Goal: Task Accomplishment & Management: Use online tool/utility

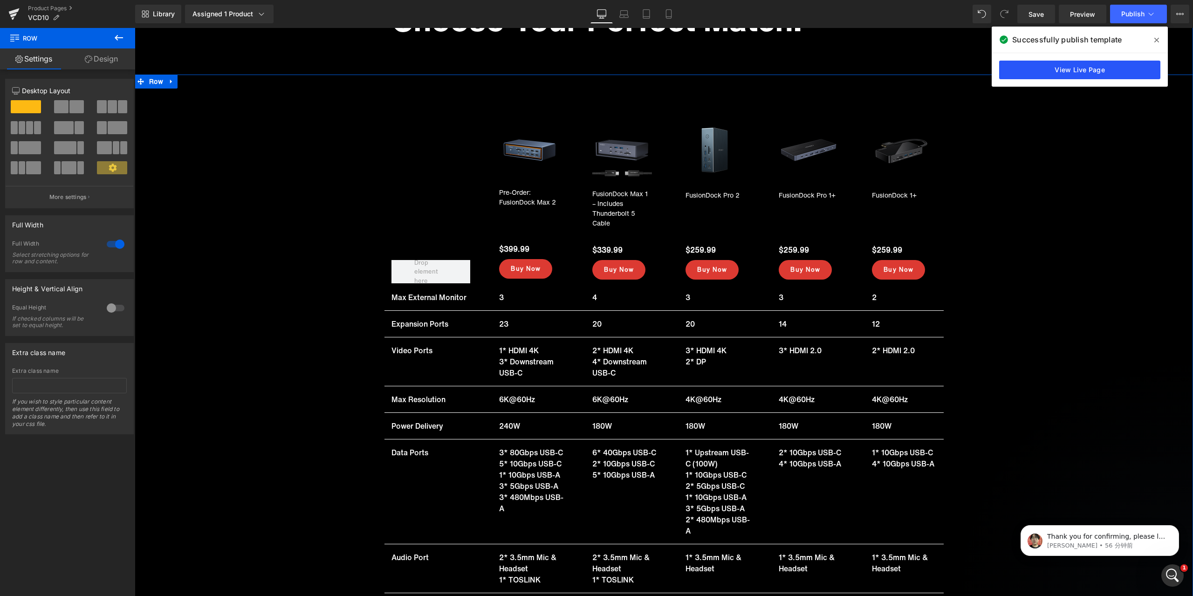
scroll to position [9696, 0]
click at [1155, 40] on icon at bounding box center [1156, 39] width 5 height 7
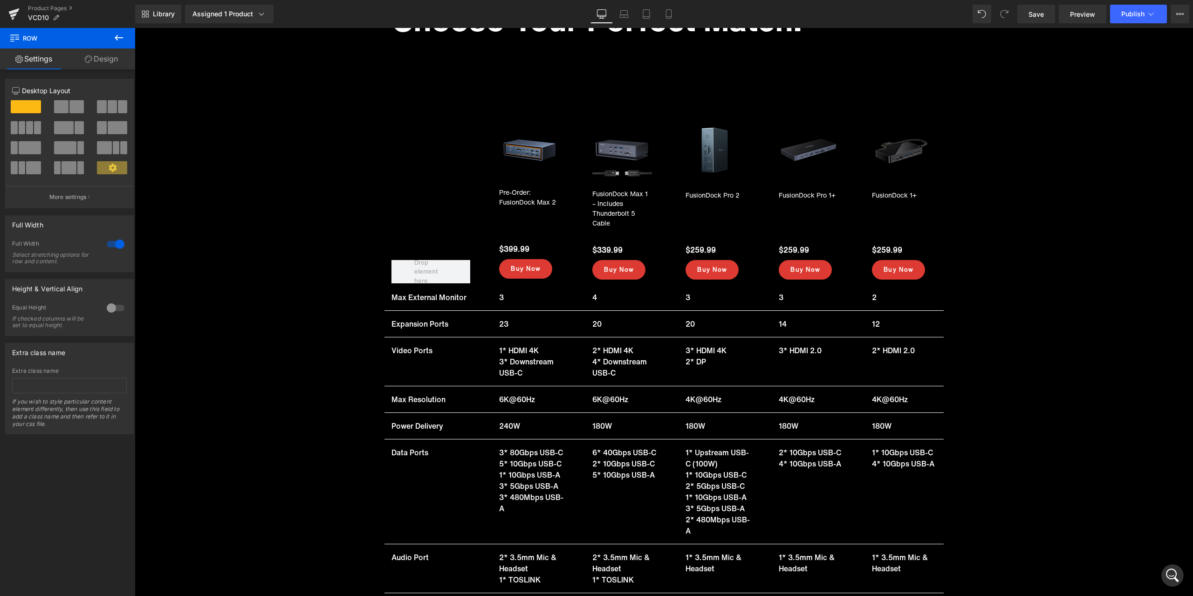
click at [812, 11] on div "Library Assigned 1 Product Product Preview FusionDock Max 1 – Includes Thunderb…" at bounding box center [664, 14] width 1058 height 19
click at [1112, 287] on div "Sale Off (P) Image Pre-Order: FusionDock Max 2 (P) Title $399.99 (P) Price Buy …" at bounding box center [664, 403] width 1058 height 583
drag, startPoint x: 114, startPoint y: 73, endPoint x: 663, endPoint y: 22, distance: 552.1
click at [663, 22] on link "Mobile" at bounding box center [668, 14] width 22 height 19
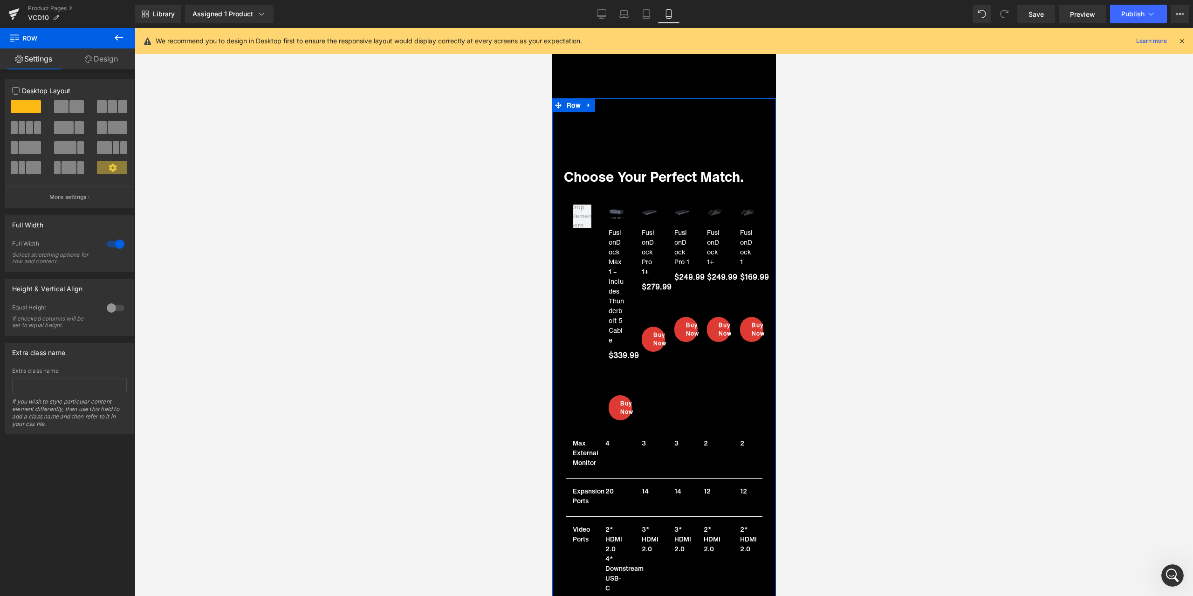
scroll to position [6849, 0]
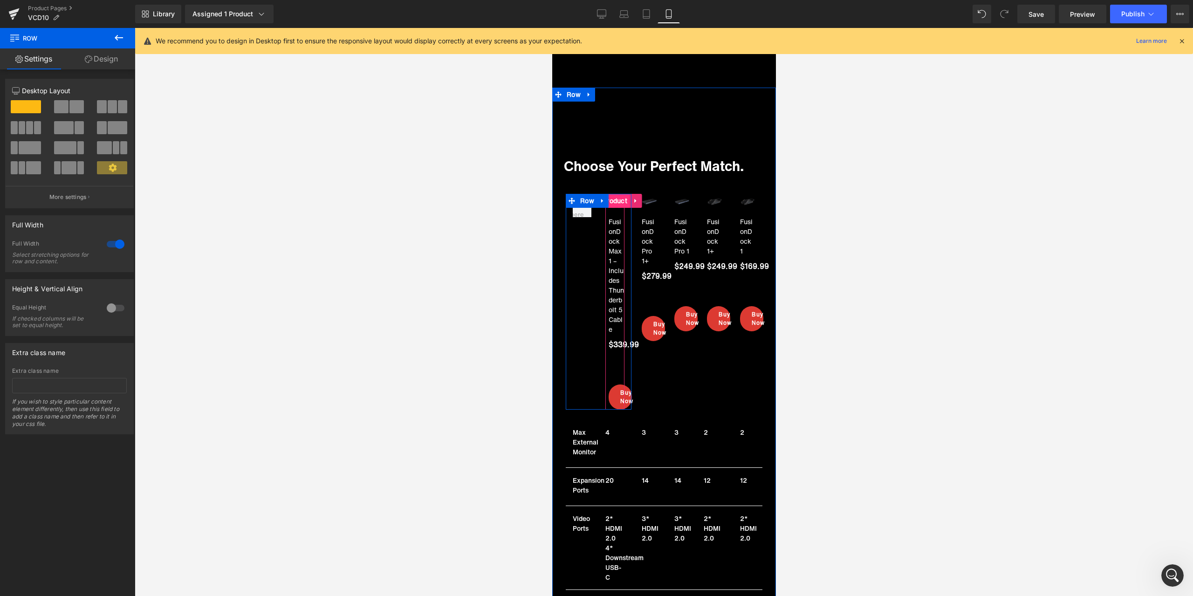
click at [617, 194] on span "Product" at bounding box center [614, 201] width 29 height 14
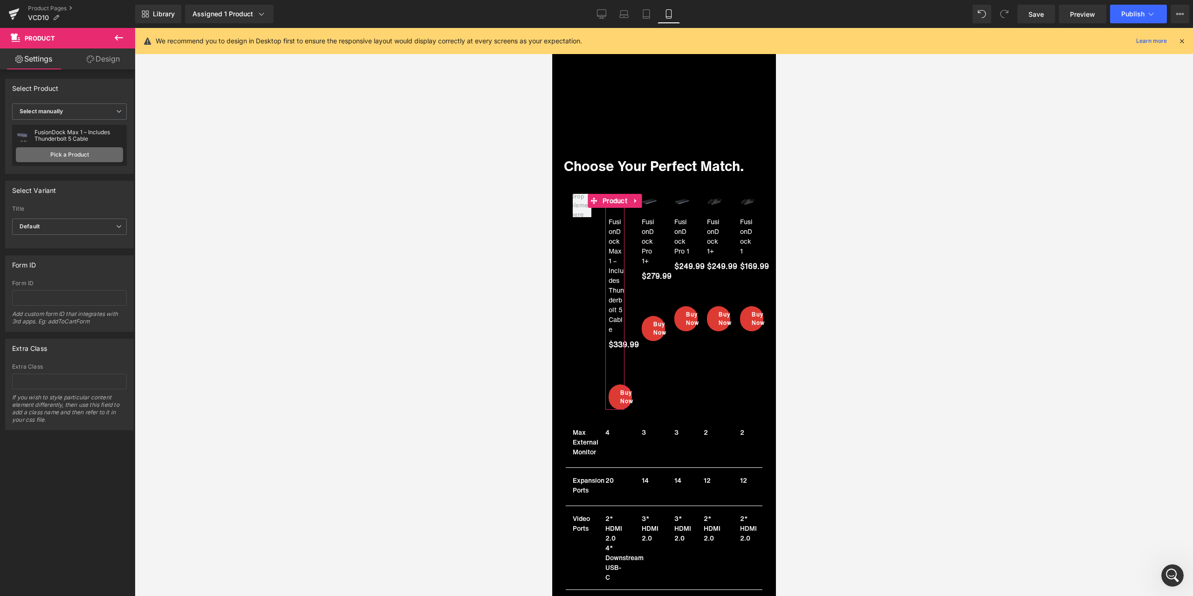
click at [86, 147] on link "Pick a Product" at bounding box center [69, 154] width 107 height 15
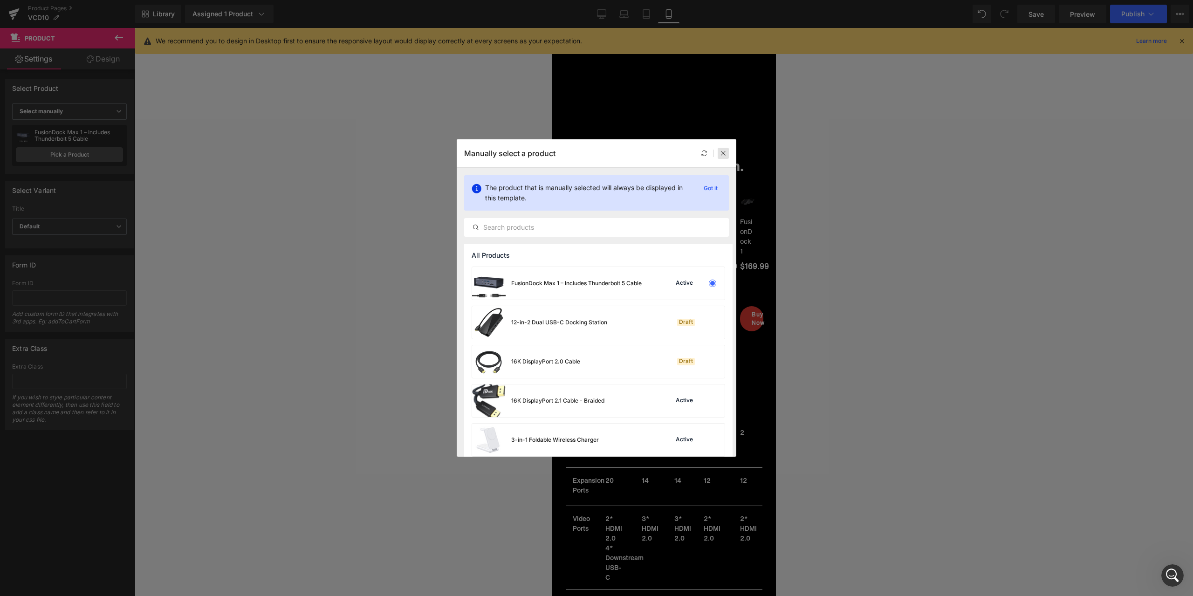
click at [723, 156] on icon at bounding box center [723, 153] width 7 height 7
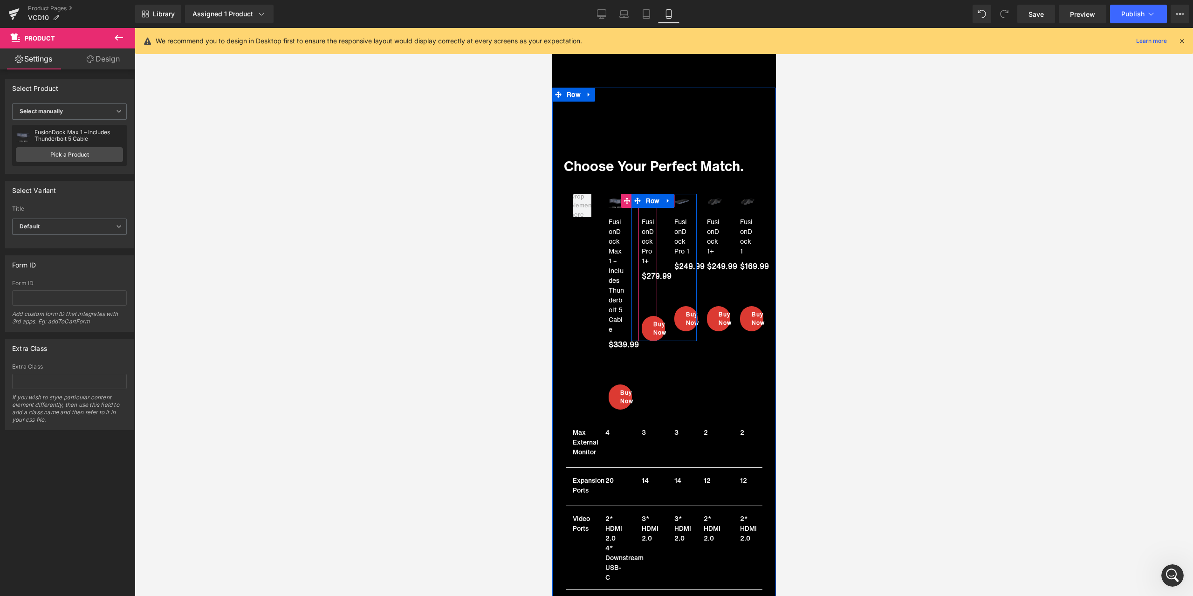
click at [648, 194] on div "Sale Off (P) Image FusionDock Pro 1+ (P) Title $279.99 (P) Price Icon List Buy …" at bounding box center [648, 267] width 15 height 147
click at [48, 150] on link "Pick a Product" at bounding box center [69, 154] width 107 height 15
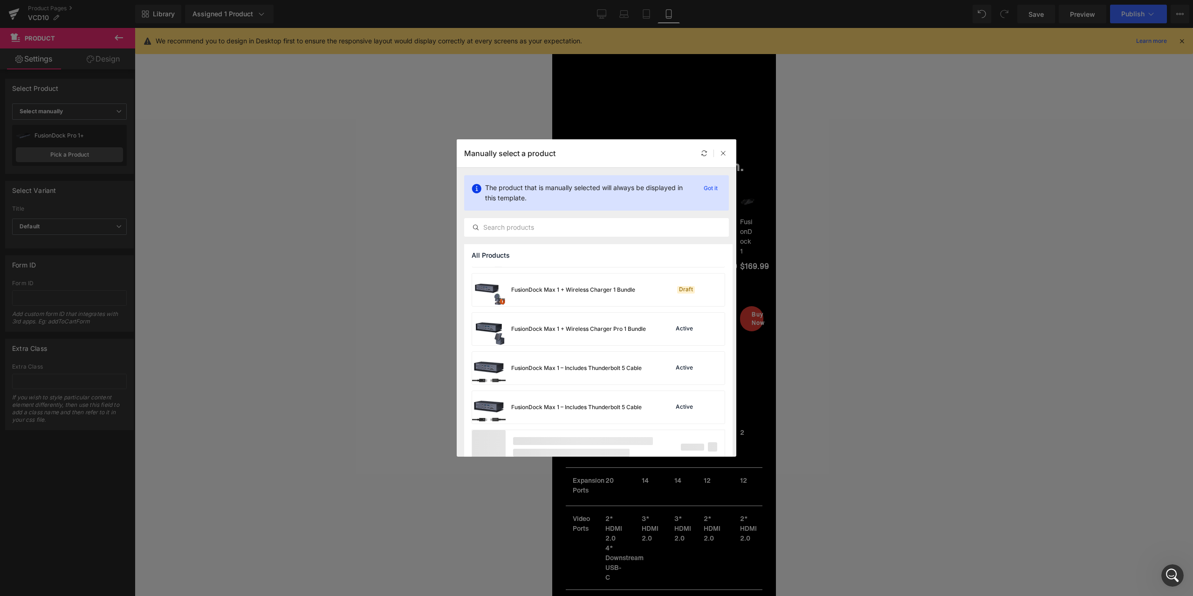
scroll to position [2239, 0]
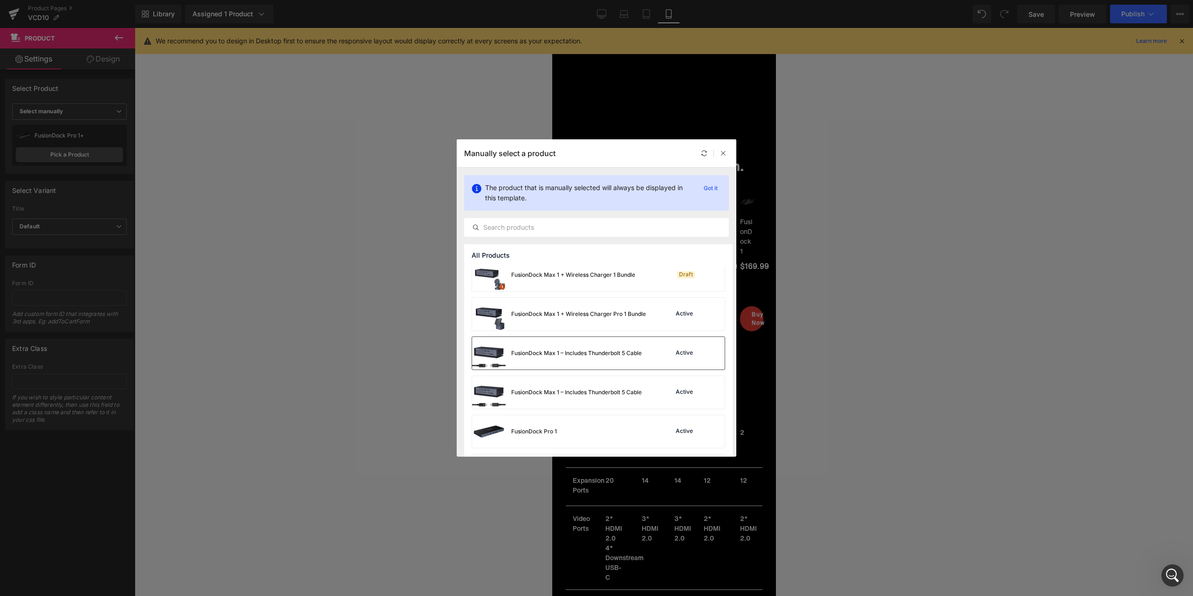
click at [637, 352] on div "FusionDock Max 1 – Includes Thunderbolt 5 Cable" at bounding box center [576, 353] width 130 height 8
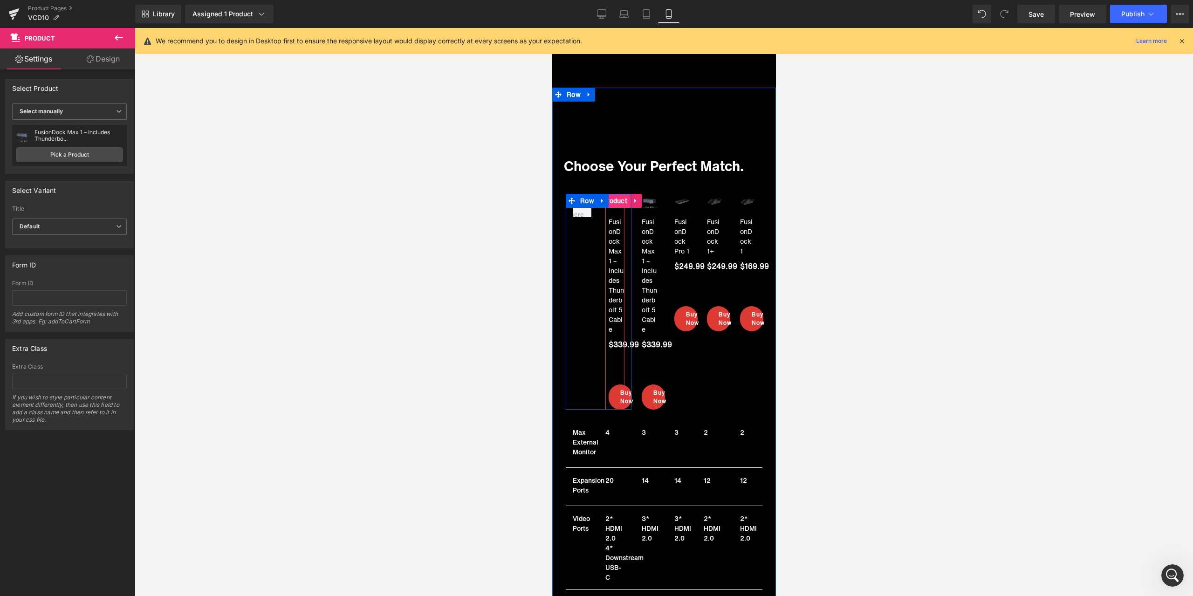
click at [611, 194] on span "Product" at bounding box center [614, 201] width 29 height 14
click at [101, 152] on link "Pick a Product" at bounding box center [69, 154] width 107 height 15
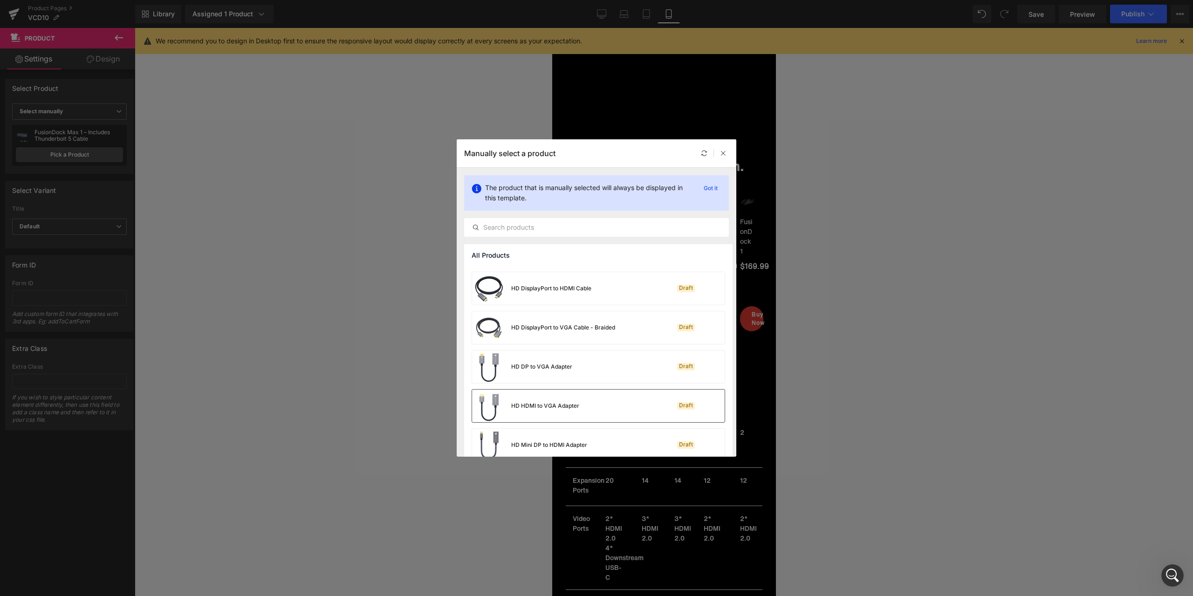
scroll to position [2983, 0]
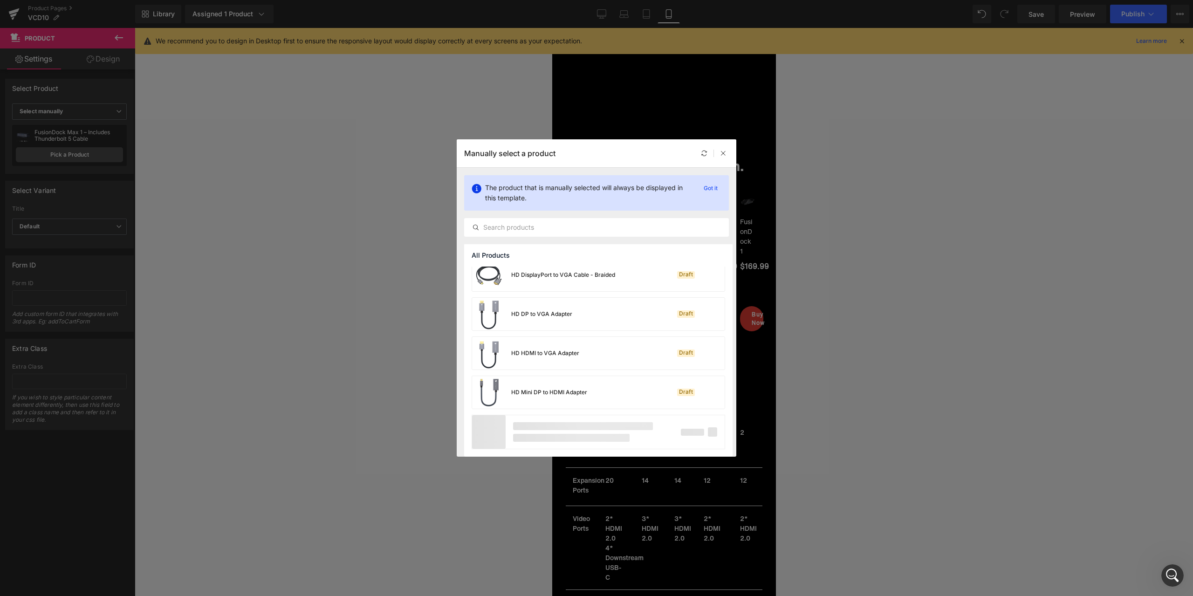
click at [619, 150] on div "Manually select a product" at bounding box center [597, 153] width 280 height 28
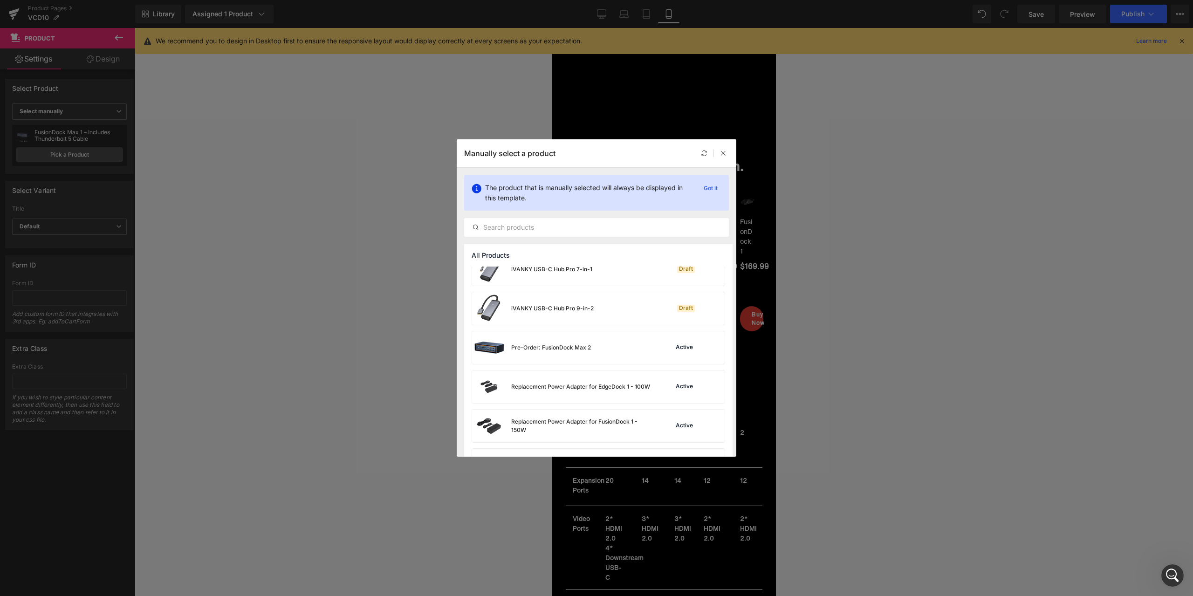
scroll to position [3588, 0]
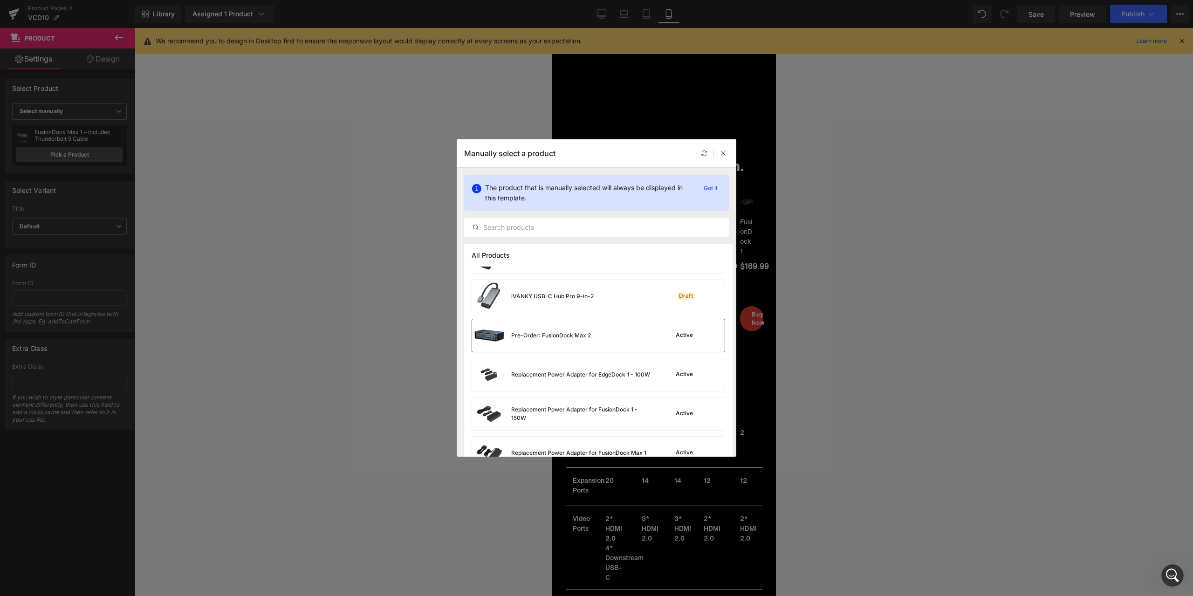
click at [592, 335] on div "Pre-Order: FusionDock Max 2 Active" at bounding box center [598, 335] width 253 height 33
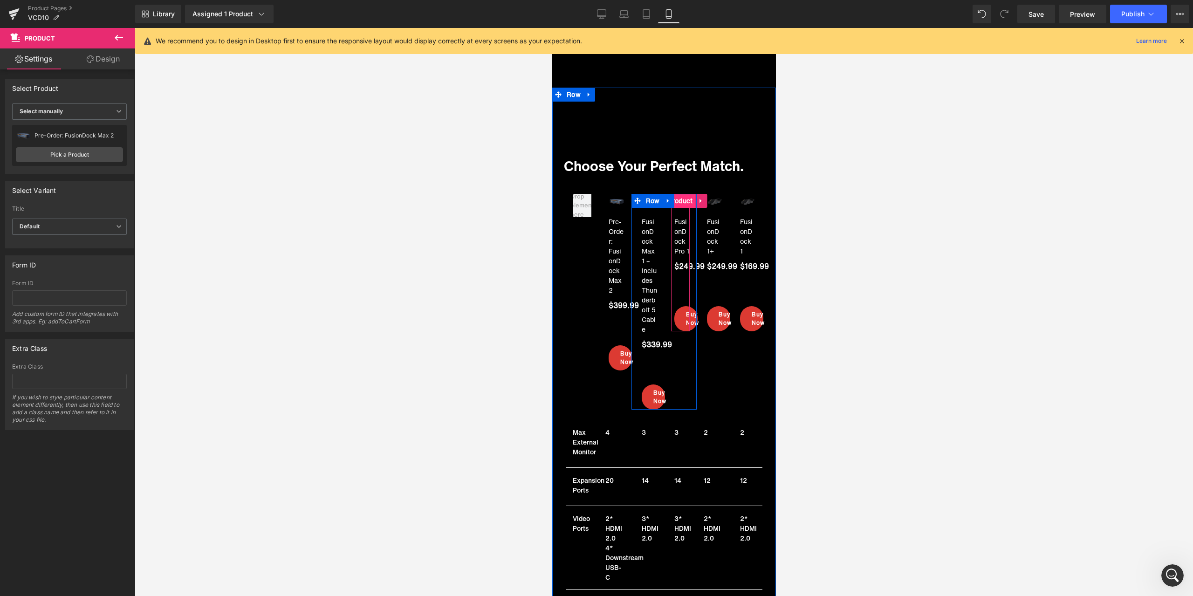
click at [677, 194] on span "Product" at bounding box center [679, 201] width 29 height 14
click at [81, 145] on div "FusionDock Pro 1 FusionDock Pro 1 Pick a Product" at bounding box center [69, 145] width 115 height 41
click at [78, 150] on link "Pick a Product" at bounding box center [69, 154] width 107 height 15
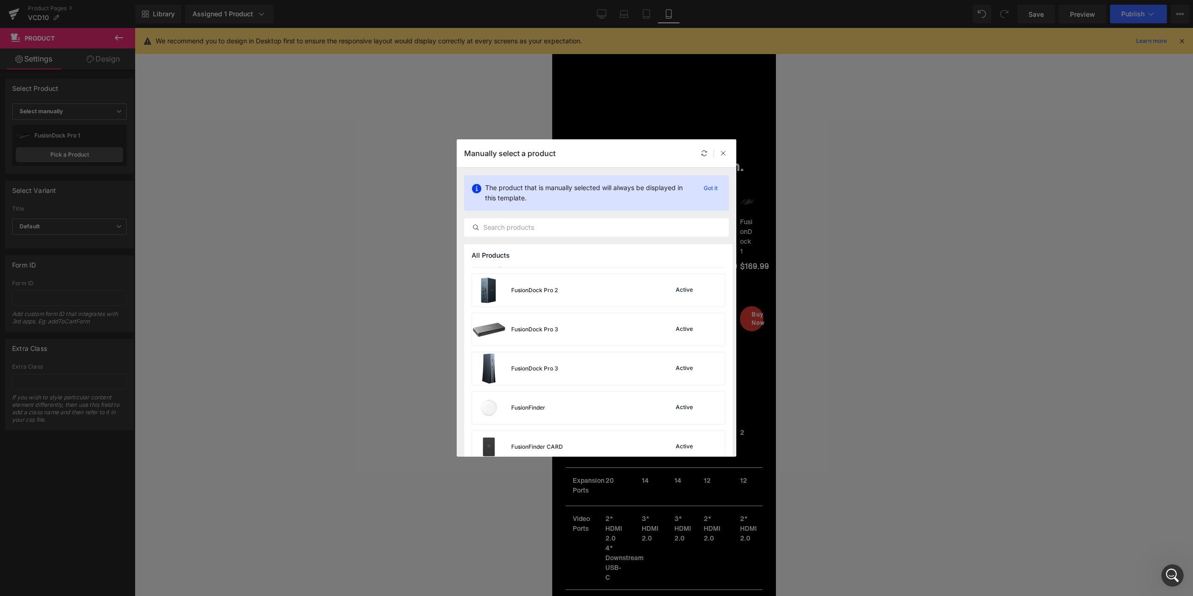
scroll to position [2565, 0]
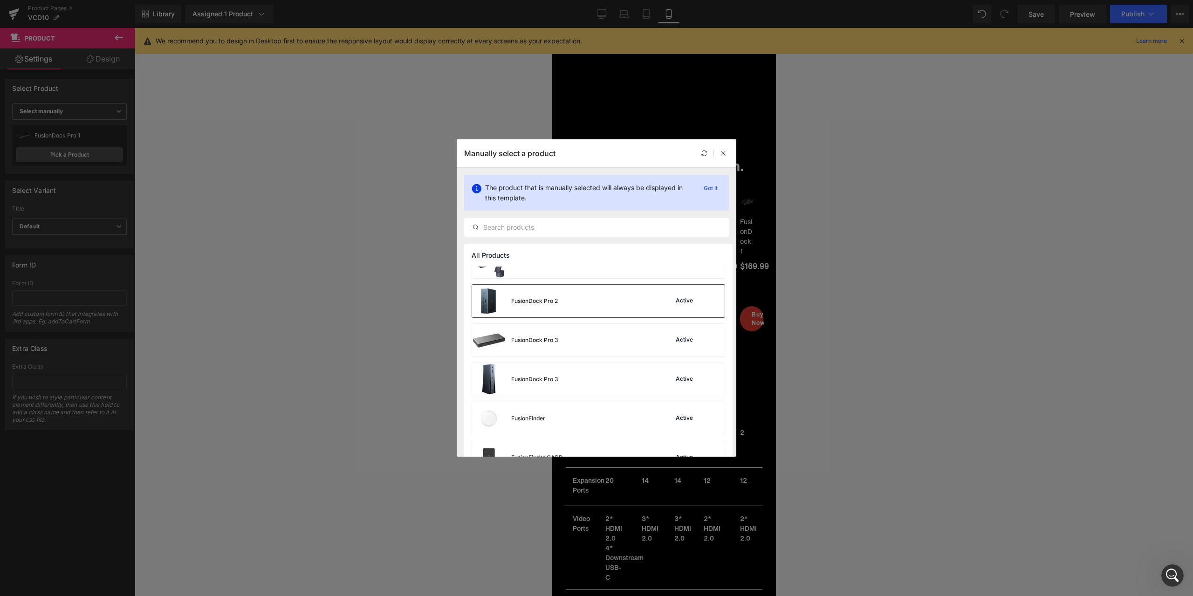
click at [636, 303] on div "FusionDock Pro 2 Active" at bounding box center [598, 301] width 253 height 33
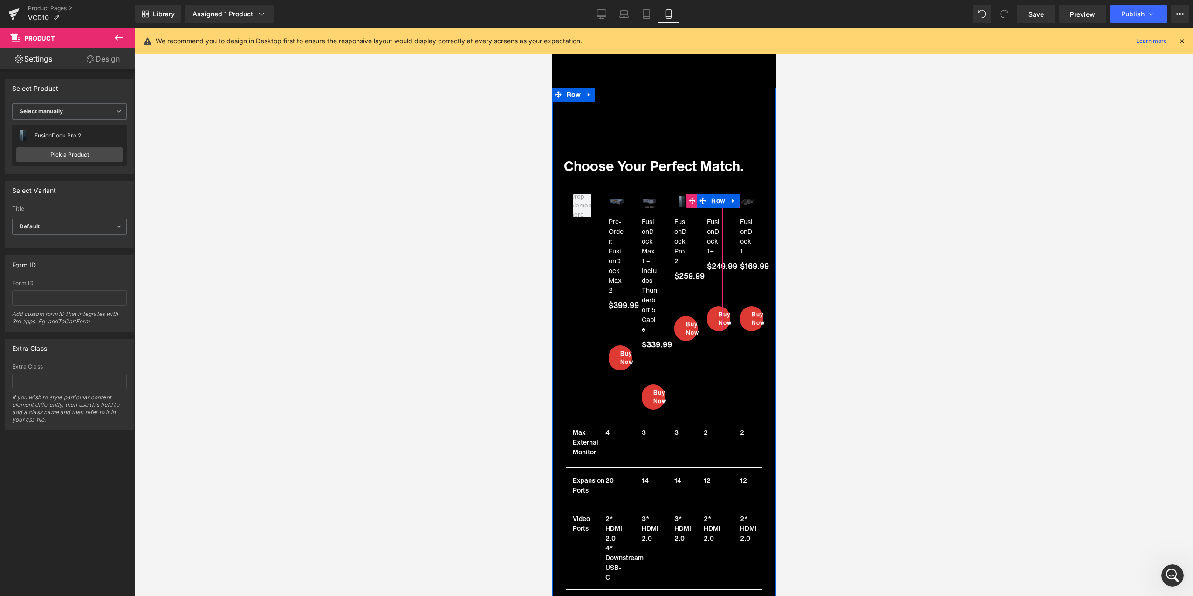
click at [706, 280] on div "Sale Off (P) Image FusionDock 1+ (P) Title $249.99 (P) Price Icon List Buy Now …" at bounding box center [713, 262] width 15 height 137
click at [106, 162] on link "Pick a Product" at bounding box center [69, 154] width 107 height 15
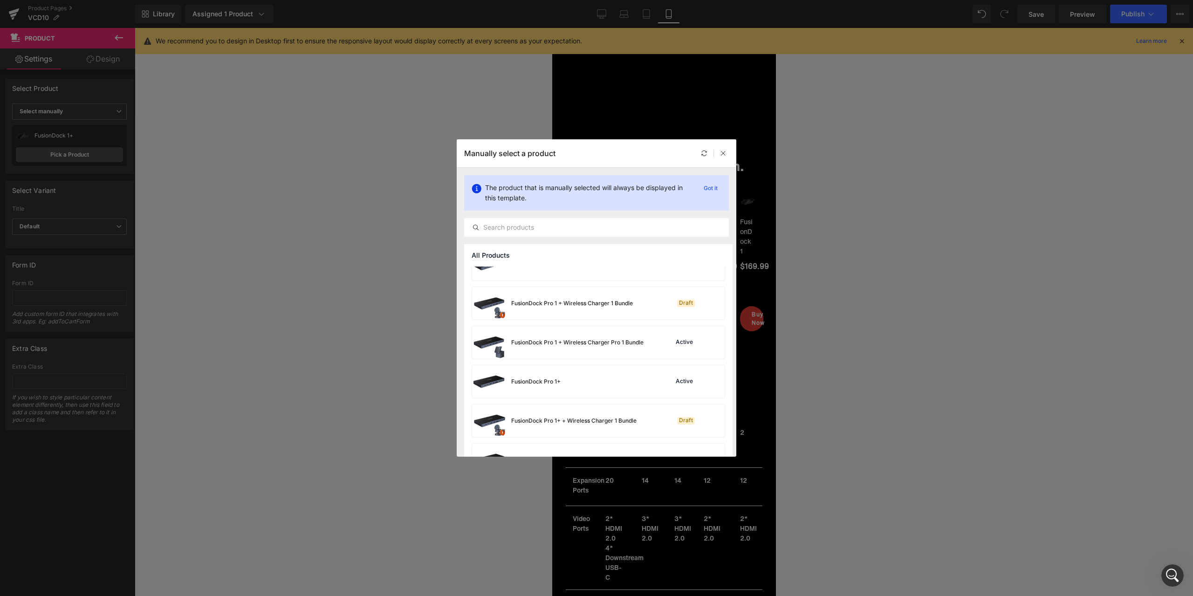
scroll to position [2386, 0]
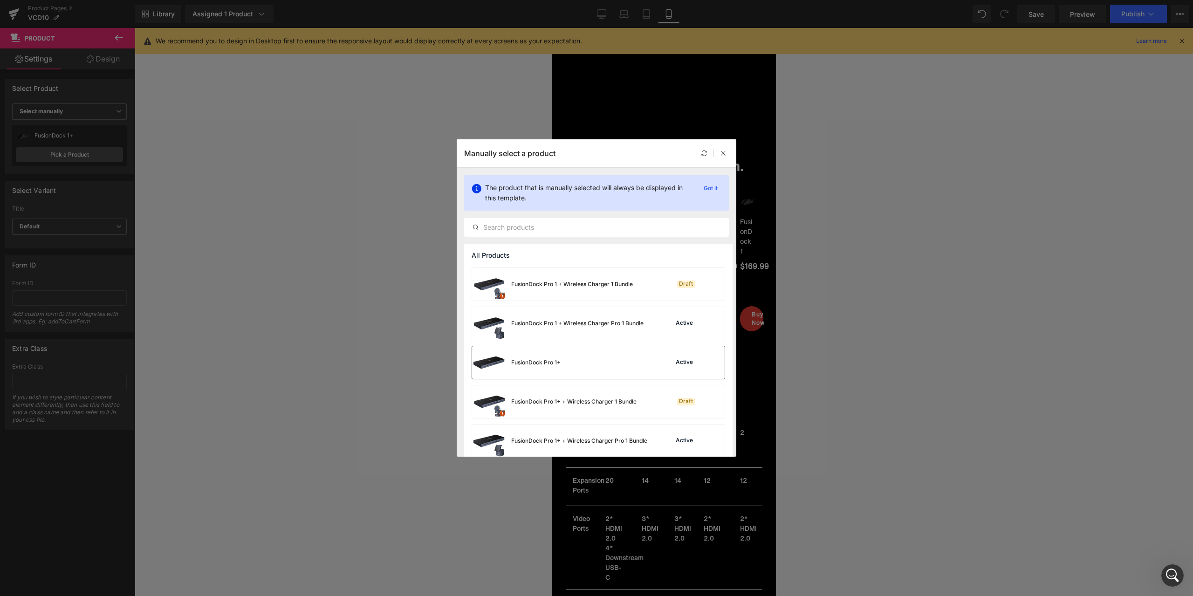
click at [619, 360] on div "FusionDock Pro 1+ Active" at bounding box center [598, 362] width 253 height 33
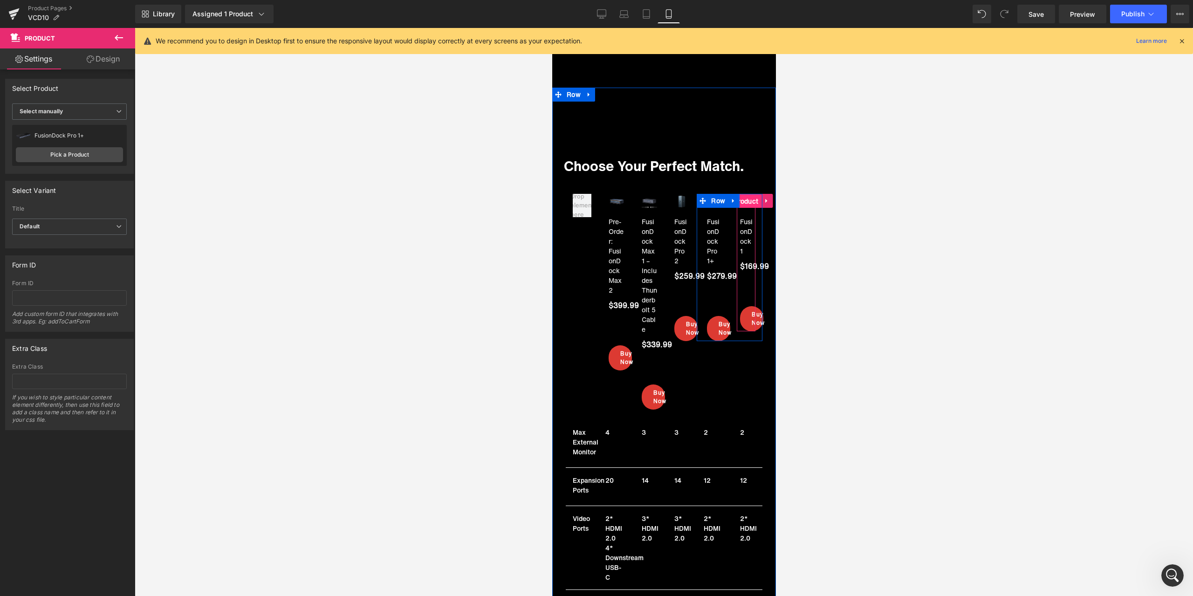
click at [744, 194] on span "Product" at bounding box center [745, 201] width 29 height 14
click at [42, 150] on link "Pick a Product" at bounding box center [69, 154] width 107 height 15
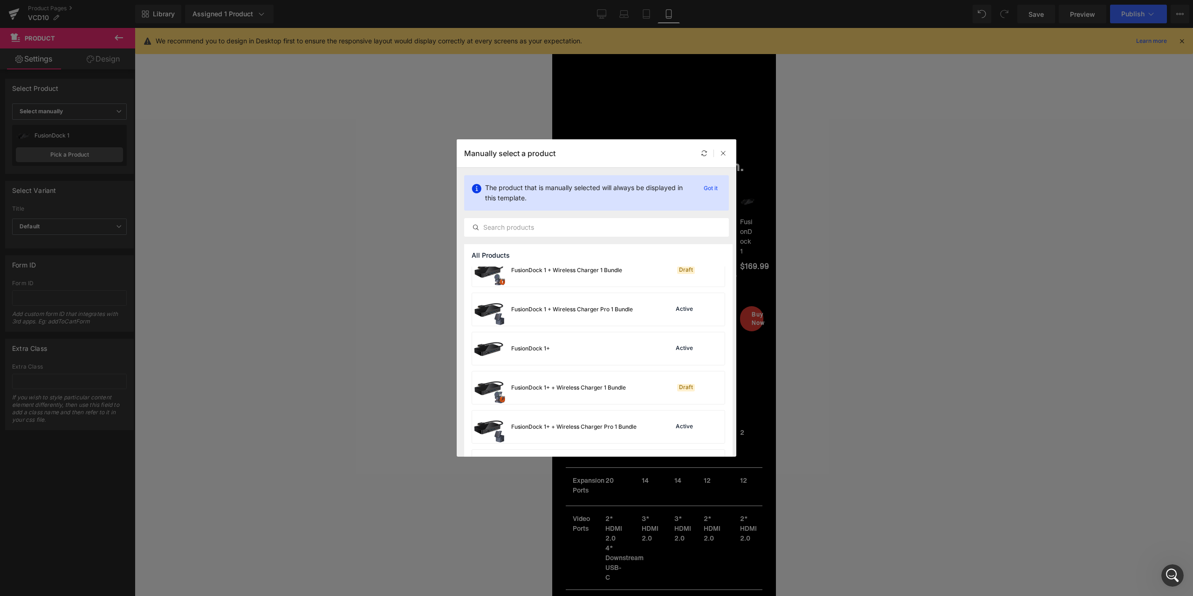
scroll to position [1922, 0]
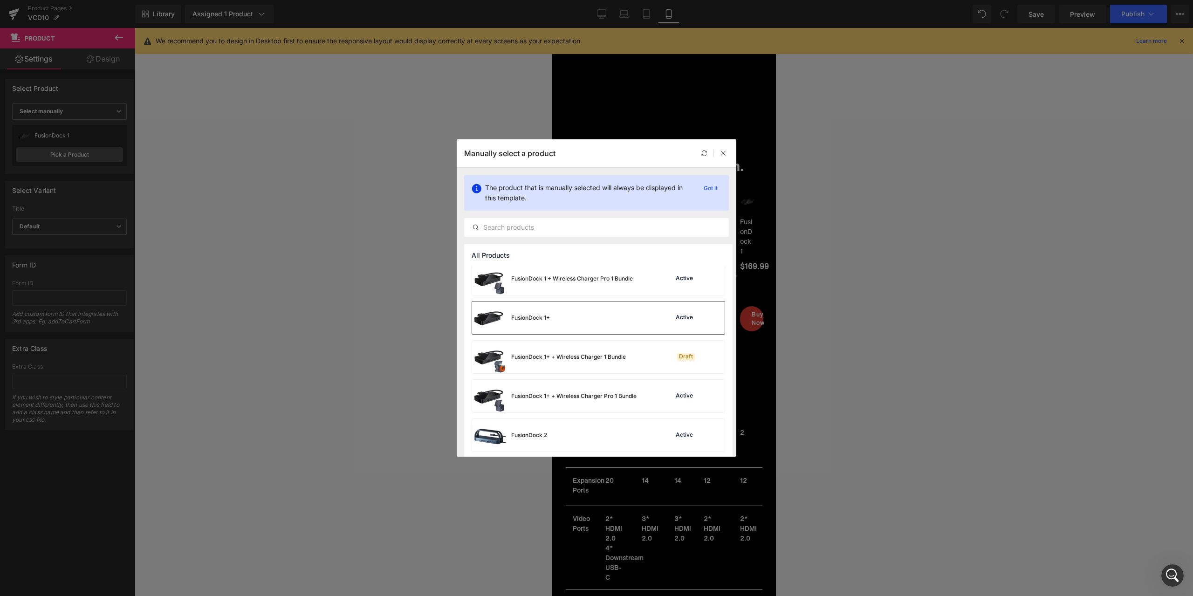
drag, startPoint x: 590, startPoint y: 320, endPoint x: 38, endPoint y: 292, distance: 552.8
click at [590, 320] on div "FusionDock 1+ Active" at bounding box center [598, 317] width 253 height 33
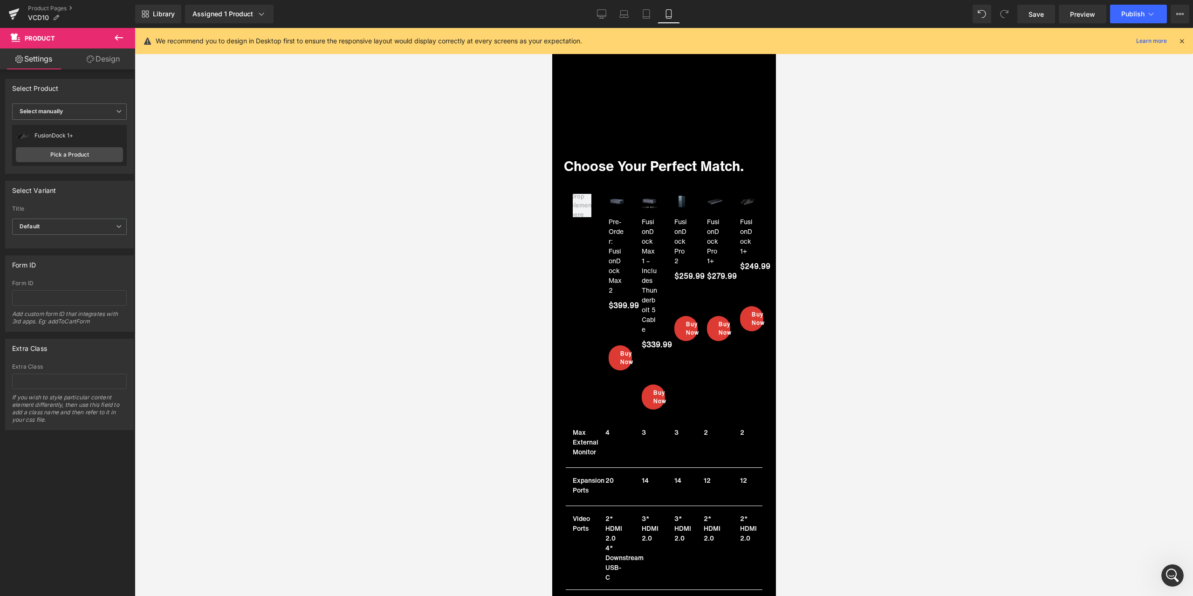
click at [377, 329] on div at bounding box center [664, 312] width 1058 height 568
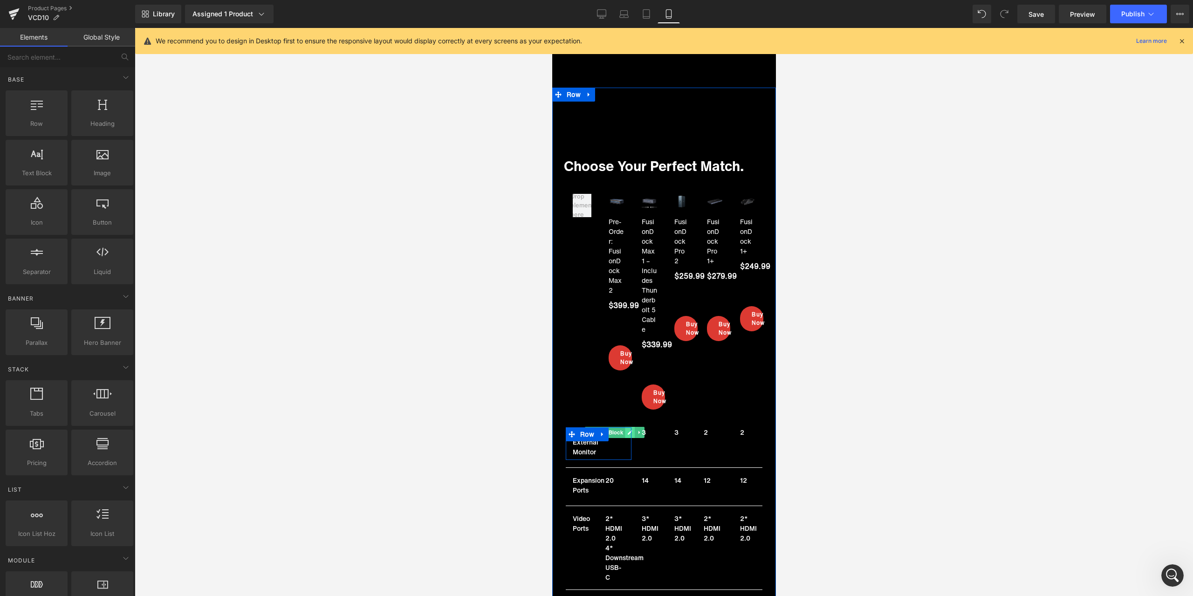
click at [625, 427] on link at bounding box center [630, 432] width 10 height 11
click at [615, 427] on p "4" at bounding box center [612, 432] width 15 height 10
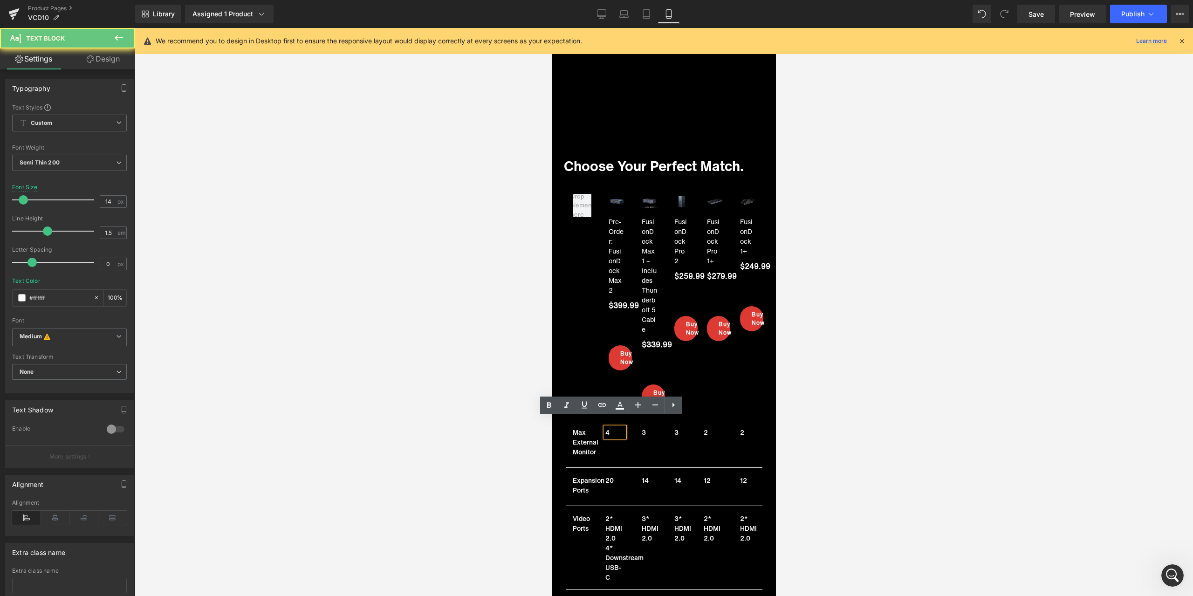
drag, startPoint x: 612, startPoint y: 423, endPoint x: 600, endPoint y: 420, distance: 12.8
click at [605, 427] on div "4" at bounding box center [614, 432] width 19 height 10
click at [608, 427] on p "4" at bounding box center [612, 432] width 15 height 10
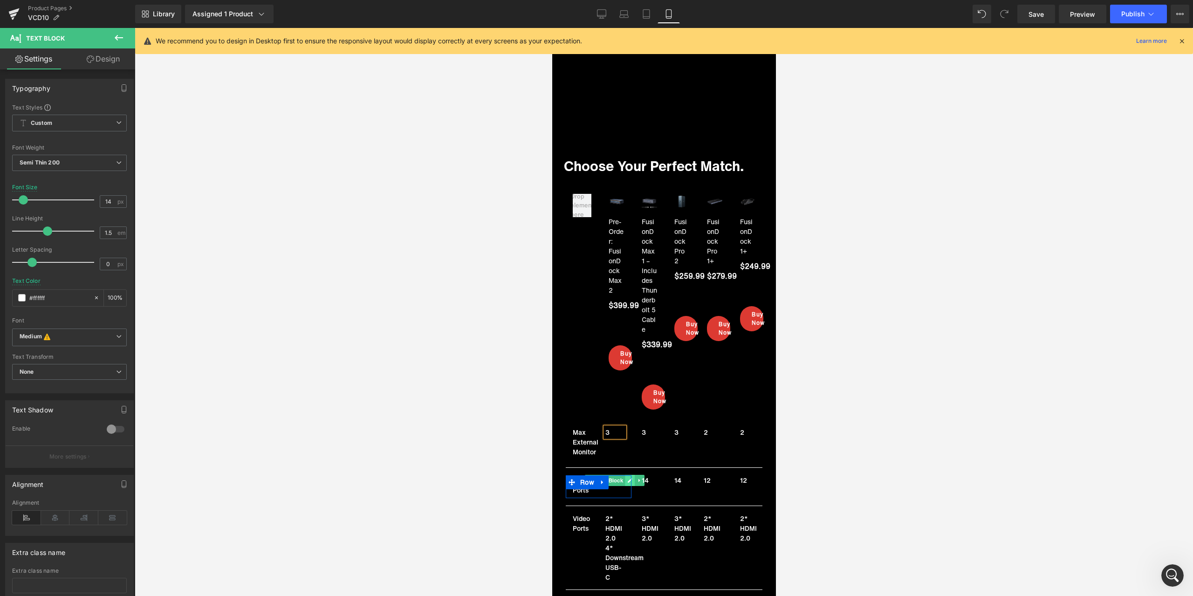
click at [625, 475] on link at bounding box center [630, 480] width 10 height 11
click at [615, 475] on p "20" at bounding box center [612, 480] width 15 height 10
drag, startPoint x: 610, startPoint y: 470, endPoint x: 600, endPoint y: 468, distance: 10.8
click at [605, 475] on div "20" at bounding box center [614, 480] width 19 height 10
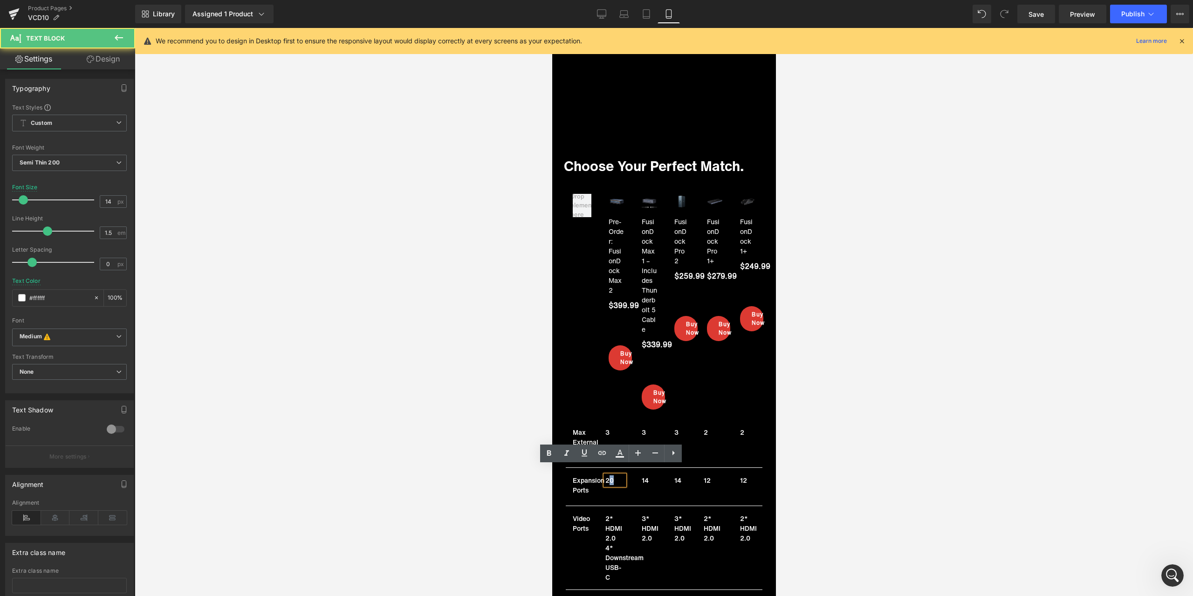
drag, startPoint x: 605, startPoint y: 470, endPoint x: 610, endPoint y: 470, distance: 5.1
click at [610, 475] on p "20" at bounding box center [612, 480] width 15 height 10
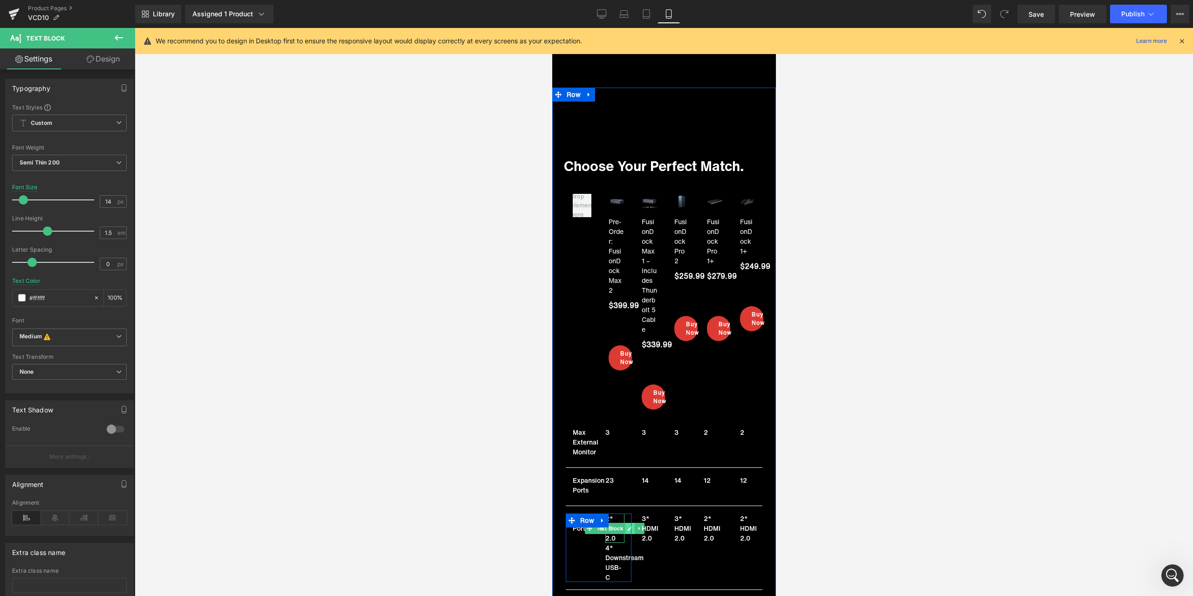
click at [627, 526] on icon at bounding box center [629, 529] width 5 height 6
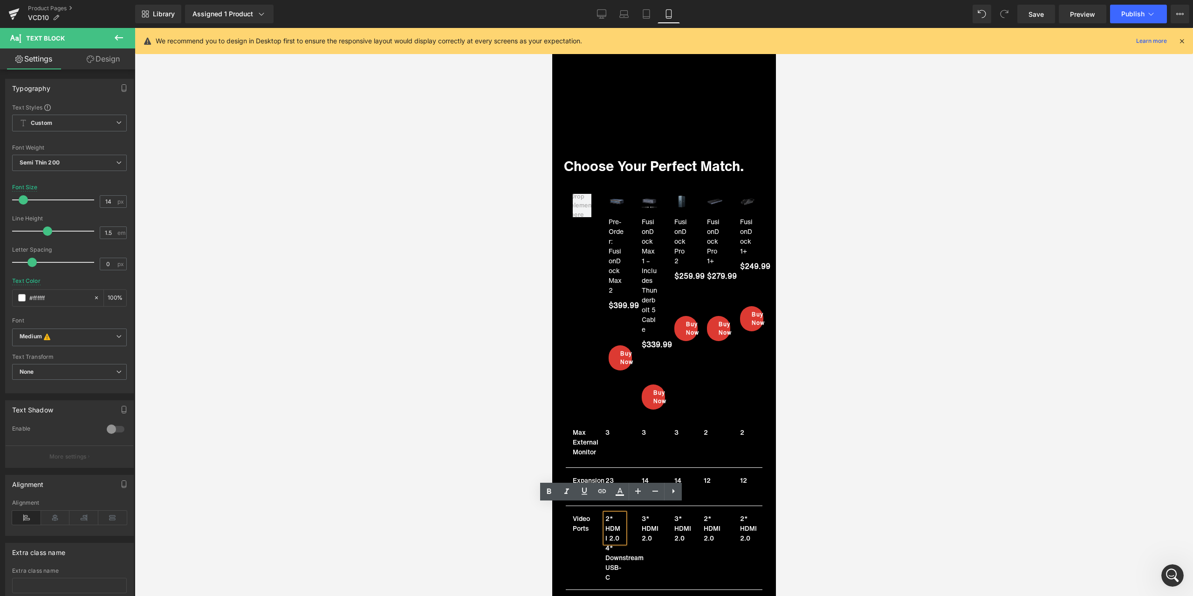
click at [609, 519] on p "2* HDMI 2.0" at bounding box center [612, 527] width 15 height 29
click at [607, 513] on p "2* HDMI 2.0" at bounding box center [612, 527] width 15 height 29
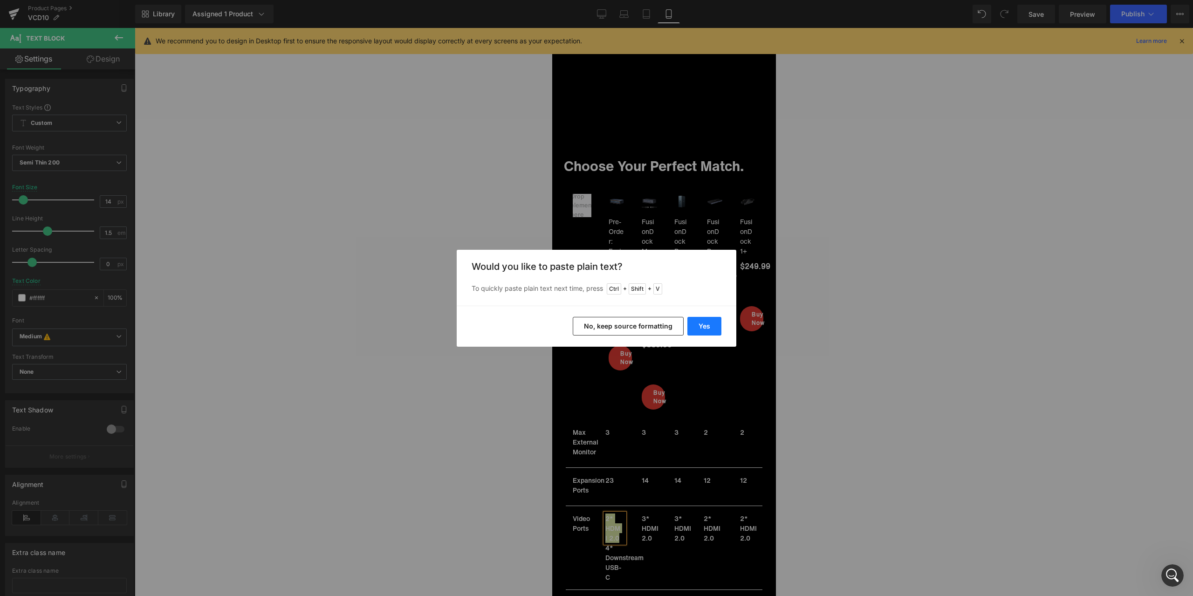
click at [700, 334] on button "Yes" at bounding box center [704, 326] width 34 height 19
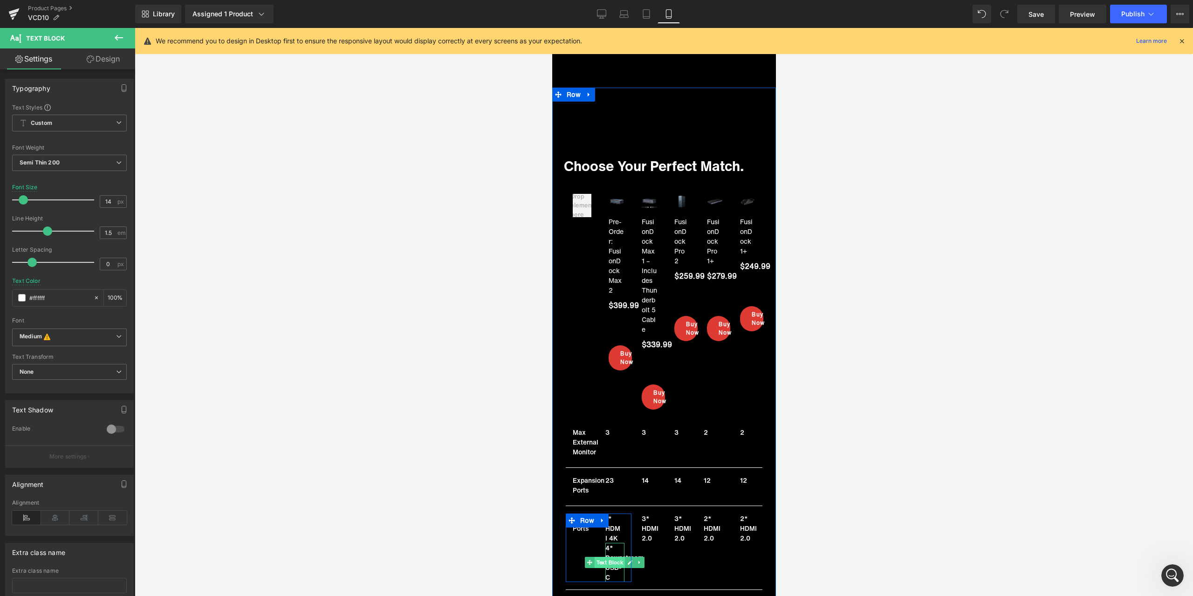
drag, startPoint x: 614, startPoint y: 551, endPoint x: 620, endPoint y: 552, distance: 5.7
click at [614, 557] on span "Text Block" at bounding box center [609, 562] width 31 height 11
click at [627, 560] on icon at bounding box center [629, 563] width 5 height 6
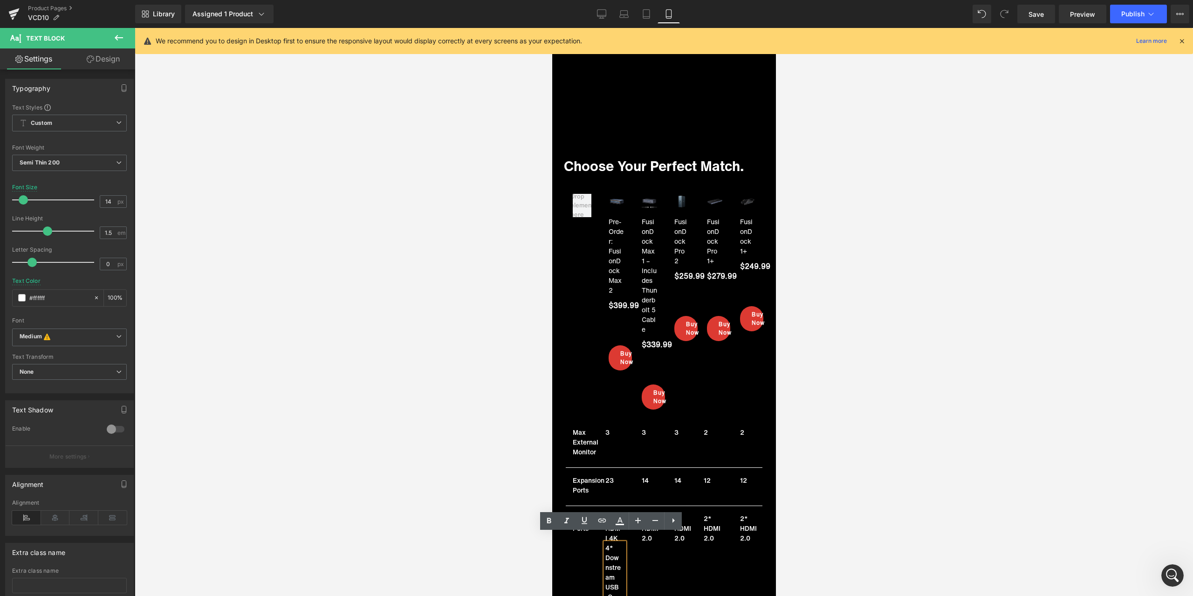
click at [610, 550] on p "4* Downstream USB-C" at bounding box center [612, 572] width 15 height 59
click at [607, 549] on p "4* Downstream USB-C" at bounding box center [612, 572] width 15 height 59
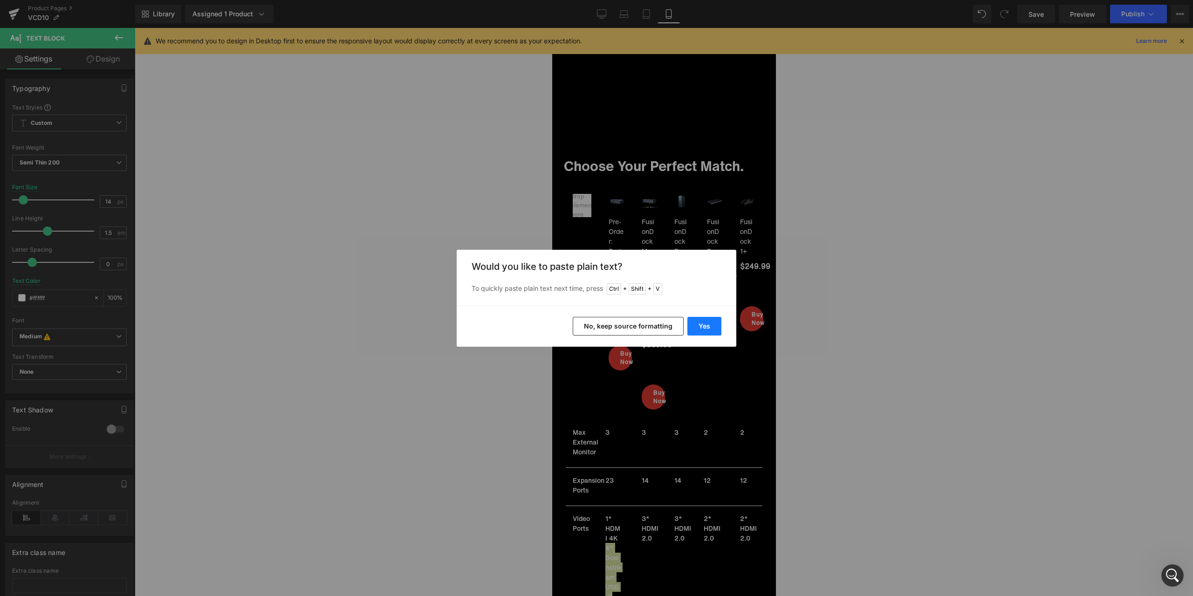
click at [711, 329] on button "Yes" at bounding box center [704, 326] width 34 height 19
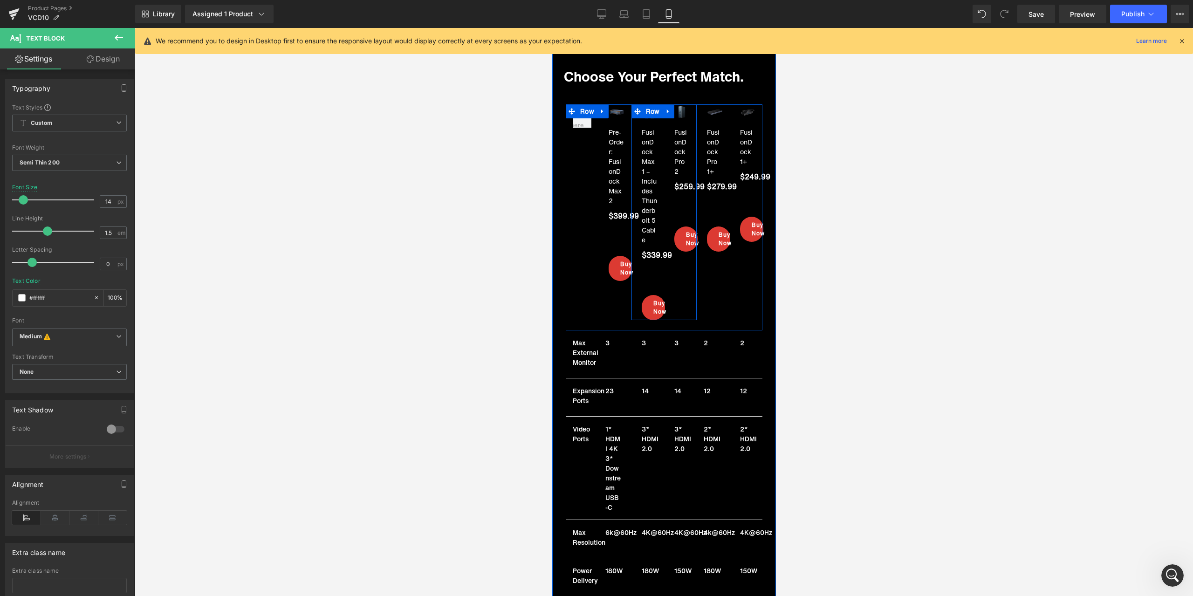
scroll to position [6942, 0]
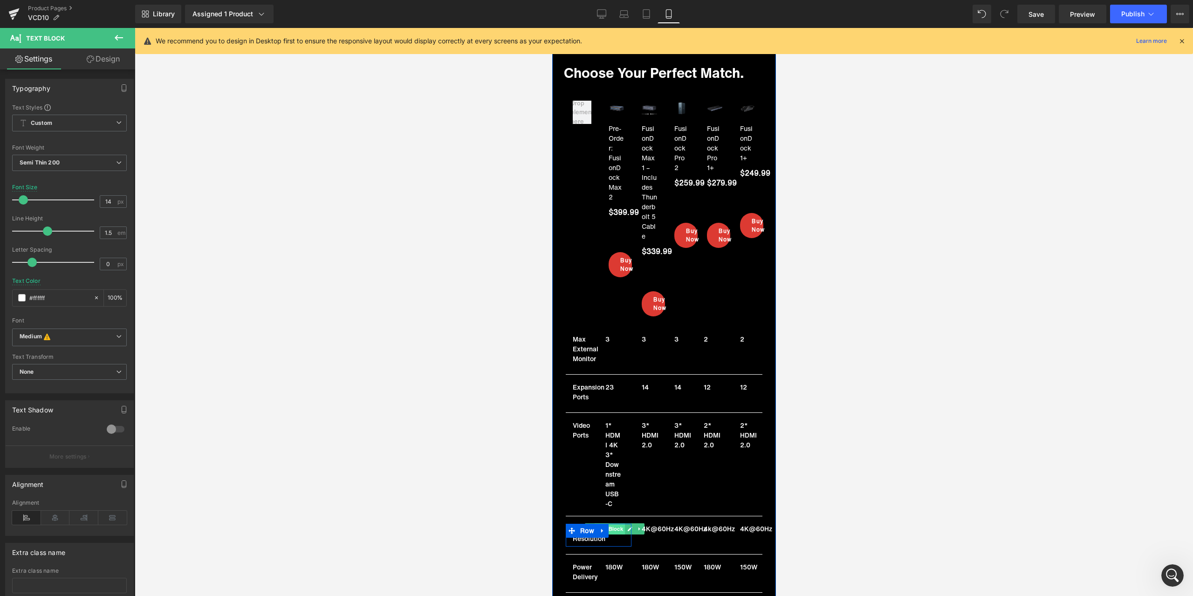
click at [612, 523] on span "Text Block" at bounding box center [609, 528] width 31 height 11
click at [625, 523] on link at bounding box center [630, 528] width 10 height 11
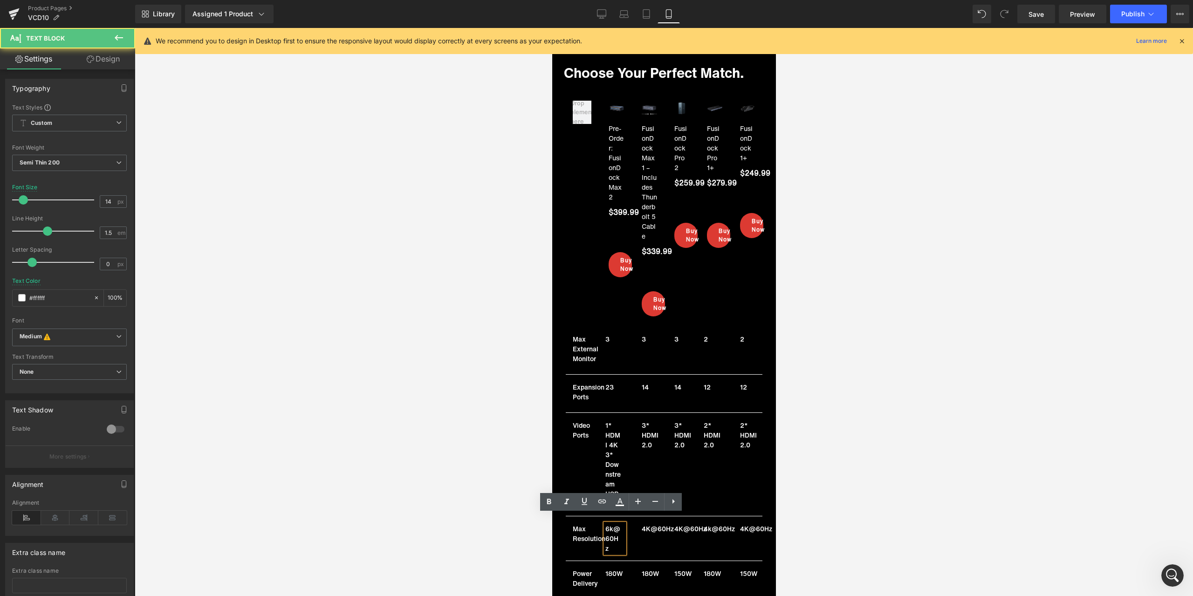
click at [609, 524] on p "6k@60Hz" at bounding box center [612, 538] width 15 height 29
click at [608, 526] on p "6k@60Hz" at bounding box center [612, 538] width 15 height 29
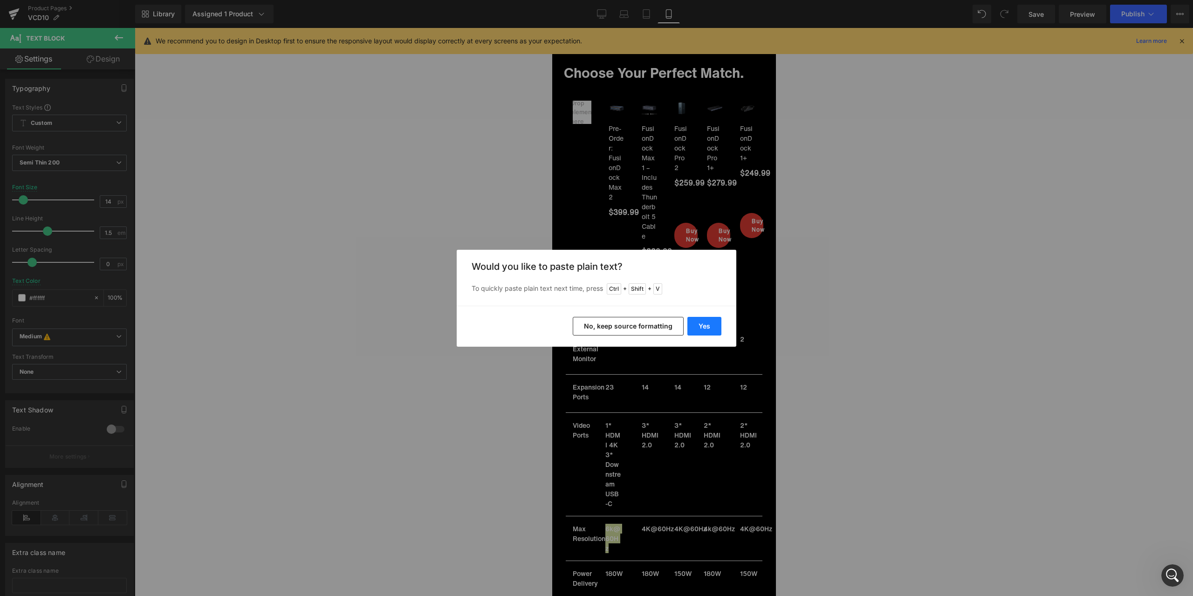
click at [702, 322] on button "Yes" at bounding box center [704, 326] width 34 height 19
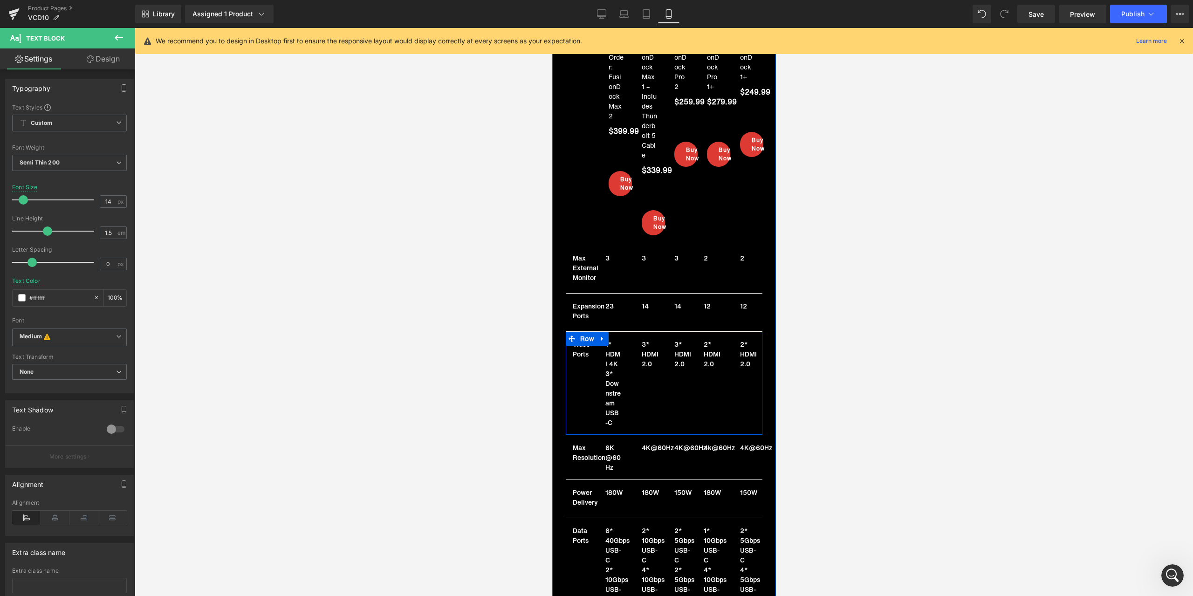
scroll to position [7035, 0]
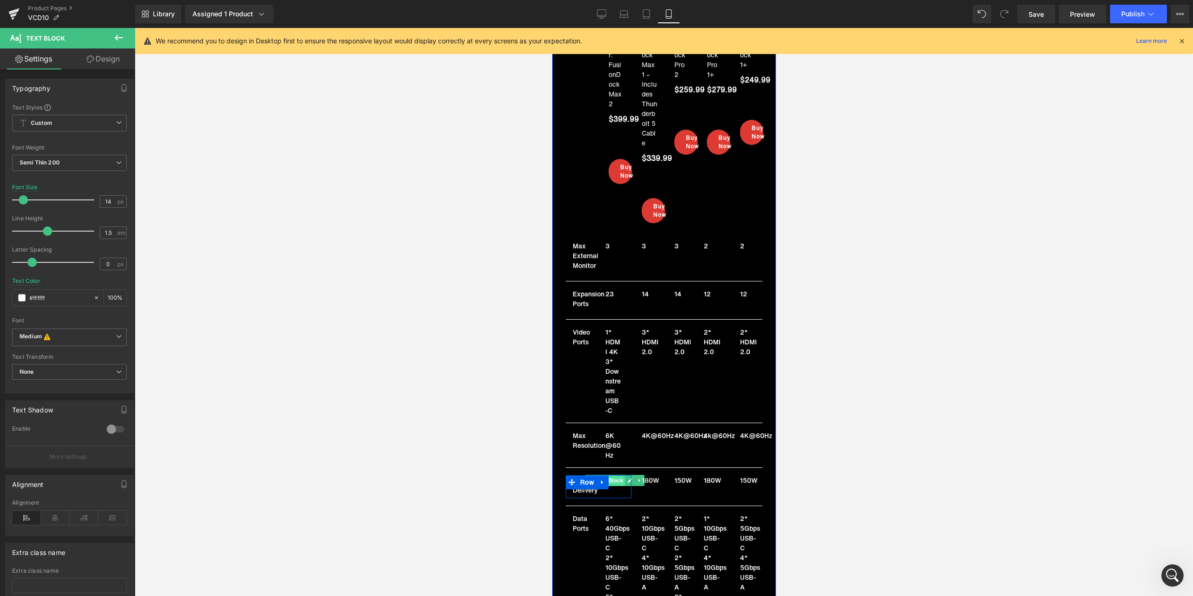
click at [614, 475] on span "Text Block" at bounding box center [609, 480] width 31 height 11
click at [625, 475] on link at bounding box center [630, 480] width 10 height 11
click at [612, 475] on p "180W" at bounding box center [612, 485] width 15 height 20
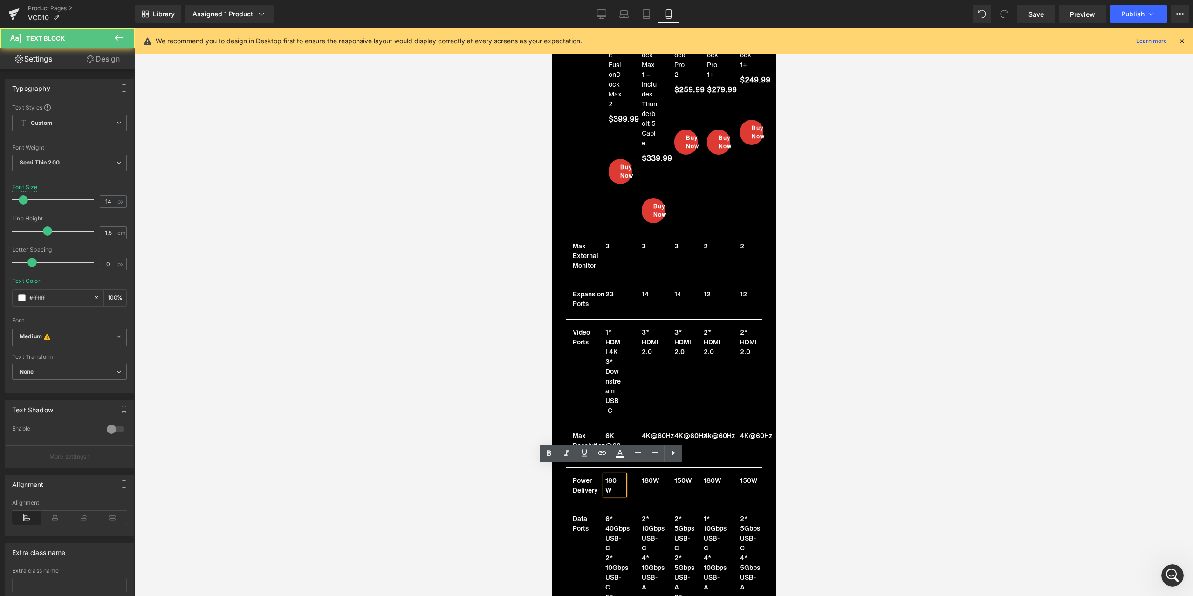
click at [610, 475] on p "180W" at bounding box center [612, 485] width 15 height 20
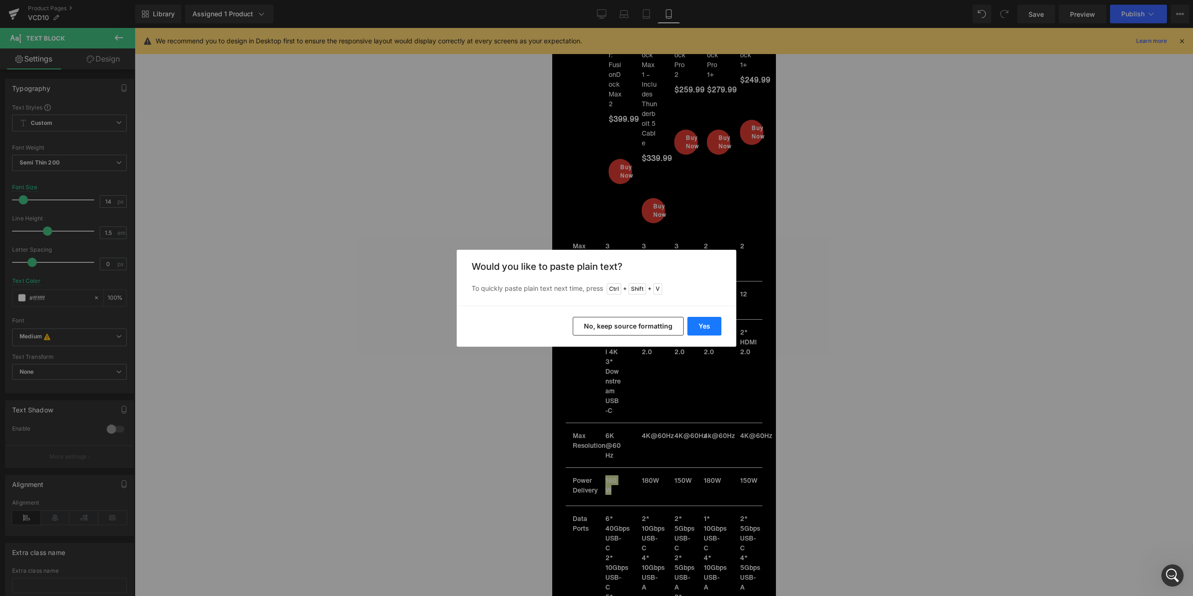
click at [712, 323] on button "Yes" at bounding box center [704, 326] width 34 height 19
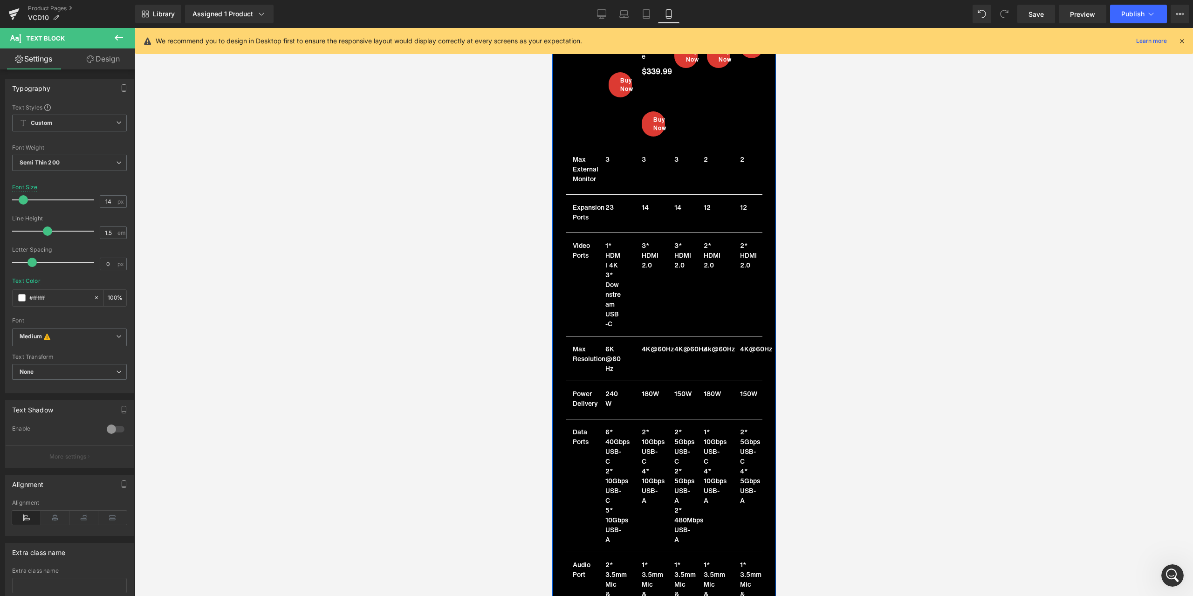
scroll to position [7175, 0]
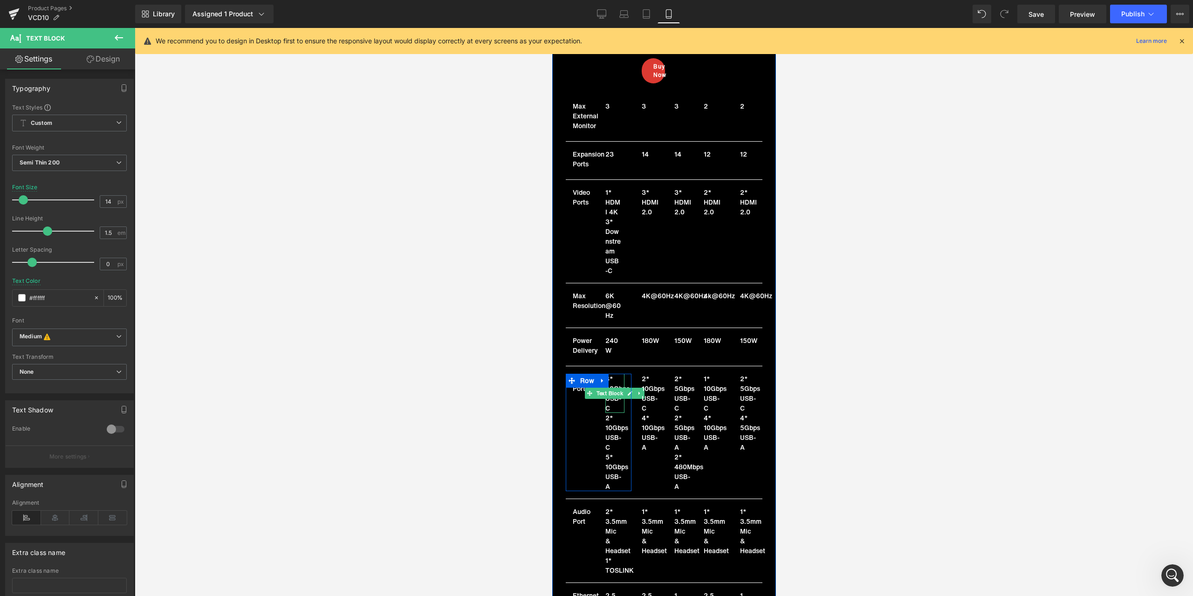
click at [612, 393] on p "6* 40Gbps USB-C" at bounding box center [612, 393] width 15 height 39
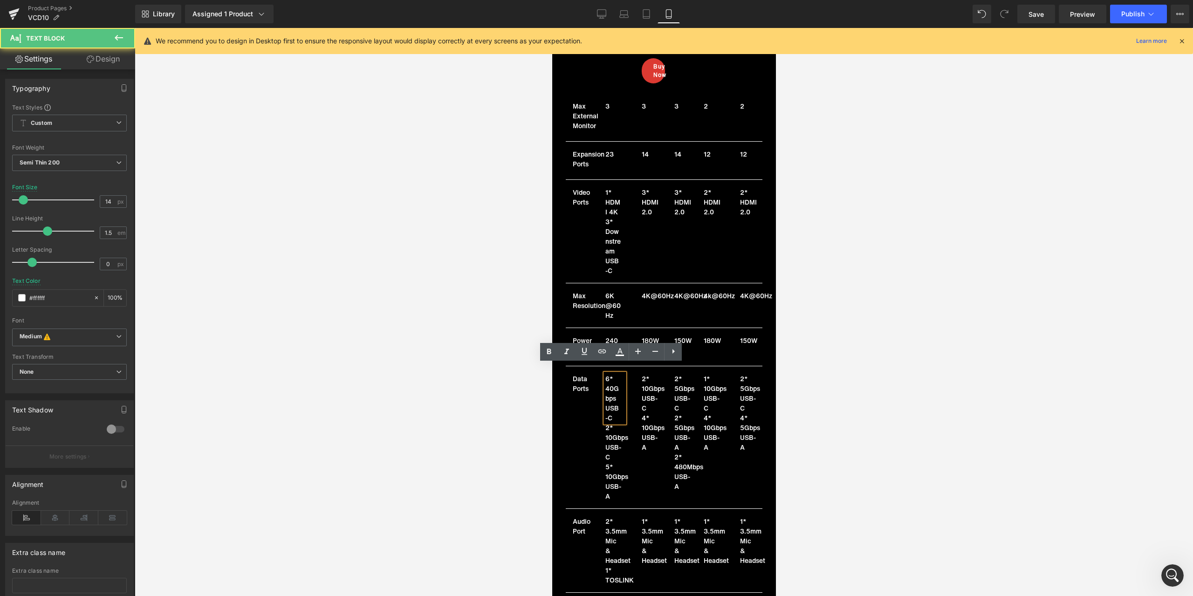
click at [610, 393] on p "6* 40Gbps USB-C" at bounding box center [612, 398] width 15 height 49
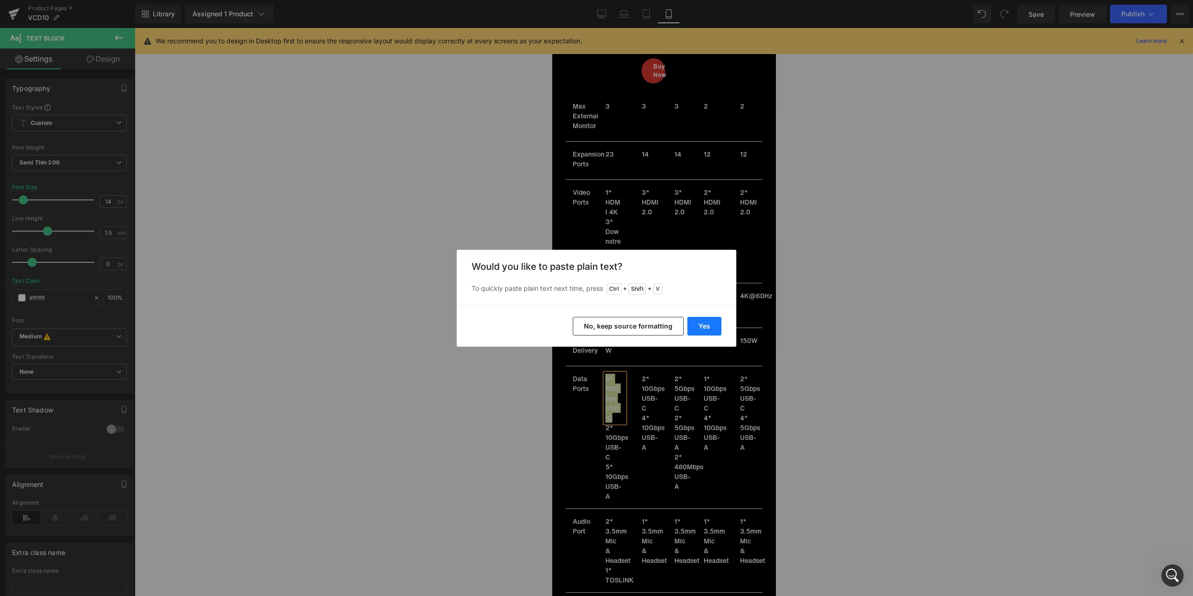
click at [690, 327] on button "Yes" at bounding box center [704, 326] width 34 height 19
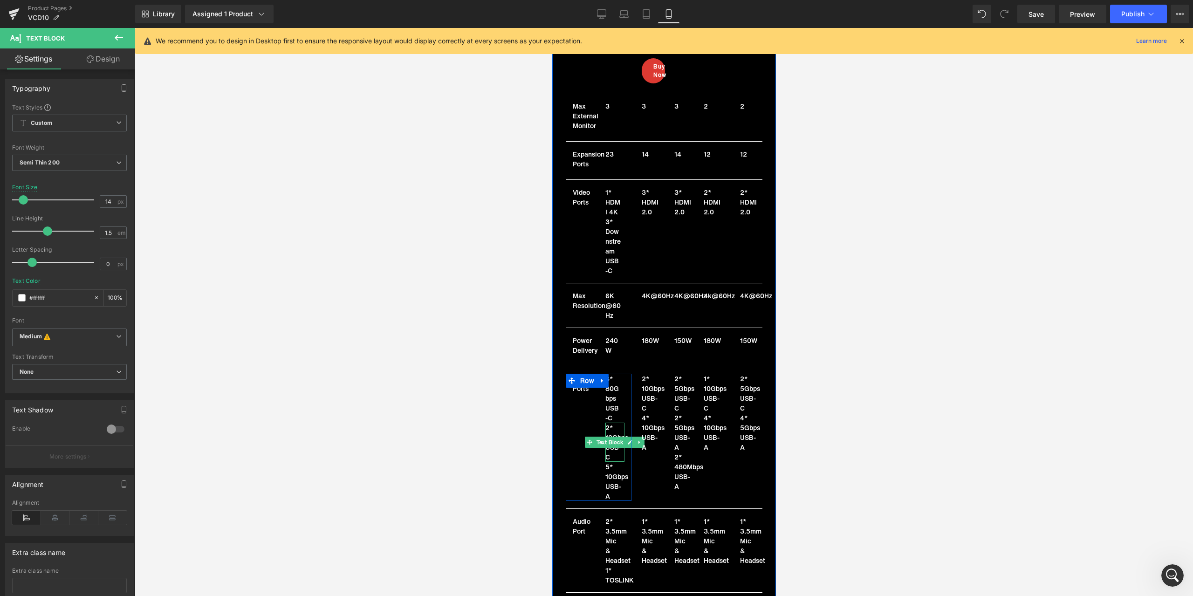
drag, startPoint x: 608, startPoint y: 422, endPoint x: 614, endPoint y: 421, distance: 6.1
click at [608, 423] on p "2* 10Gbps USB-C" at bounding box center [612, 442] width 15 height 39
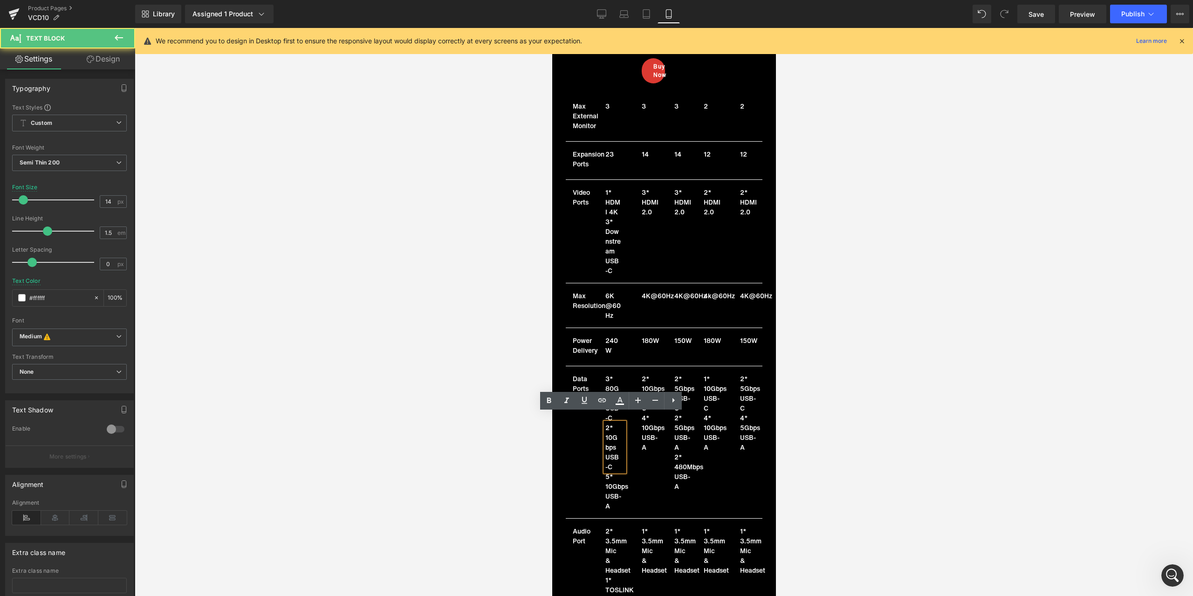
click at [609, 423] on p "2* 10Gbps USB-C" at bounding box center [612, 447] width 15 height 49
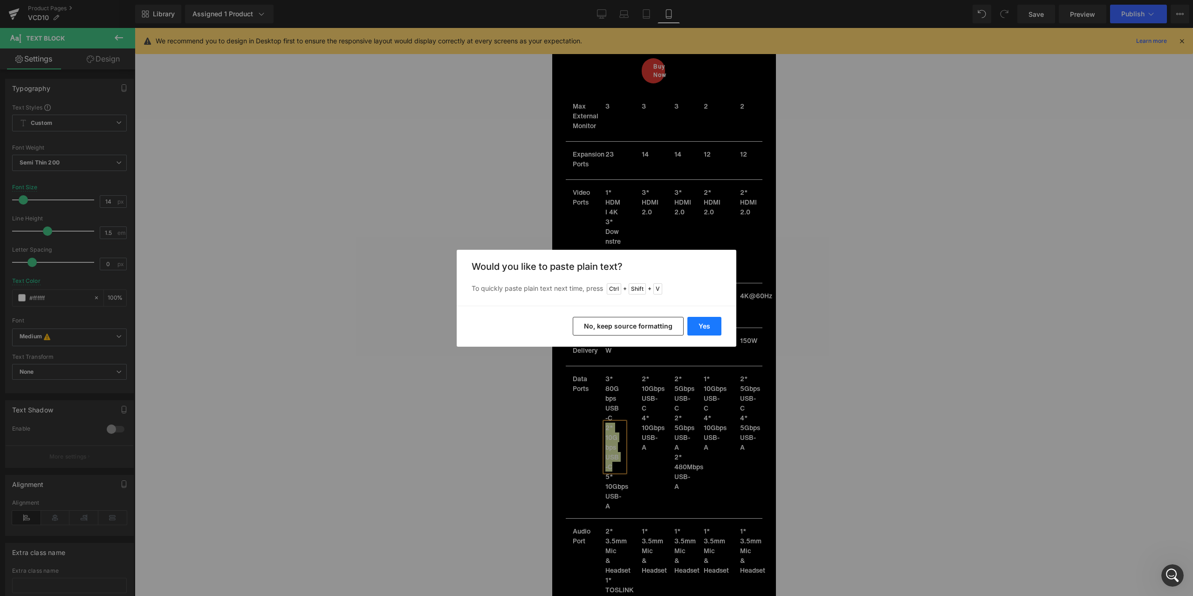
click at [701, 323] on button "Yes" at bounding box center [704, 326] width 34 height 19
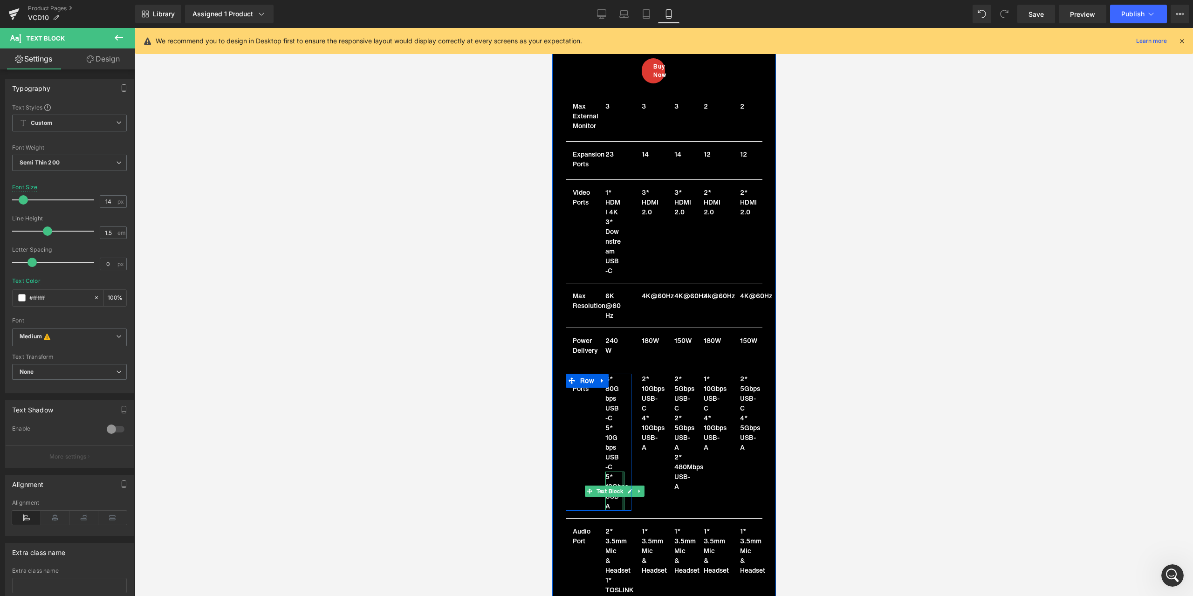
click at [612, 472] on p "5* 10Gbps USB-A" at bounding box center [612, 491] width 15 height 39
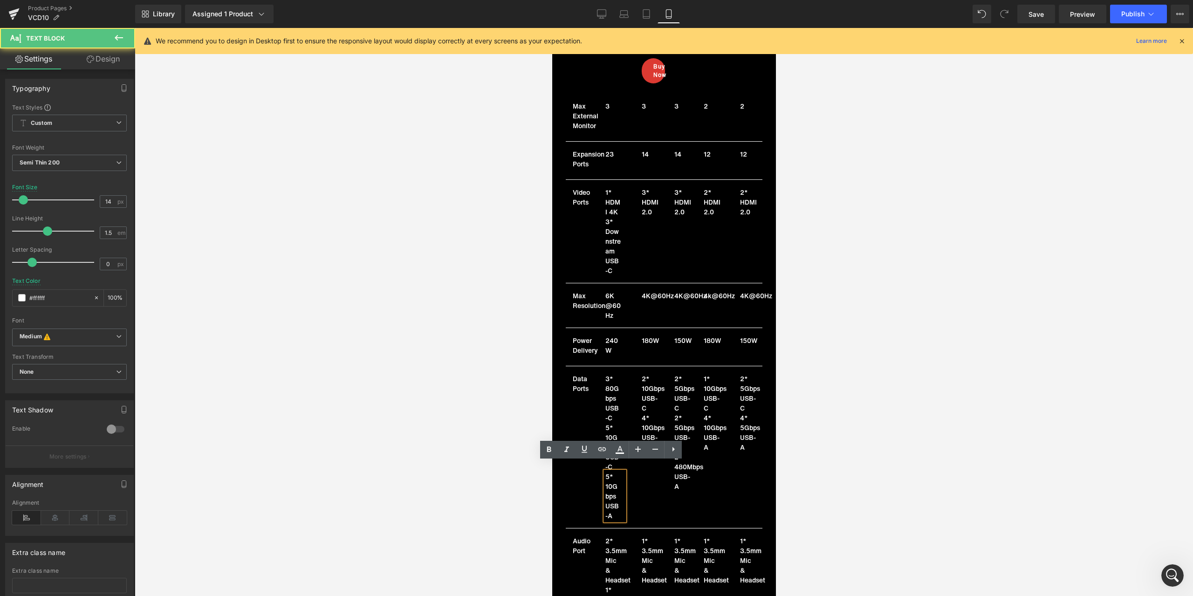
click at [609, 472] on p "5* 10Gbps USB-A" at bounding box center [612, 496] width 15 height 49
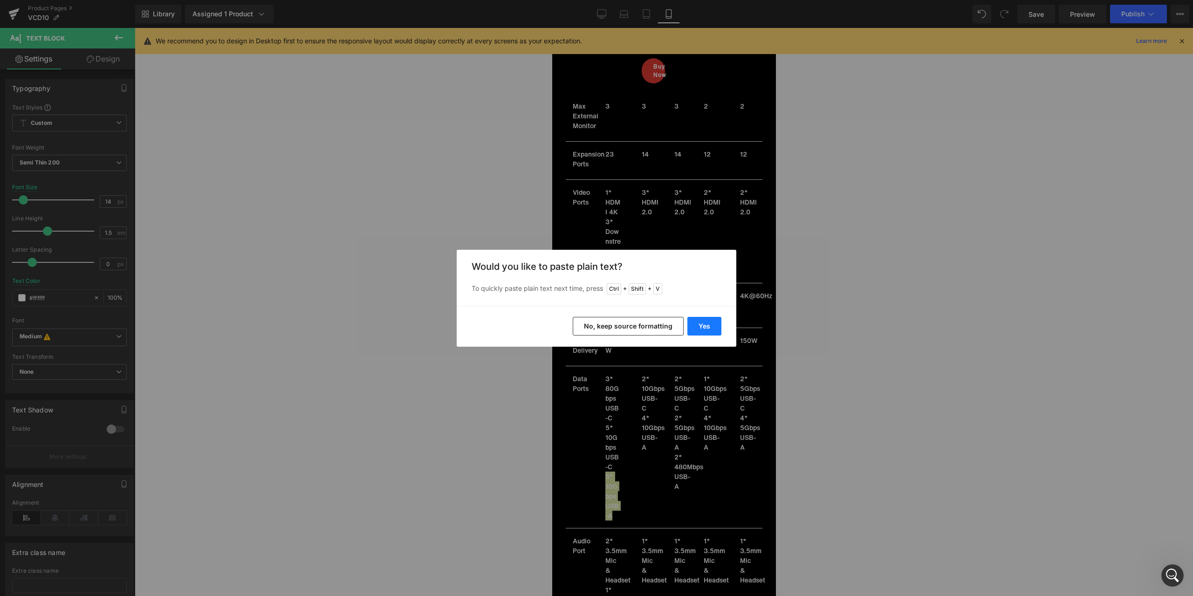
click at [706, 328] on button "Yes" at bounding box center [704, 326] width 34 height 19
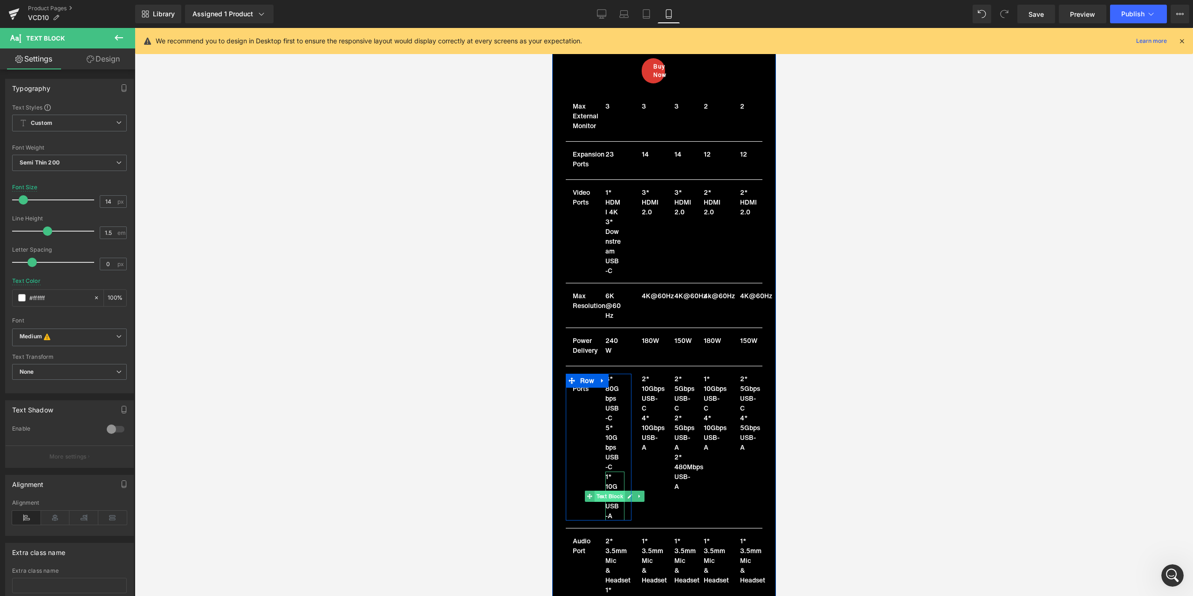
click at [610, 491] on span "Text Block" at bounding box center [609, 496] width 31 height 11
click at [609, 491] on span "Text Block" at bounding box center [609, 496] width 31 height 11
click at [603, 491] on span "Text Block" at bounding box center [609, 496] width 31 height 11
click at [609, 491] on span "Text Block" at bounding box center [609, 496] width 31 height 11
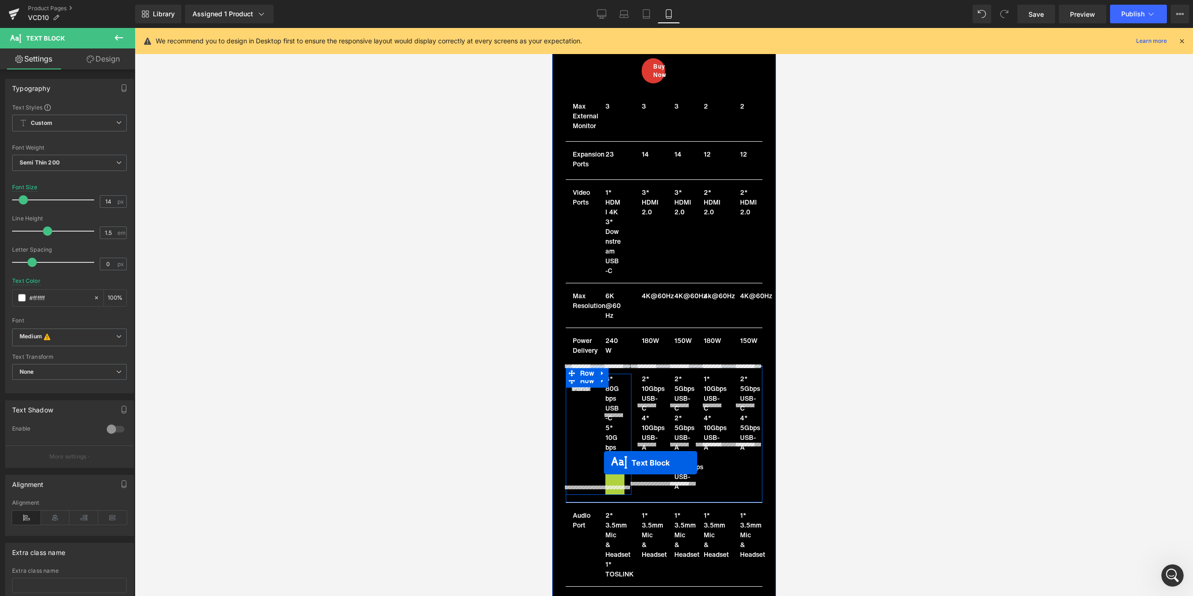
drag, startPoint x: 604, startPoint y: 487, endPoint x: 604, endPoint y: 462, distance: 25.2
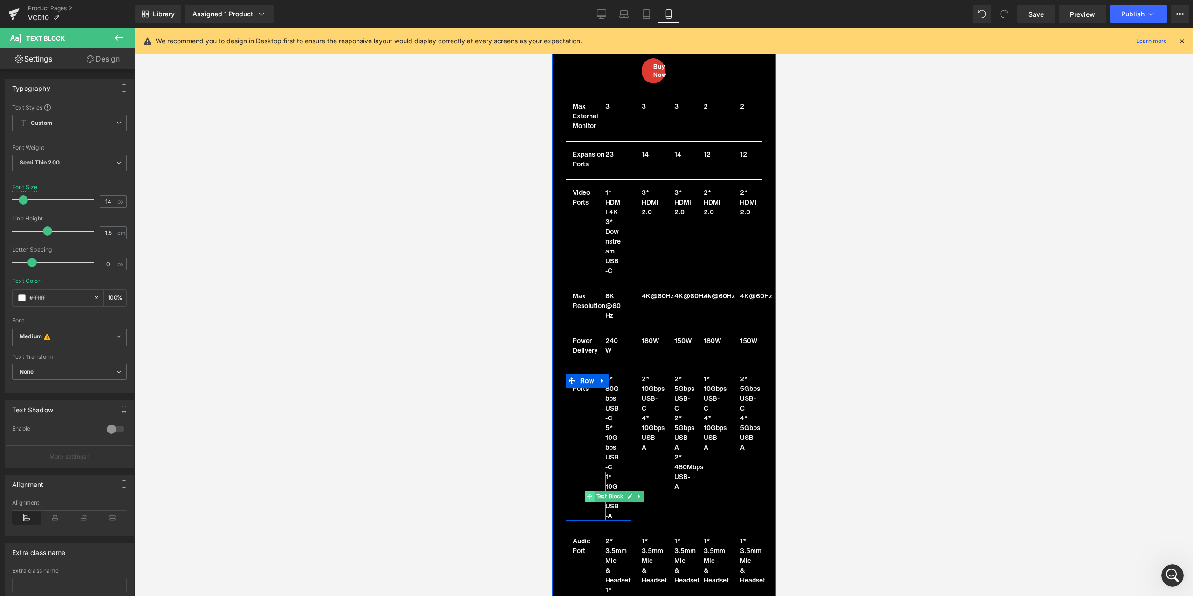
click at [587, 493] on icon at bounding box center [589, 495] width 5 height 5
click at [606, 491] on span "Text Block" at bounding box center [609, 496] width 31 height 11
click at [602, 491] on span "Text Block" at bounding box center [609, 496] width 31 height 11
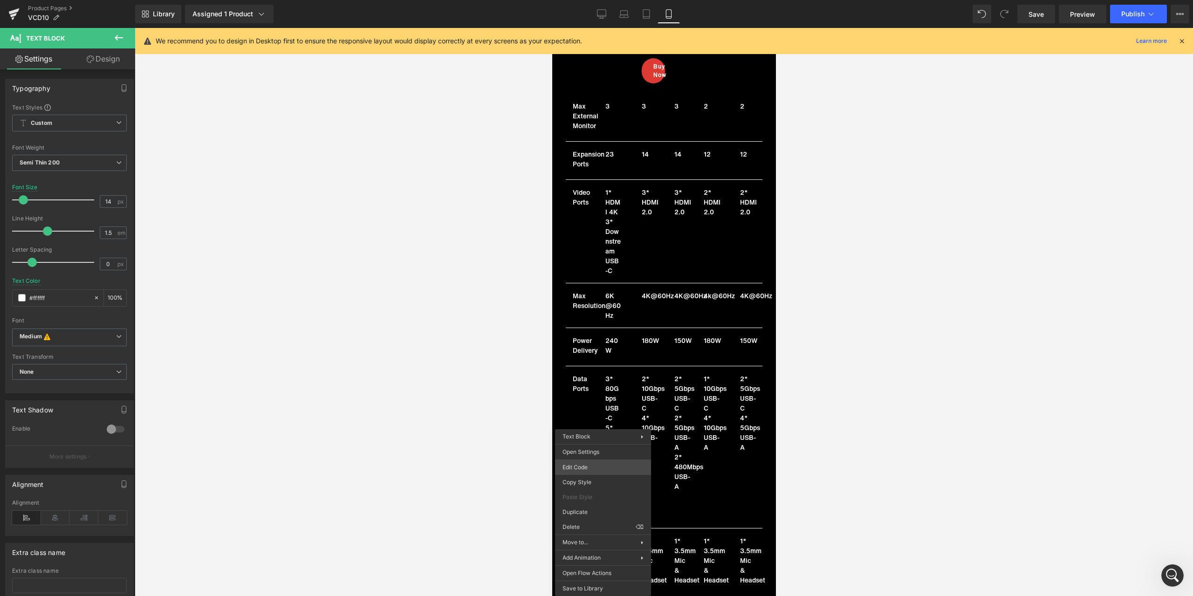
click at [597, 466] on body "Text Block You are previewing how the will restyle your page. You can not edit …" at bounding box center [596, 298] width 1193 height 596
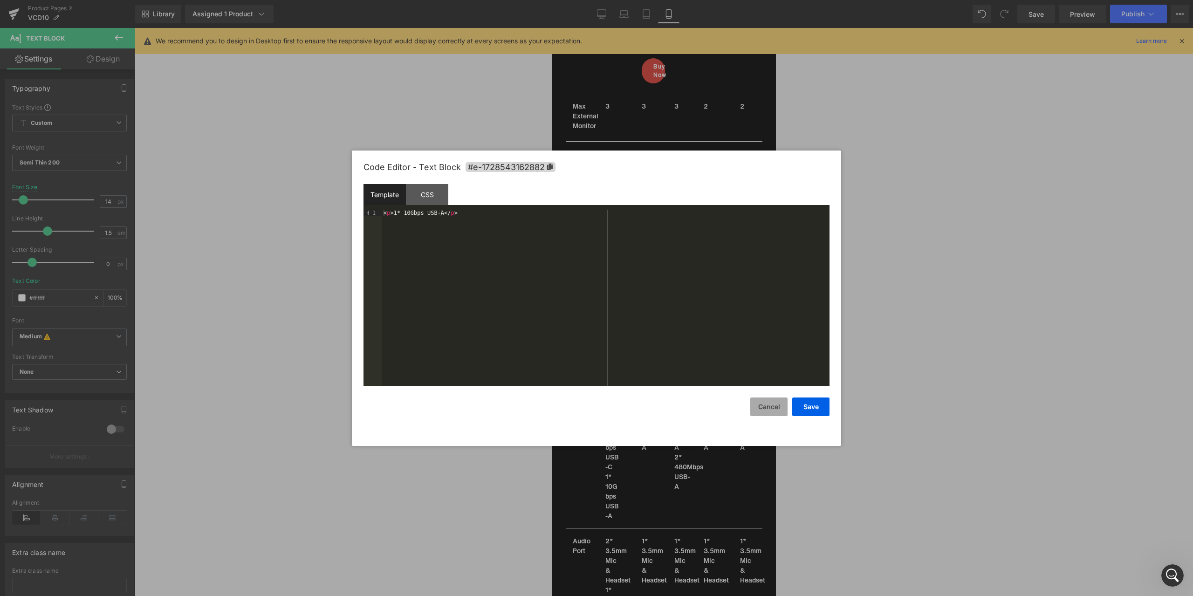
click at [769, 406] on button "Cancel" at bounding box center [768, 406] width 37 height 19
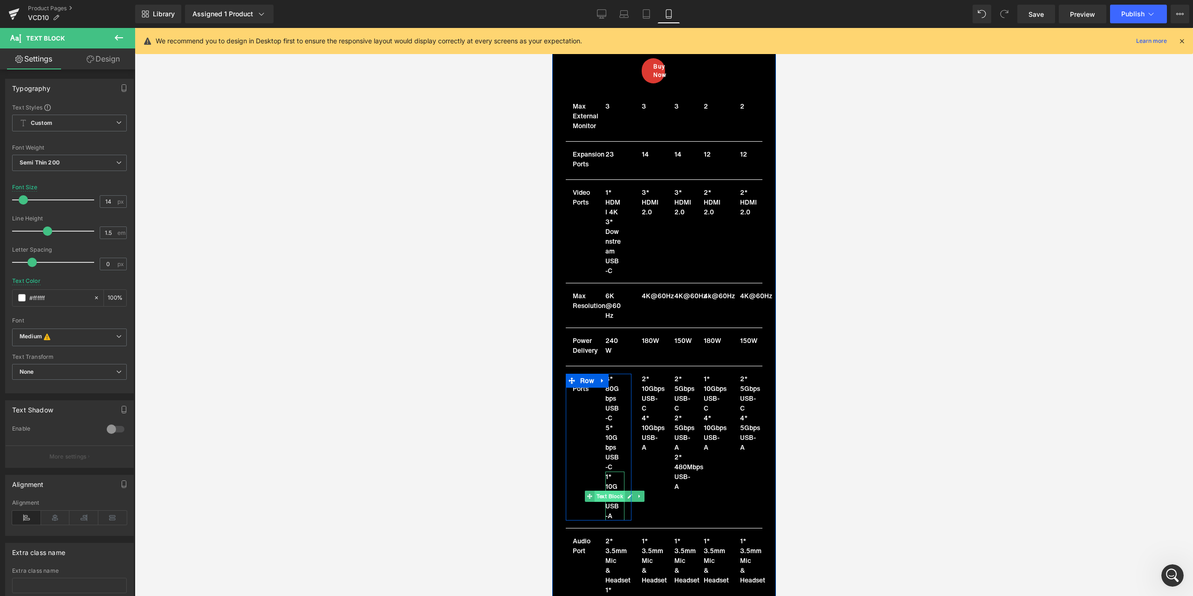
click at [607, 491] on span "Text Block" at bounding box center [609, 496] width 31 height 11
drag, startPoint x: 1157, startPoint y: 513, endPoint x: 605, endPoint y: 484, distance: 552.8
click at [608, 491] on span "Text Block" at bounding box center [609, 496] width 31 height 11
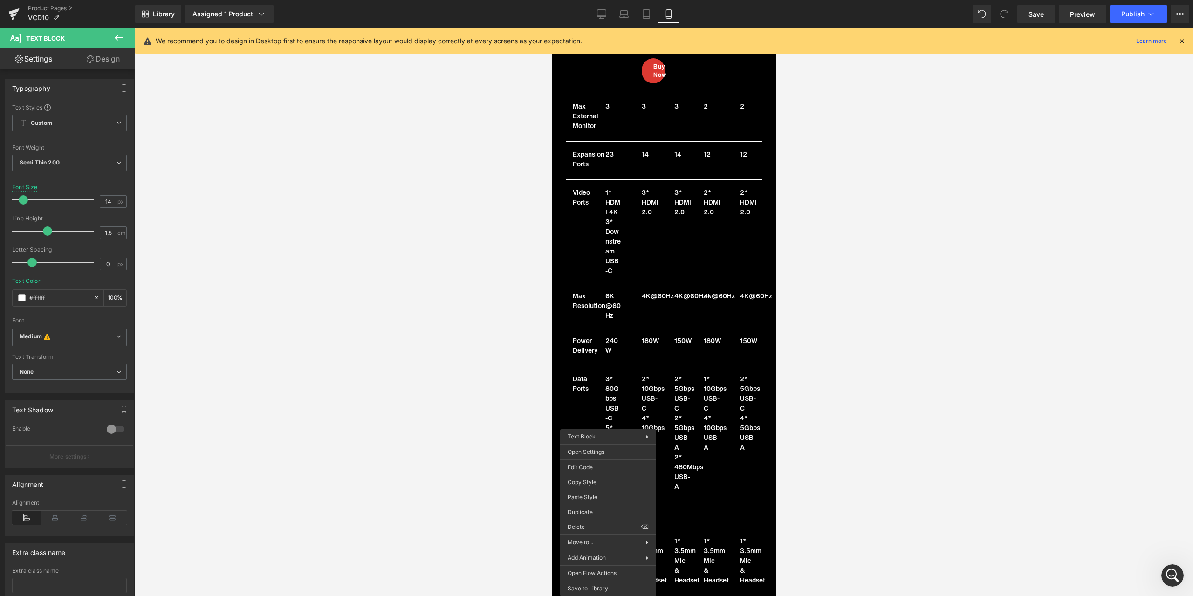
drag, startPoint x: 1157, startPoint y: 523, endPoint x: 605, endPoint y: 495, distance: 553.3
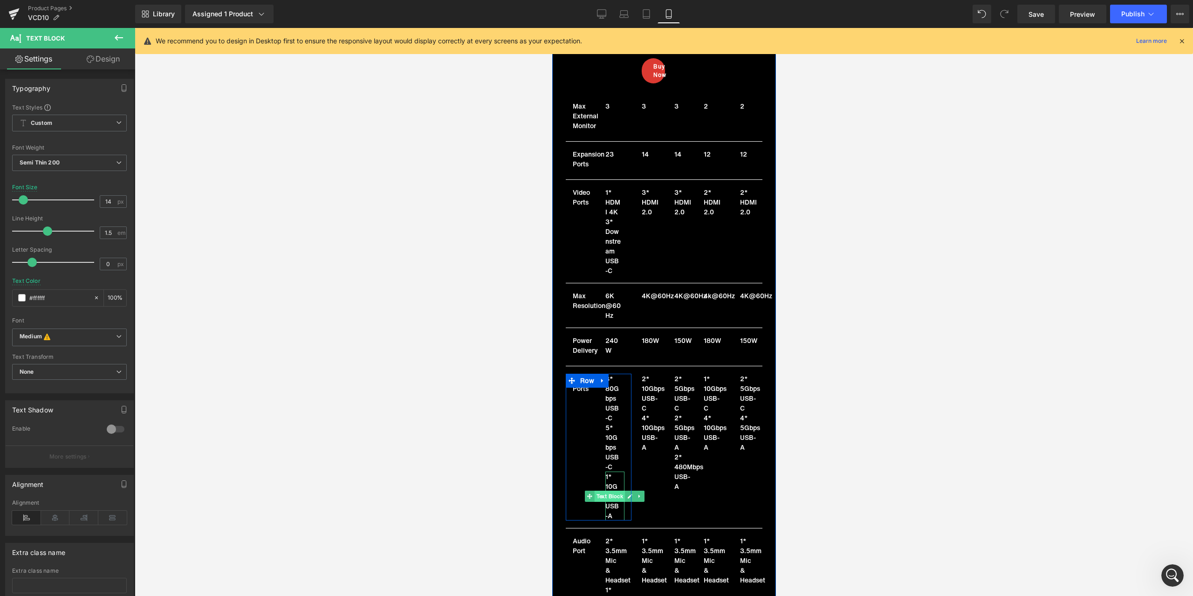
click at [613, 491] on span "Text Block" at bounding box center [609, 496] width 31 height 11
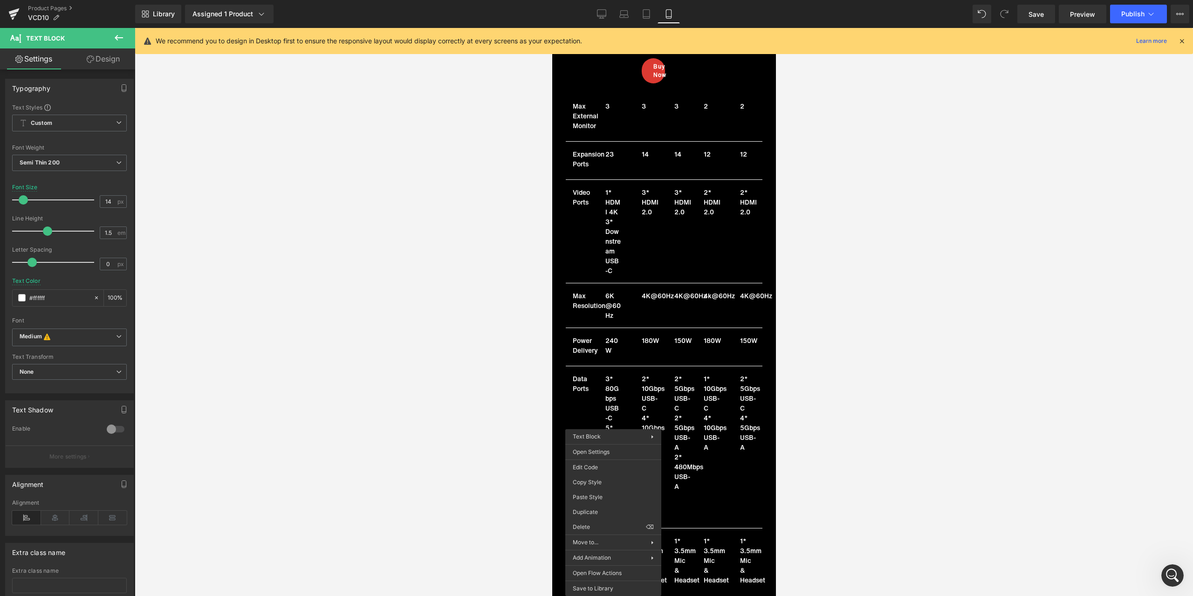
drag, startPoint x: 1156, startPoint y: 478, endPoint x: 604, endPoint y: 450, distance: 552.8
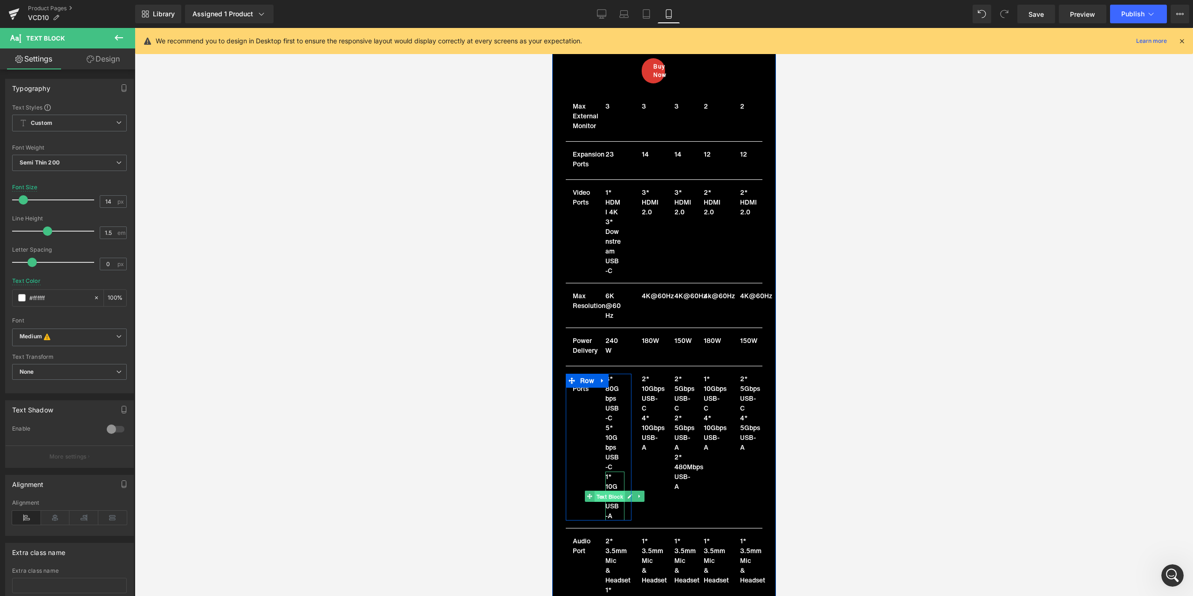
click at [609, 491] on span "Text Block" at bounding box center [609, 496] width 31 height 11
click at [615, 494] on p "1* 10Gbps USB-A" at bounding box center [612, 496] width 15 height 49
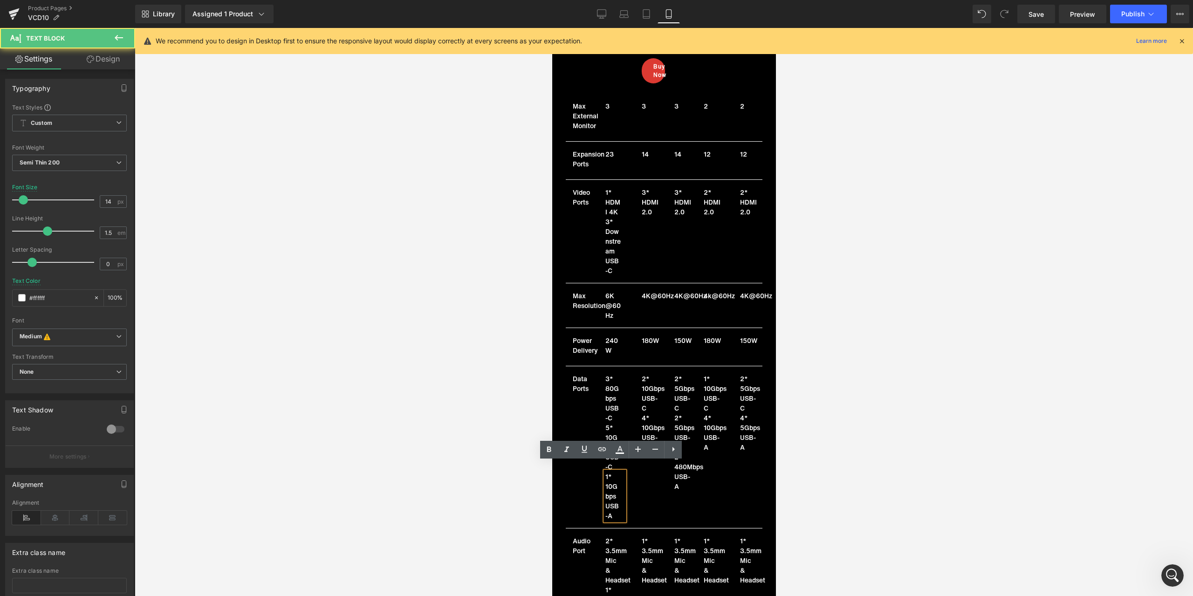
click at [636, 490] on div "Data Ports Text Block 3* 80Gbps USB-C Text Block 5* 10Gbps USB-C Text Block 1* …" at bounding box center [663, 447] width 197 height 162
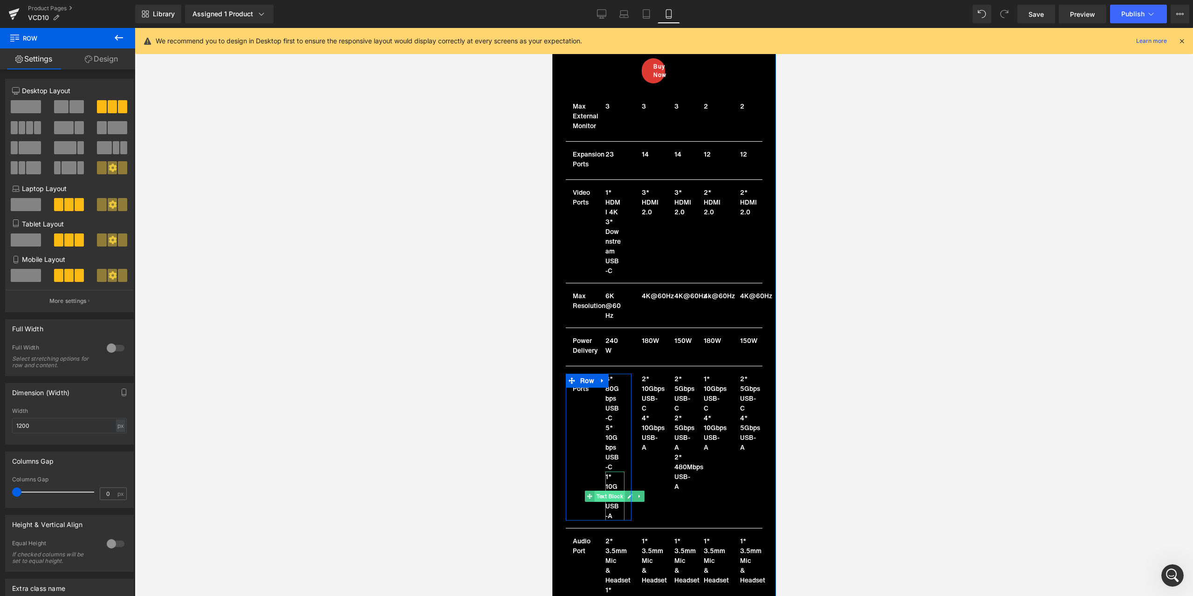
click at [602, 491] on span "Text Block" at bounding box center [609, 496] width 31 height 11
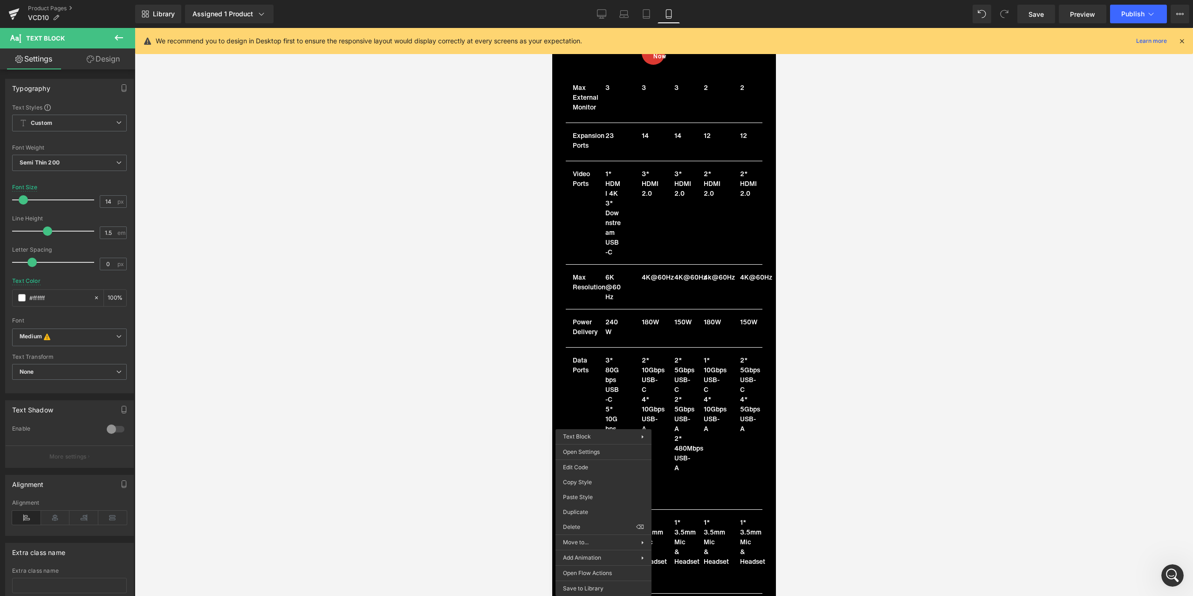
drag, startPoint x: 1244, startPoint y: 525, endPoint x: 692, endPoint y: 497, distance: 552.8
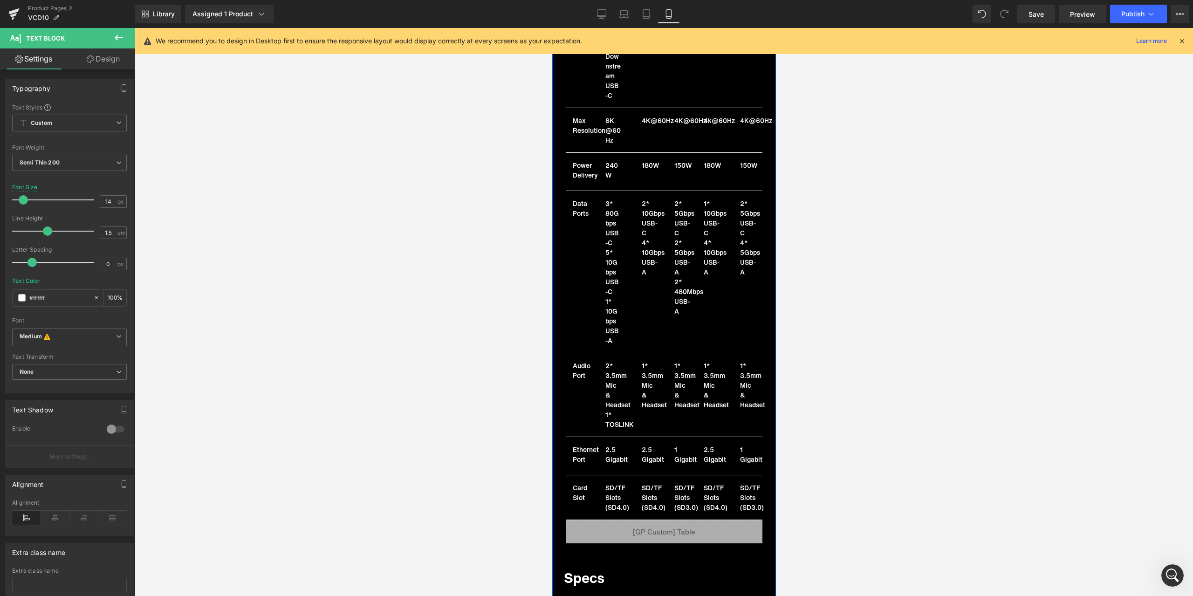
scroll to position [7199, 0]
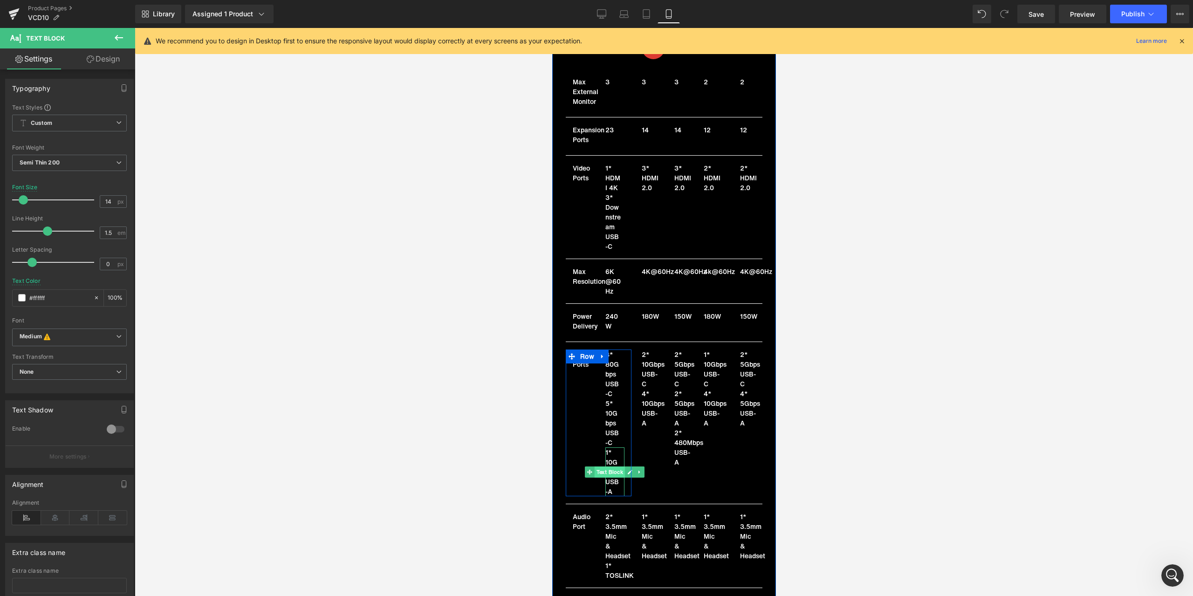
click at [611, 466] on span "Text Block" at bounding box center [609, 471] width 31 height 11
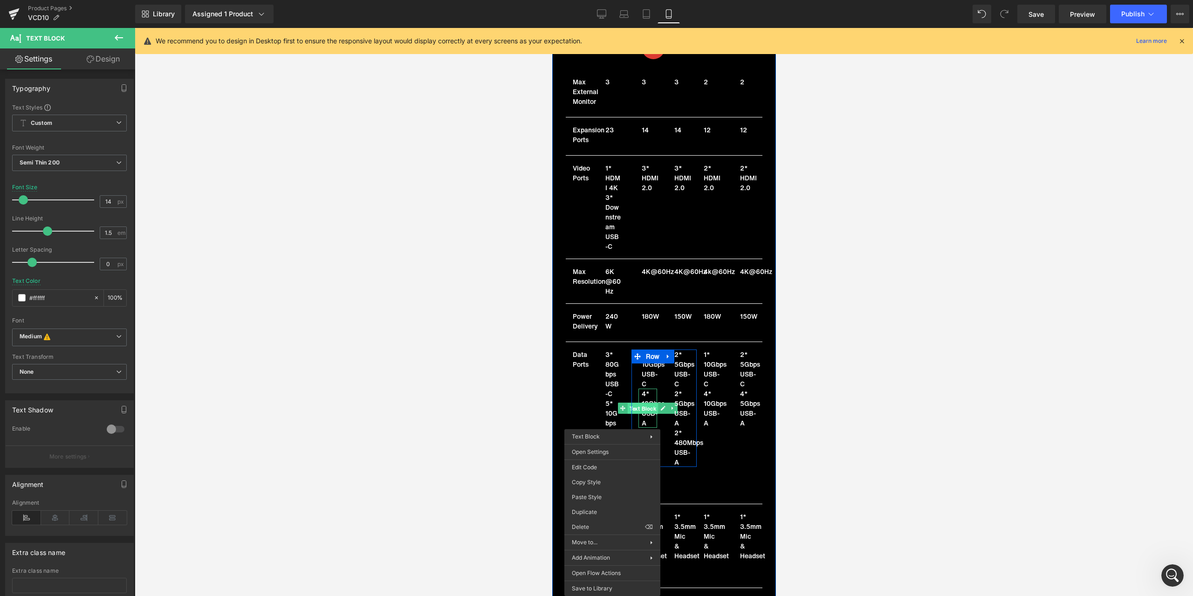
click at [644, 403] on span "Text Block" at bounding box center [642, 408] width 31 height 11
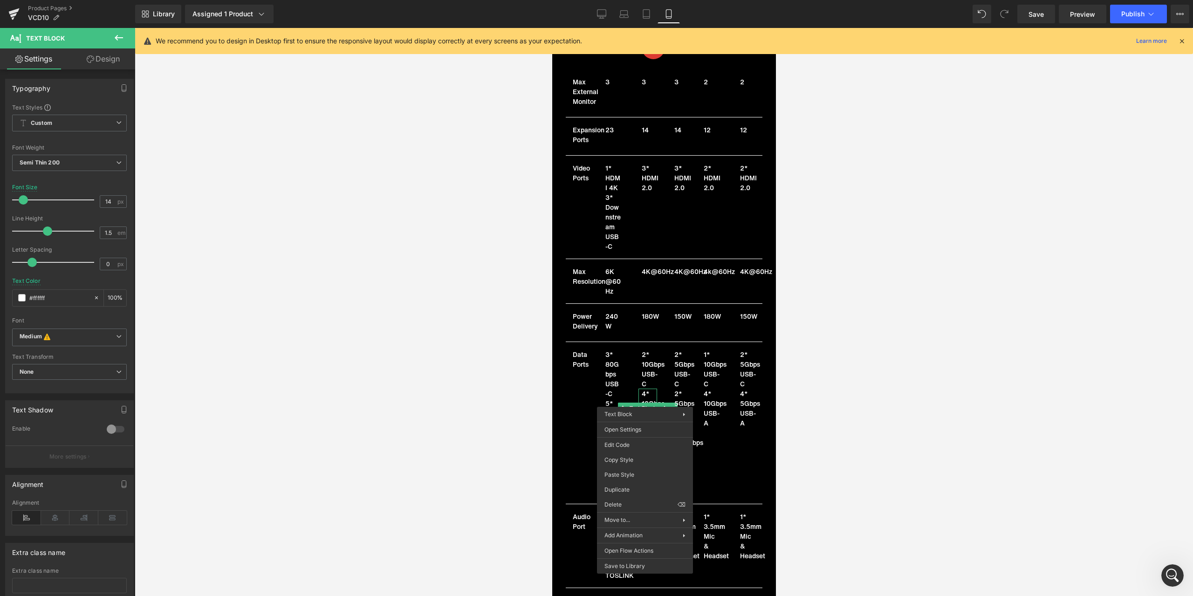
click at [502, 419] on div at bounding box center [664, 312] width 1058 height 568
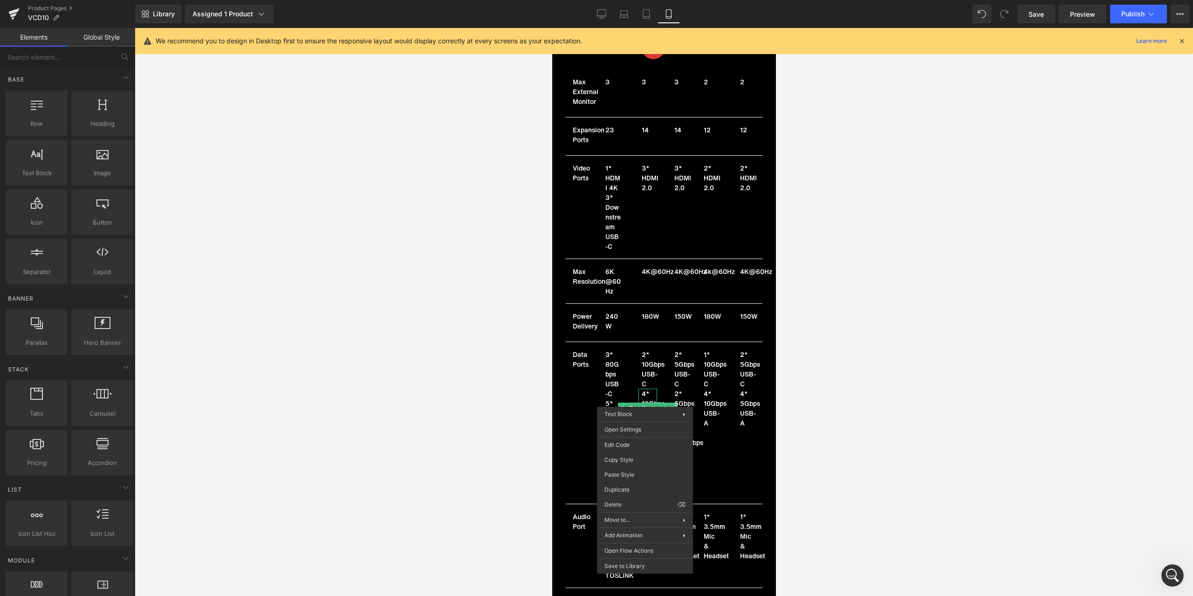
click at [924, 456] on div at bounding box center [664, 312] width 1058 height 568
click at [751, 466] on div "Data Ports Text Block 3* 80Gbps USB-C Text Block 5* 10Gbps USB-C Text Block 1* …" at bounding box center [663, 423] width 197 height 162
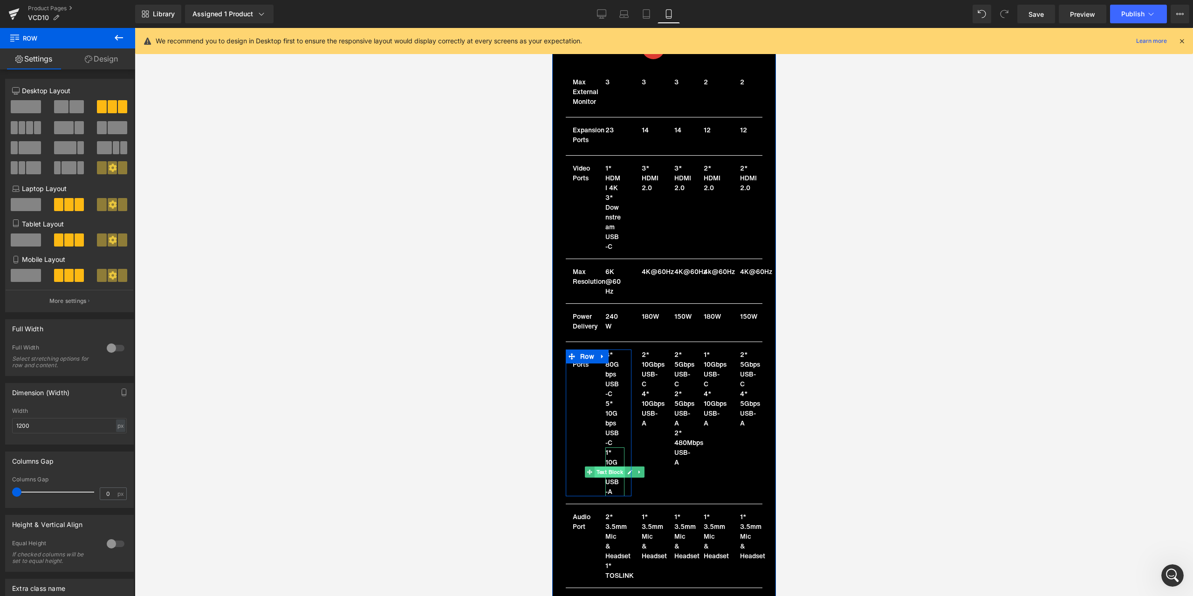
click at [597, 466] on span "Text Block" at bounding box center [609, 471] width 31 height 11
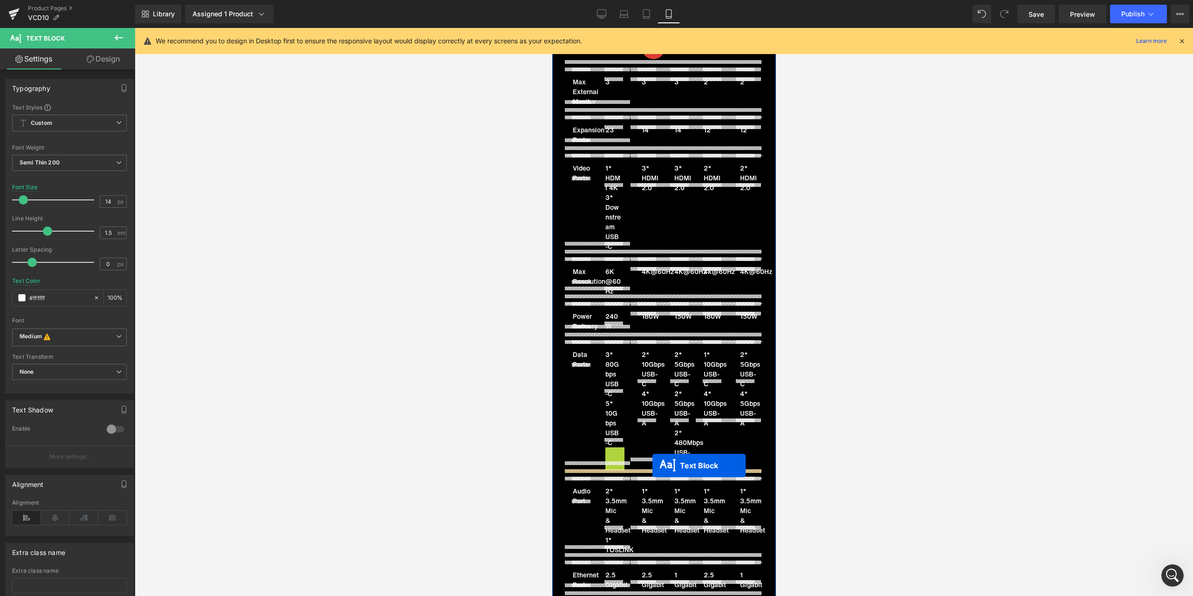
drag, startPoint x: 601, startPoint y: 461, endPoint x: 652, endPoint y: 465, distance: 51.5
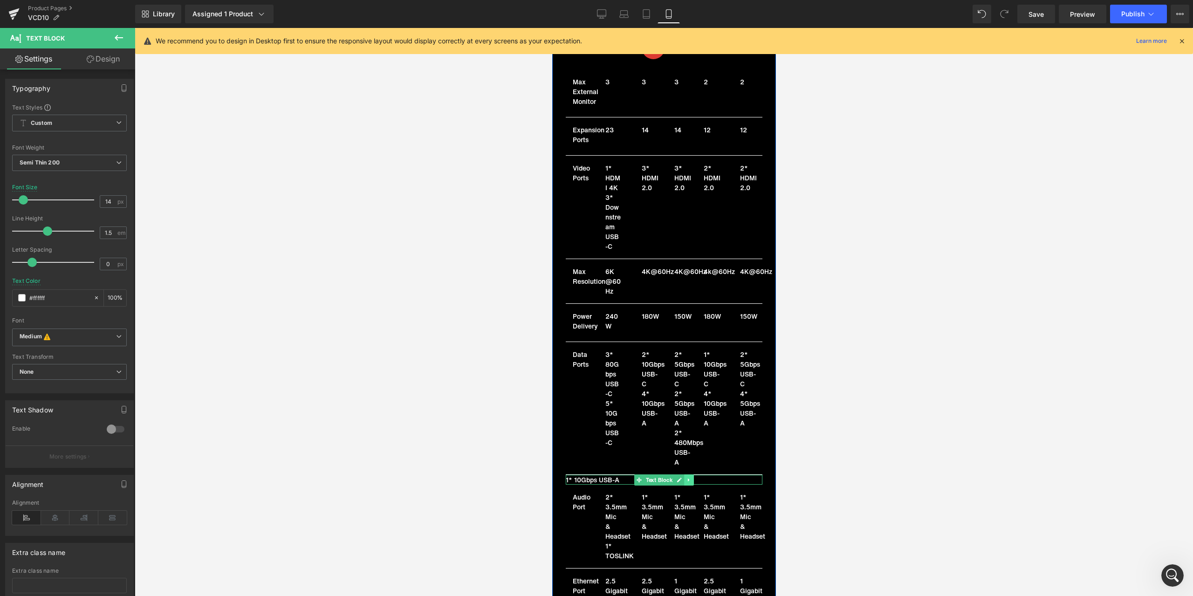
click at [686, 477] on icon at bounding box center [688, 480] width 5 height 6
click at [683, 474] on link at bounding box center [684, 479] width 10 height 11
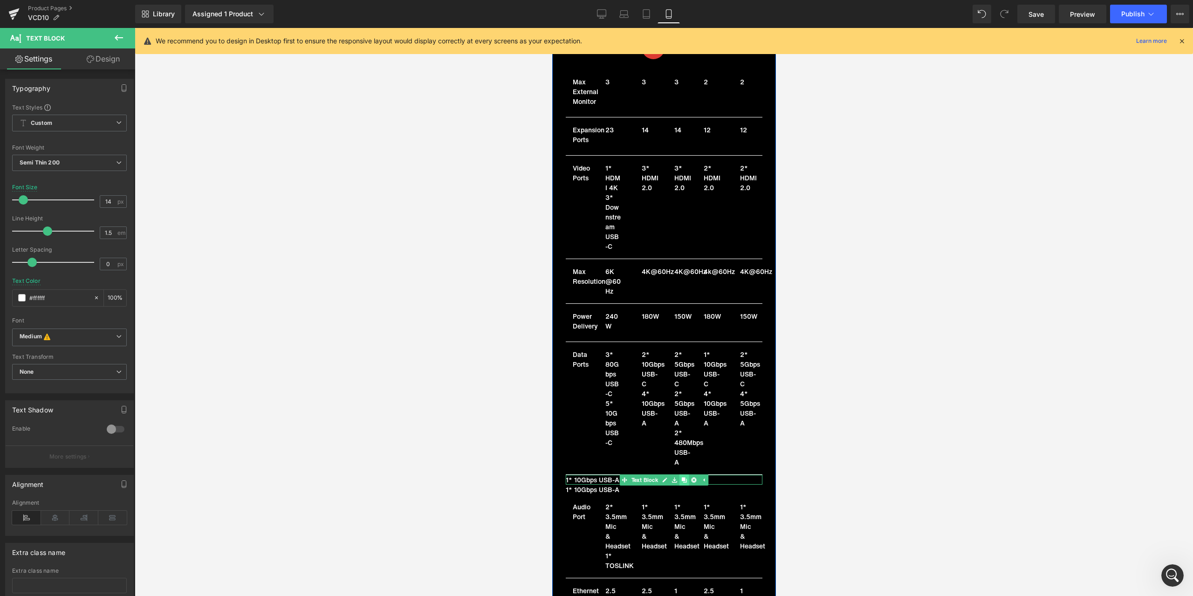
click at [683, 474] on link at bounding box center [684, 479] width 10 height 11
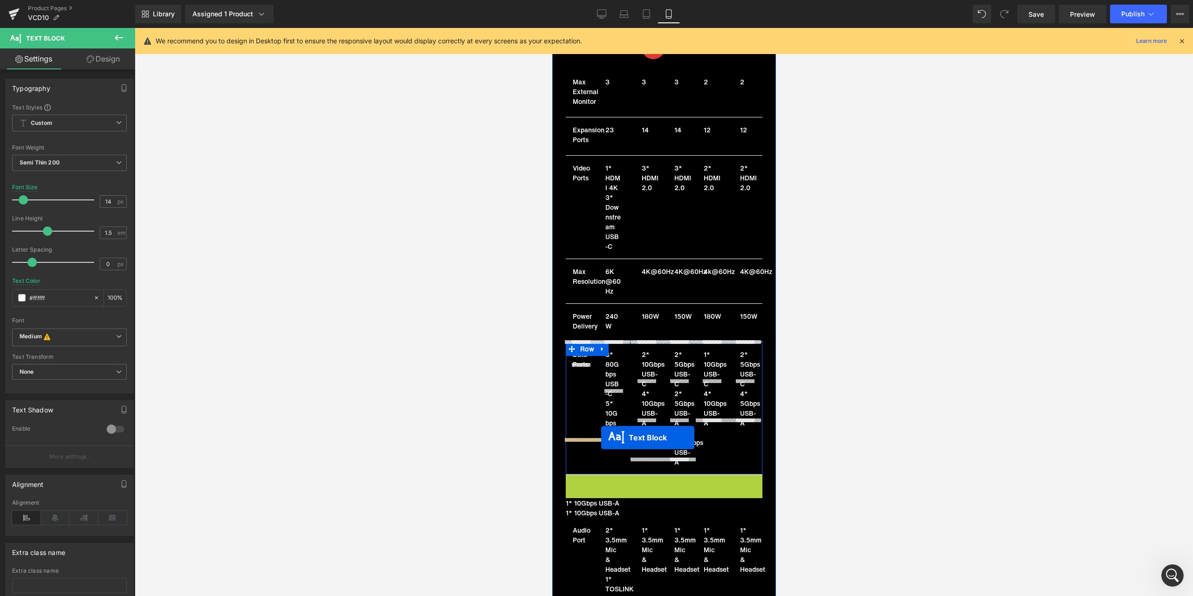
drag, startPoint x: 639, startPoint y: 472, endPoint x: 601, endPoint y: 437, distance: 51.1
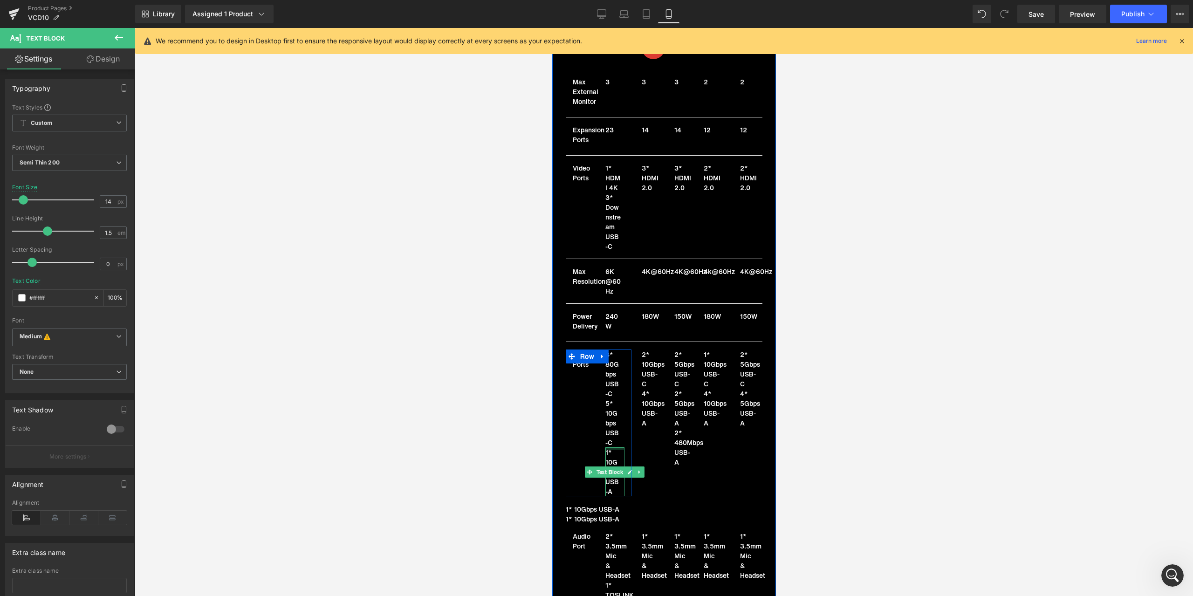
scroll to position [7246, 0]
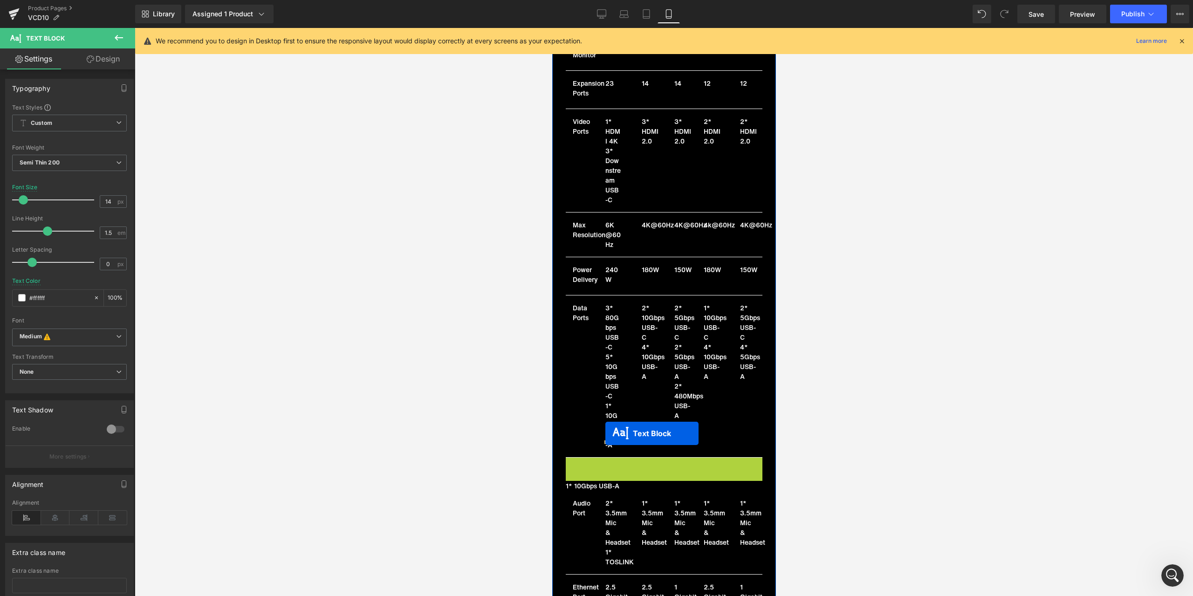
drag, startPoint x: 636, startPoint y: 445, endPoint x: 605, endPoint y: 433, distance: 33.5
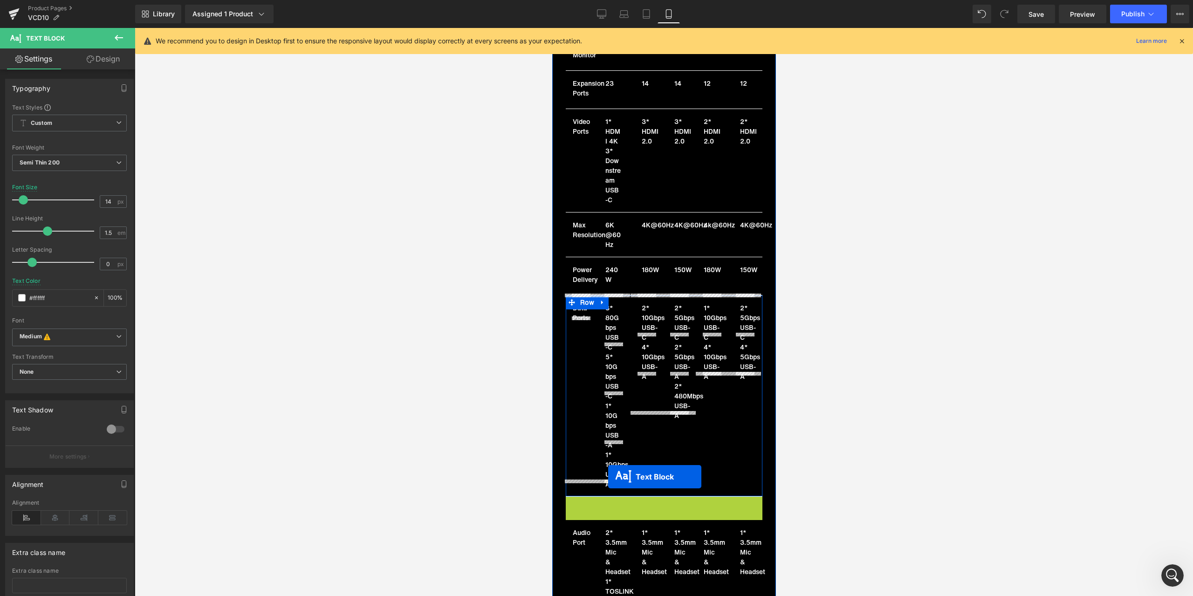
drag, startPoint x: 653, startPoint y: 491, endPoint x: 608, endPoint y: 477, distance: 47.9
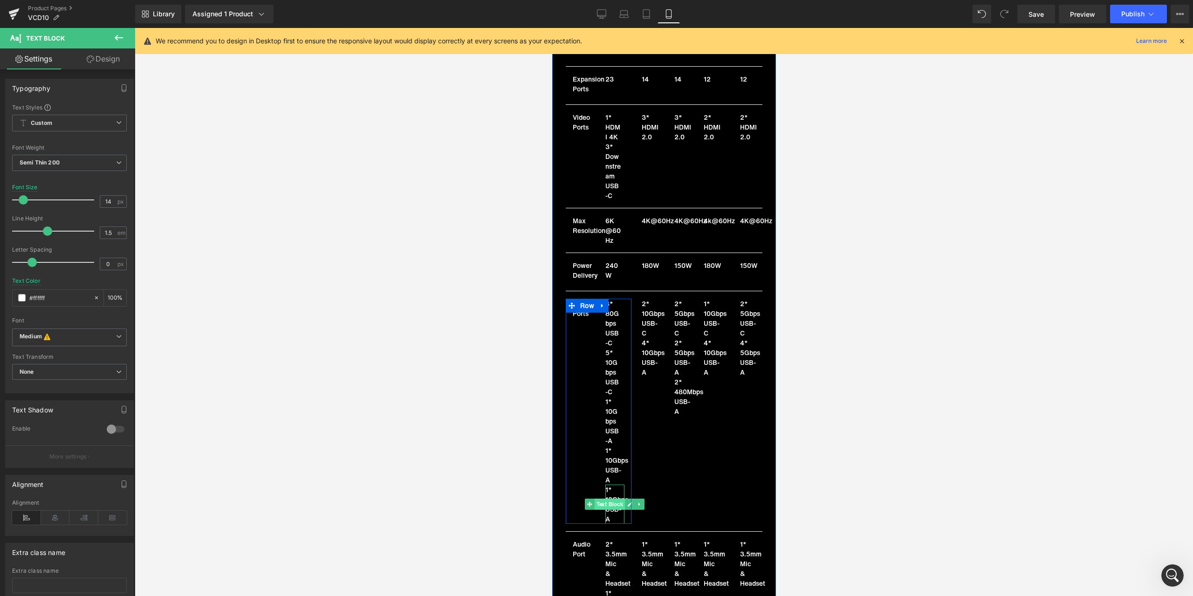
scroll to position [7292, 0]
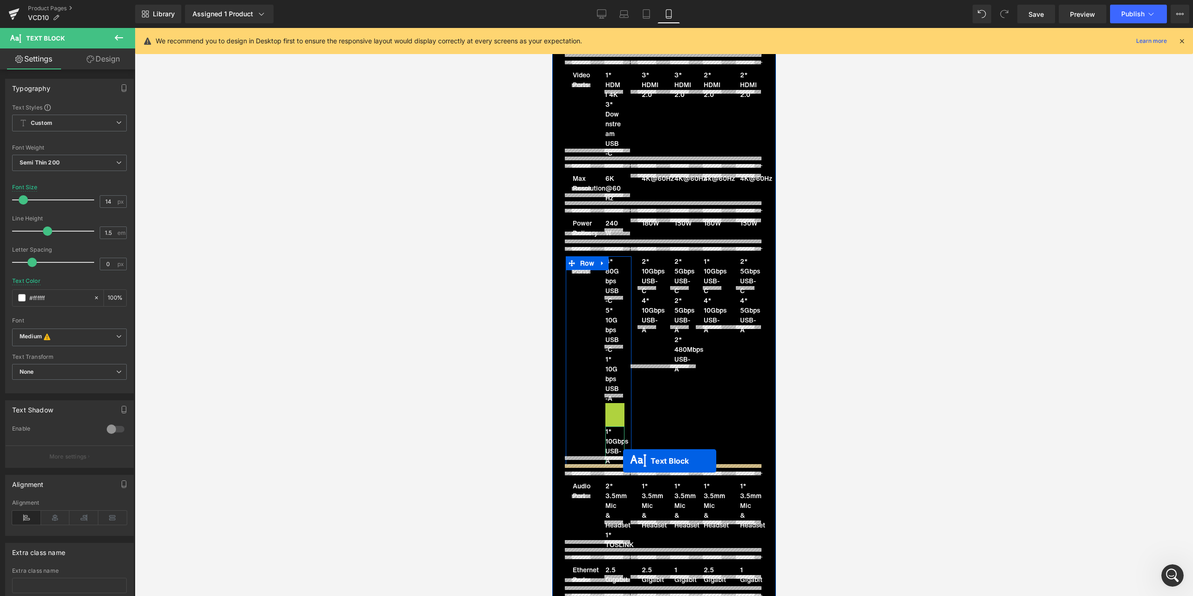
drag, startPoint x: 616, startPoint y: 432, endPoint x: 622, endPoint y: 461, distance: 29.5
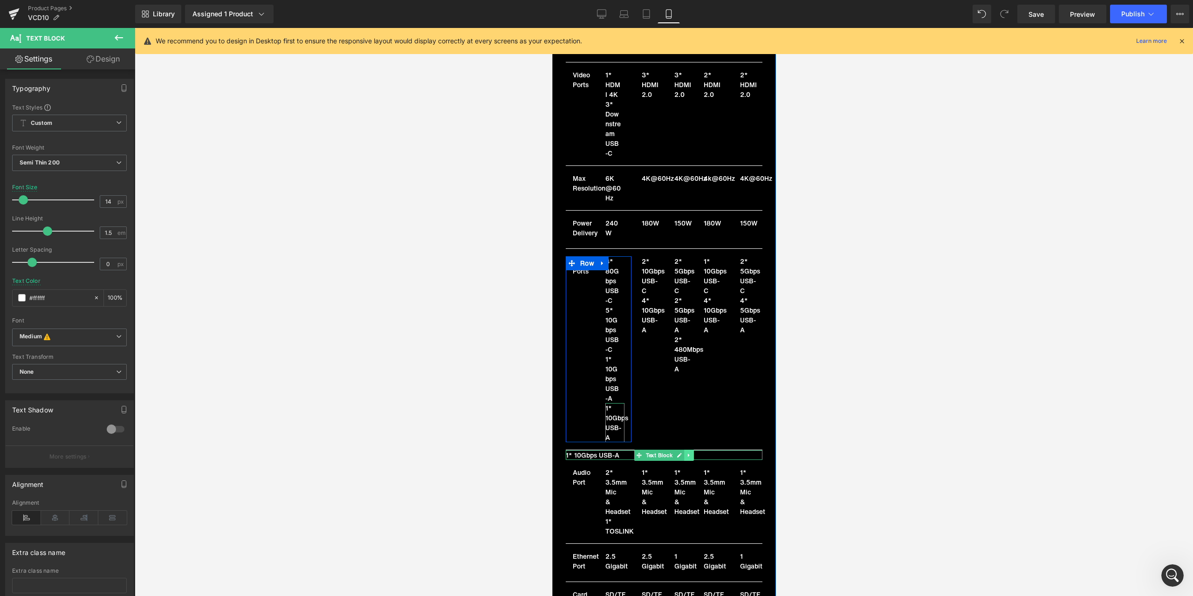
click at [686, 452] on icon at bounding box center [688, 455] width 5 height 6
click at [682, 452] on icon at bounding box center [683, 455] width 5 height 6
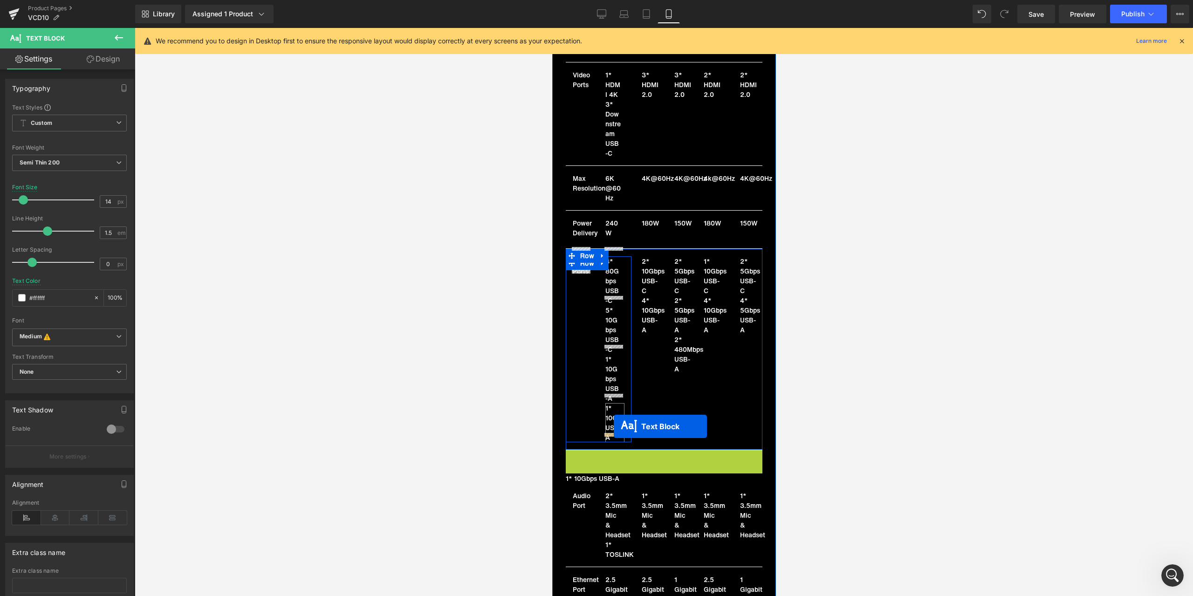
drag, startPoint x: 638, startPoint y: 447, endPoint x: 613, endPoint y: 426, distance: 32.5
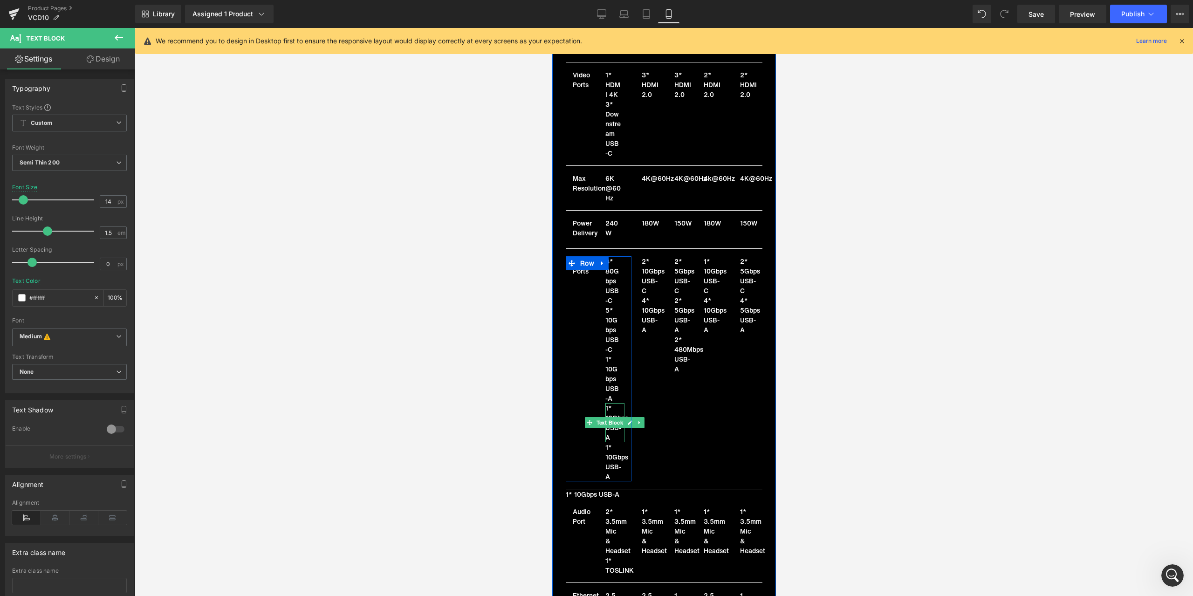
click at [606, 424] on p "1* 10Gbps USB-A" at bounding box center [612, 422] width 15 height 39
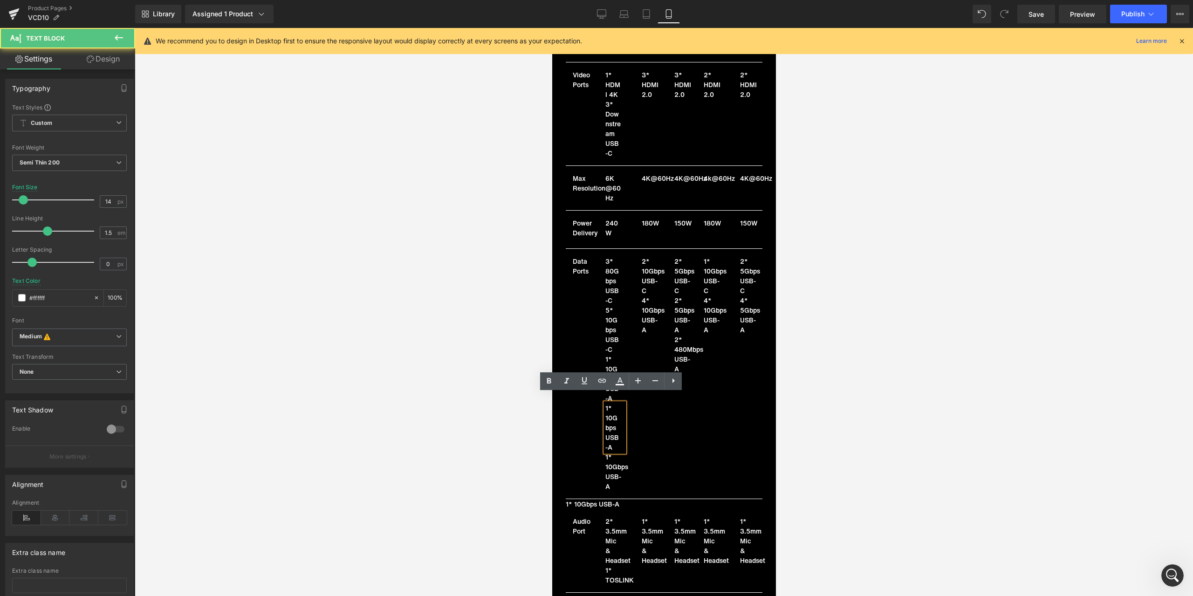
click at [609, 415] on p "1* 10Gbps USB-A" at bounding box center [612, 427] width 15 height 49
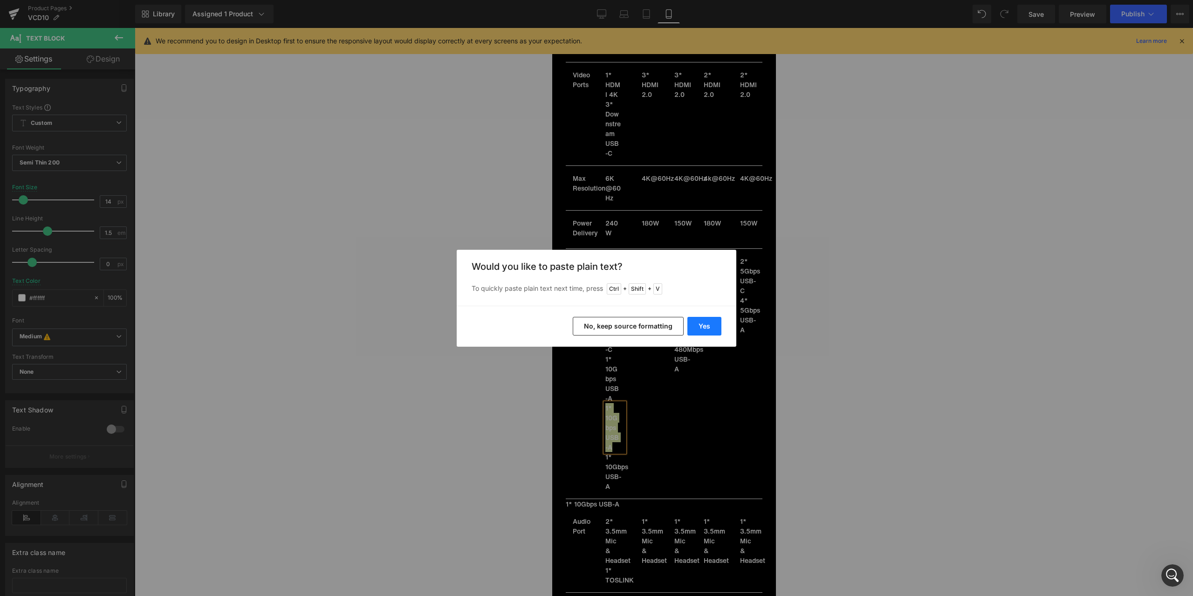
click at [697, 322] on button "Yes" at bounding box center [704, 326] width 34 height 19
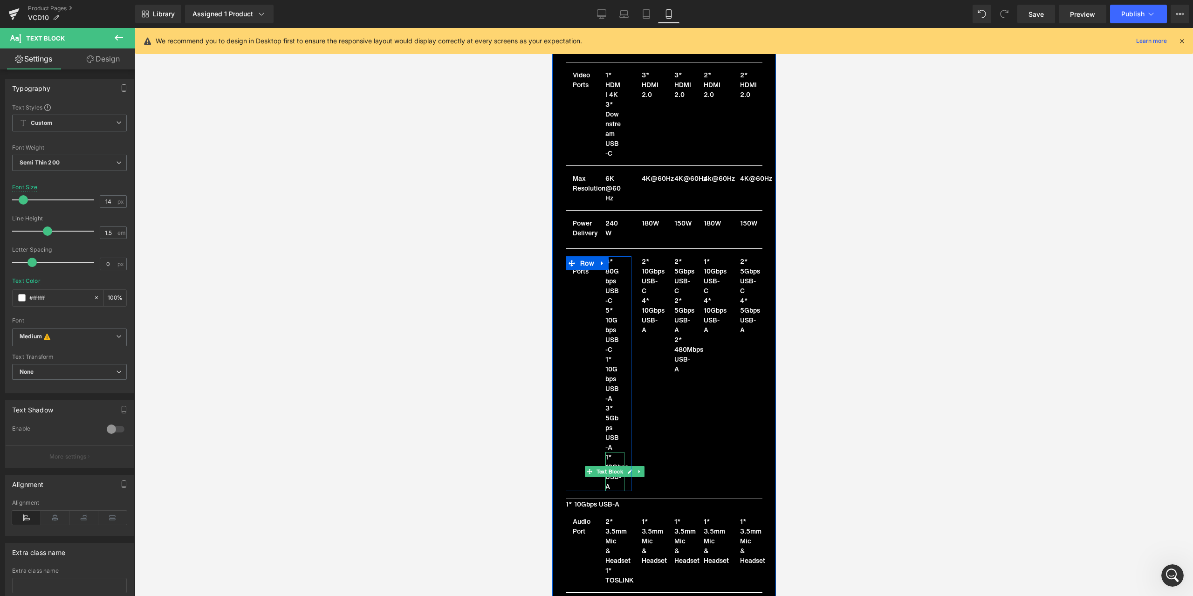
click at [612, 452] on p "1* 10Gbps USB-A" at bounding box center [612, 471] width 15 height 39
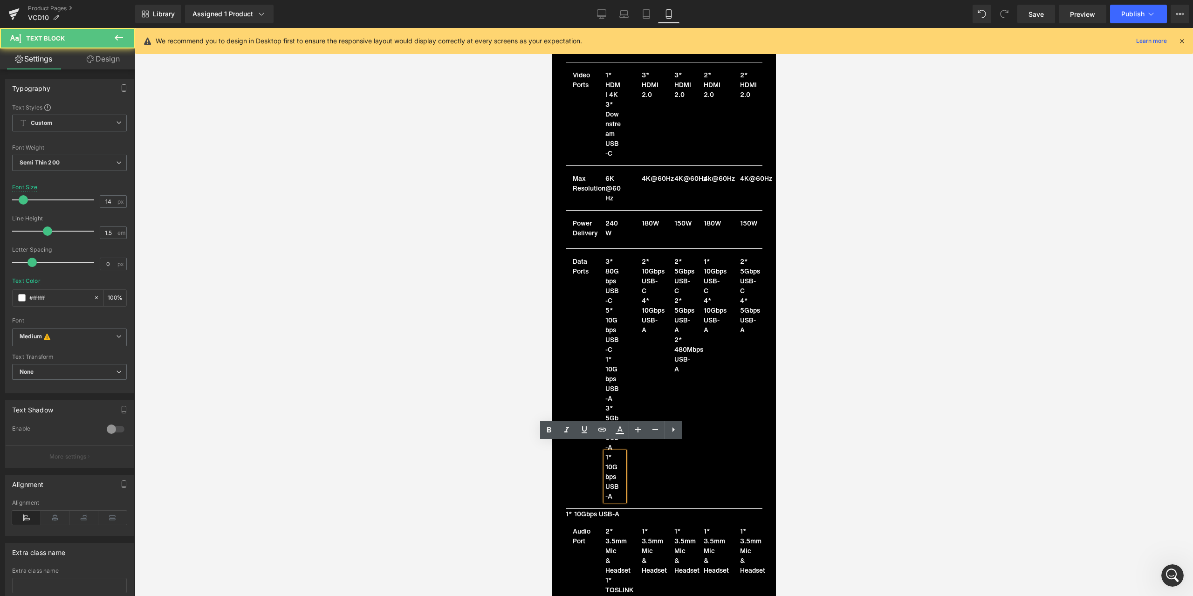
click at [610, 452] on p "1* 10Gbps USB-A" at bounding box center [612, 476] width 15 height 49
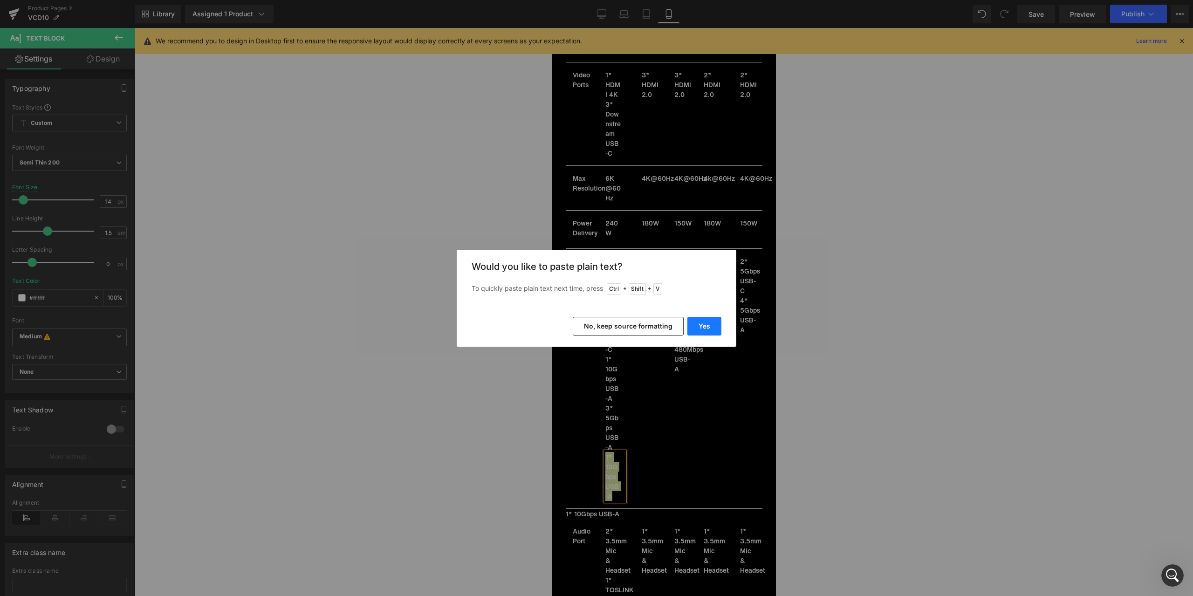
click at [700, 331] on button "Yes" at bounding box center [704, 326] width 34 height 19
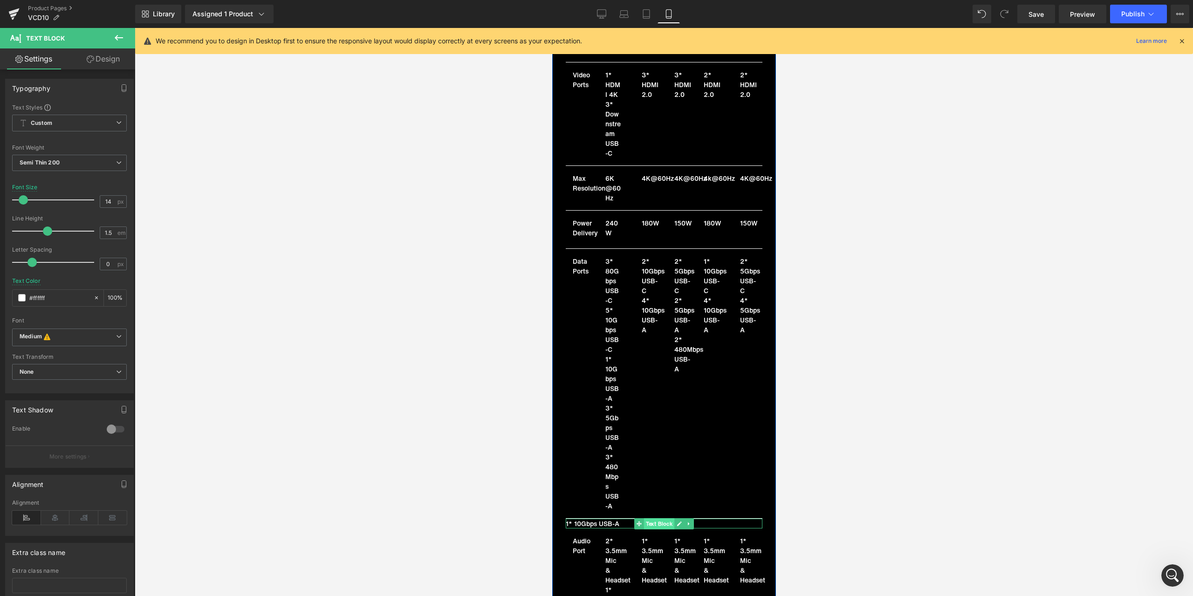
click at [646, 518] on span "Text Block" at bounding box center [658, 523] width 31 height 11
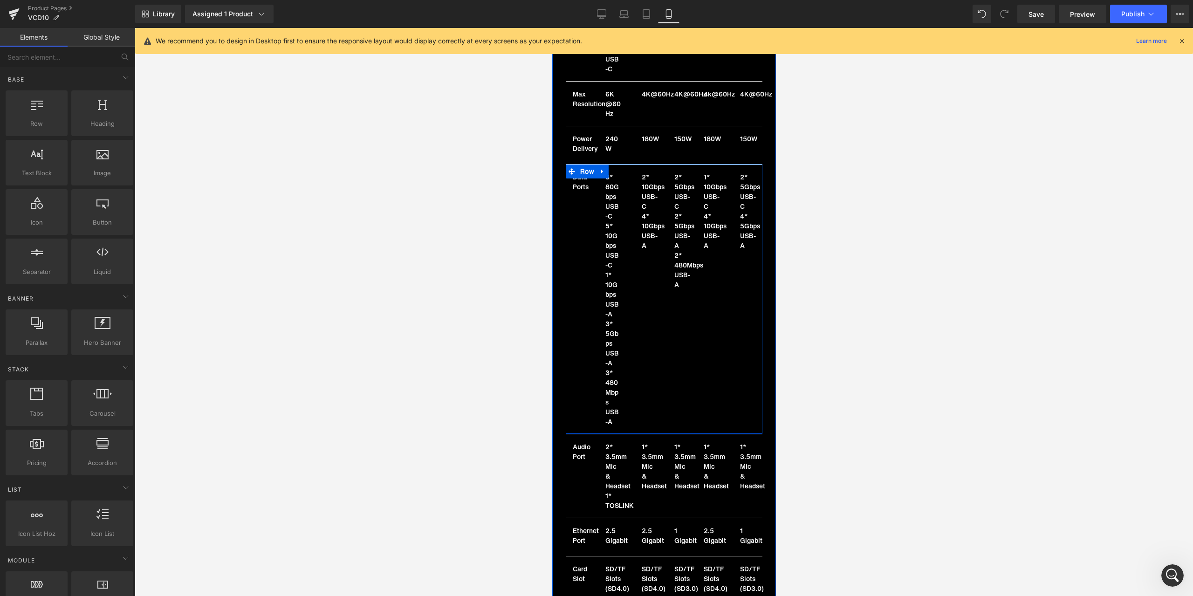
scroll to position [7386, 0]
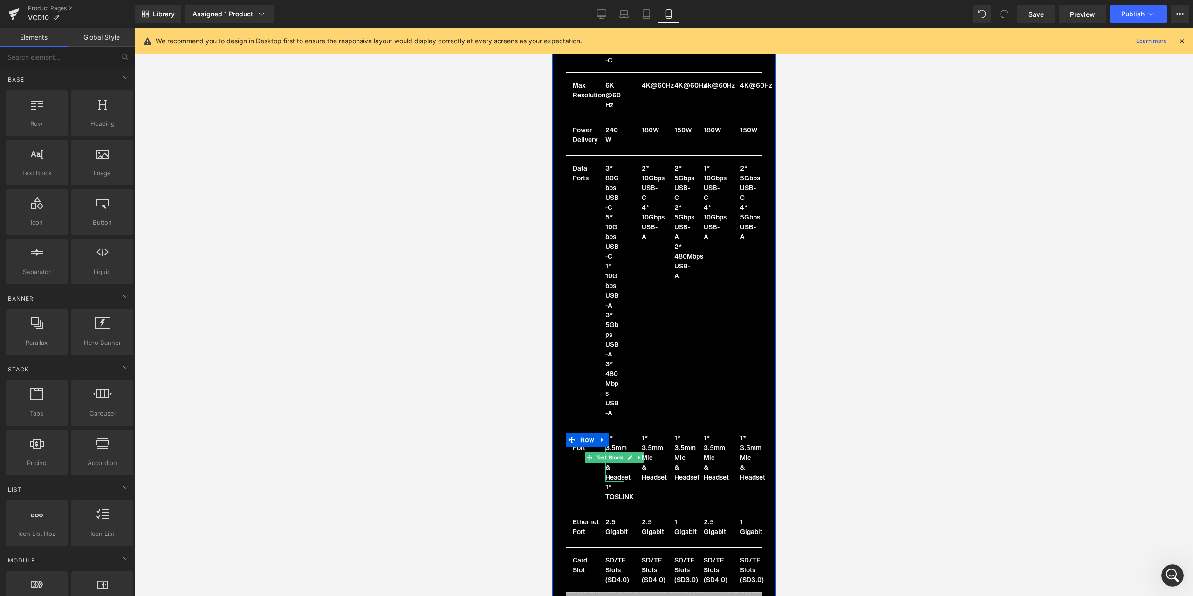
click at [611, 433] on p "2* 3.5mm Mic & Headset" at bounding box center [612, 457] width 15 height 49
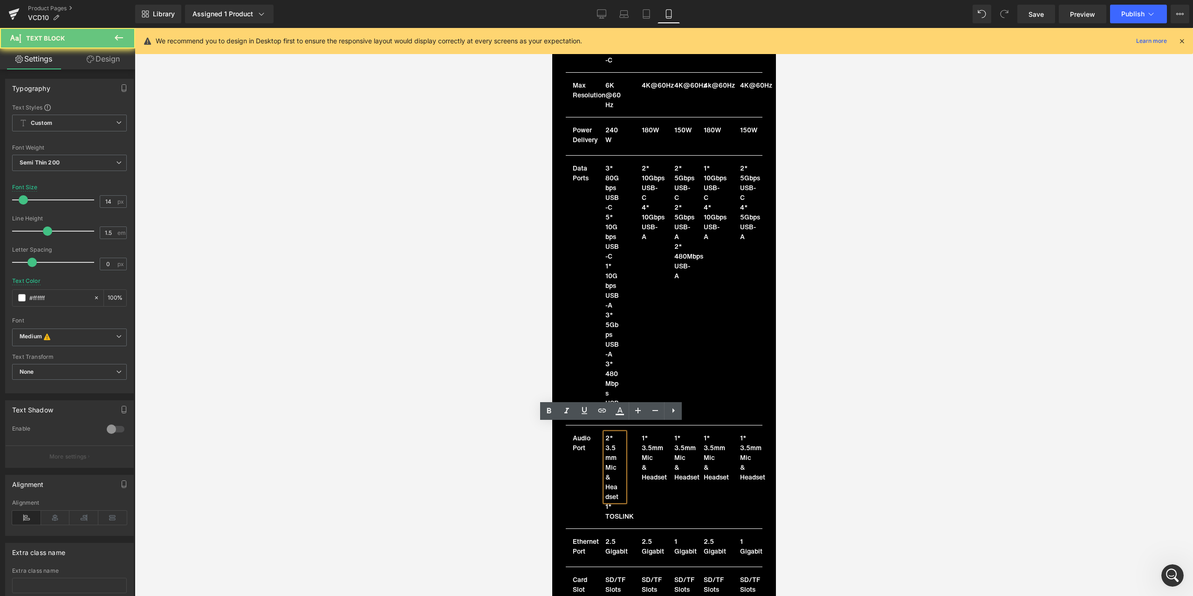
click at [607, 442] on p "2* 3.5mm Mic & Headset" at bounding box center [612, 467] width 15 height 68
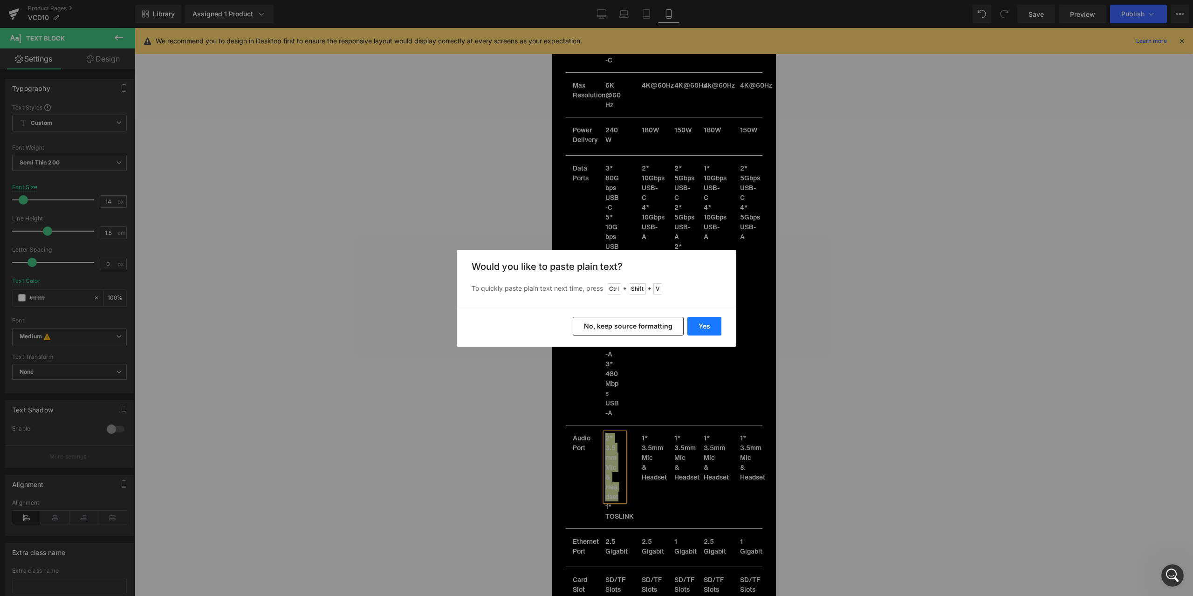
click at [707, 321] on button "Yes" at bounding box center [704, 326] width 34 height 19
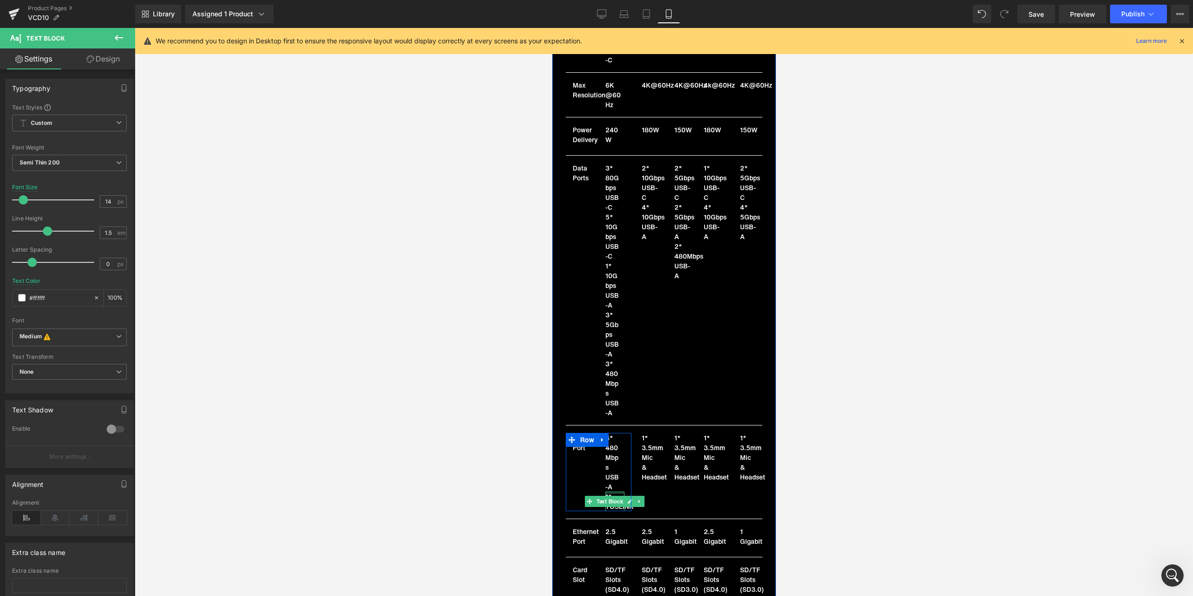
click at [612, 492] on div "1* TOSLINK Text Block" at bounding box center [614, 502] width 19 height 20
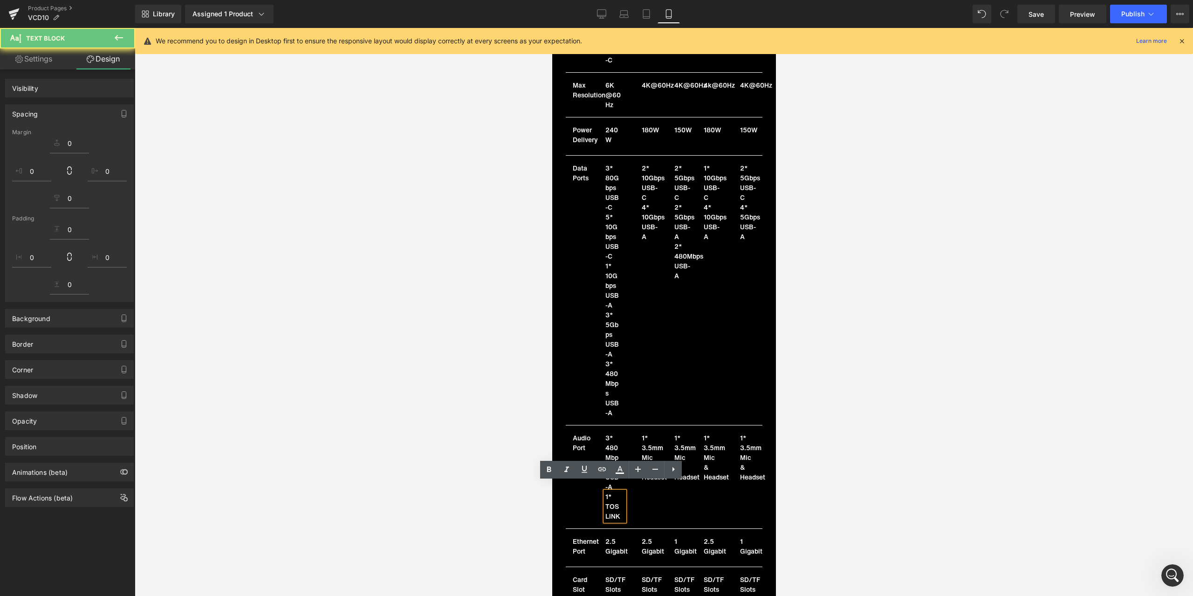
click at [608, 492] on p "1* TOSLINK" at bounding box center [612, 506] width 15 height 29
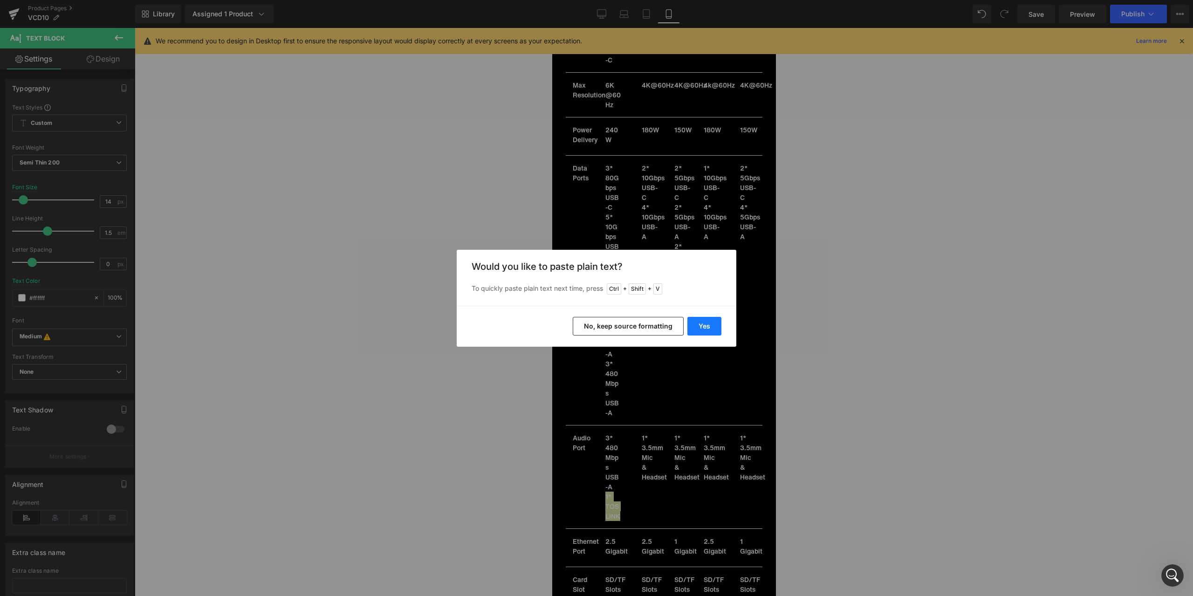
click at [700, 334] on button "Yes" at bounding box center [704, 326] width 34 height 19
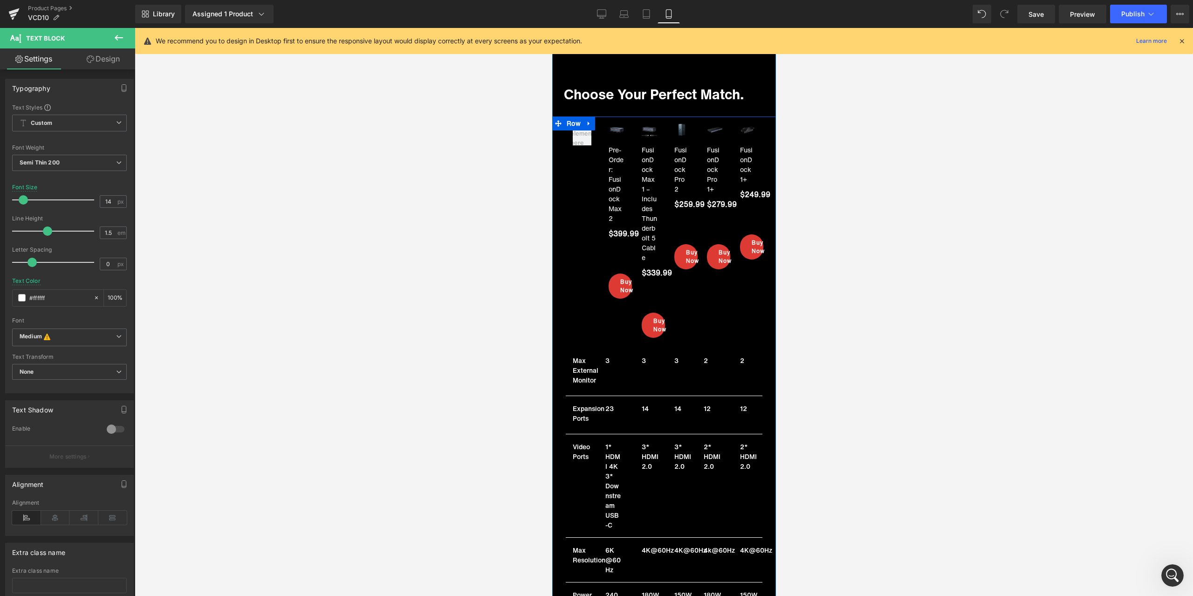
scroll to position [6920, 0]
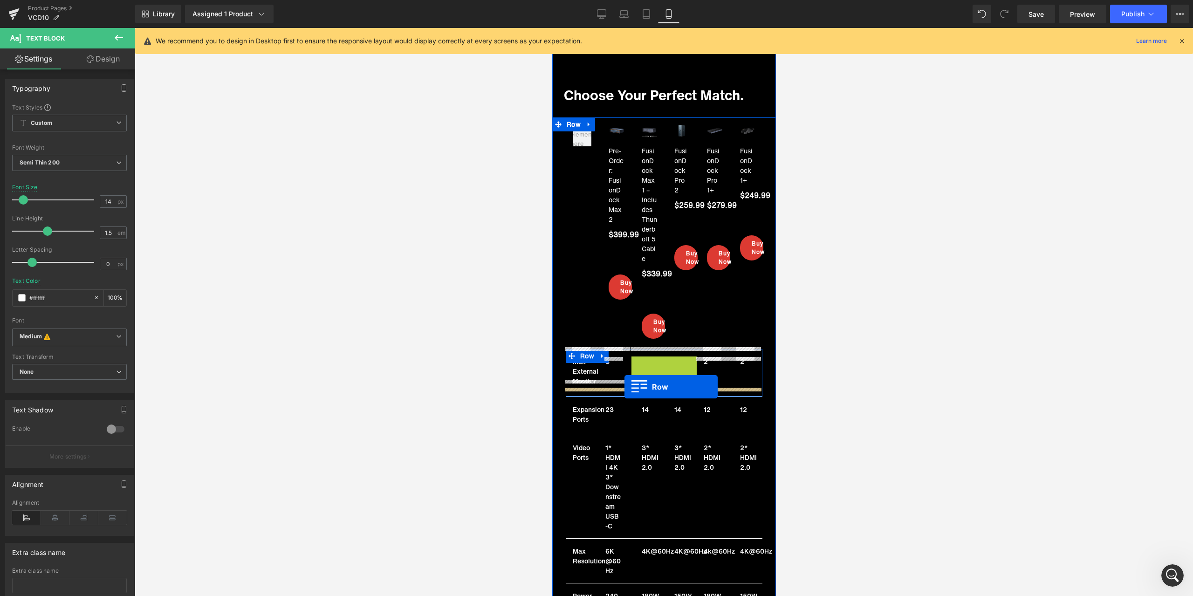
drag, startPoint x: 649, startPoint y: 353, endPoint x: 624, endPoint y: 387, distance: 42.6
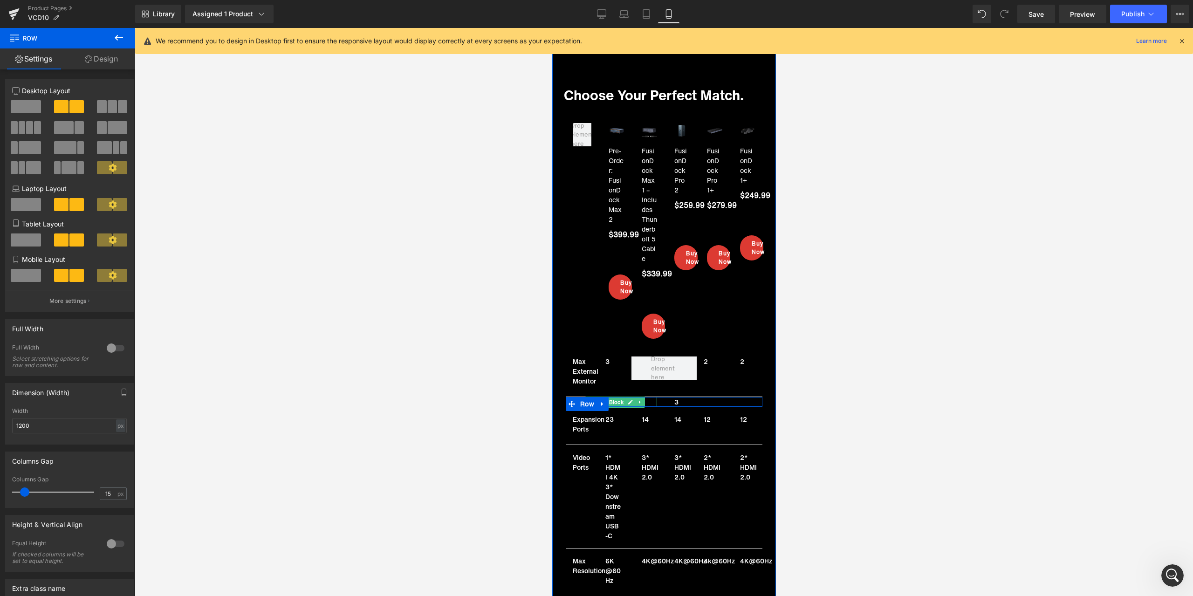
click at [627, 399] on icon at bounding box center [629, 402] width 5 height 6
click at [604, 397] on p "3" at bounding box center [615, 402] width 81 height 10
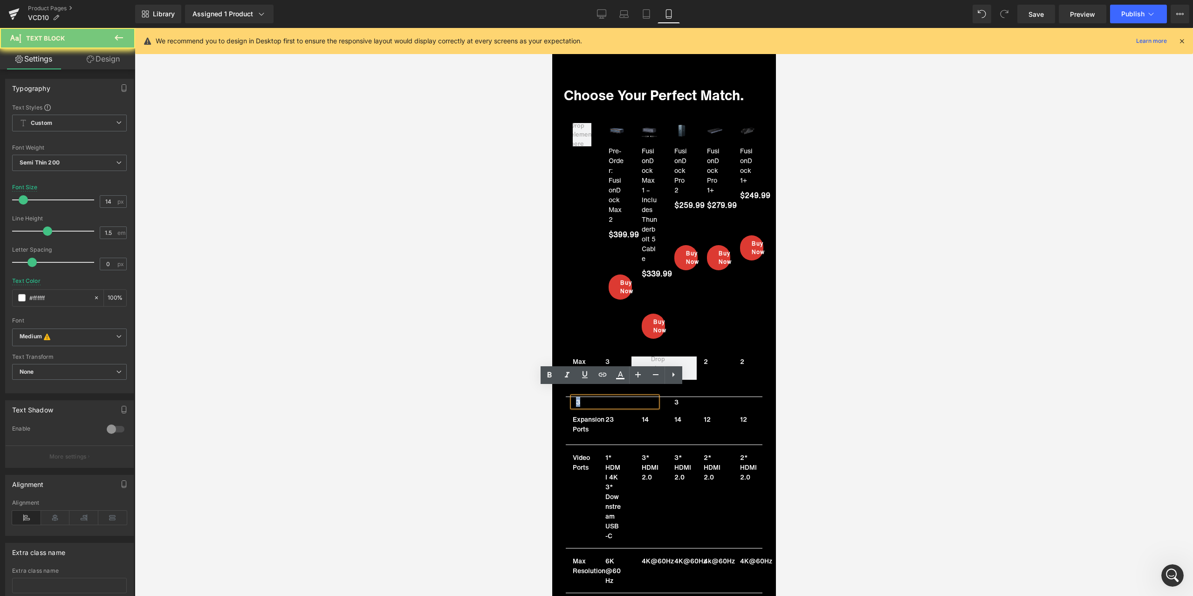
drag, startPoint x: 583, startPoint y: 393, endPoint x: 570, endPoint y: 392, distance: 13.1
click at [572, 397] on div "3" at bounding box center [614, 402] width 84 height 10
click at [468, 409] on div at bounding box center [664, 312] width 1058 height 568
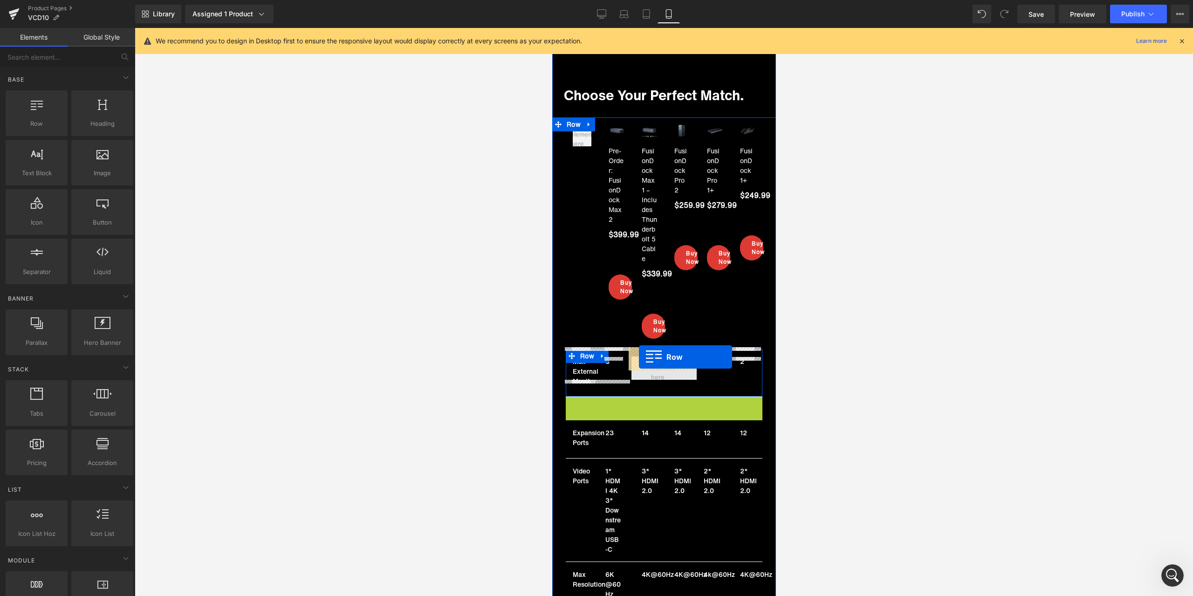
drag, startPoint x: 583, startPoint y: 396, endPoint x: 638, endPoint y: 357, distance: 67.5
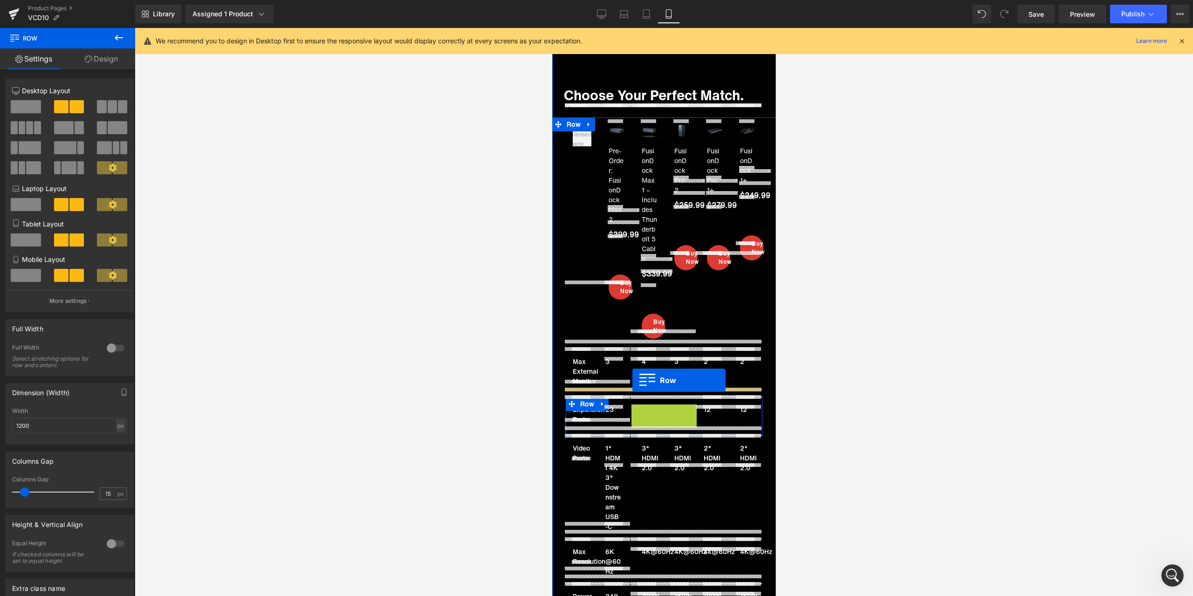
drag, startPoint x: 643, startPoint y: 399, endPoint x: 632, endPoint y: 380, distance: 22.1
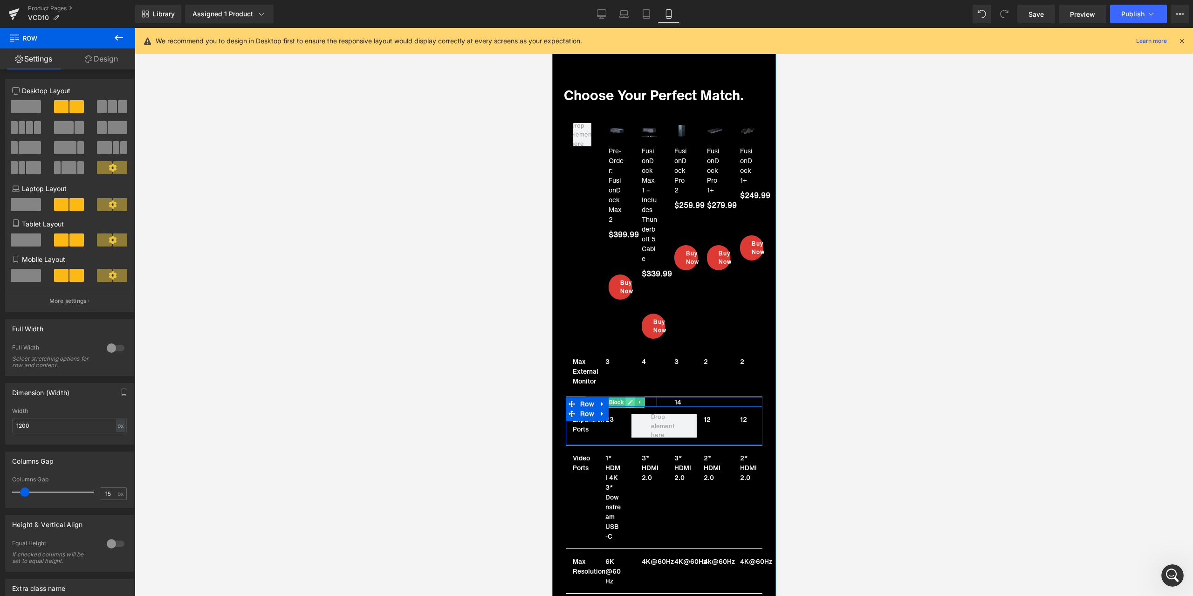
click at [627, 399] on icon at bounding box center [629, 402] width 5 height 6
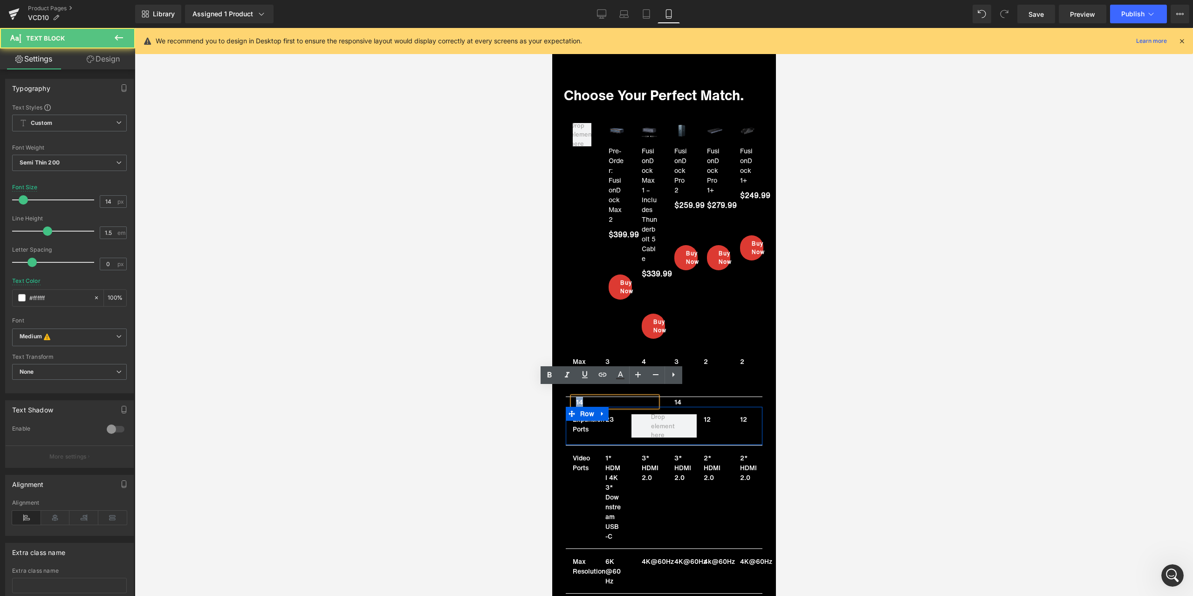
click at [575, 397] on p "14" at bounding box center [615, 402] width 81 height 10
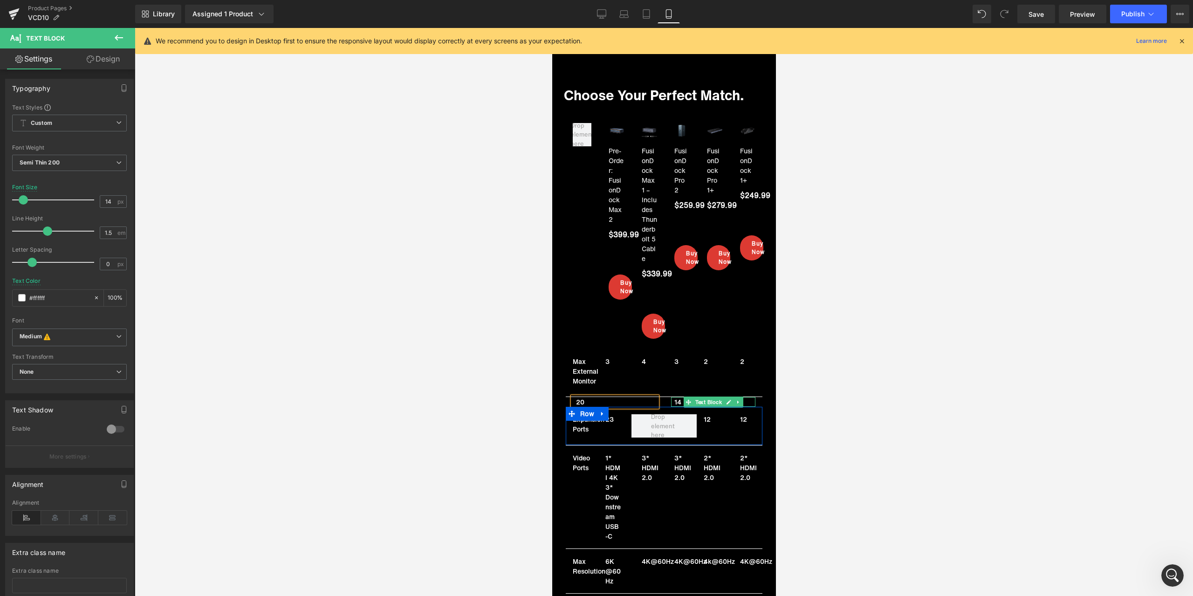
click at [725, 399] on icon at bounding box center [727, 402] width 5 height 6
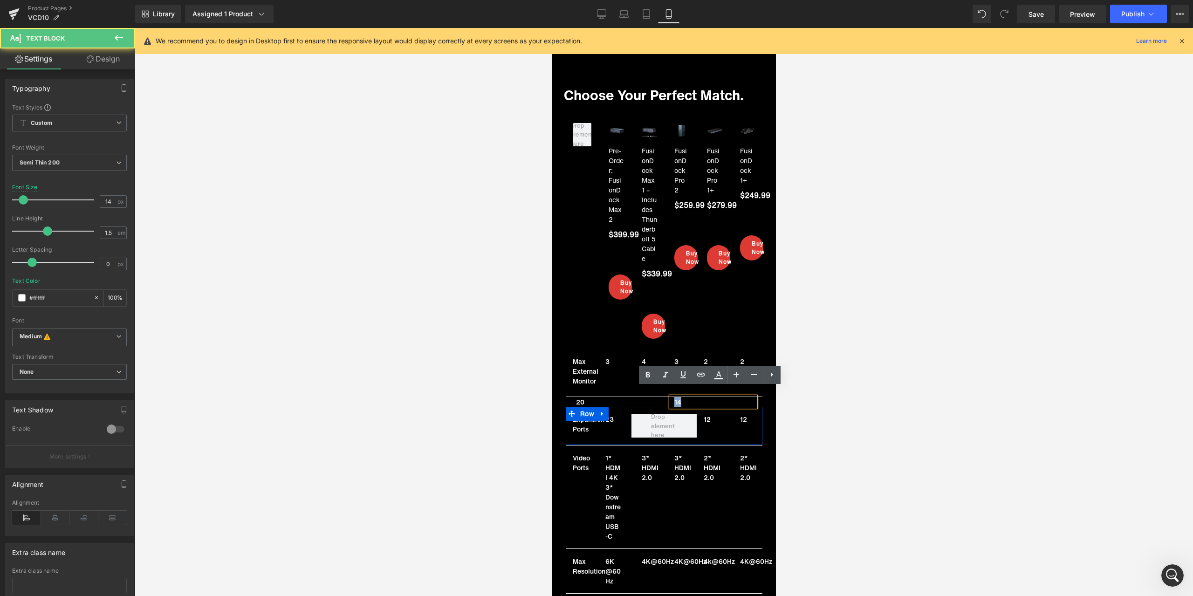
click at [670, 397] on div "14" at bounding box center [712, 402] width 84 height 10
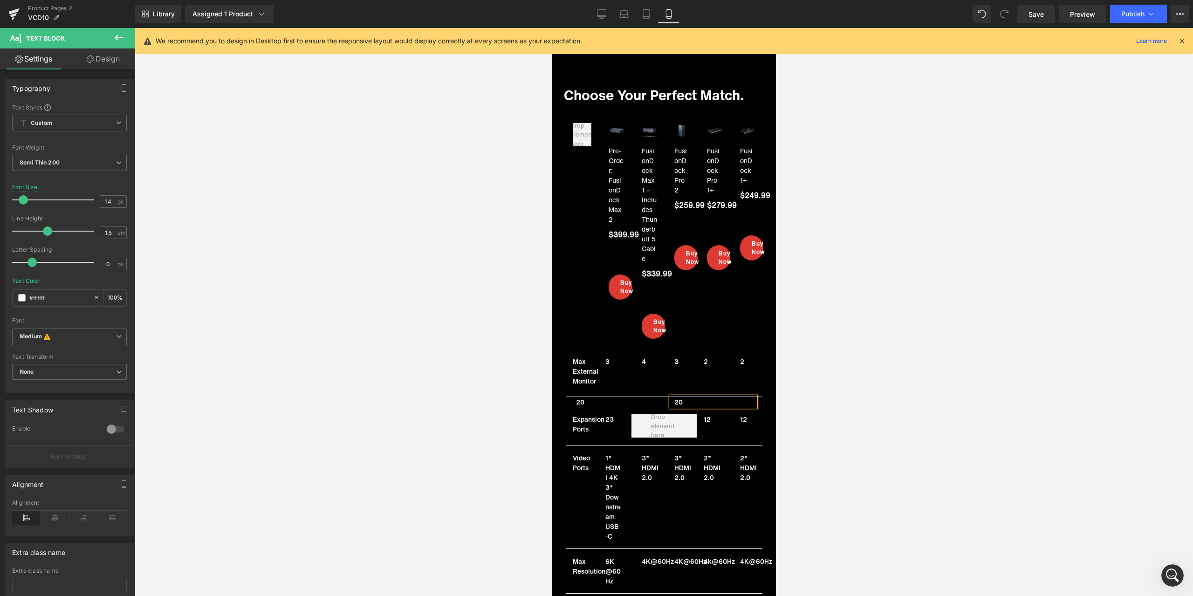
click at [409, 364] on div at bounding box center [664, 312] width 1058 height 568
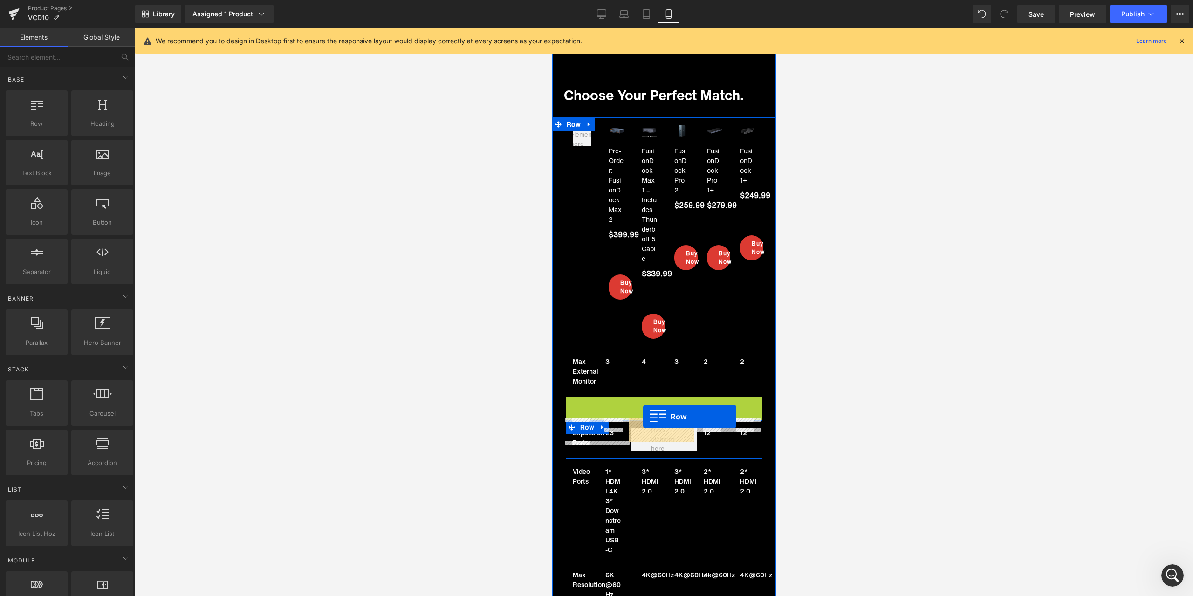
drag, startPoint x: 579, startPoint y: 394, endPoint x: 646, endPoint y: 412, distance: 69.4
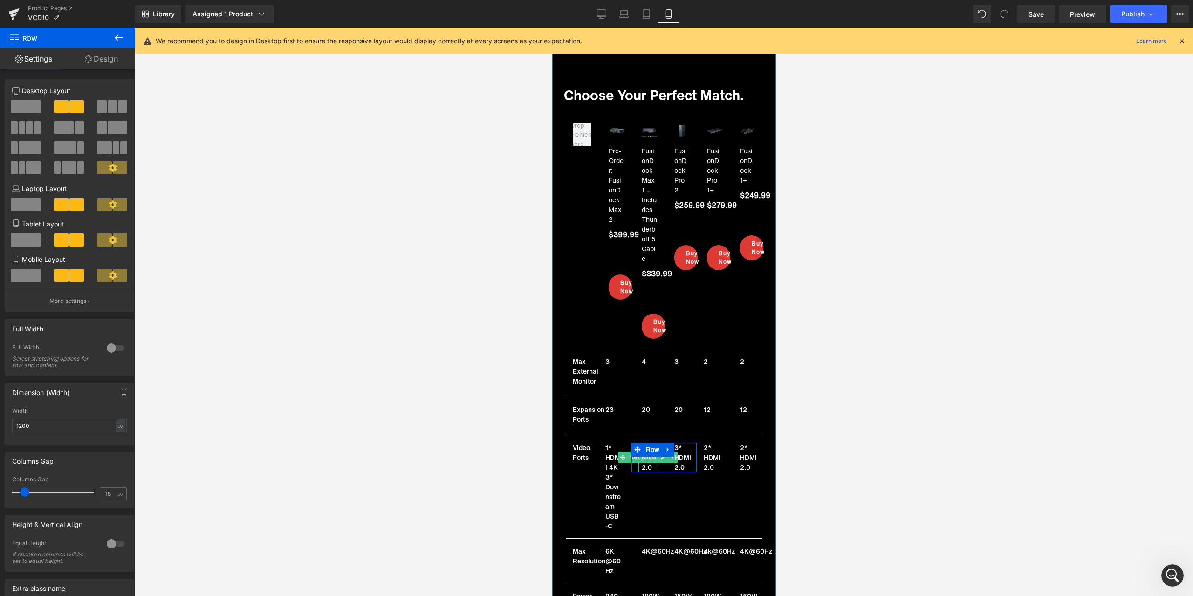
click at [660, 455] on icon at bounding box center [662, 457] width 5 height 5
click at [646, 446] on p "3* HDMI 2.0" at bounding box center [648, 457] width 15 height 29
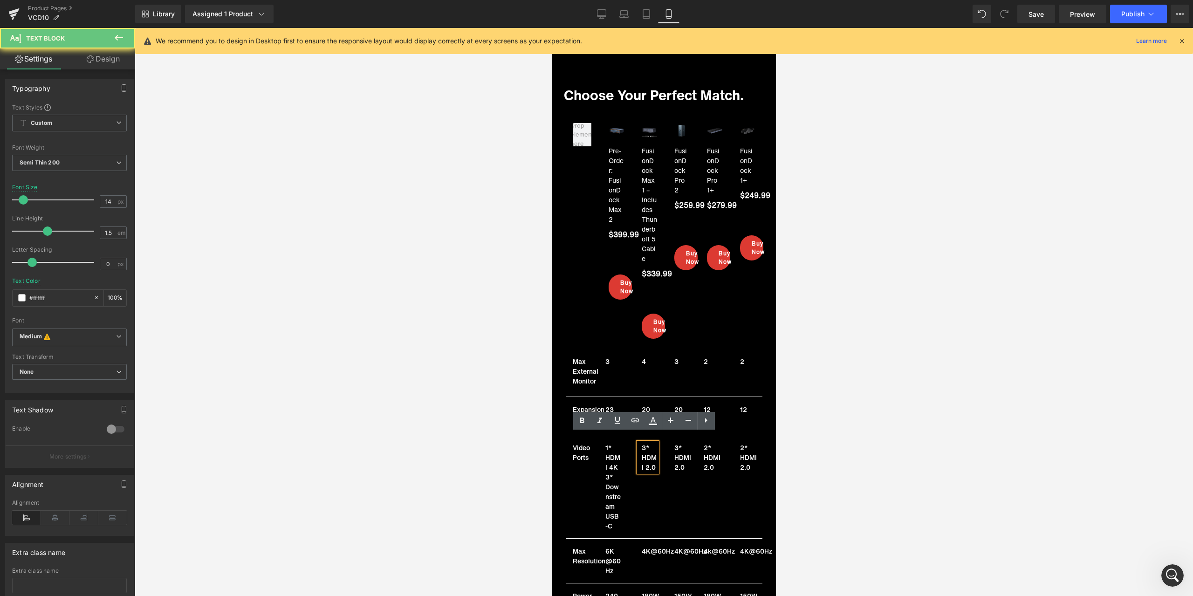
click at [642, 447] on p "3* HDMI 2.0" at bounding box center [648, 457] width 15 height 29
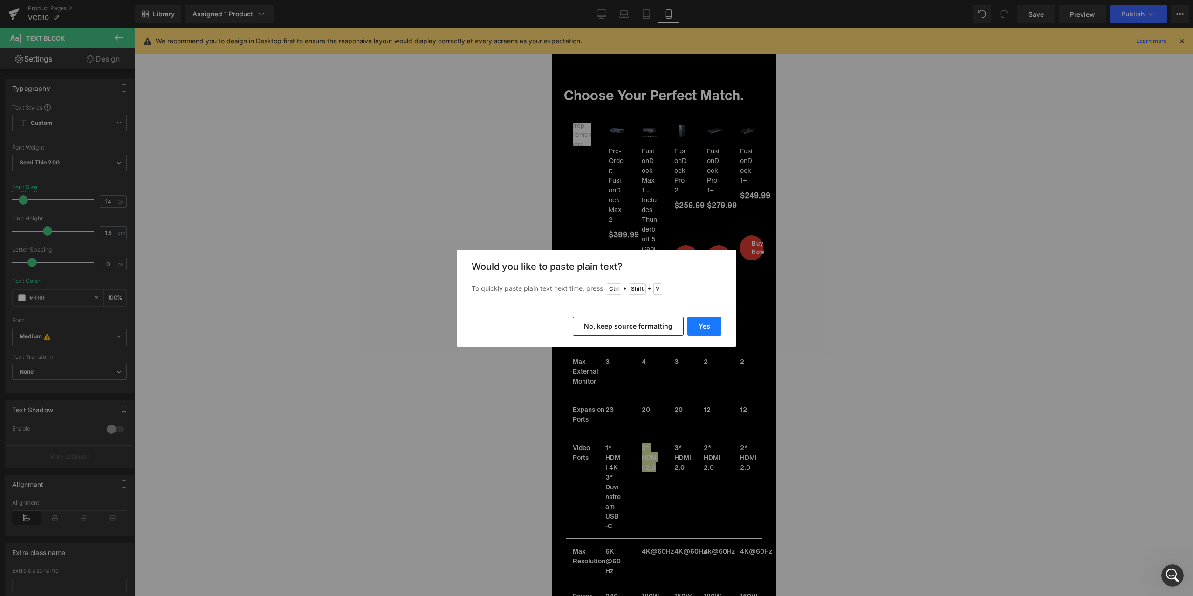
click at [701, 323] on button "Yes" at bounding box center [704, 326] width 34 height 19
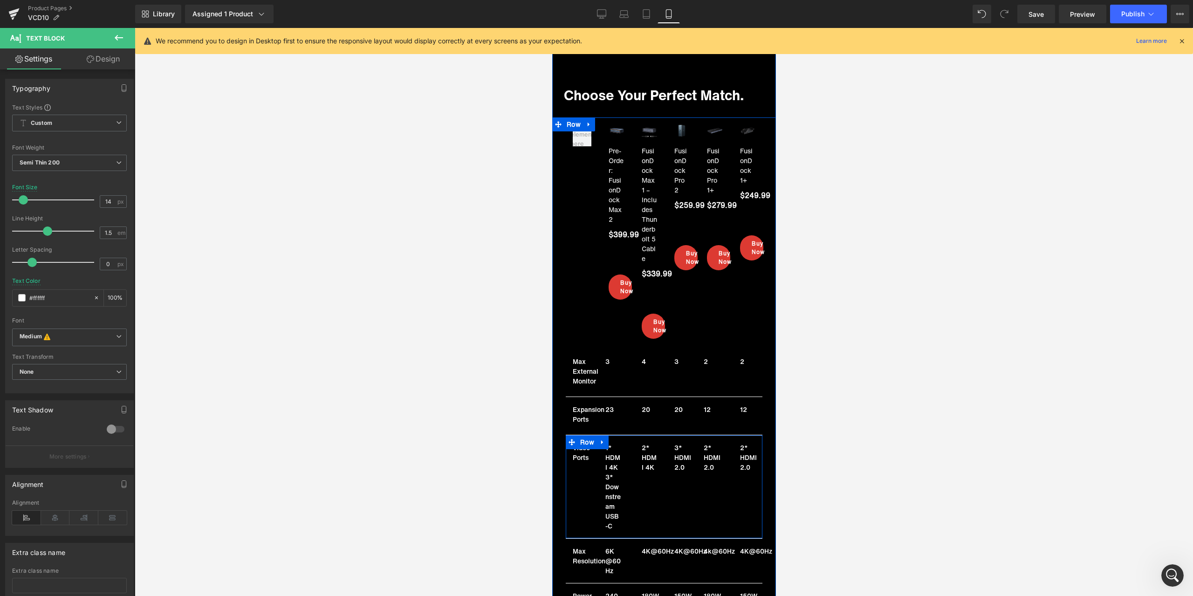
click at [661, 505] on div "Video Ports Text Block 1* HDMI 4K Text Block 3* Downstream USB-C Text Block Row…" at bounding box center [663, 486] width 197 height 103
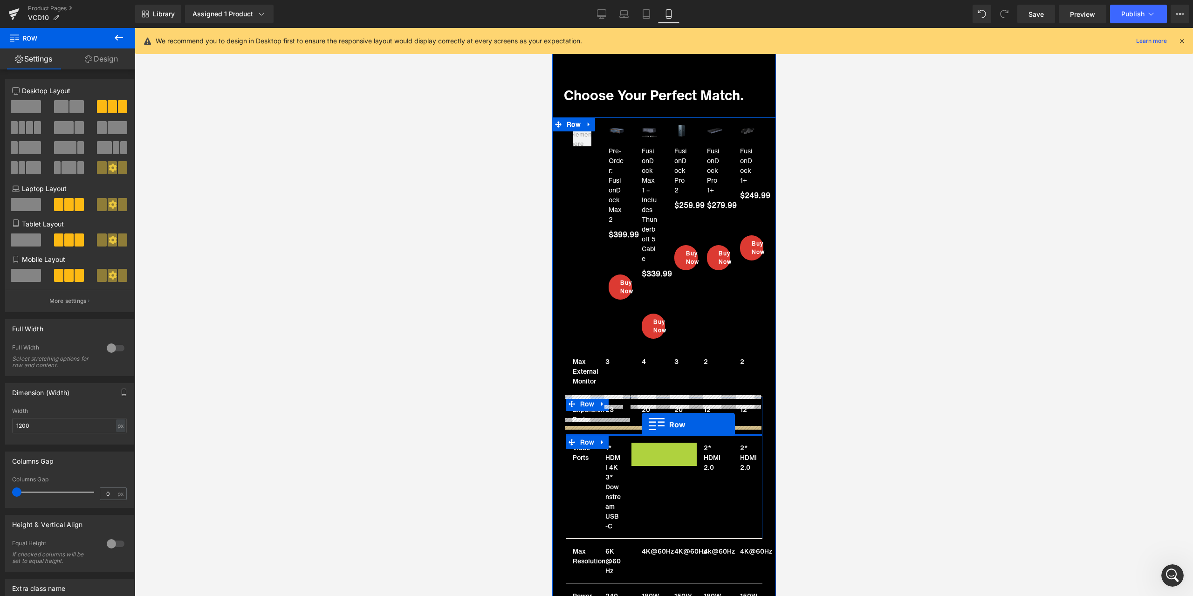
drag, startPoint x: 646, startPoint y: 438, endPoint x: 641, endPoint y: 424, distance: 14.3
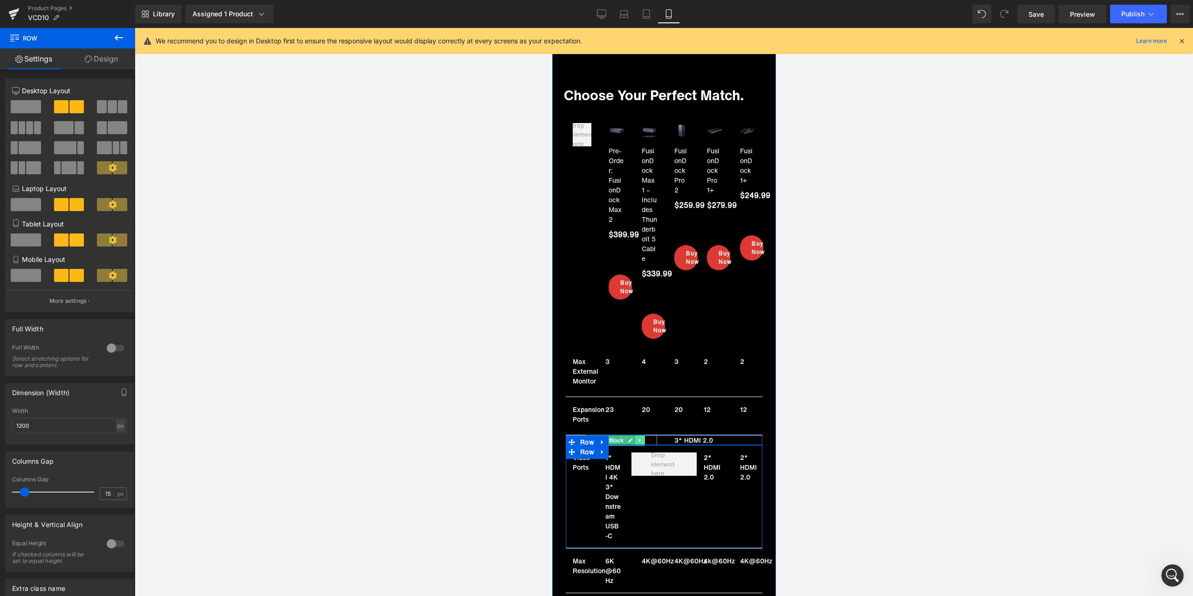
click at [638, 438] on icon at bounding box center [638, 439] width 1 height 3
click at [633, 437] on icon at bounding box center [634, 439] width 5 height 5
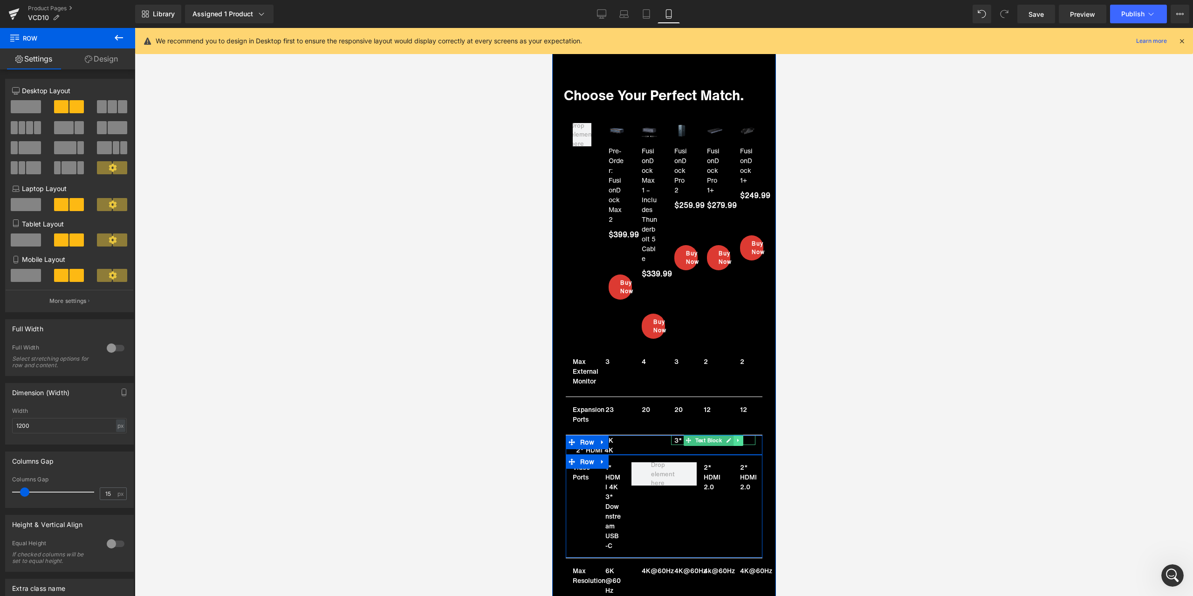
click at [735, 437] on icon at bounding box center [737, 440] width 5 height 6
click at [730, 437] on icon at bounding box center [732, 439] width 5 height 5
click at [711, 437] on icon at bounding box center [713, 440] width 5 height 6
click at [697, 435] on p "3* HDMI 2.0" at bounding box center [714, 440] width 81 height 10
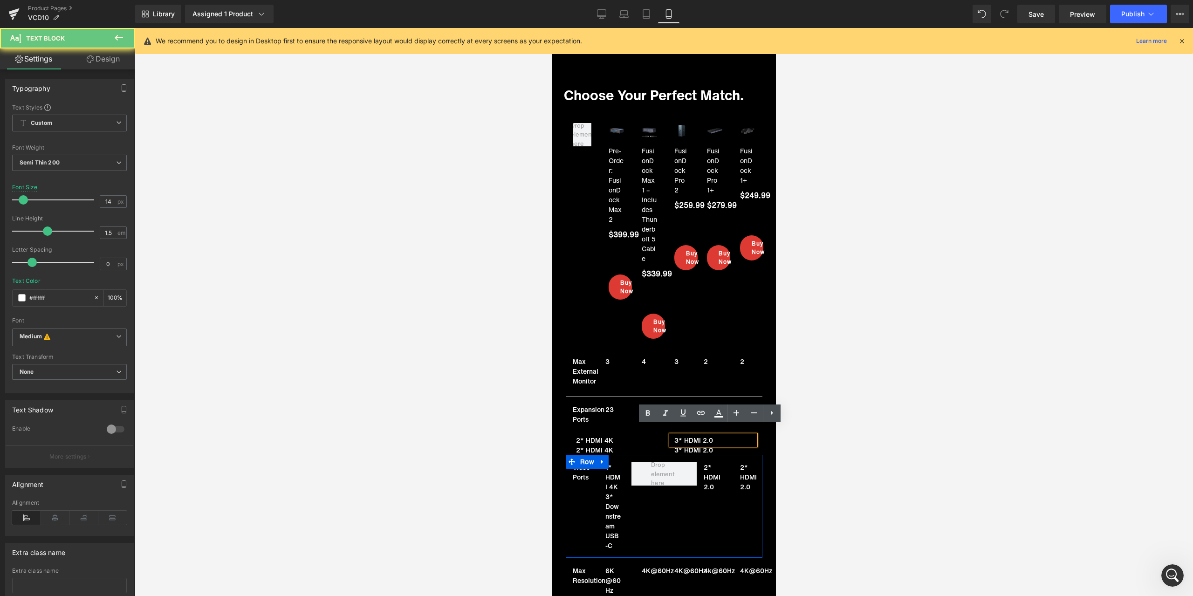
click at [692, 435] on p "3* HDMI 2.0" at bounding box center [714, 440] width 81 height 10
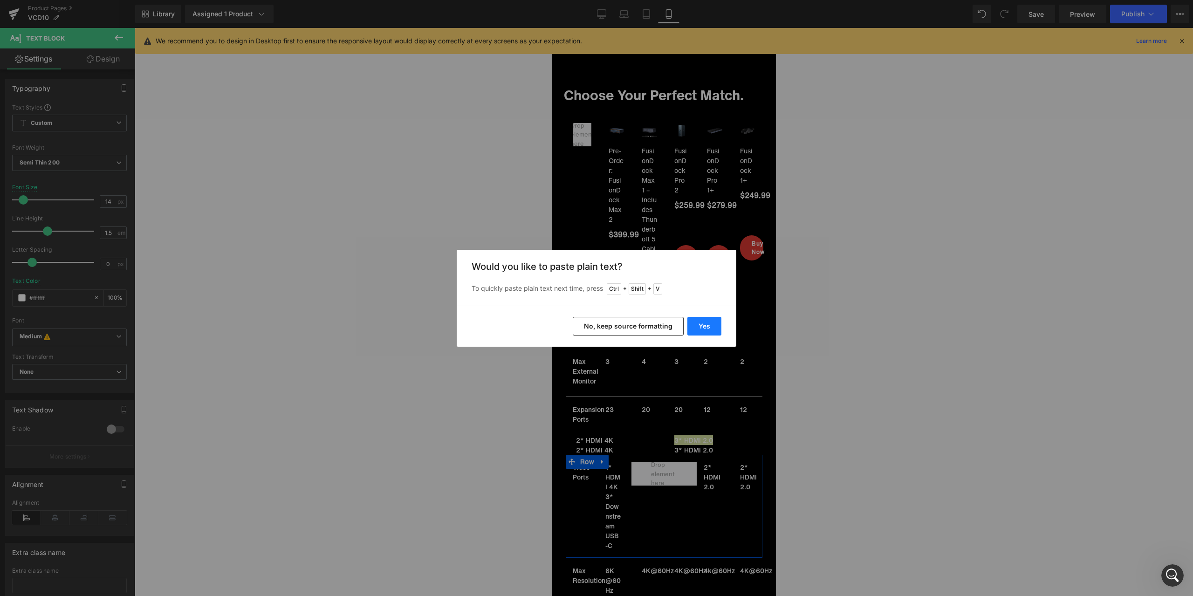
click at [711, 322] on button "Yes" at bounding box center [704, 326] width 34 height 19
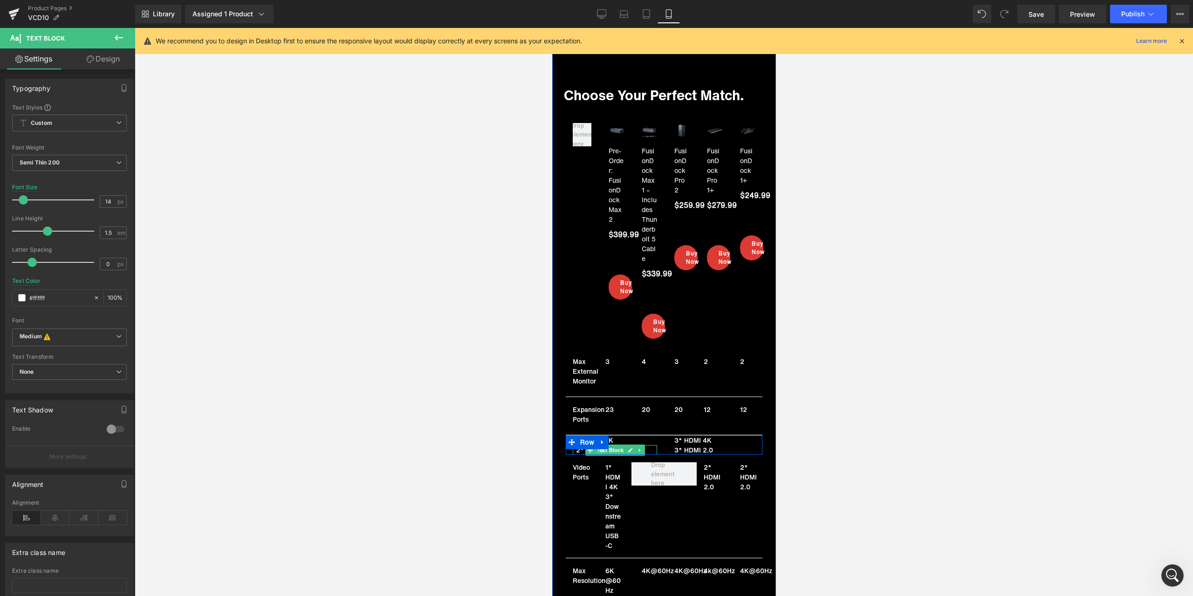
click at [627, 447] on icon at bounding box center [629, 450] width 5 height 6
click at [610, 445] on p "2* HDMI 4K" at bounding box center [615, 450] width 81 height 10
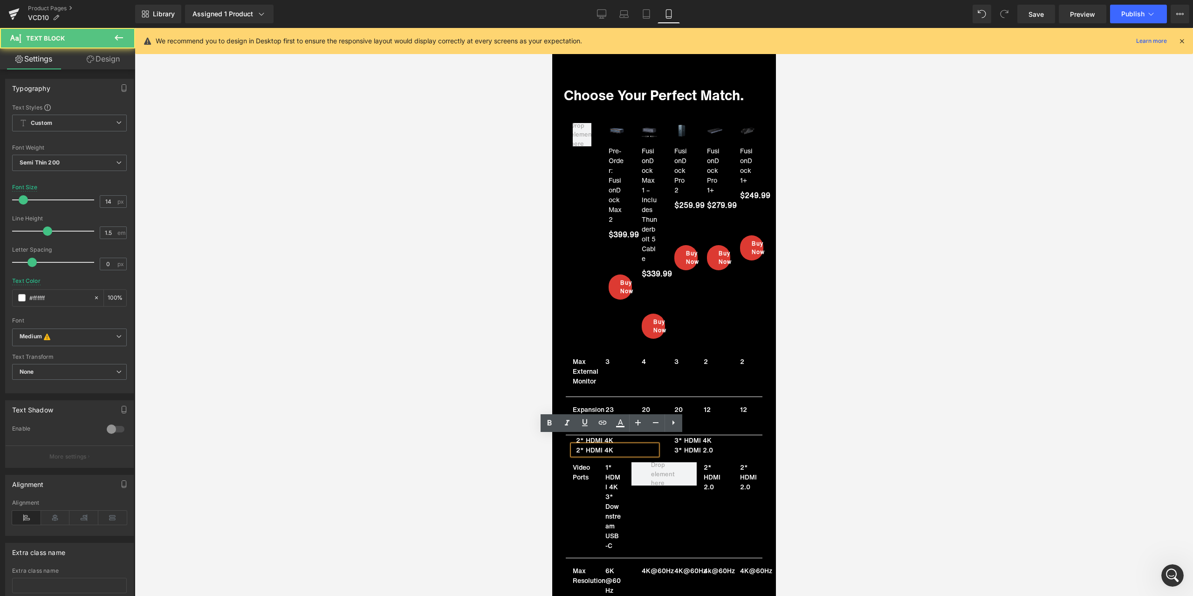
click at [608, 445] on p "2* HDMI 4K" at bounding box center [615, 450] width 81 height 10
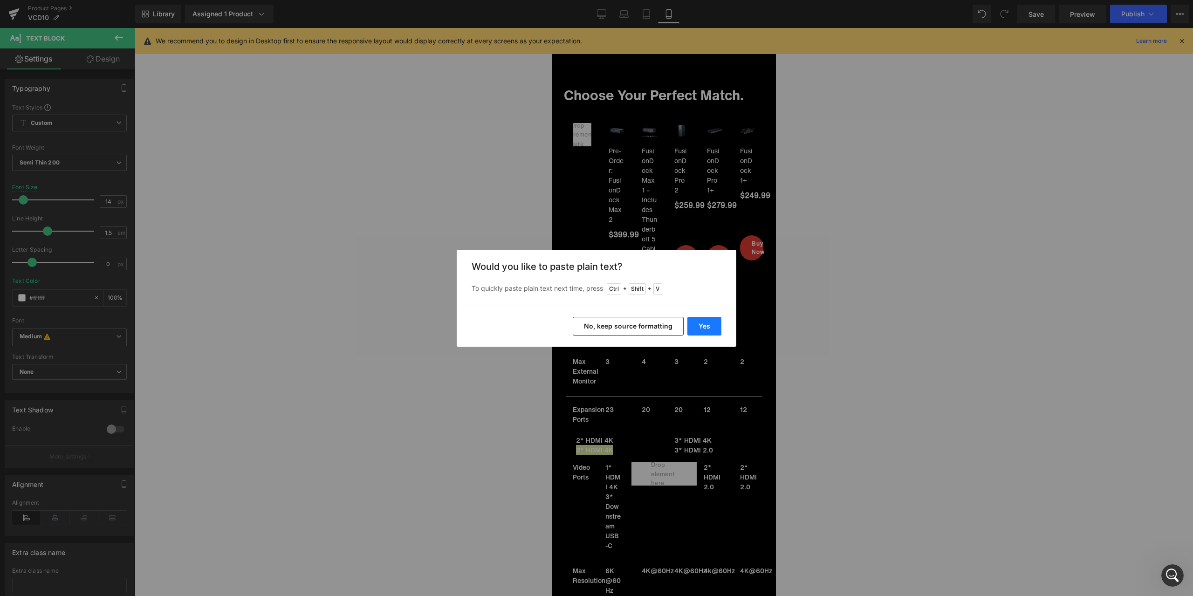
click at [710, 320] on button "Yes" at bounding box center [704, 326] width 34 height 19
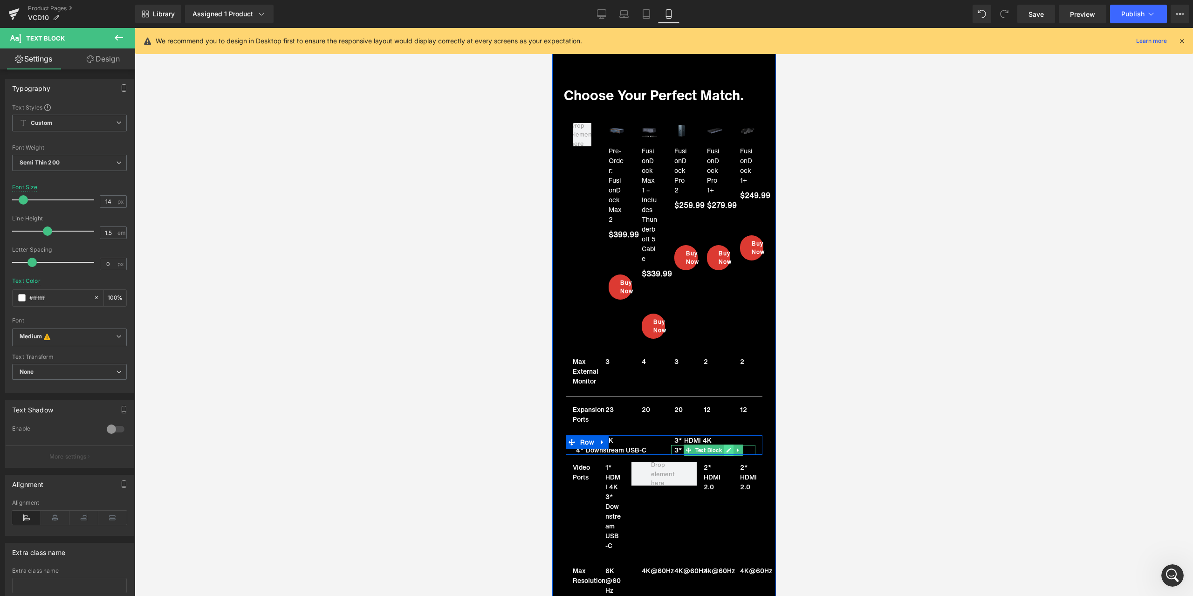
click at [723, 444] on link at bounding box center [728, 449] width 10 height 11
click at [686, 445] on p "3* HDMI 2.0" at bounding box center [714, 450] width 81 height 10
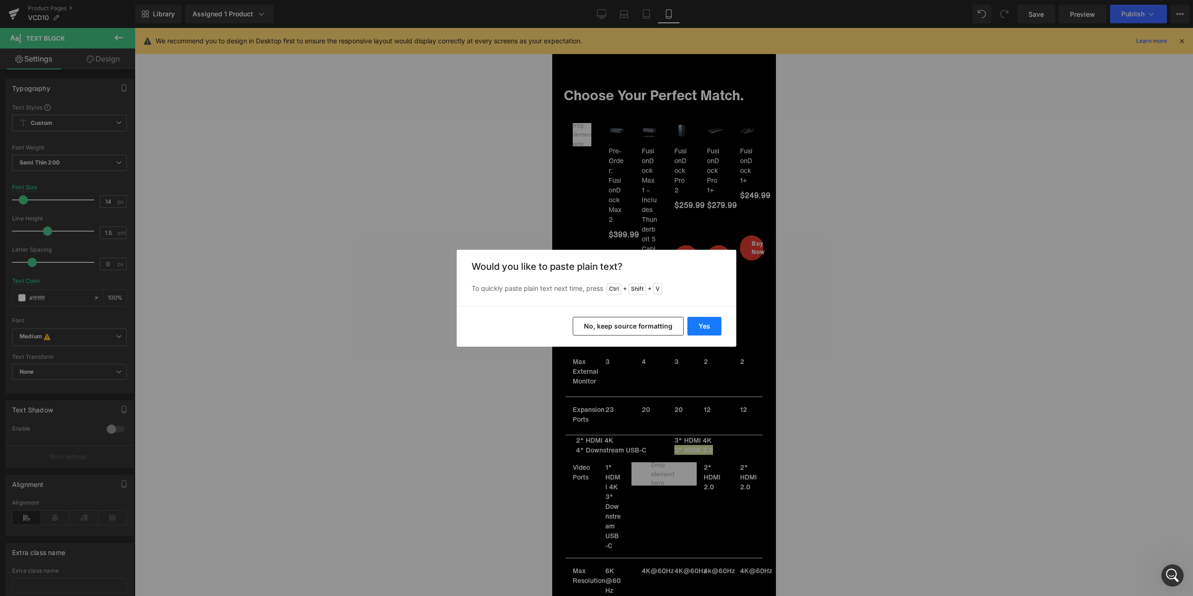
click at [704, 324] on button "Yes" at bounding box center [704, 326] width 34 height 19
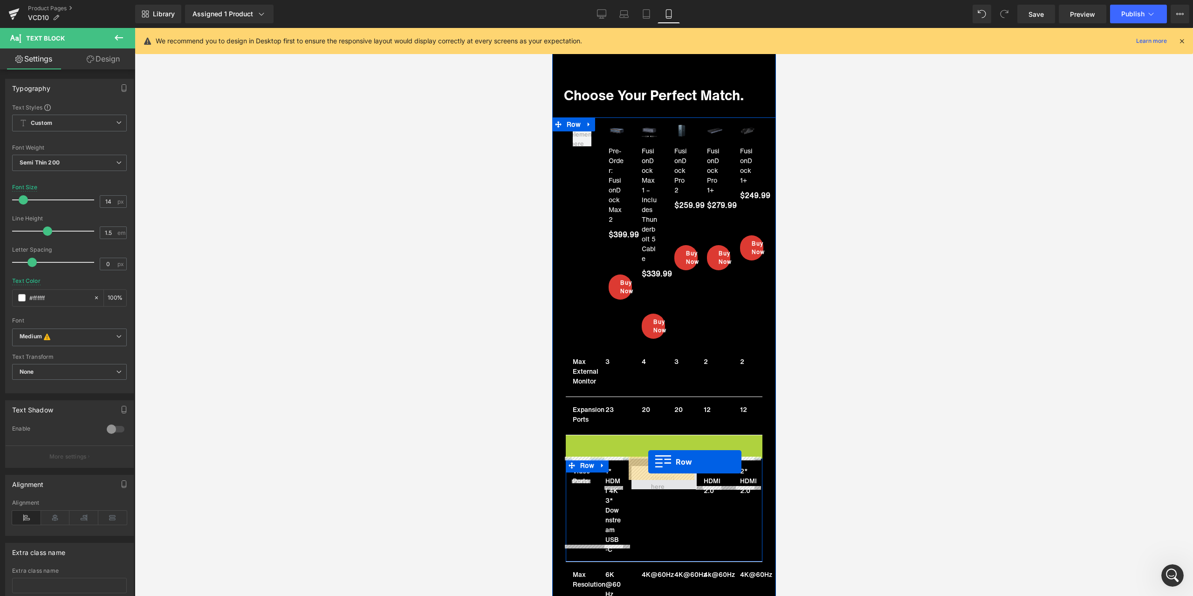
drag, startPoint x: 579, startPoint y: 433, endPoint x: 648, endPoint y: 462, distance: 74.6
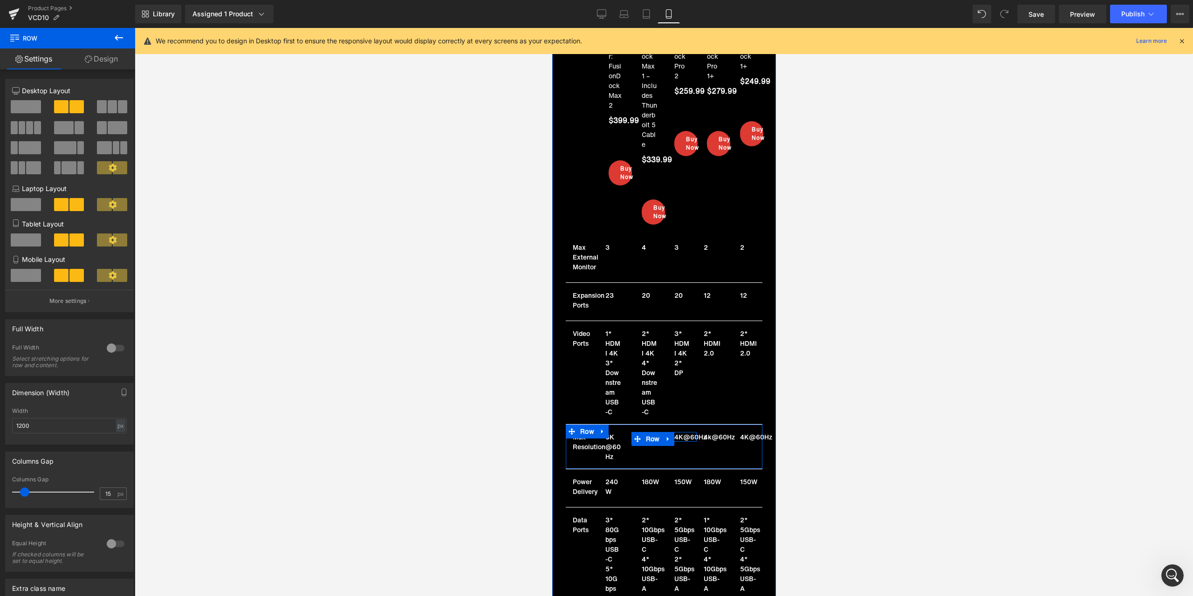
scroll to position [7059, 0]
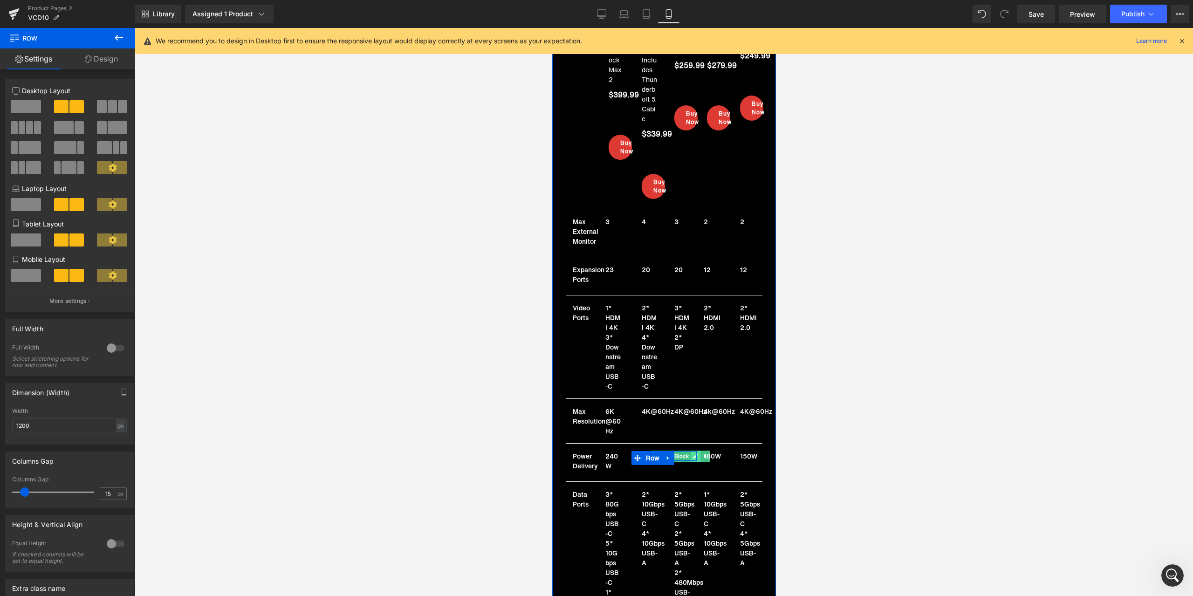
click at [693, 454] on icon at bounding box center [695, 456] width 5 height 5
click at [674, 451] on p "150W" at bounding box center [681, 461] width 15 height 20
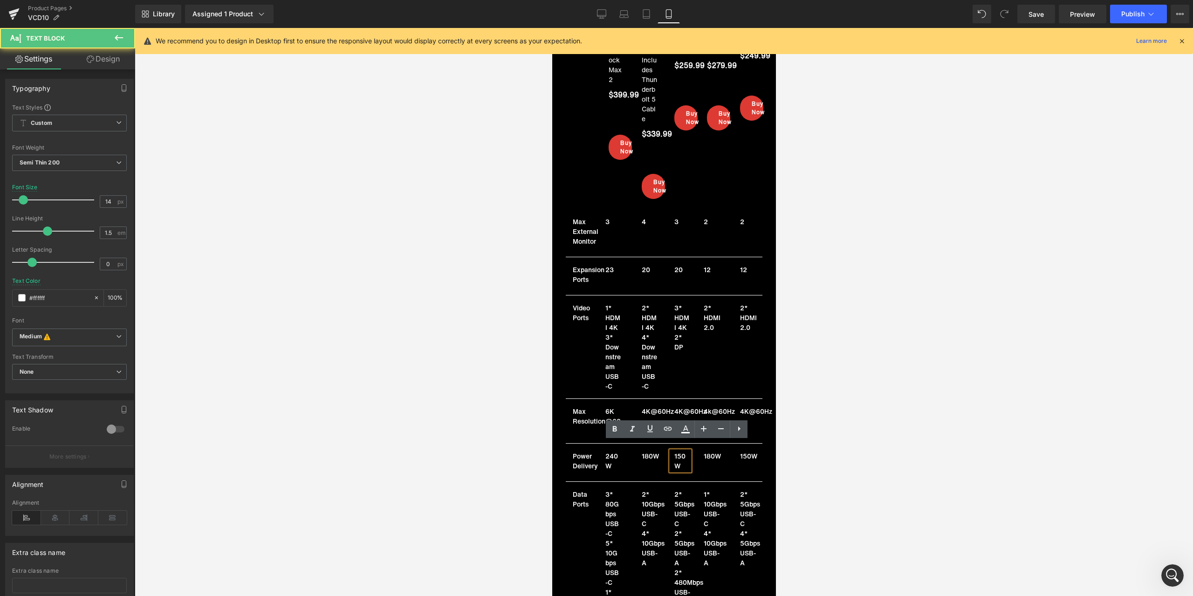
click at [677, 451] on p "150W" at bounding box center [681, 461] width 15 height 20
click at [902, 471] on div at bounding box center [664, 312] width 1058 height 568
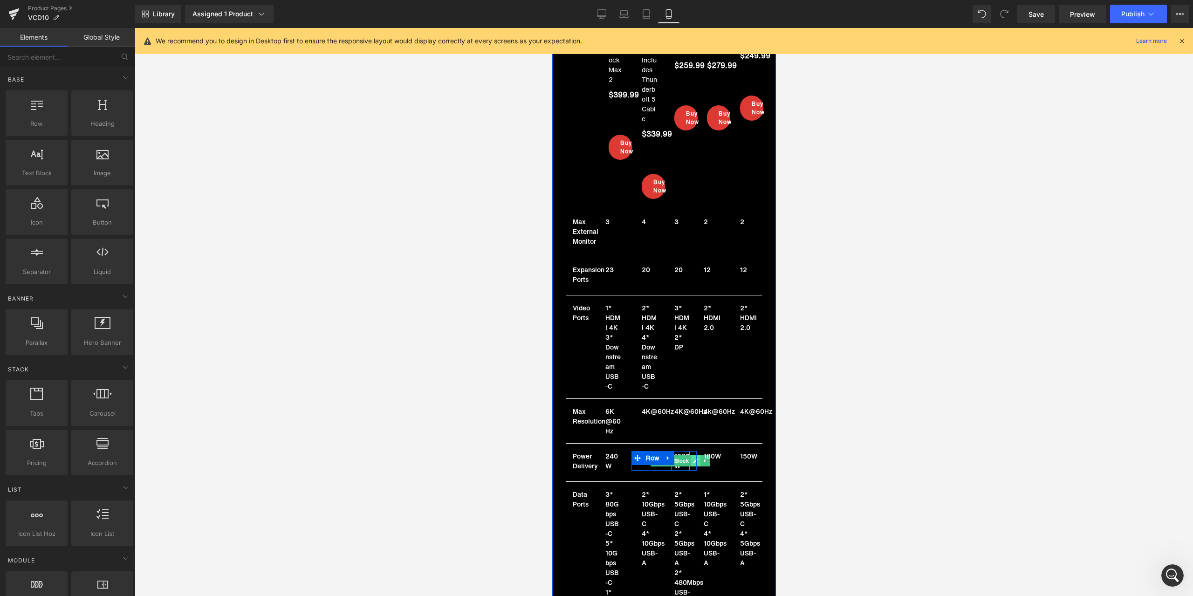
click at [692, 458] on icon at bounding box center [694, 461] width 5 height 6
click at [678, 451] on p "1580W" at bounding box center [681, 461] width 15 height 20
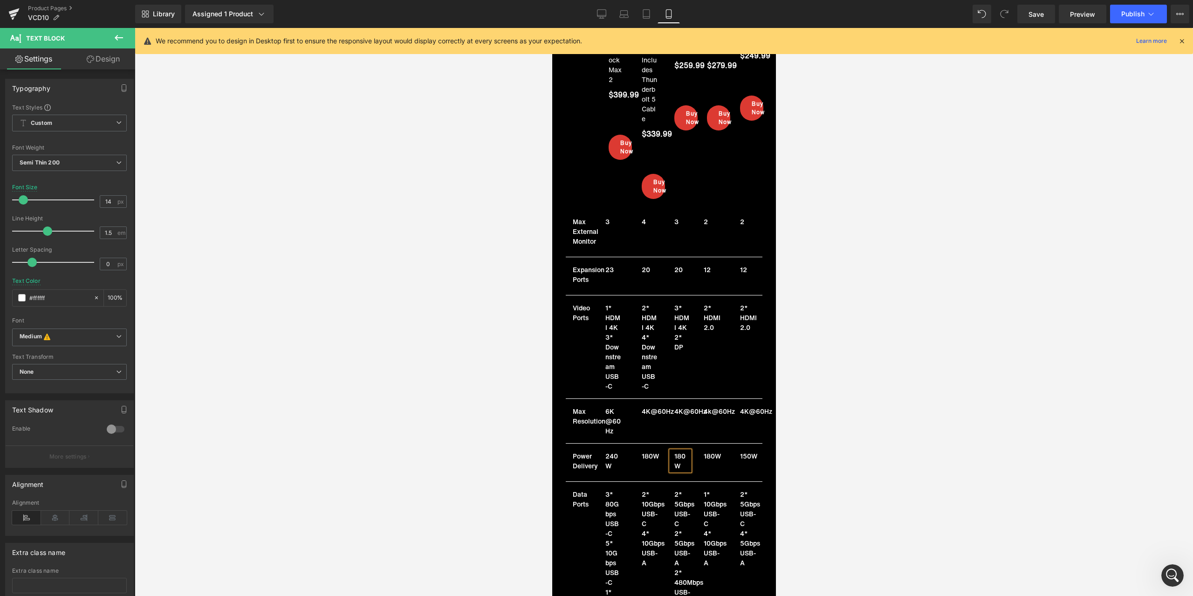
click at [646, 459] on div "180W Text Block 180W Text Block Row" at bounding box center [664, 461] width 66 height 20
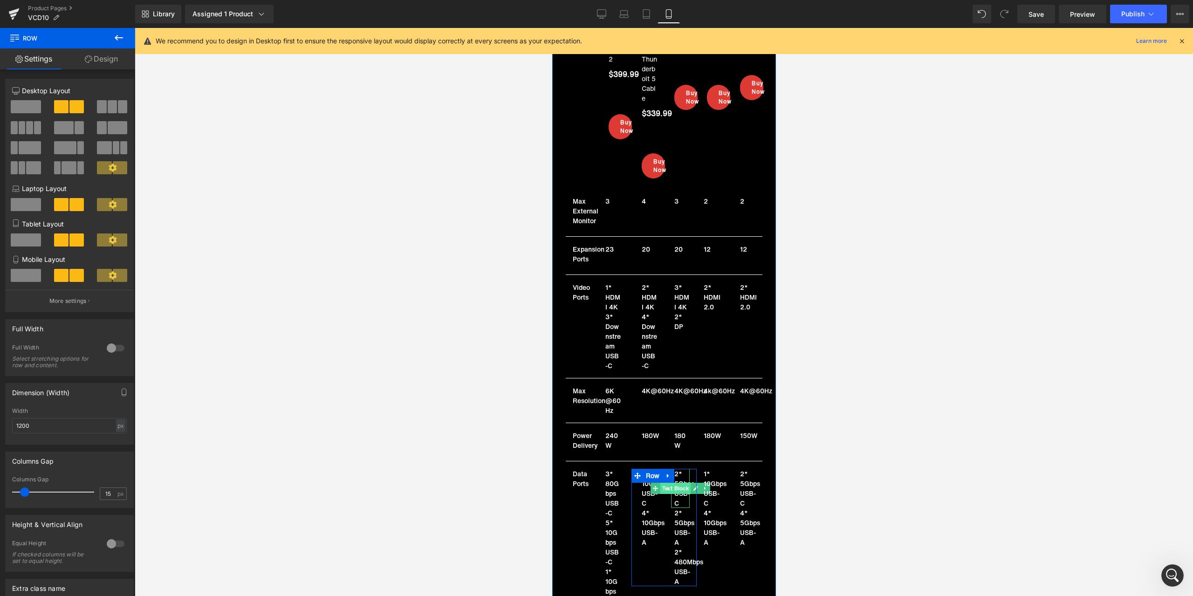
scroll to position [7106, 0]
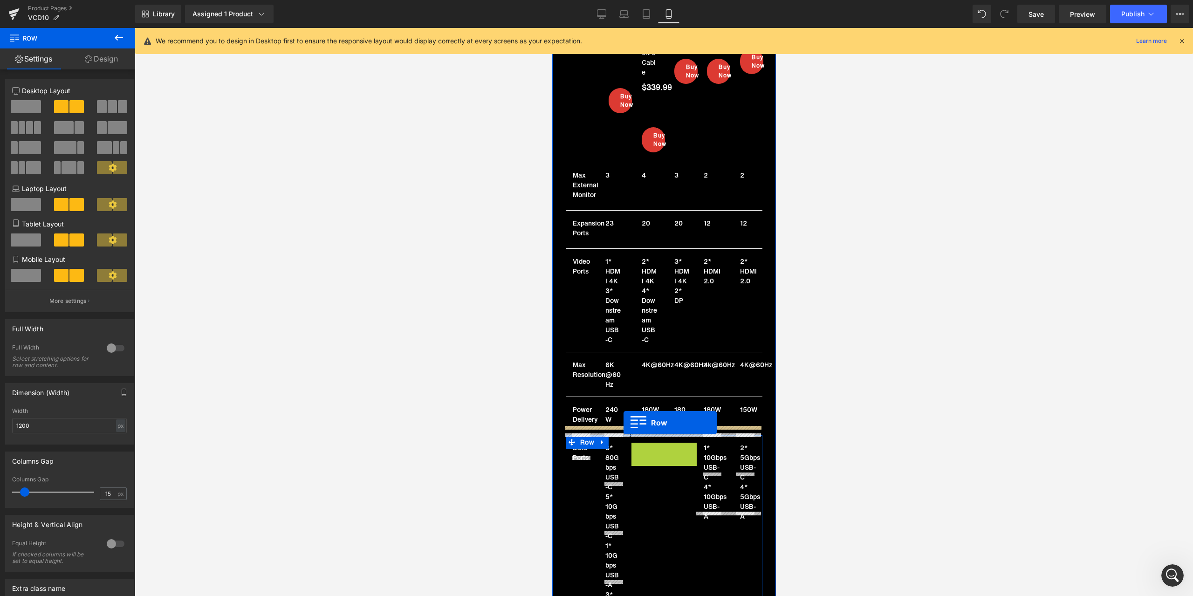
drag, startPoint x: 646, startPoint y: 441, endPoint x: 623, endPoint y: 423, distance: 29.8
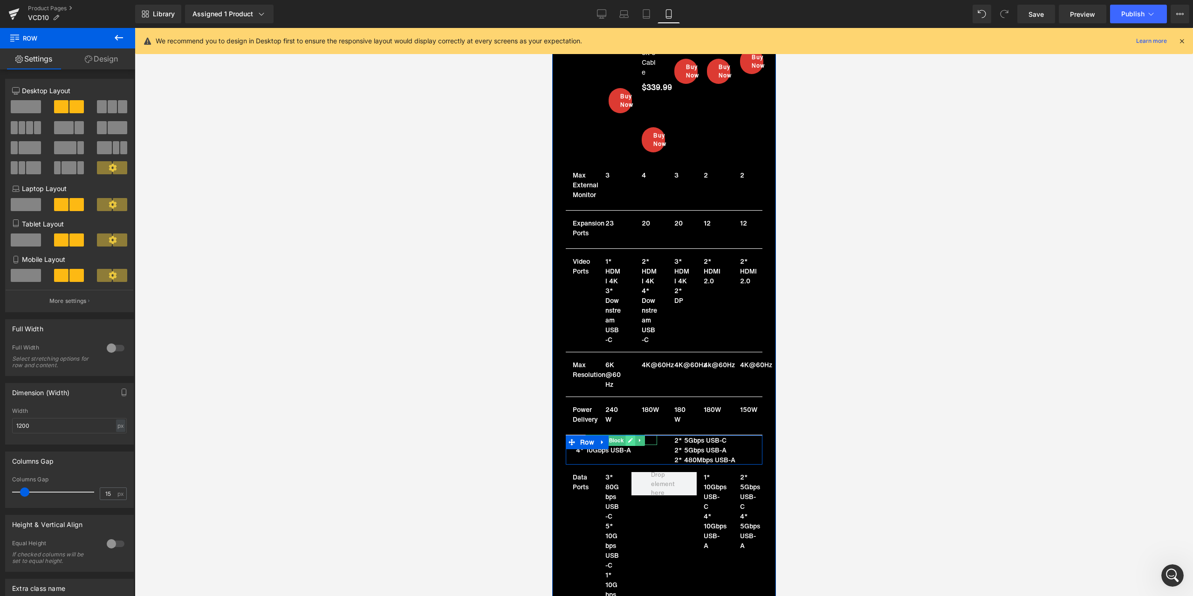
click at [627, 437] on icon at bounding box center [629, 440] width 5 height 6
click at [606, 435] on p "2* 10Gbps USB-C" at bounding box center [615, 440] width 81 height 10
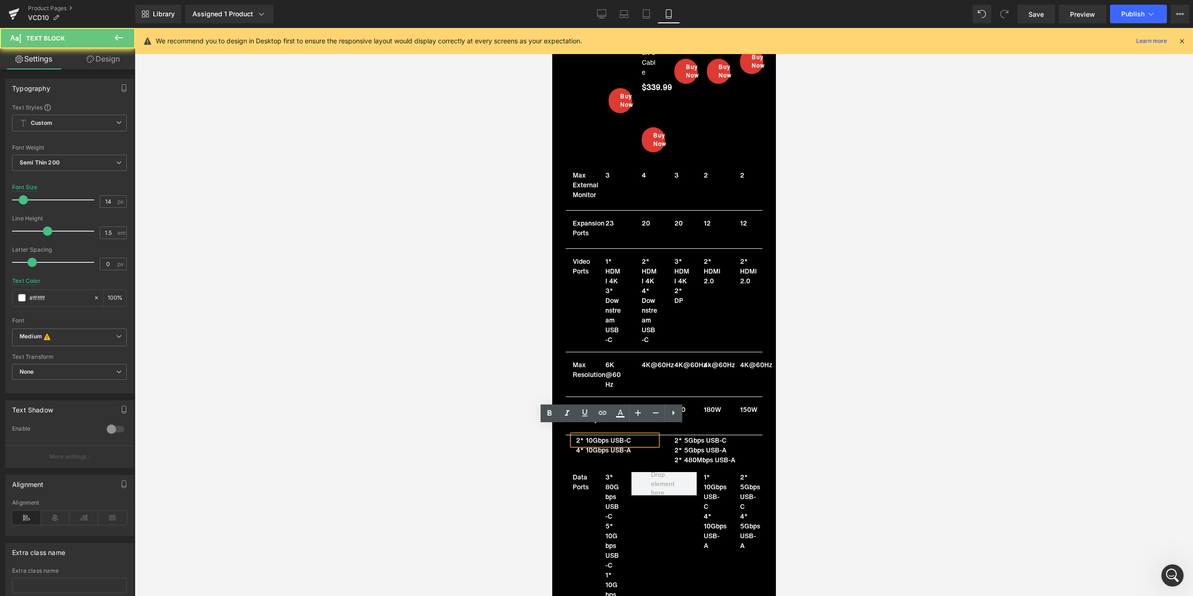
click at [604, 435] on p "2* 10Gbps USB-C" at bounding box center [615, 440] width 81 height 10
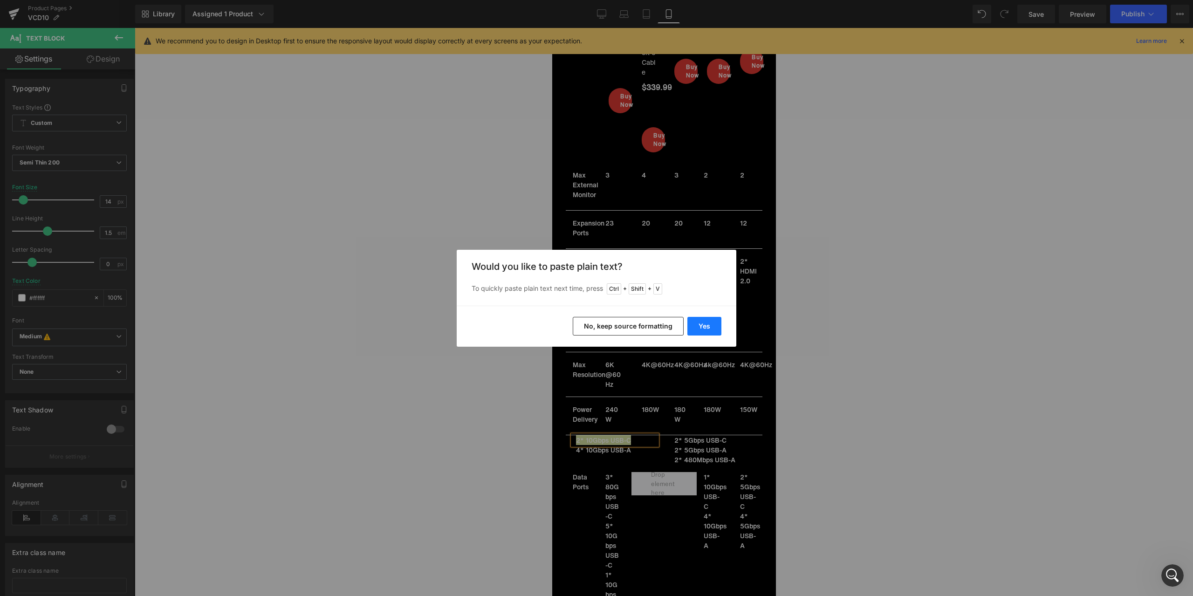
click at [704, 335] on button "Yes" at bounding box center [704, 326] width 34 height 19
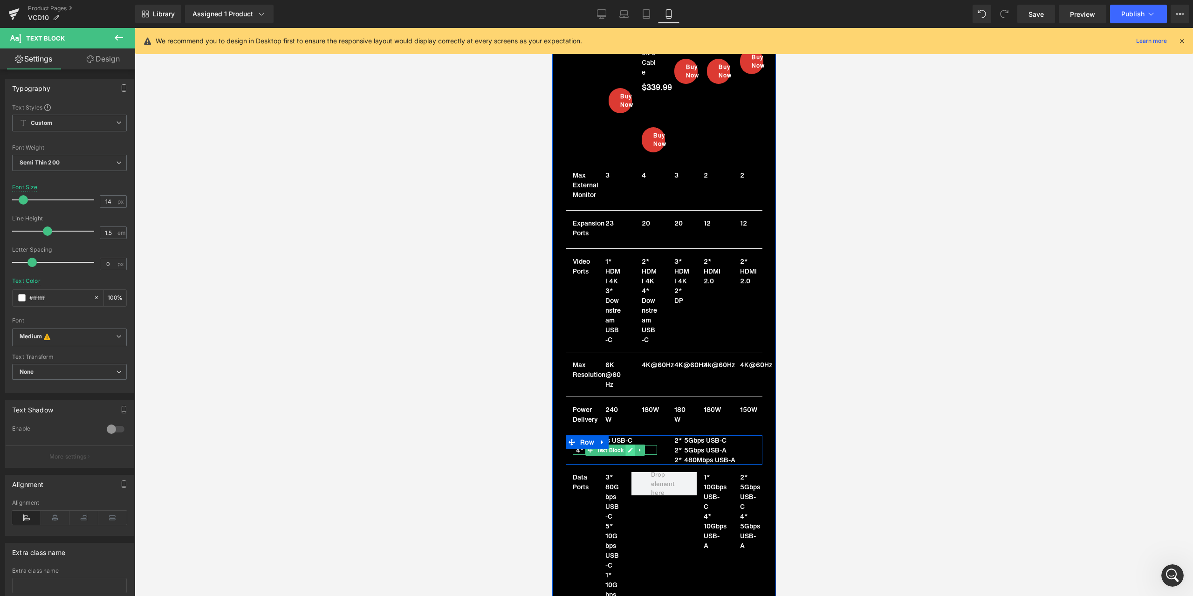
click at [628, 447] on icon at bounding box center [629, 450] width 5 height 6
click at [604, 445] on p "4* 10Gbps USB-A" at bounding box center [615, 450] width 81 height 10
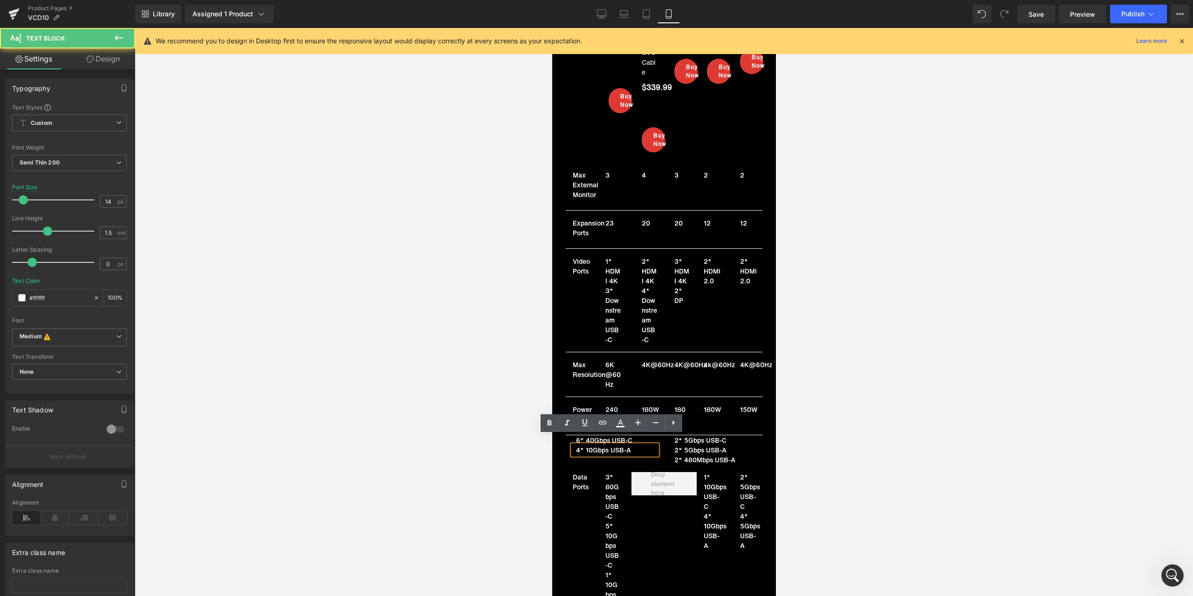
click at [595, 445] on p "4* 10Gbps USB-A" at bounding box center [615, 450] width 81 height 10
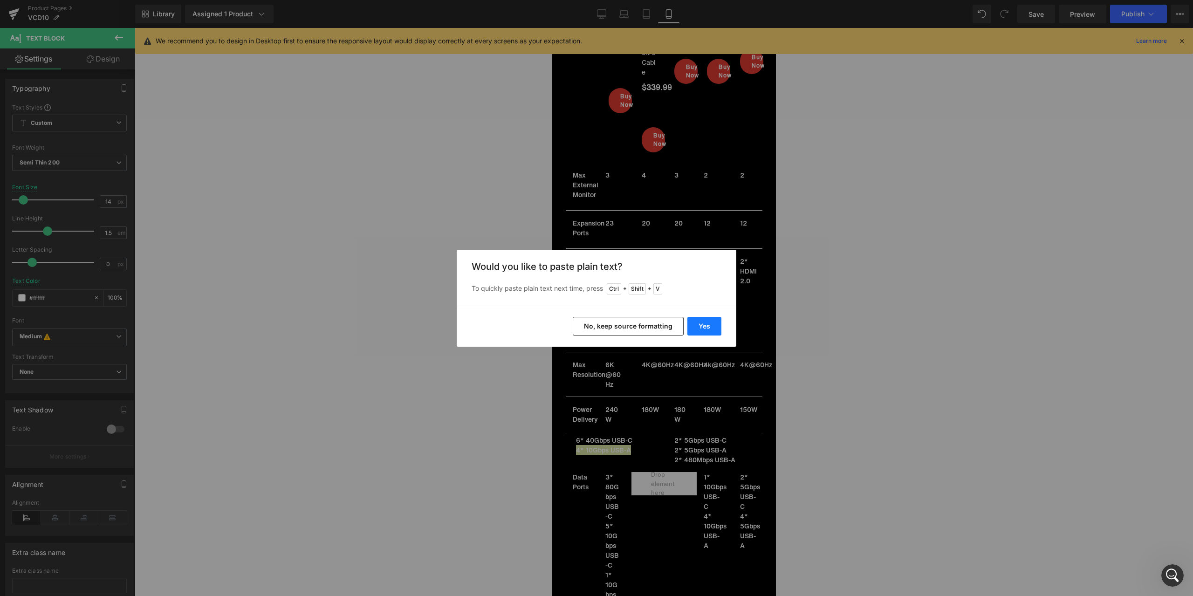
click at [707, 328] on button "Yes" at bounding box center [704, 326] width 34 height 19
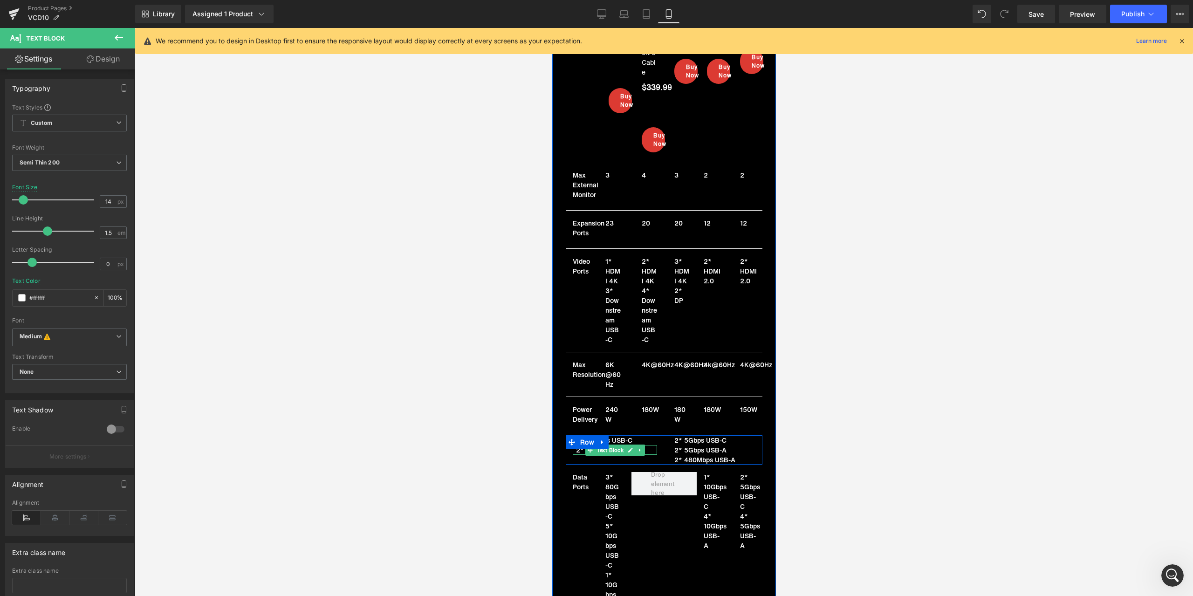
click at [637, 447] on icon at bounding box center [639, 450] width 5 height 6
click at [632, 447] on icon at bounding box center [634, 449] width 5 height 5
click at [625, 454] on link at bounding box center [630, 459] width 10 height 11
click at [603, 455] on p "2* 10Gbps USB-C" at bounding box center [615, 460] width 81 height 10
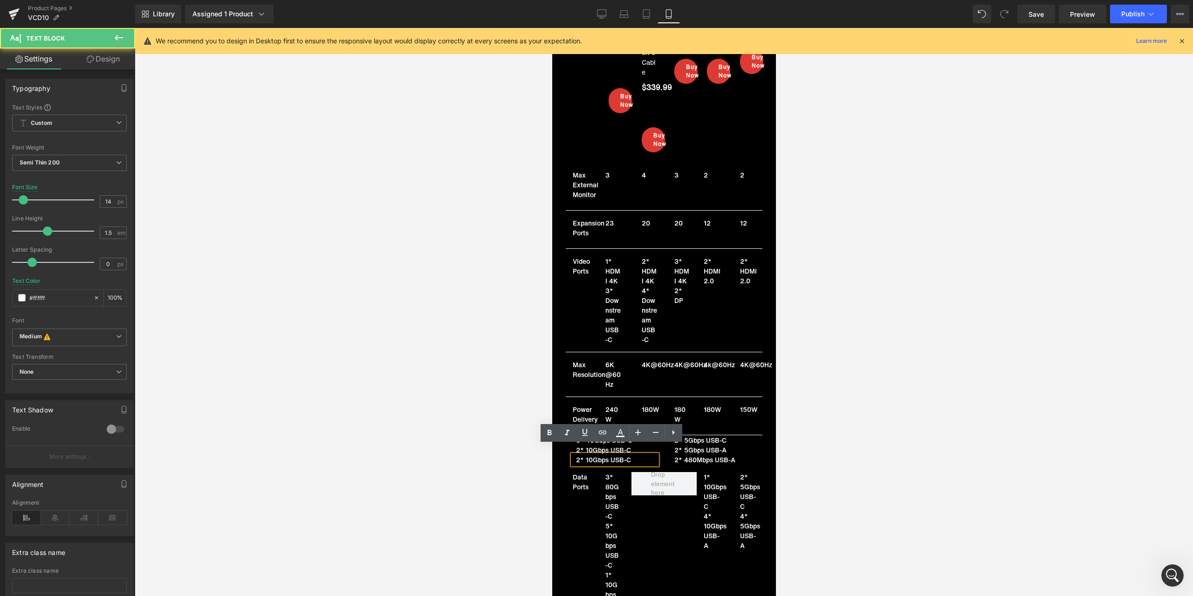
click at [598, 455] on p "2* 10Gbps USB-C" at bounding box center [615, 460] width 81 height 10
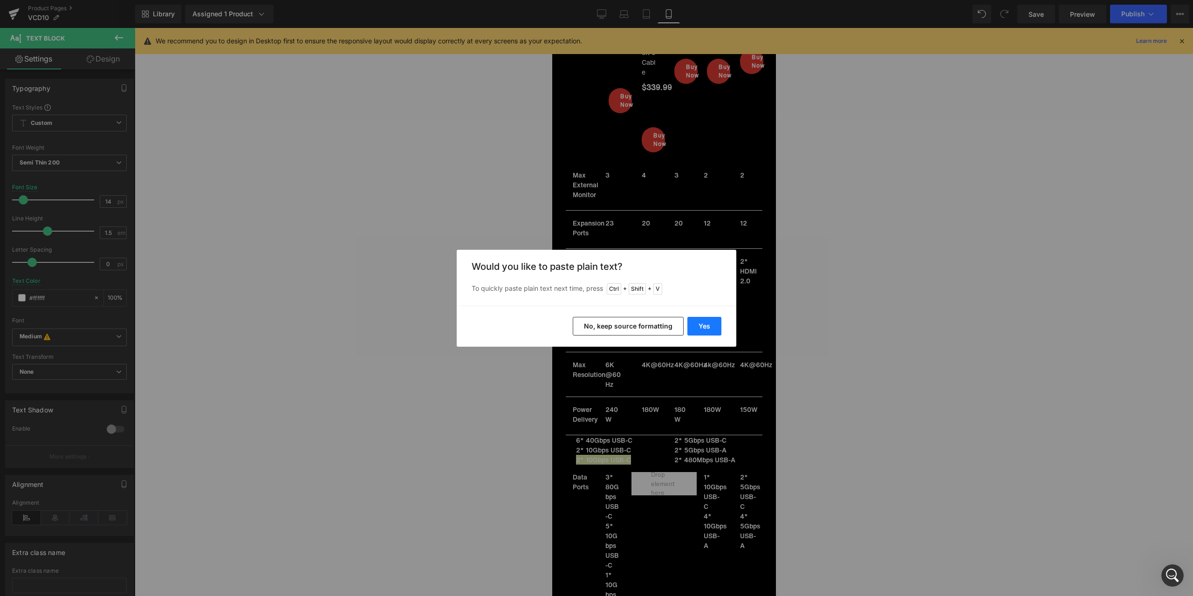
click at [703, 329] on button "Yes" at bounding box center [704, 326] width 34 height 19
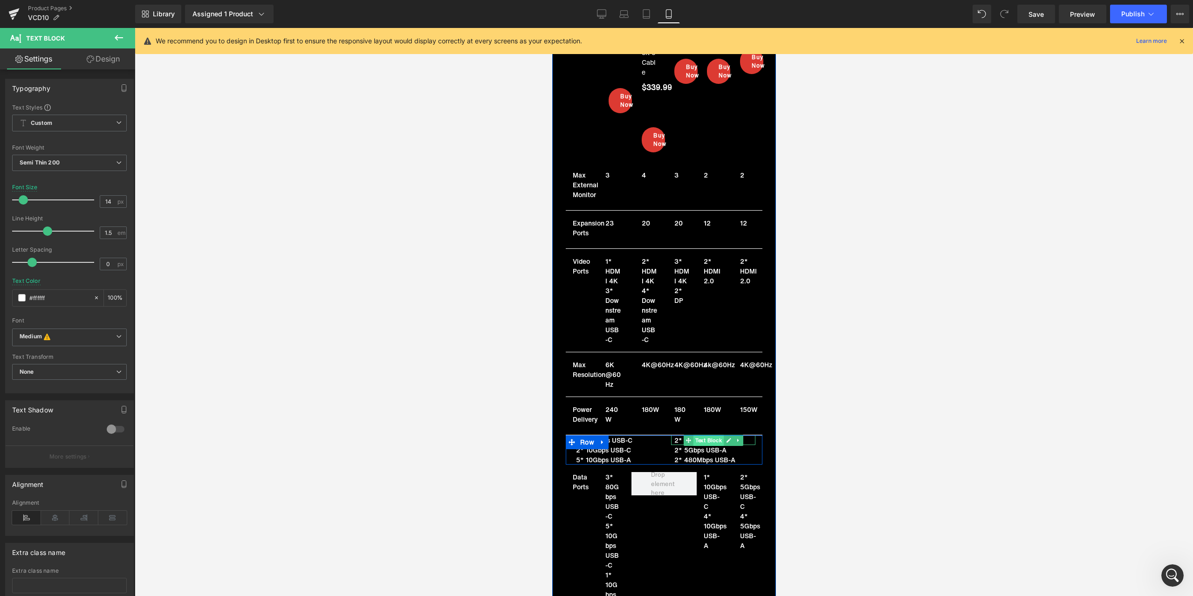
click at [718, 435] on span "Text Block" at bounding box center [707, 440] width 31 height 11
click at [725, 437] on icon at bounding box center [727, 440] width 5 height 6
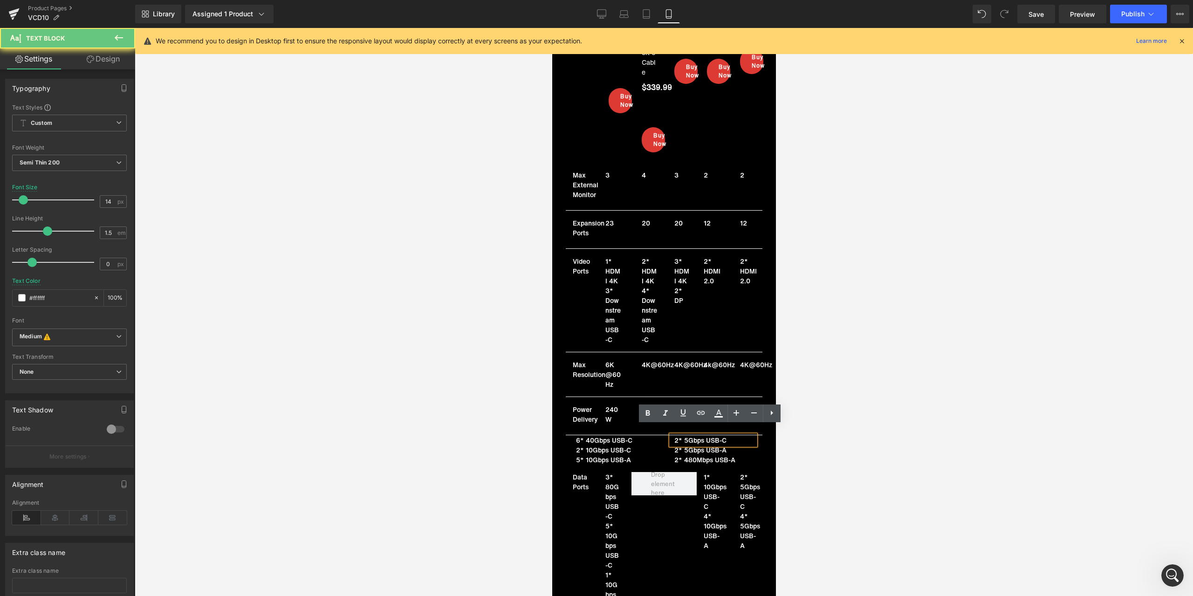
click at [697, 435] on p "2* 5Gbps USB-C" at bounding box center [714, 440] width 81 height 10
click at [690, 435] on p "2* 5Gbps USB-C" at bounding box center [714, 440] width 81 height 10
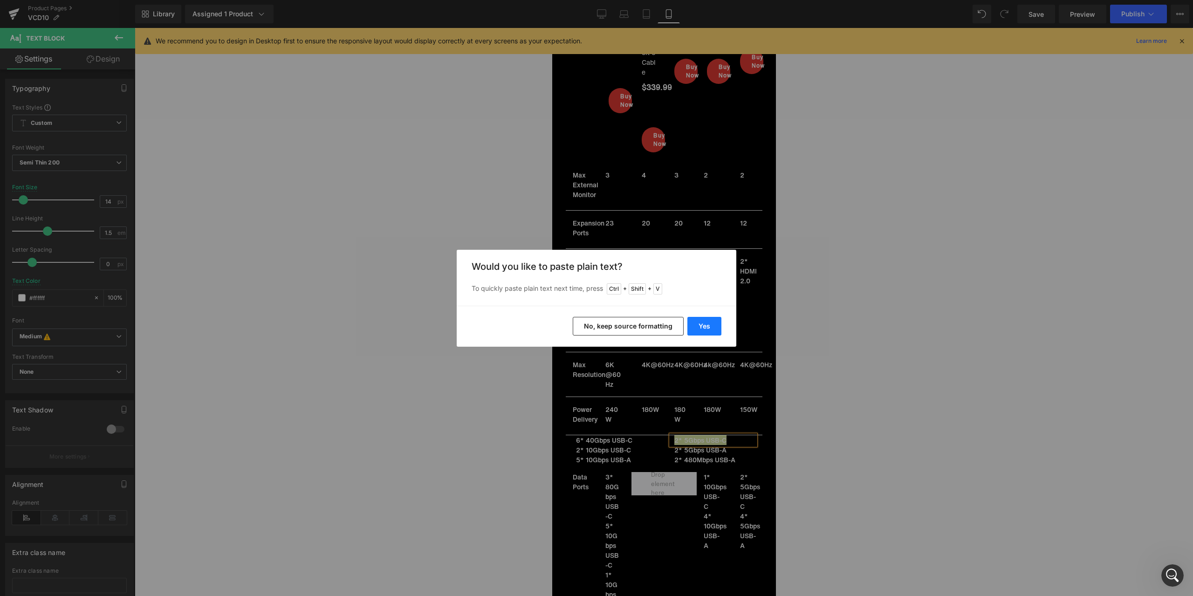
click at [716, 331] on button "Yes" at bounding box center [704, 326] width 34 height 19
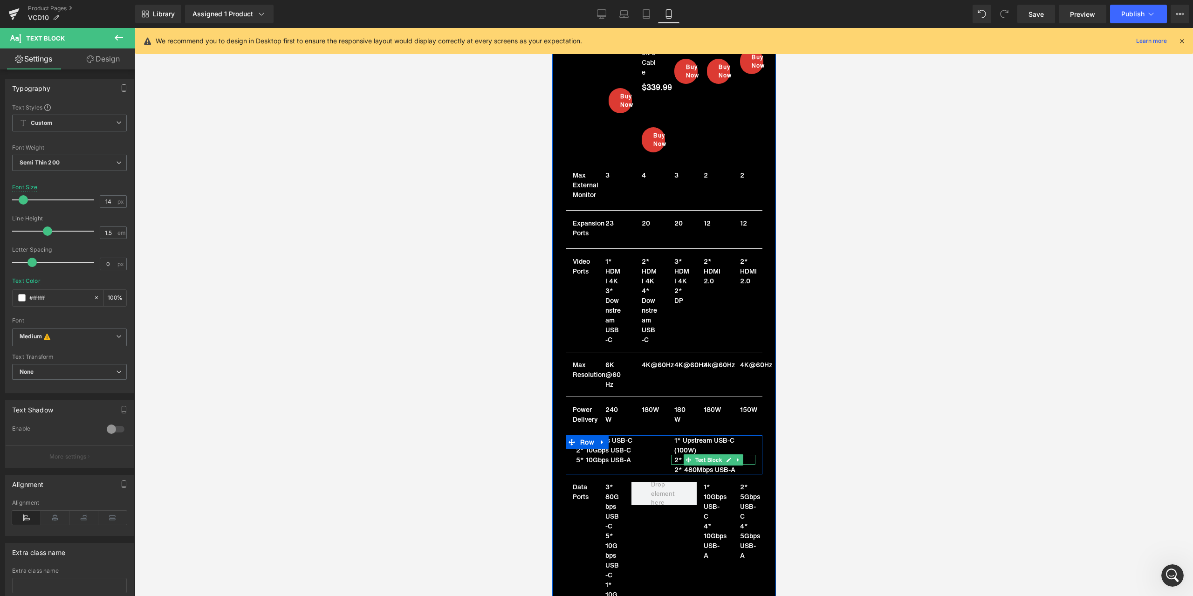
click at [725, 457] on icon at bounding box center [727, 460] width 5 height 6
click at [693, 455] on p "2* 5Gbps USB-A" at bounding box center [714, 460] width 81 height 10
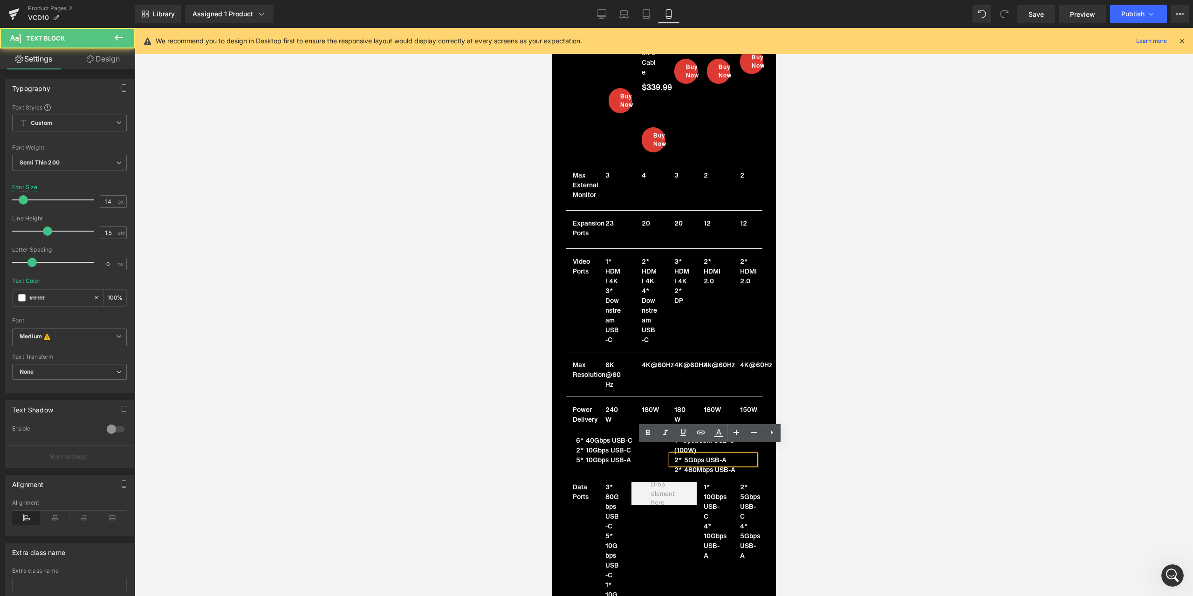
click at [690, 455] on p "2* 5Gbps USB-A" at bounding box center [714, 460] width 81 height 10
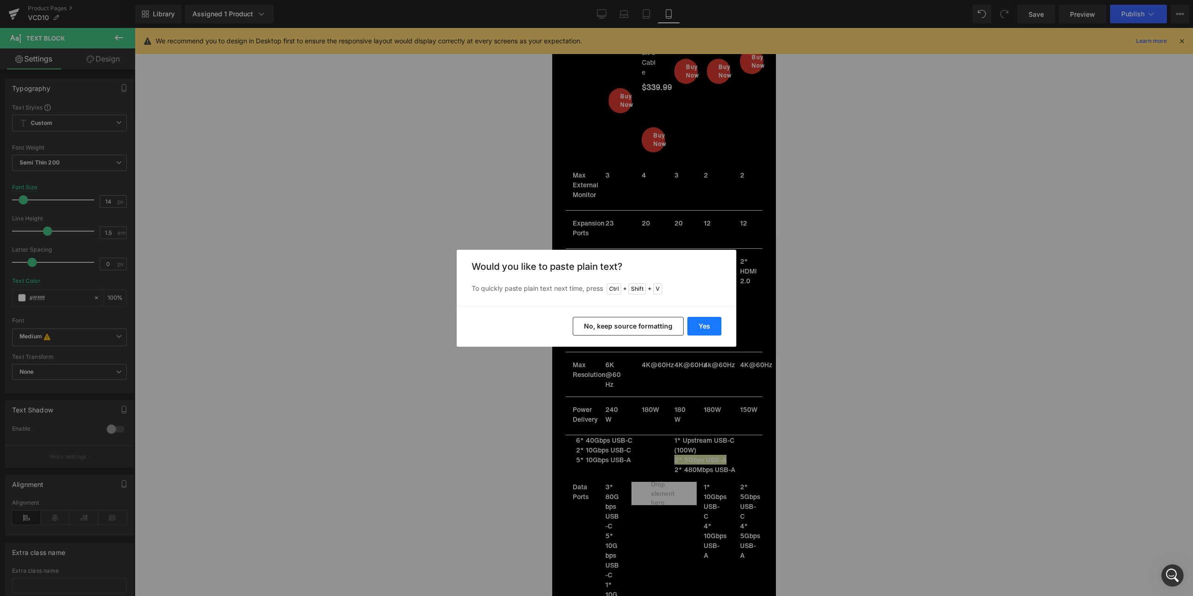
click at [706, 325] on button "Yes" at bounding box center [704, 326] width 34 height 19
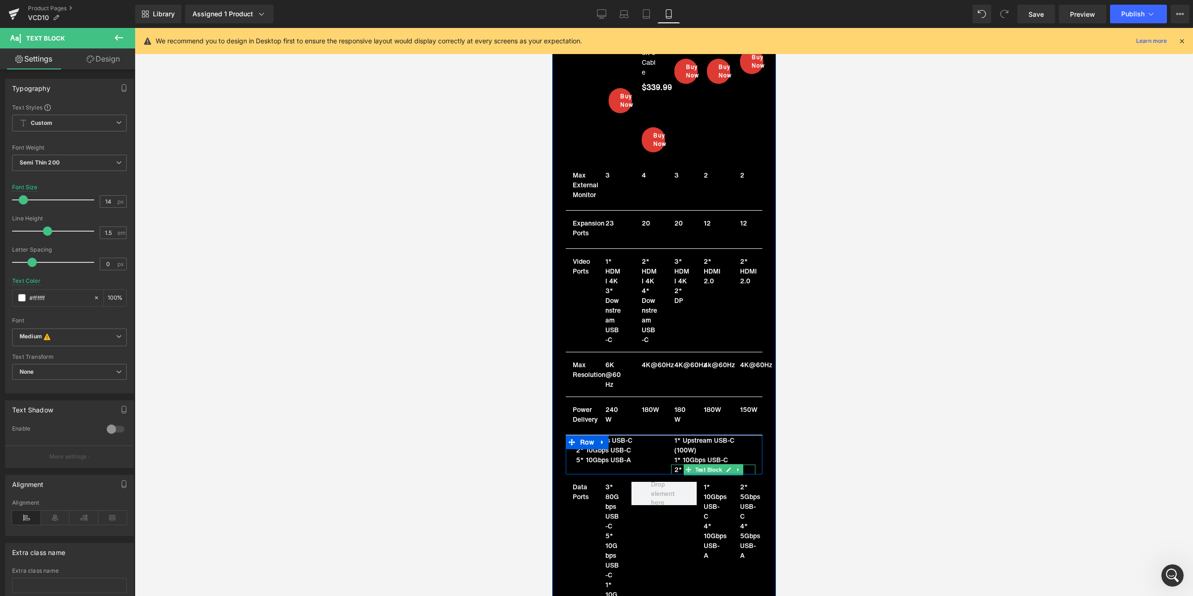
click at [725, 467] on icon at bounding box center [727, 470] width 5 height 6
click at [692, 465] on p "2* 480Mbps USB-A" at bounding box center [714, 470] width 81 height 10
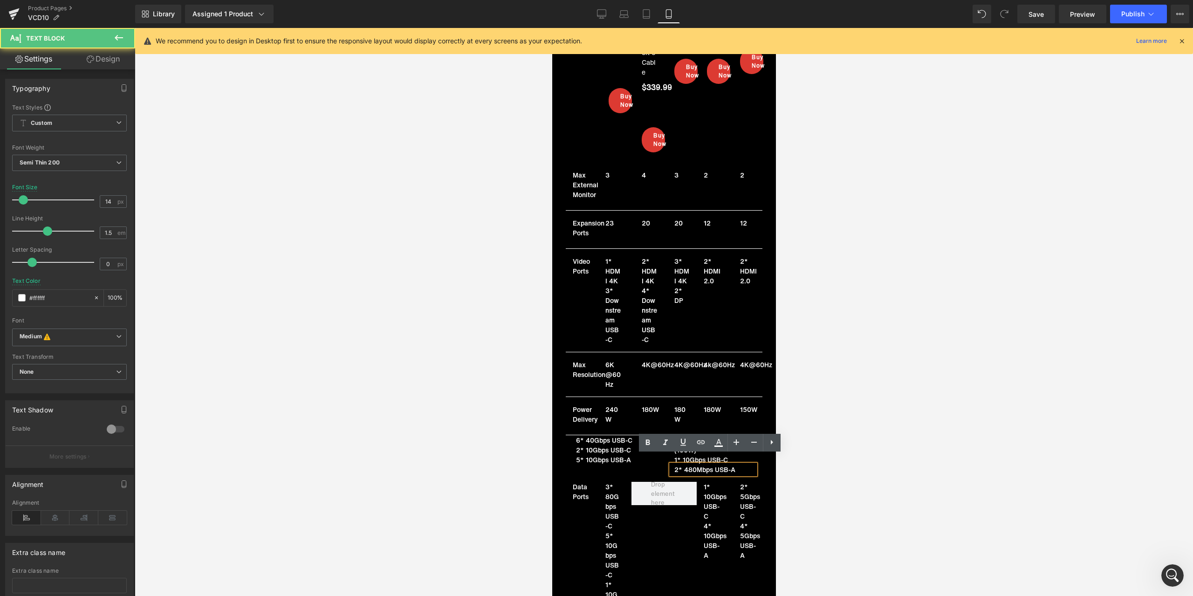
click at [694, 465] on p "2* 480Mbps USB-A" at bounding box center [714, 470] width 81 height 10
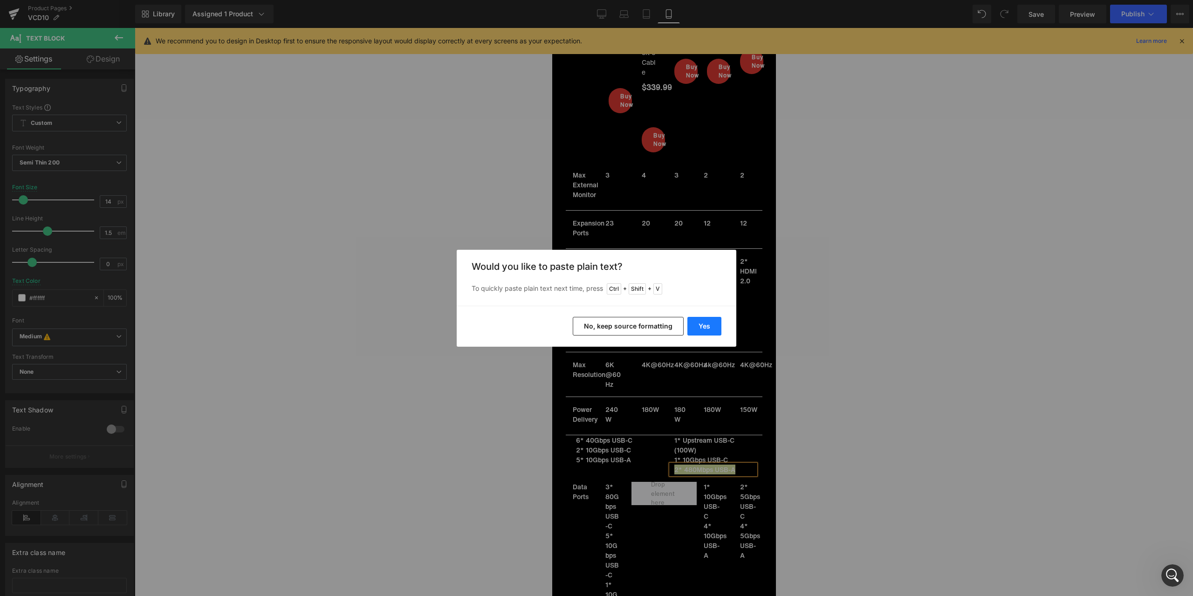
click at [708, 328] on button "Yes" at bounding box center [704, 326] width 34 height 19
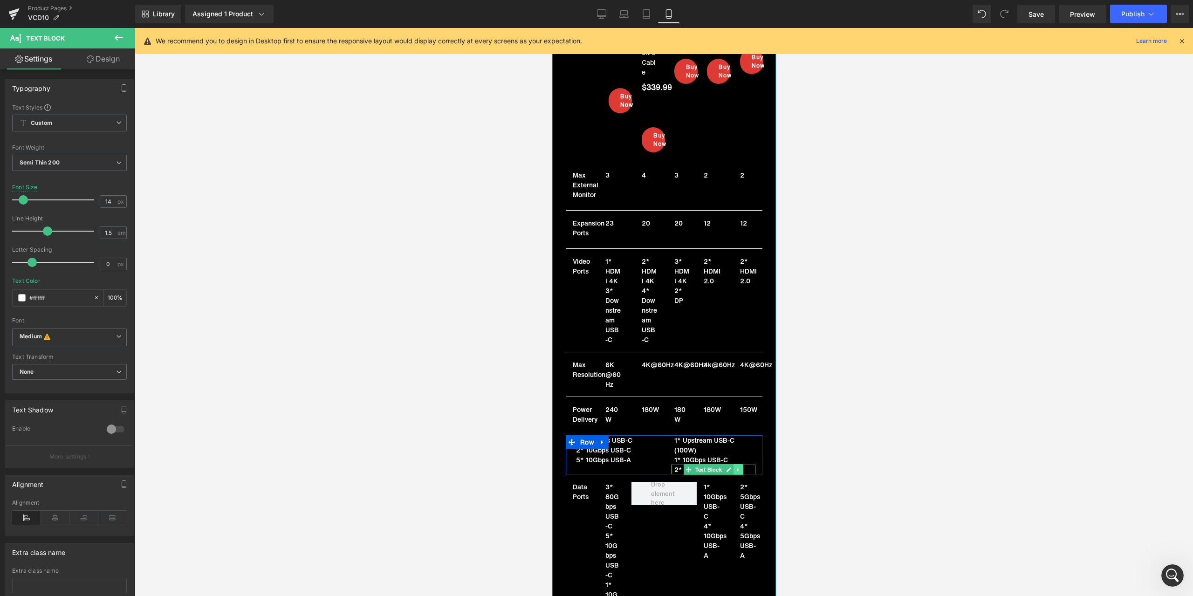
click at [735, 467] on icon at bounding box center [737, 470] width 5 height 6
click at [730, 467] on icon at bounding box center [732, 469] width 5 height 5
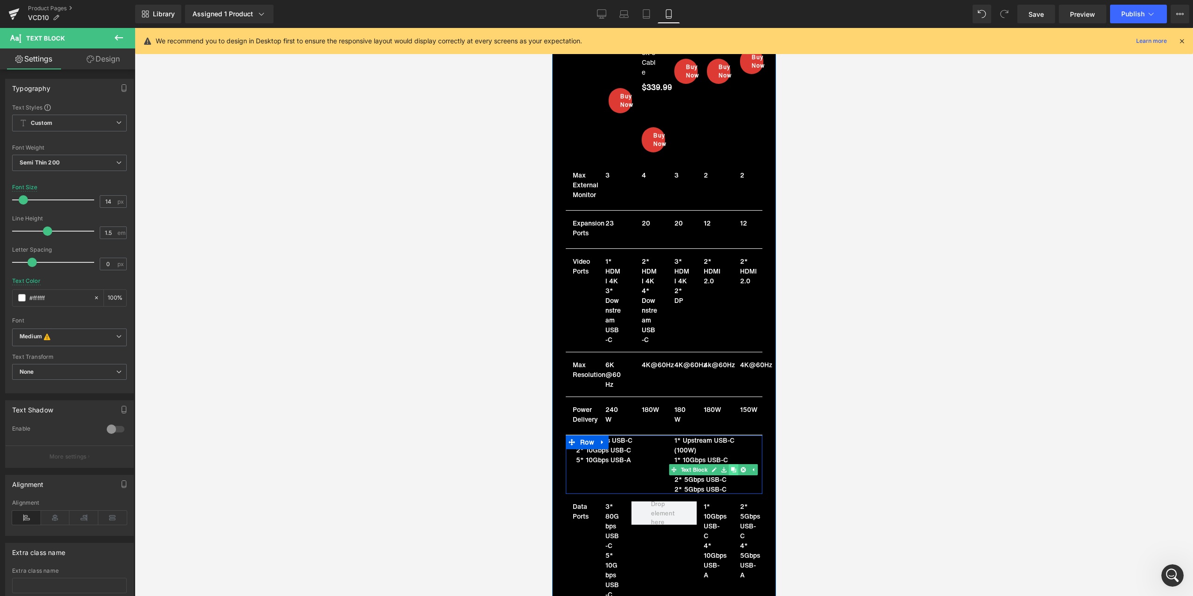
click at [730, 467] on icon at bounding box center [732, 469] width 5 height 5
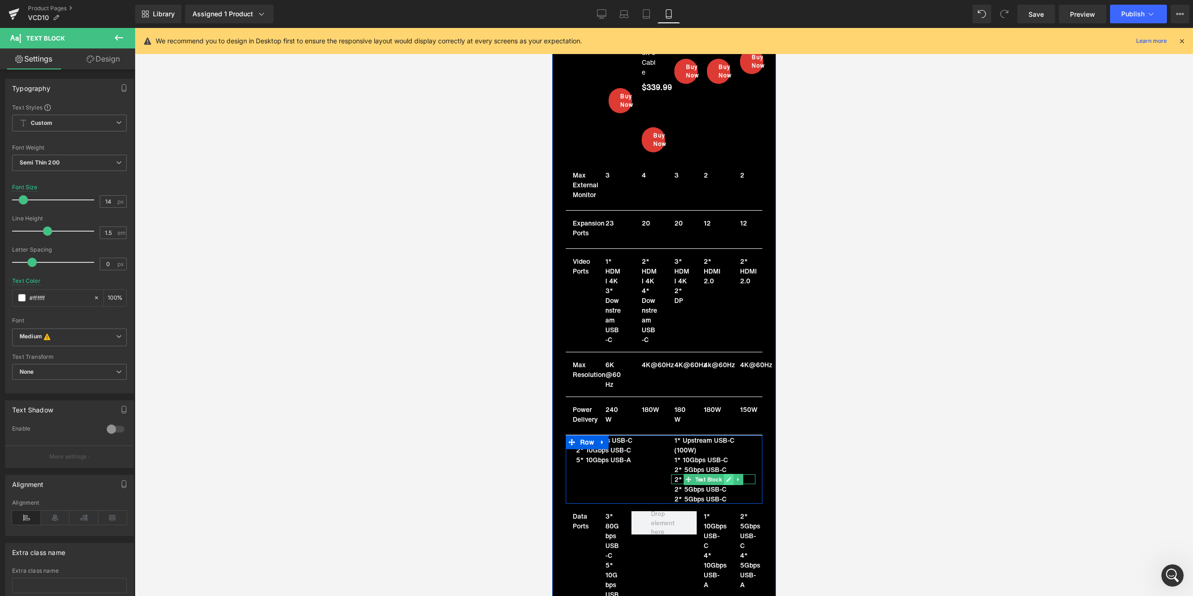
click at [725, 477] on icon at bounding box center [727, 480] width 5 height 6
click at [704, 474] on p "2* 5Gbps USB-C" at bounding box center [714, 479] width 81 height 10
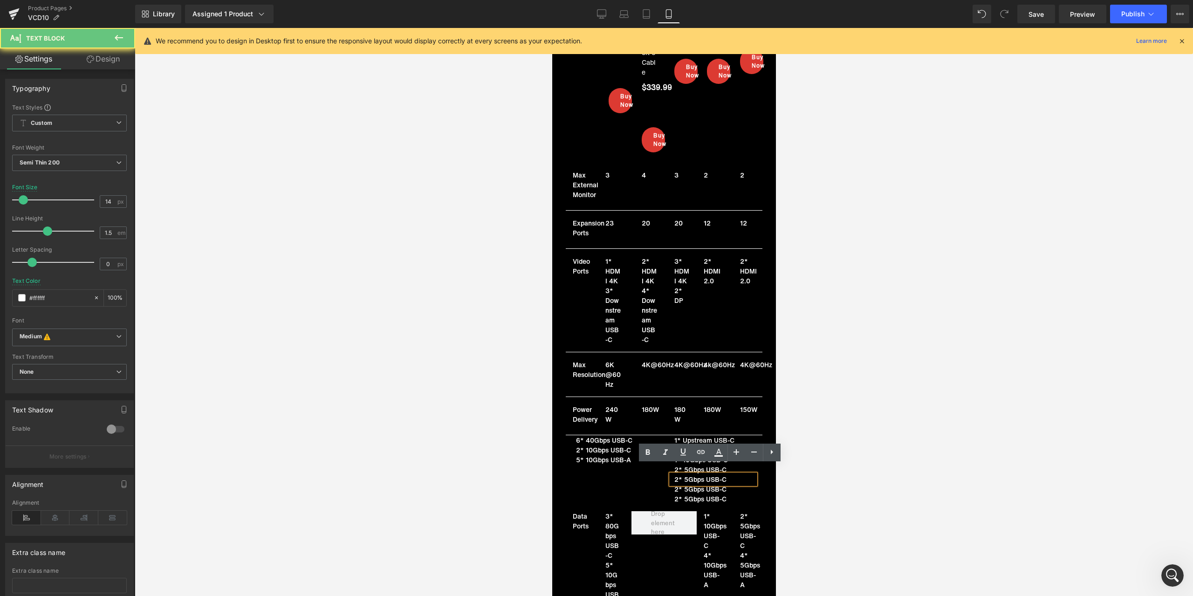
click at [701, 474] on p "2* 5Gbps USB-C" at bounding box center [714, 479] width 81 height 10
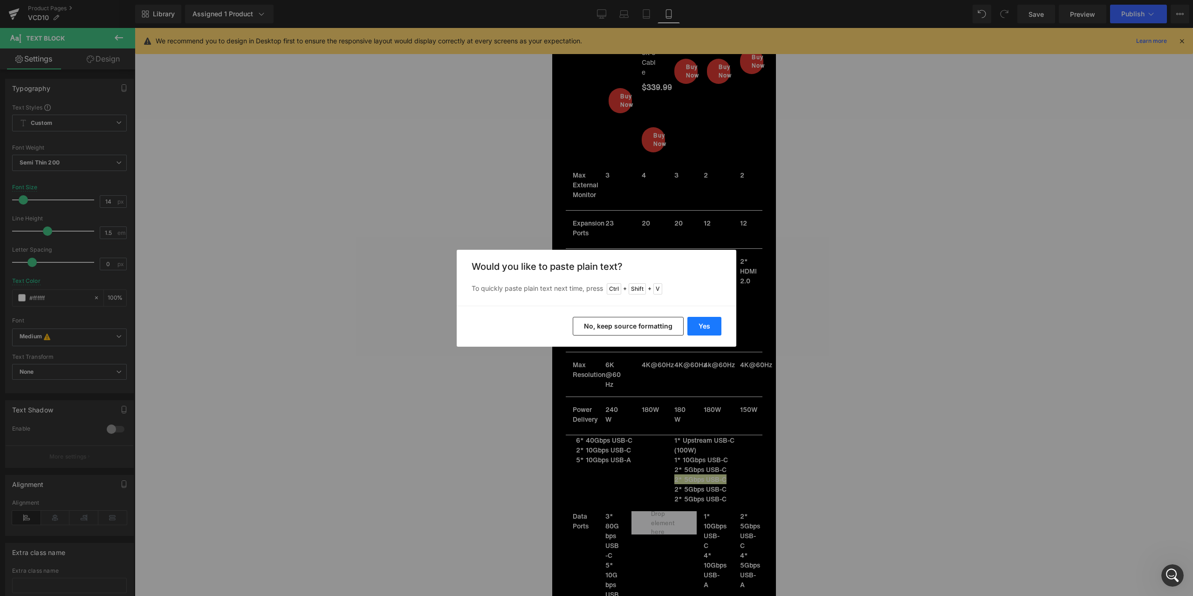
click at [709, 323] on button "Yes" at bounding box center [704, 326] width 34 height 19
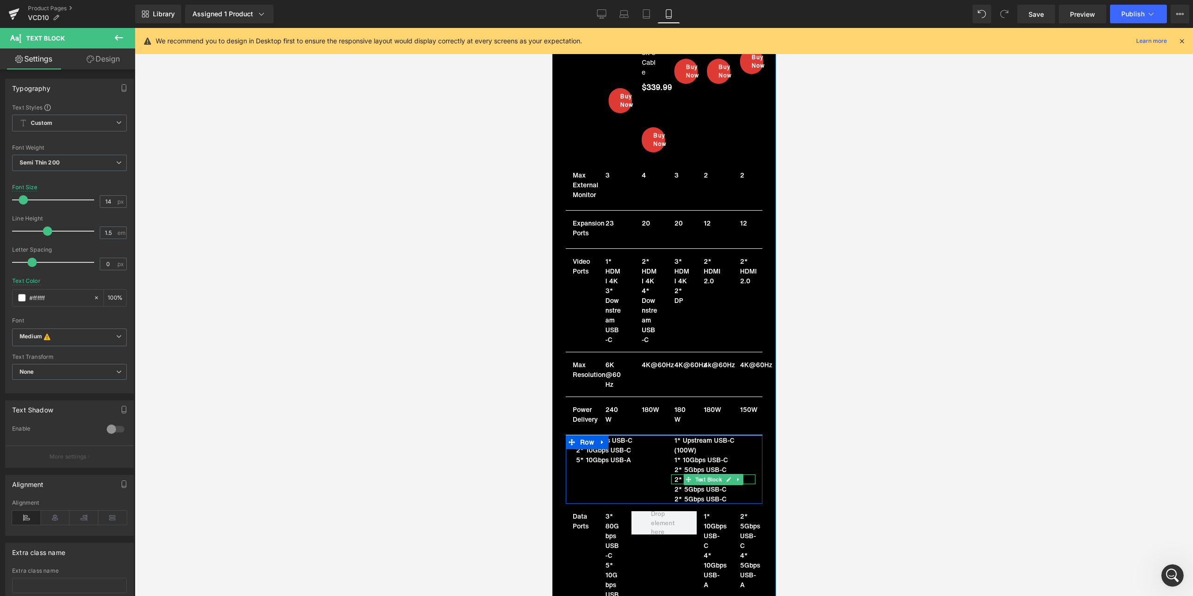
click at [723, 474] on link at bounding box center [728, 479] width 10 height 11
click at [696, 474] on p "2* 5Gbps USB-C" at bounding box center [714, 479] width 81 height 10
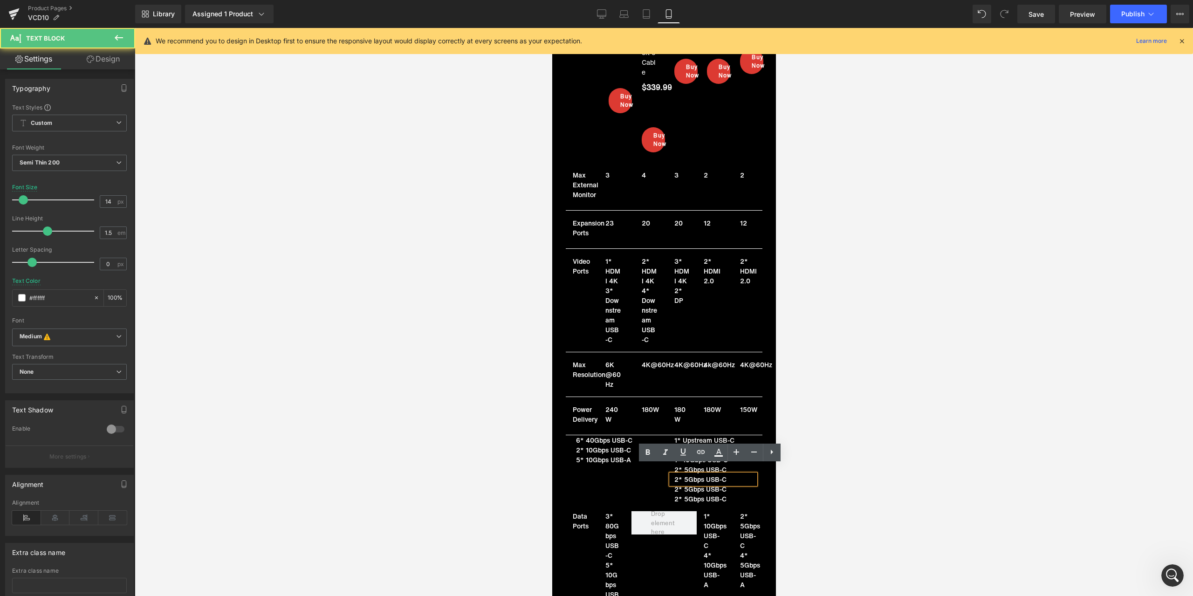
click at [692, 474] on p "2* 5Gbps USB-C" at bounding box center [714, 479] width 81 height 10
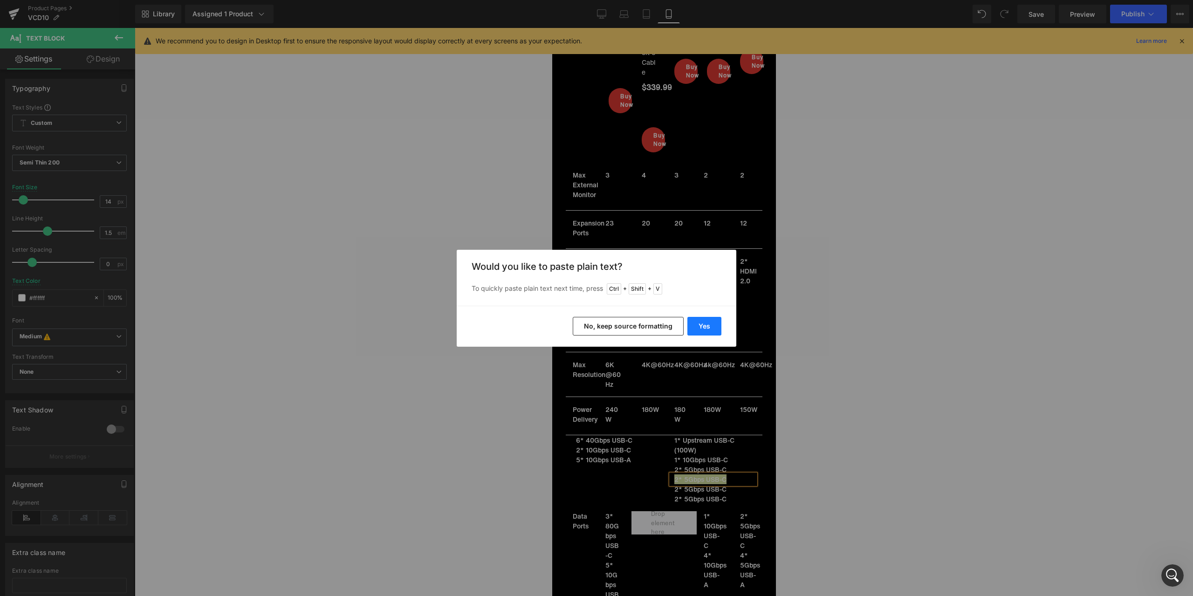
click at [709, 324] on button "Yes" at bounding box center [704, 326] width 34 height 19
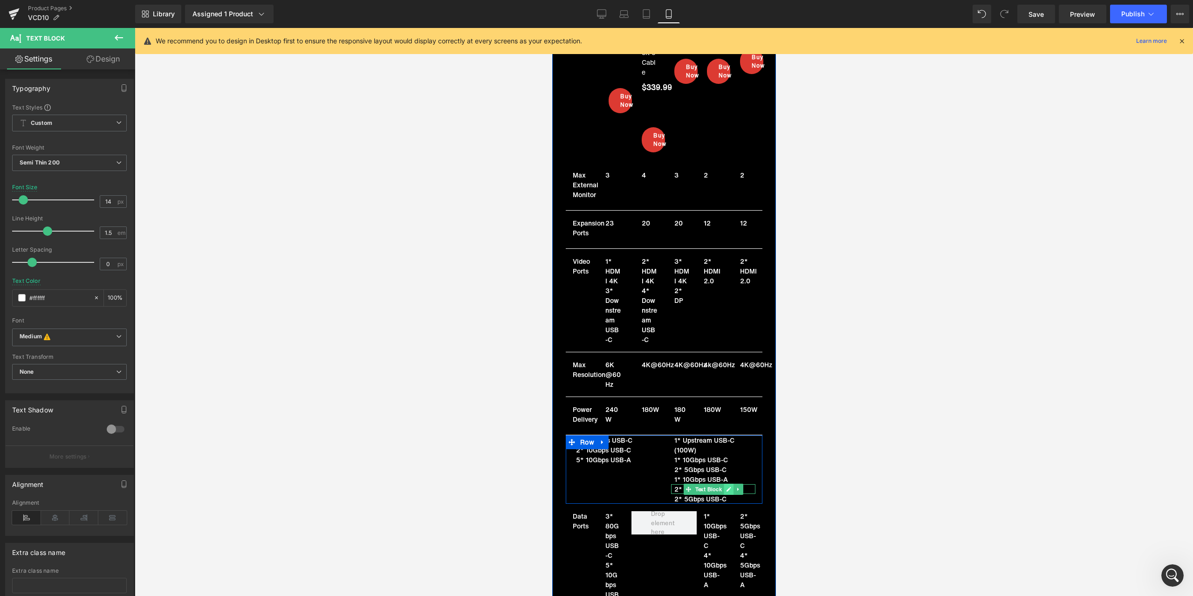
click at [726, 487] on icon at bounding box center [728, 489] width 5 height 5
click at [698, 484] on p "2* 5Gbps USB-C" at bounding box center [714, 489] width 81 height 10
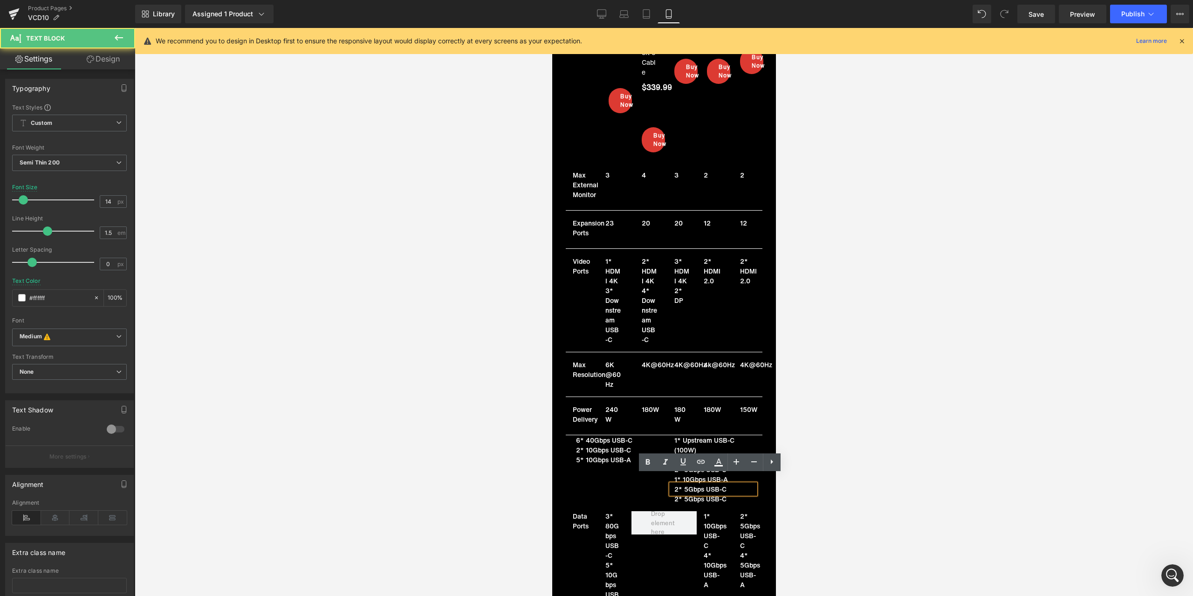
click at [690, 484] on p "2* 5Gbps USB-C" at bounding box center [714, 489] width 81 height 10
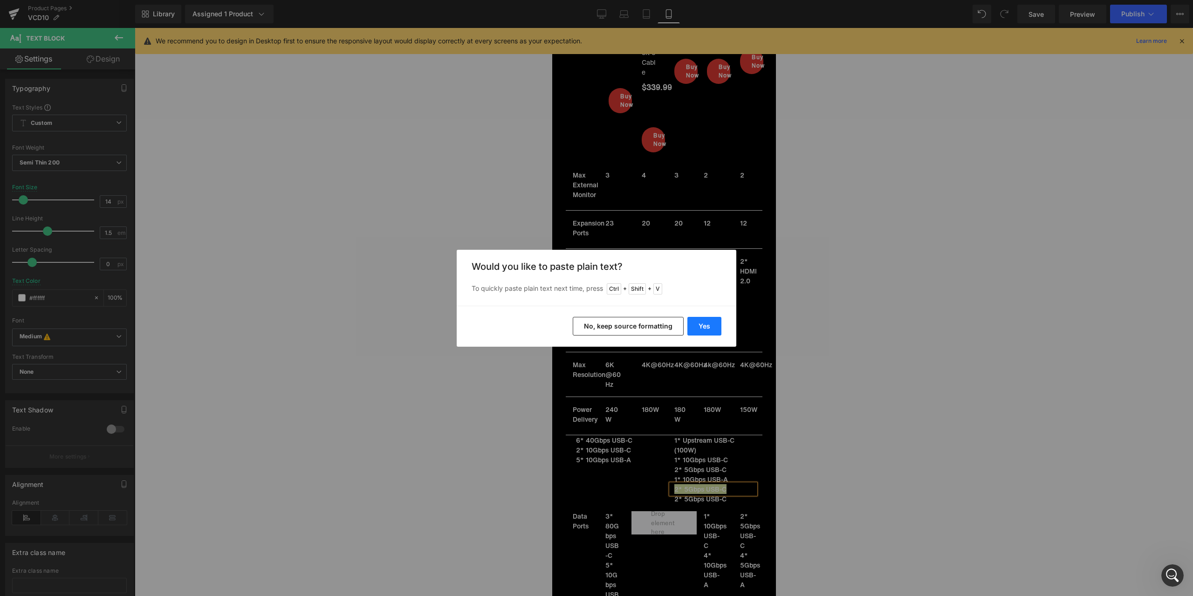
click at [700, 320] on button "Yes" at bounding box center [704, 326] width 34 height 19
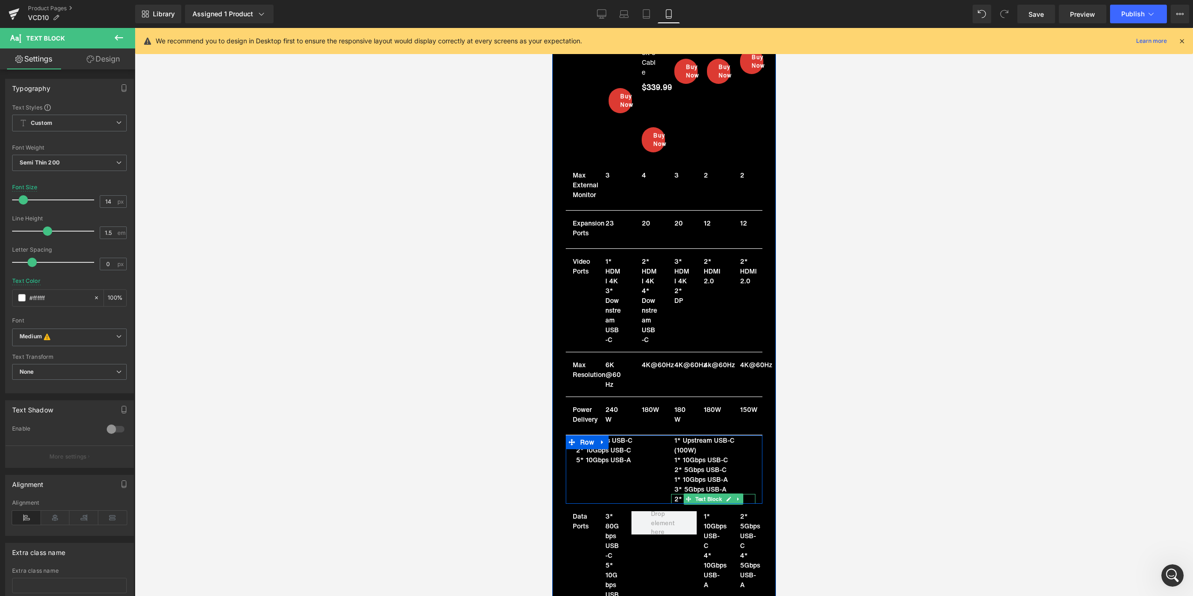
click at [723, 493] on link at bounding box center [728, 498] width 10 height 11
click at [701, 494] on p "2* 5Gbps USB-C" at bounding box center [714, 499] width 81 height 10
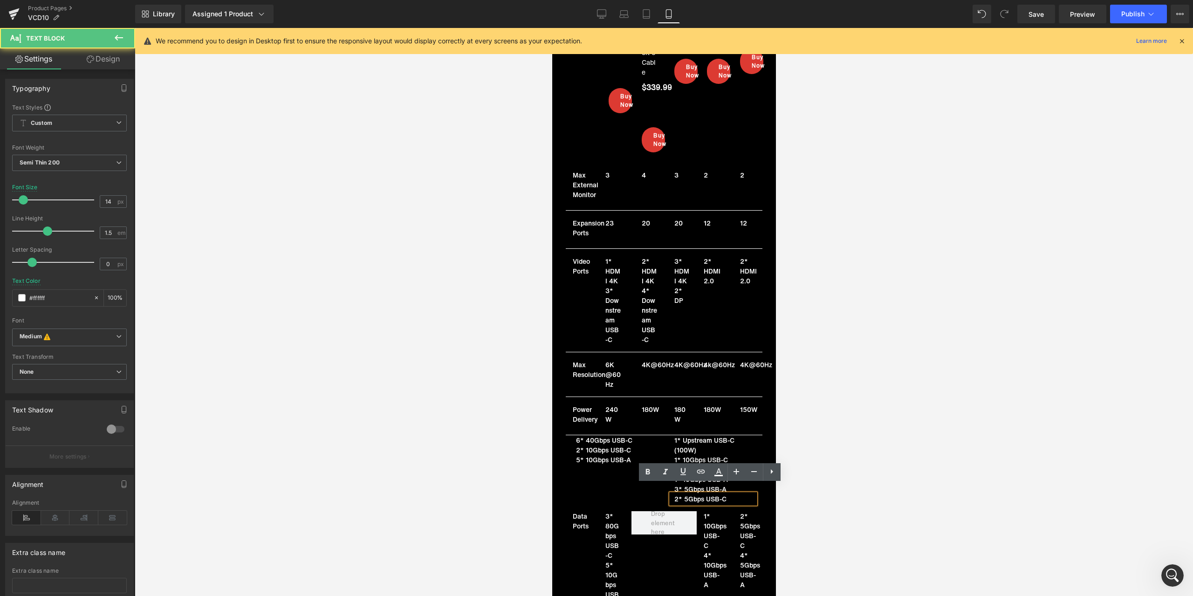
click at [686, 494] on p "2* 5Gbps USB-C" at bounding box center [714, 499] width 81 height 10
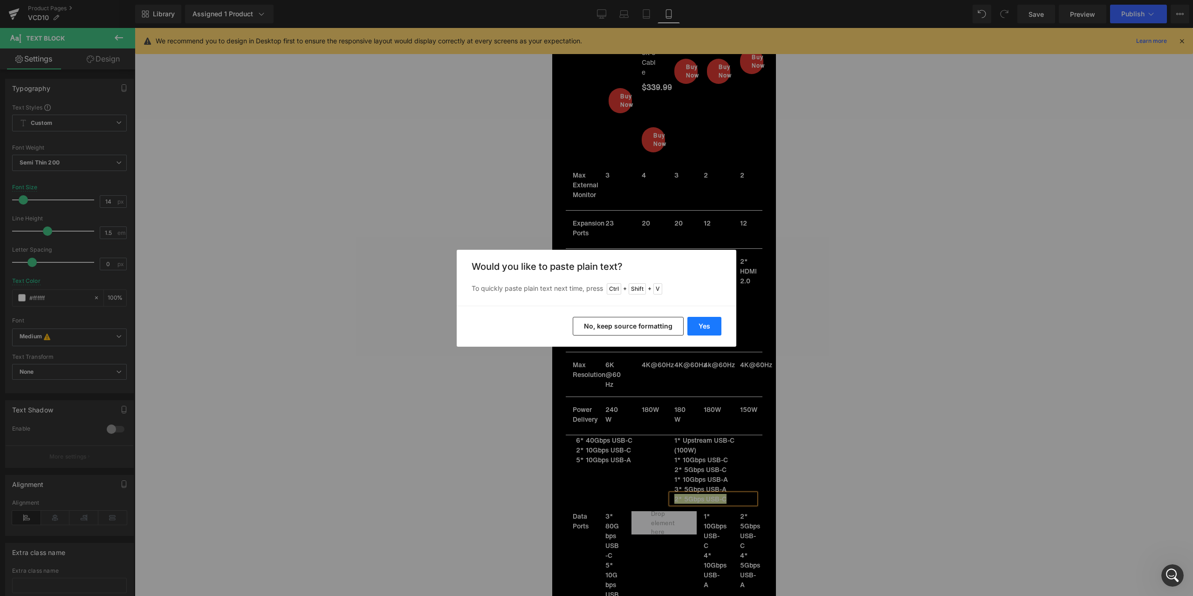
click at [707, 330] on button "Yes" at bounding box center [704, 326] width 34 height 19
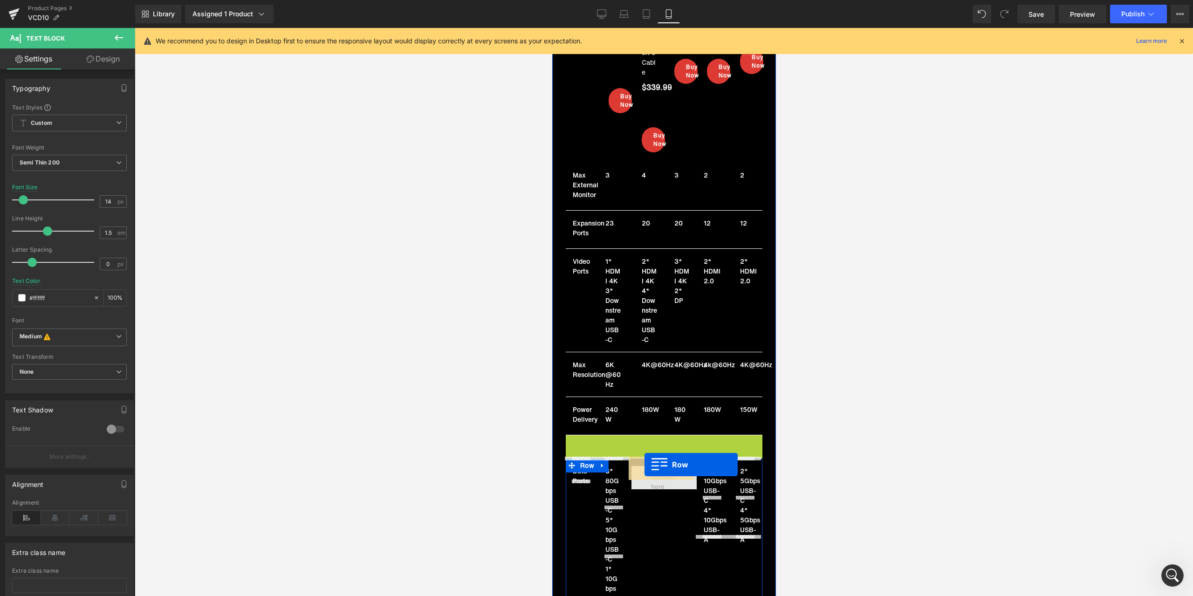
drag, startPoint x: 583, startPoint y: 431, endPoint x: 644, endPoint y: 465, distance: 69.0
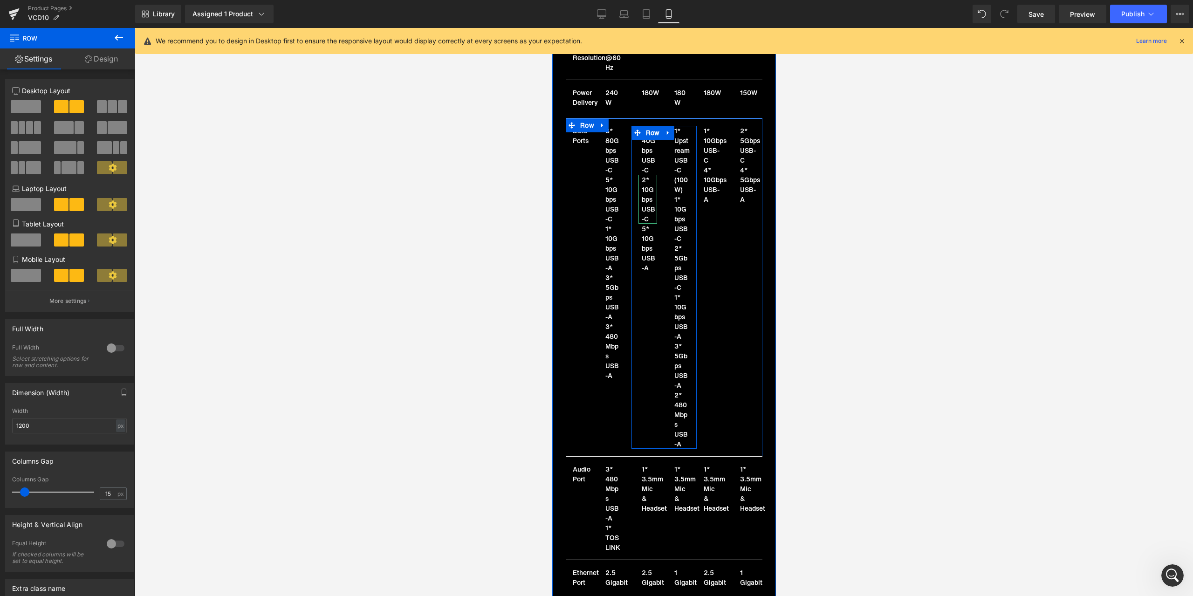
scroll to position [7432, 0]
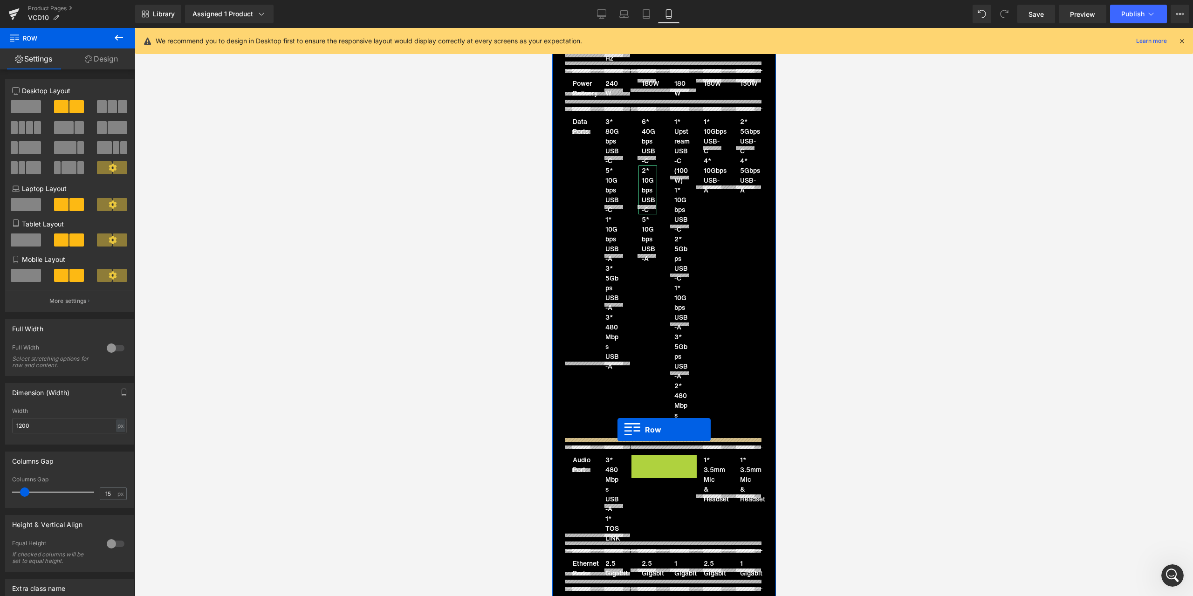
drag, startPoint x: 645, startPoint y: 454, endPoint x: 617, endPoint y: 430, distance: 37.3
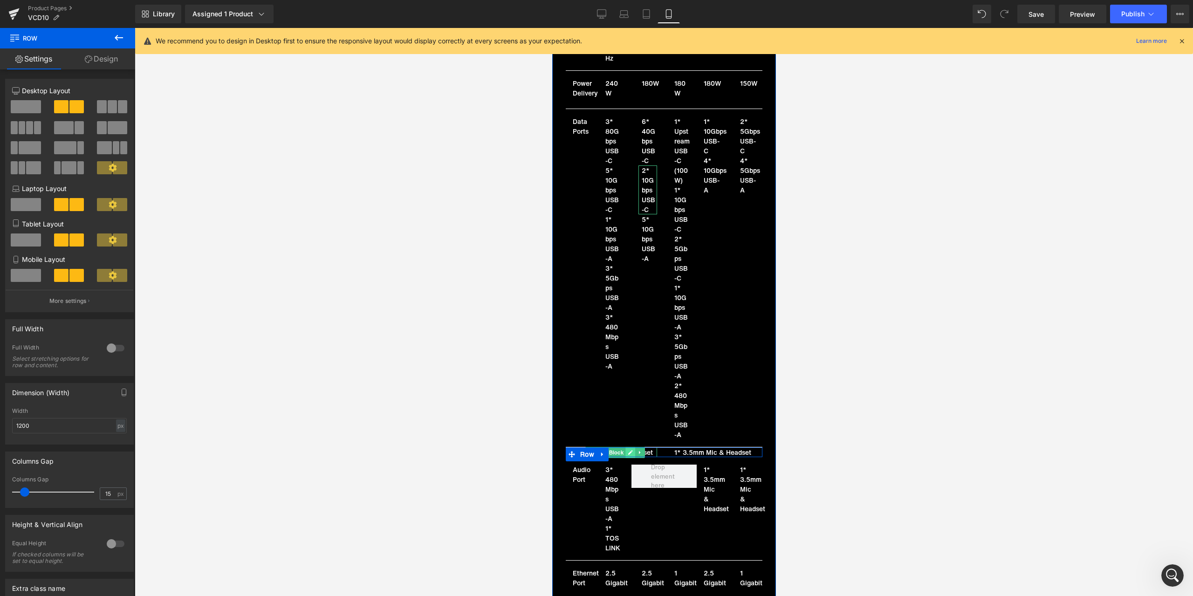
click at [627, 450] on icon at bounding box center [629, 453] width 5 height 6
click at [610, 447] on p "1* 3.5mm Mic & Headset" at bounding box center [615, 452] width 81 height 10
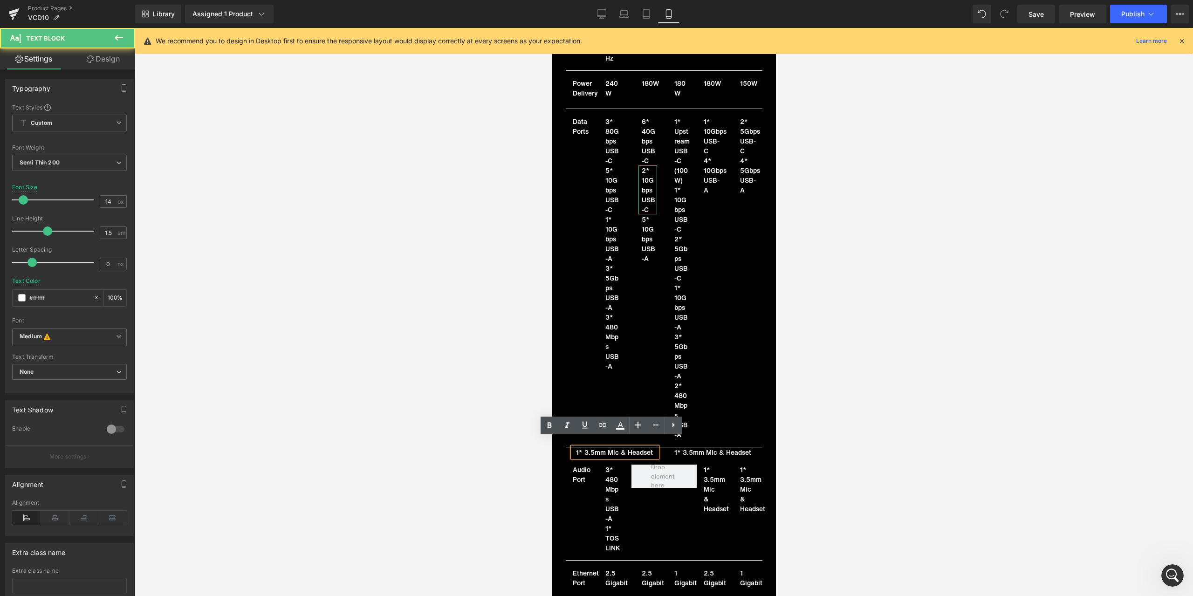
click at [603, 447] on p "1* 3.5mm Mic & Headset" at bounding box center [615, 452] width 81 height 10
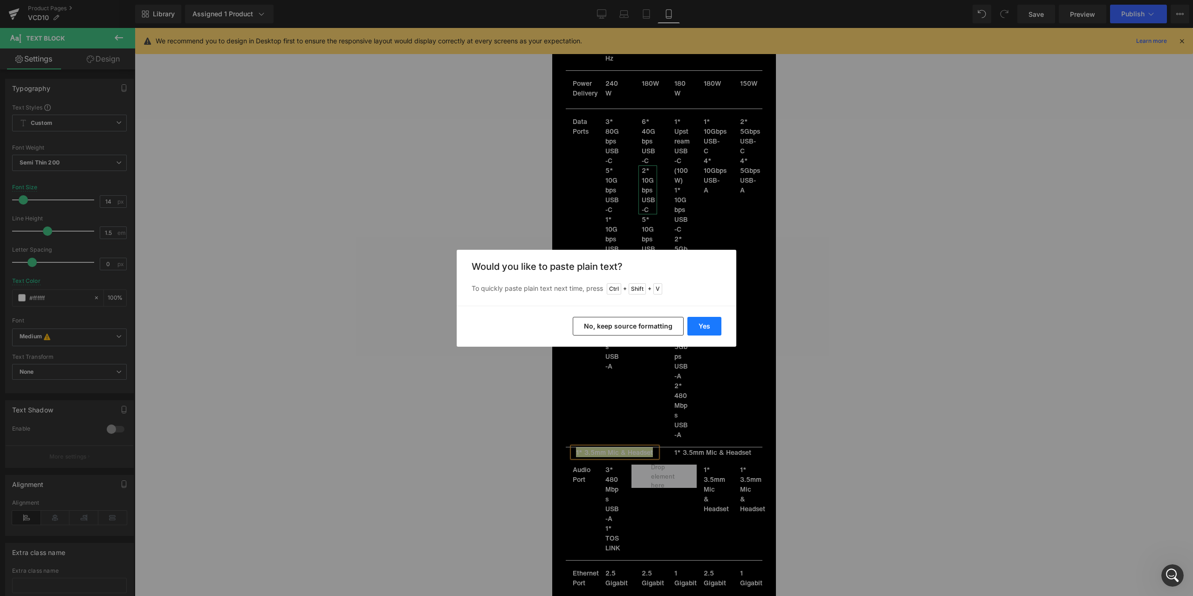
click at [704, 325] on button "Yes" at bounding box center [704, 326] width 34 height 19
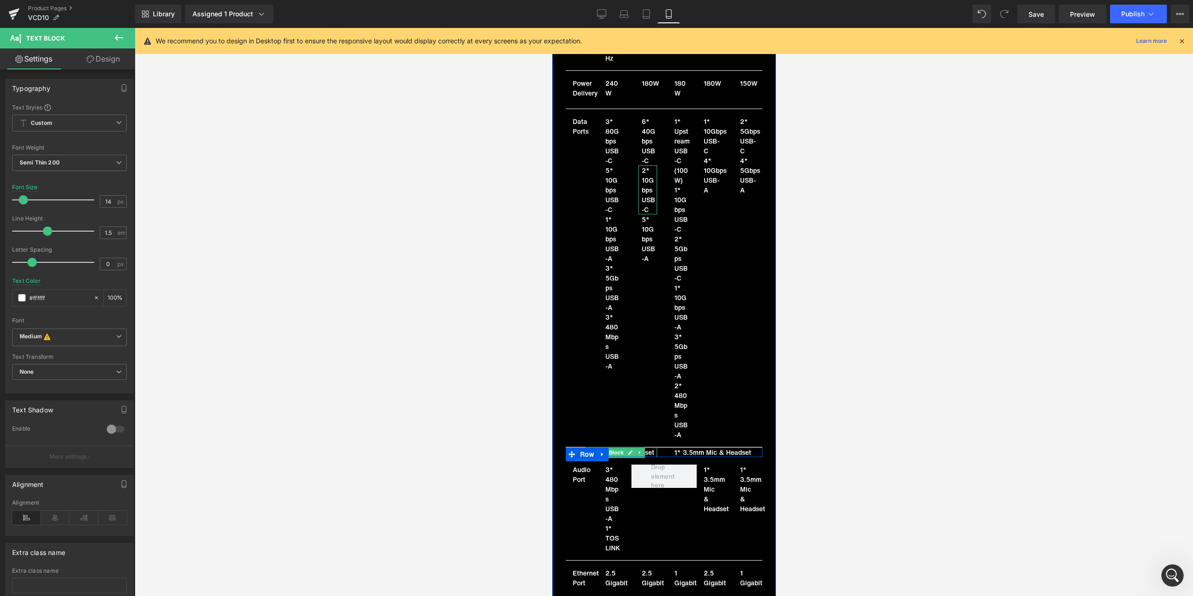
click at [637, 450] on icon at bounding box center [639, 453] width 5 height 6
click at [632, 450] on icon at bounding box center [634, 452] width 5 height 5
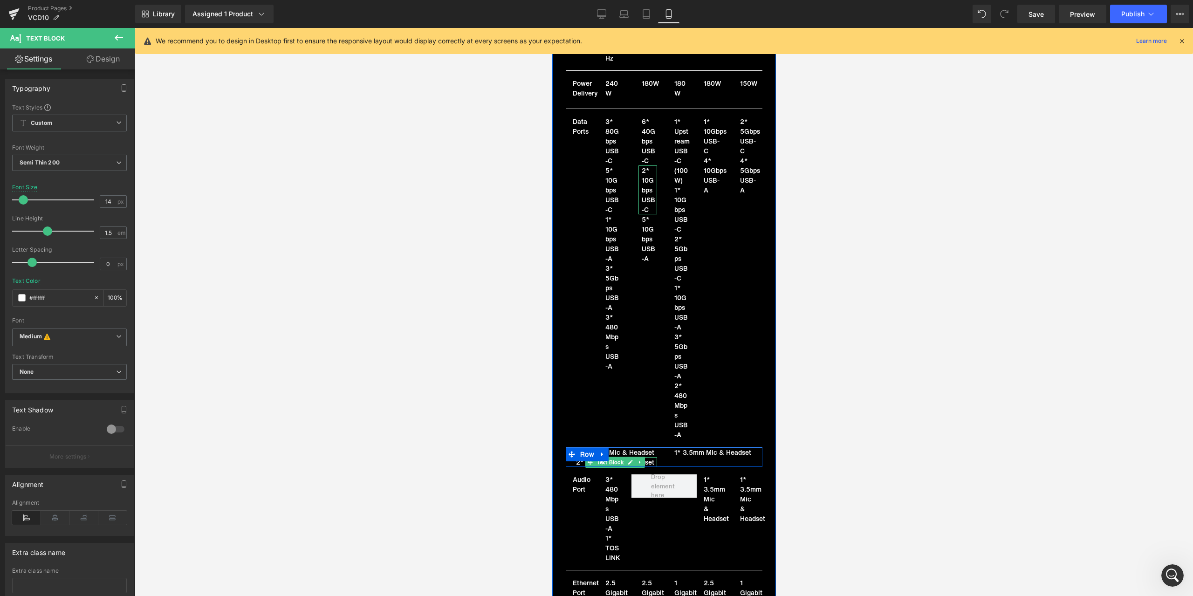
click at [627, 459] on icon at bounding box center [629, 462] width 5 height 6
click at [605, 457] on p "2* 3.5mm Mic & Headset" at bounding box center [615, 462] width 81 height 10
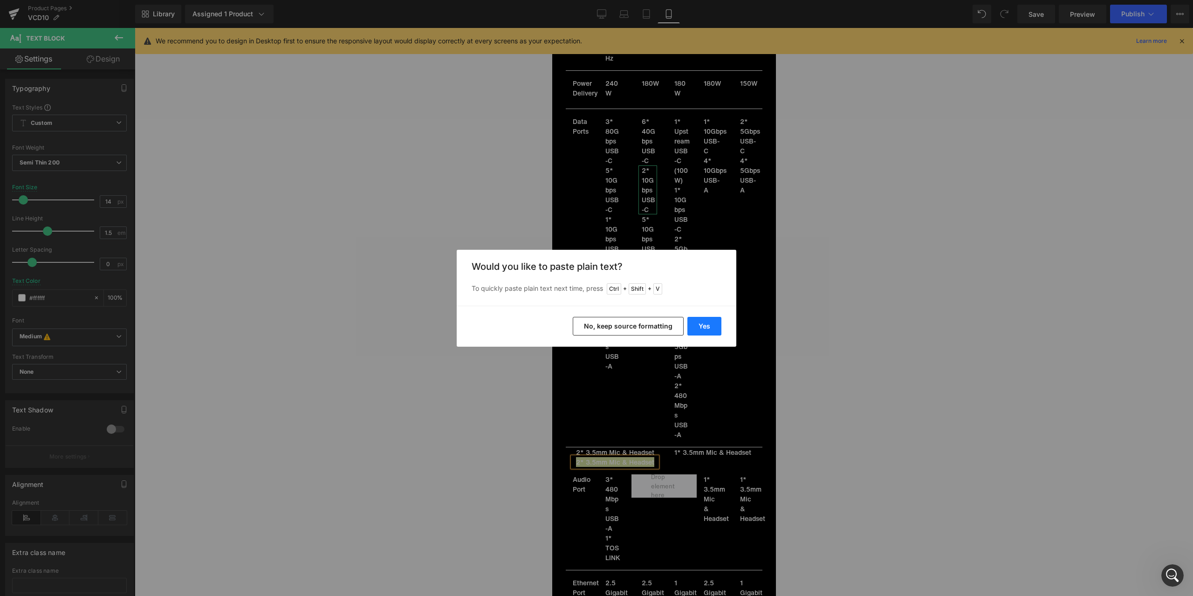
click at [708, 328] on button "Yes" at bounding box center [704, 326] width 34 height 19
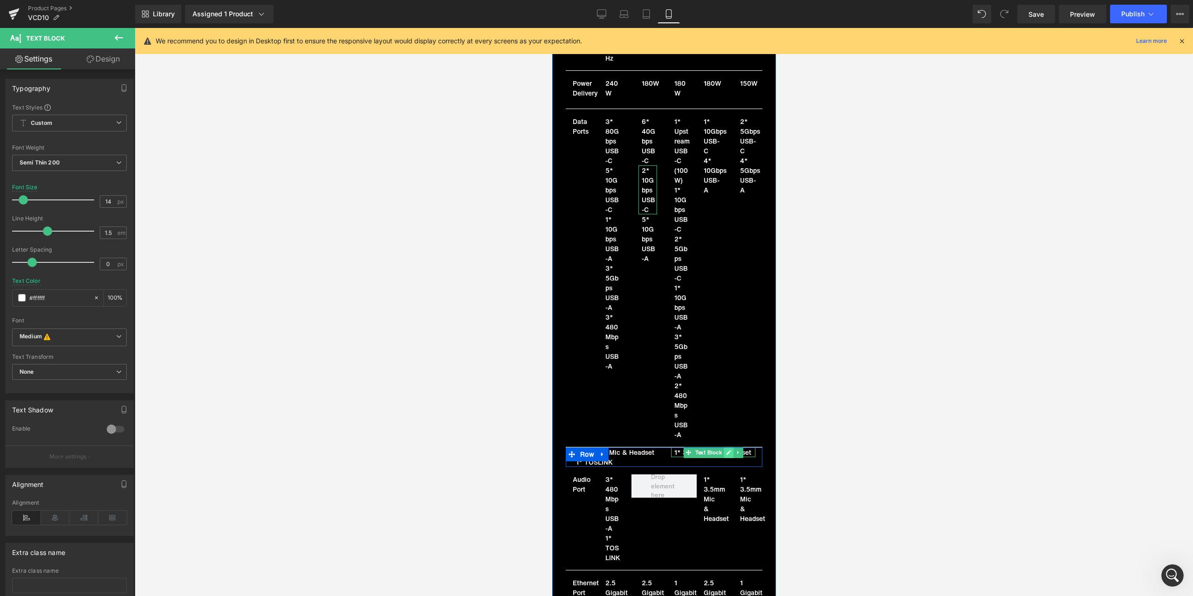
click at [723, 447] on link at bounding box center [728, 452] width 10 height 11
drag, startPoint x: 695, startPoint y: 443, endPoint x: 715, endPoint y: 443, distance: 20.0
click at [695, 447] on p "1* 3.5mm Mic & Headset" at bounding box center [714, 452] width 81 height 10
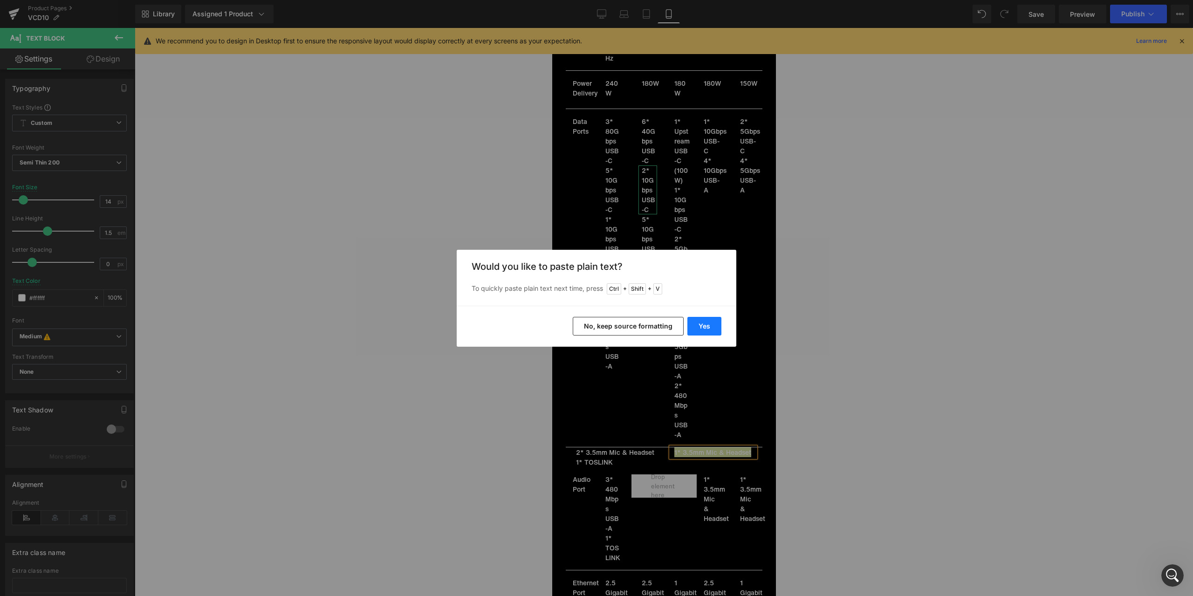
click at [704, 326] on button "Yes" at bounding box center [704, 326] width 34 height 19
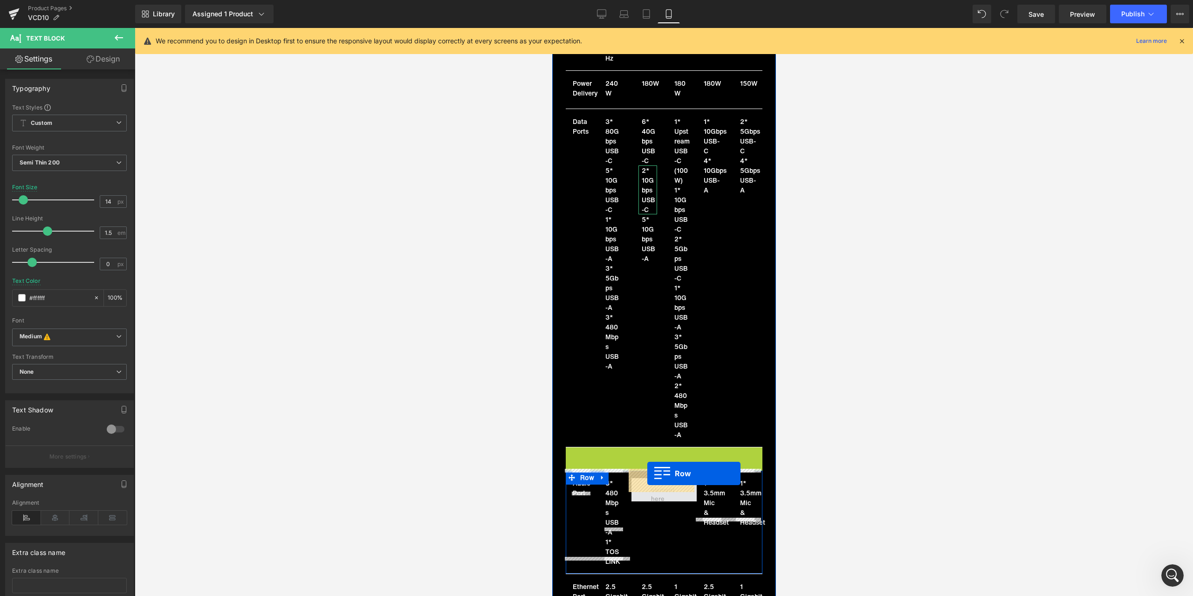
drag, startPoint x: 585, startPoint y: 445, endPoint x: 647, endPoint y: 473, distance: 67.6
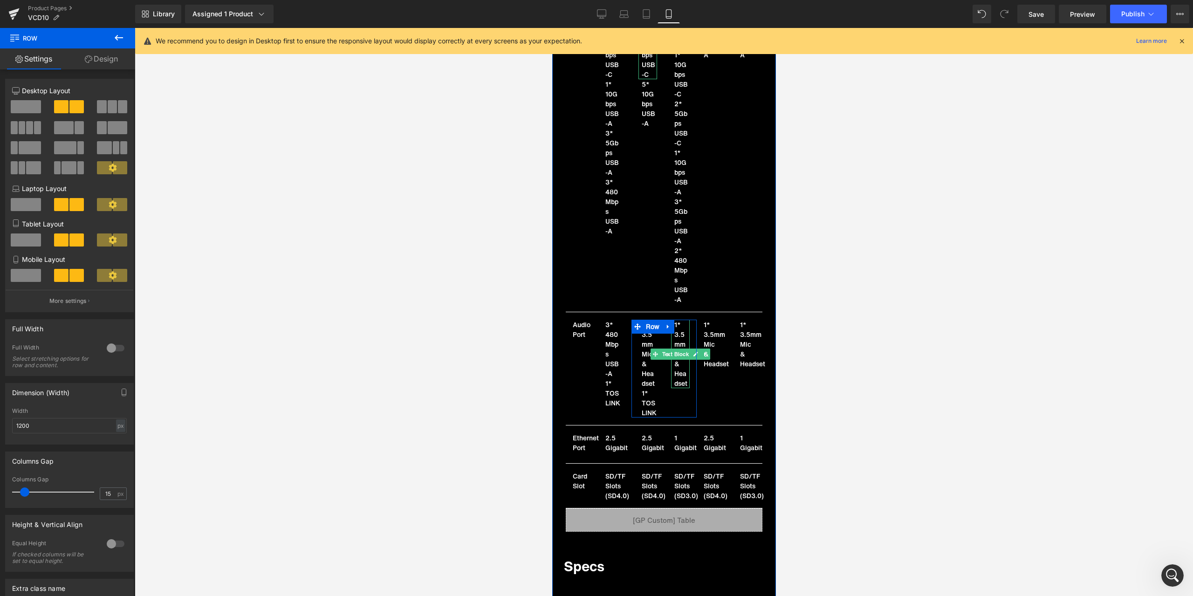
scroll to position [7572, 0]
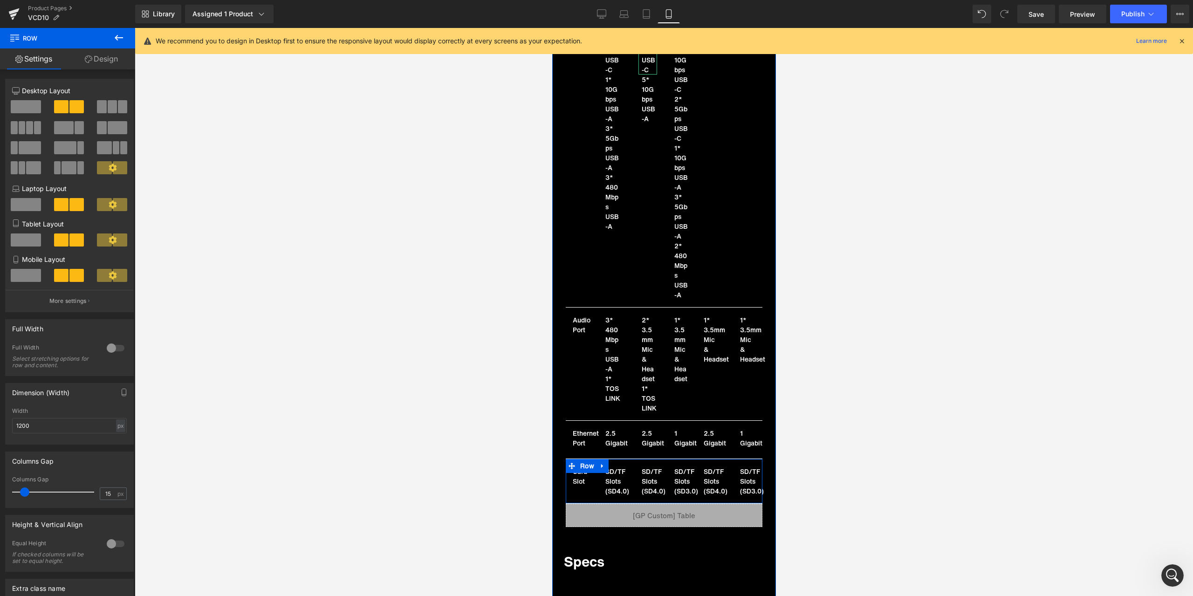
scroll to position [7572, 0]
click at [692, 435] on icon at bounding box center [694, 438] width 5 height 6
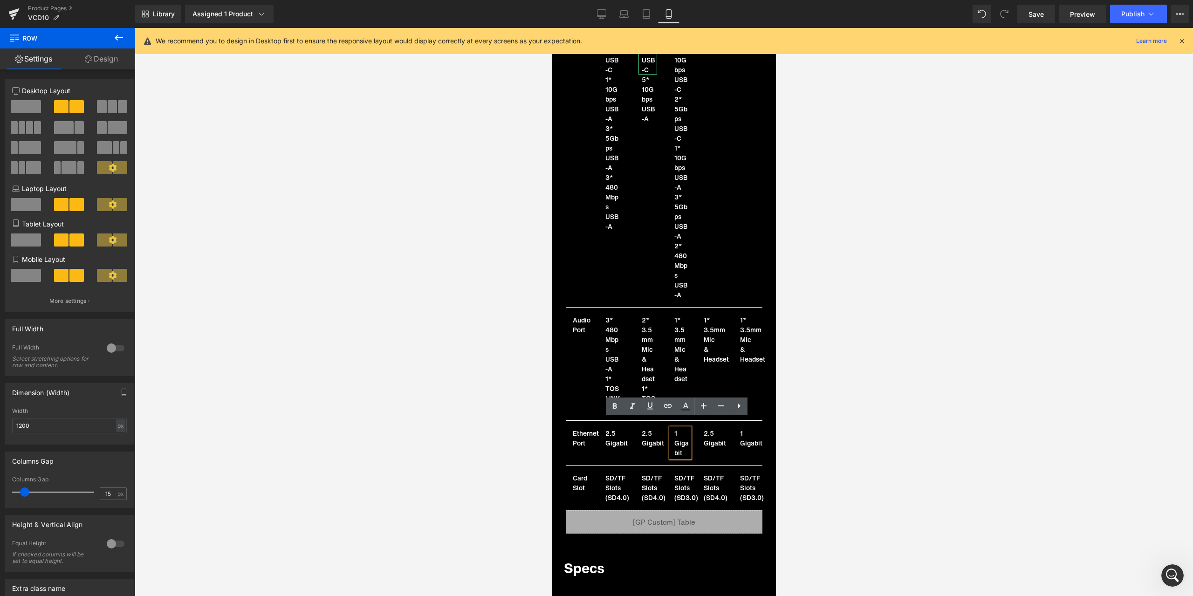
click at [674, 428] on p "1 Gigabit" at bounding box center [681, 442] width 15 height 29
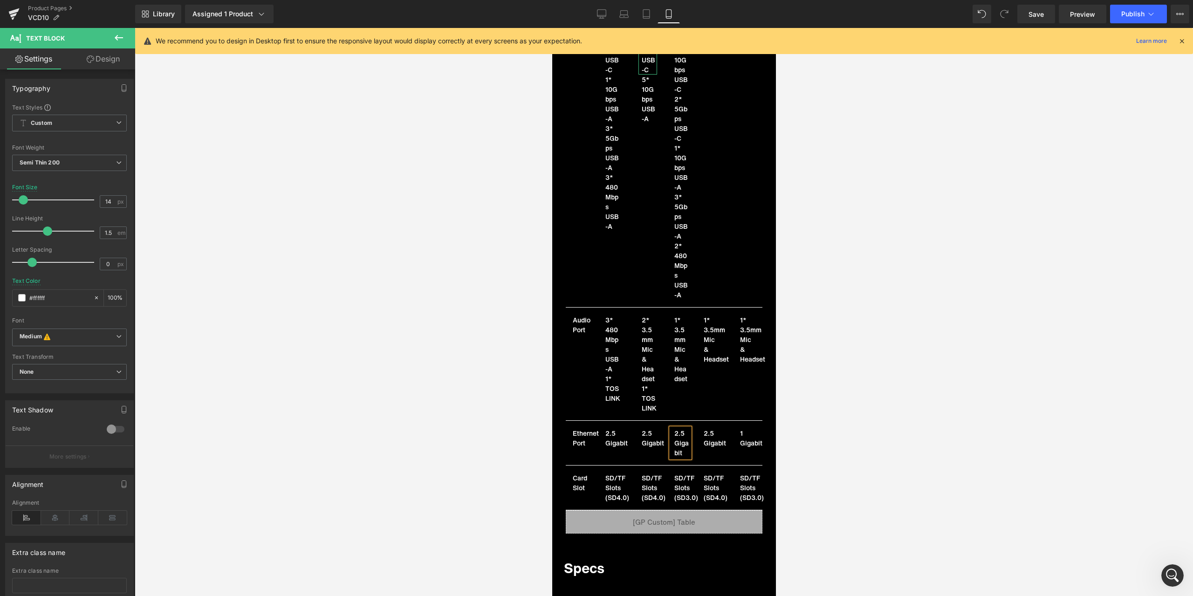
click at [440, 440] on div at bounding box center [664, 312] width 1058 height 568
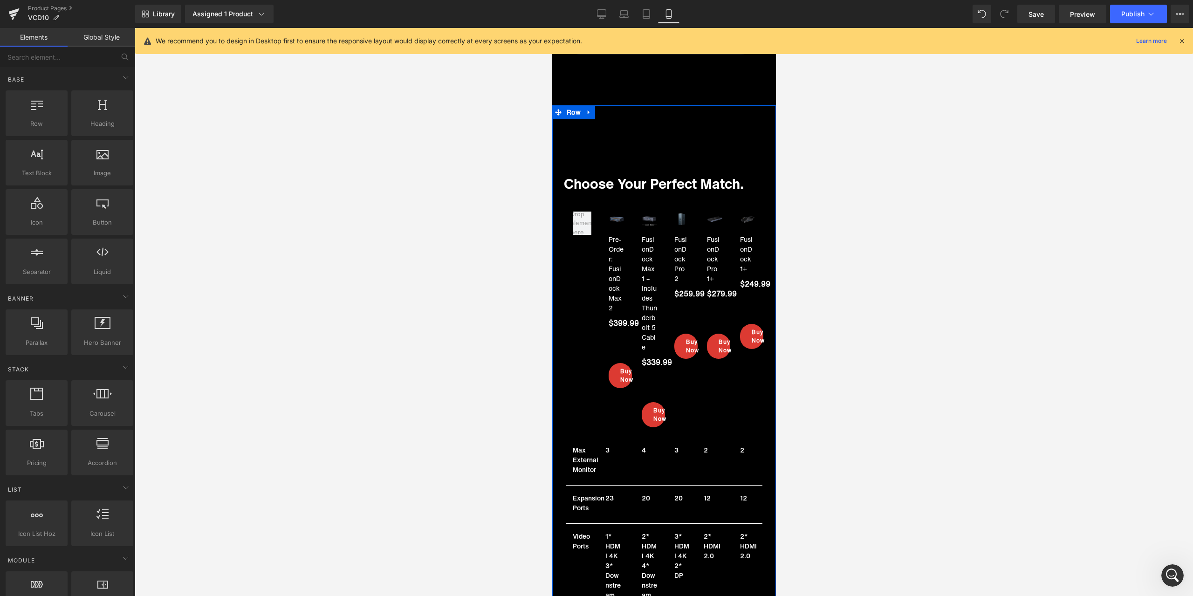
scroll to position [6827, 0]
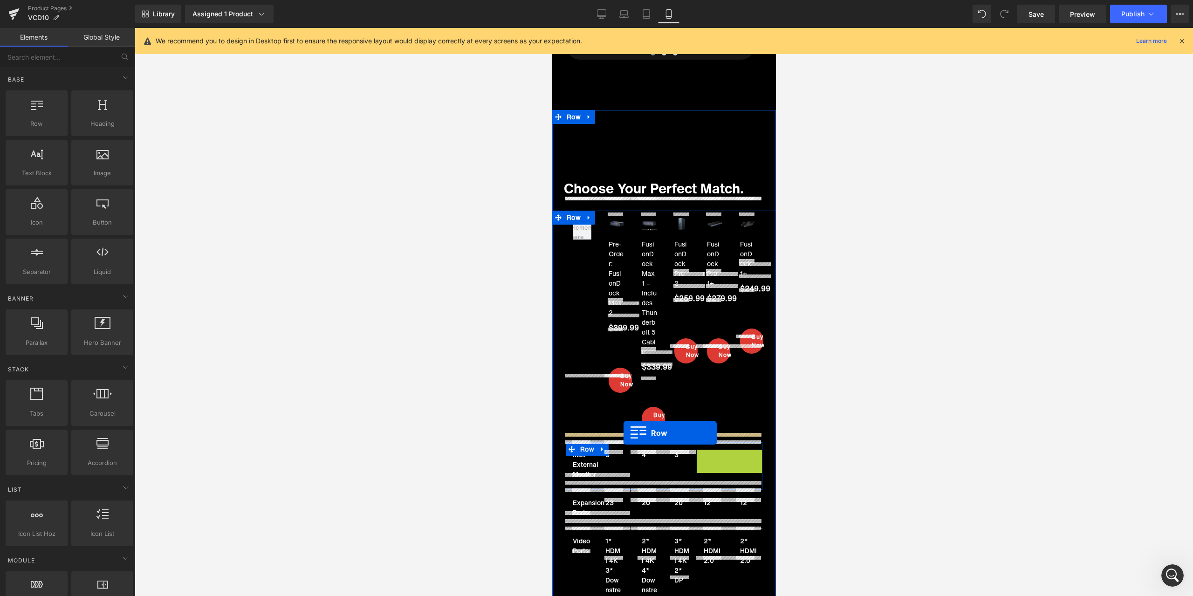
drag, startPoint x: 715, startPoint y: 446, endPoint x: 623, endPoint y: 433, distance: 93.2
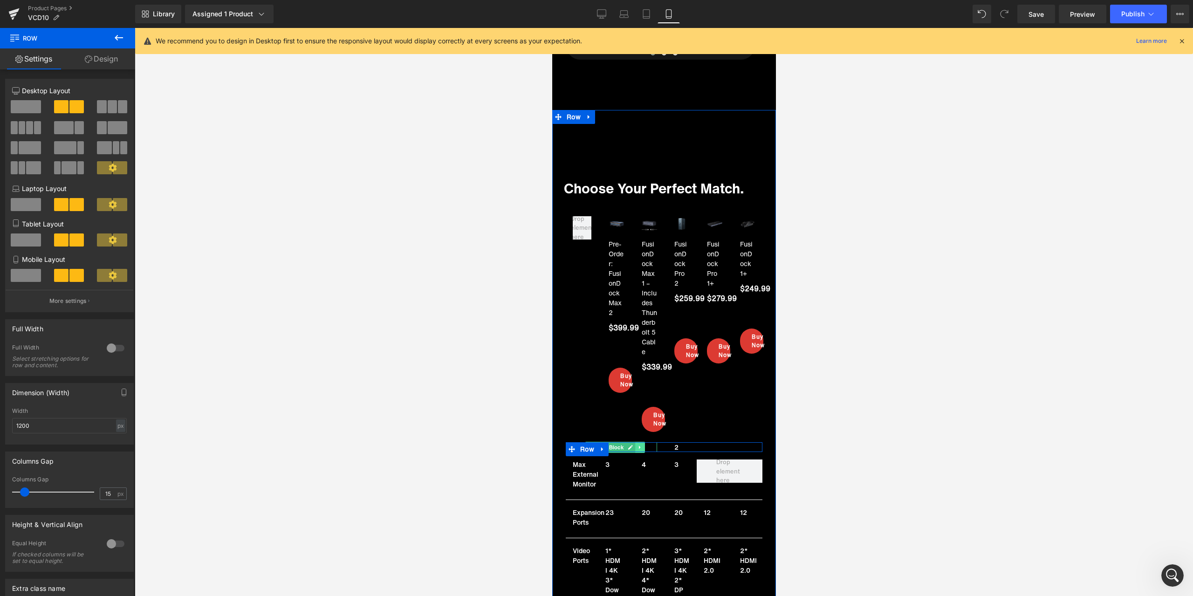
click at [635, 442] on link at bounding box center [640, 447] width 10 height 11
click at [613, 444] on icon at bounding box center [615, 447] width 5 height 6
drag, startPoint x: 607, startPoint y: 438, endPoint x: 593, endPoint y: 439, distance: 13.5
click at [607, 442] on p "2" at bounding box center [612, 447] width 81 height 10
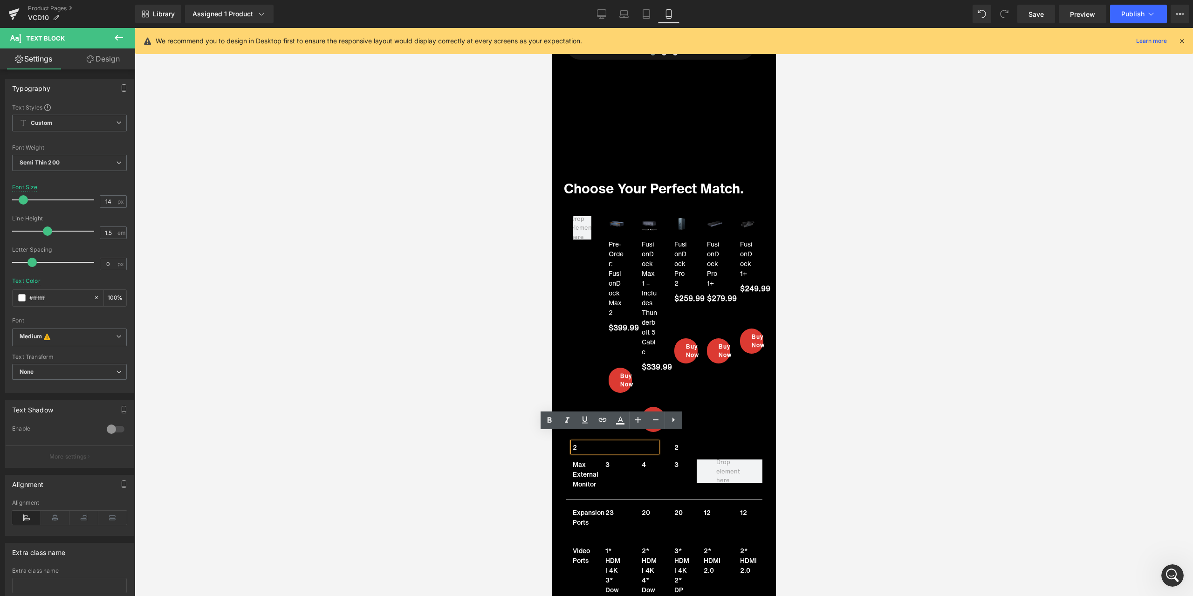
drag, startPoint x: 587, startPoint y: 437, endPoint x: 567, endPoint y: 437, distance: 20.5
click at [572, 442] on div "2" at bounding box center [614, 447] width 84 height 10
click at [473, 418] on div at bounding box center [664, 312] width 1058 height 568
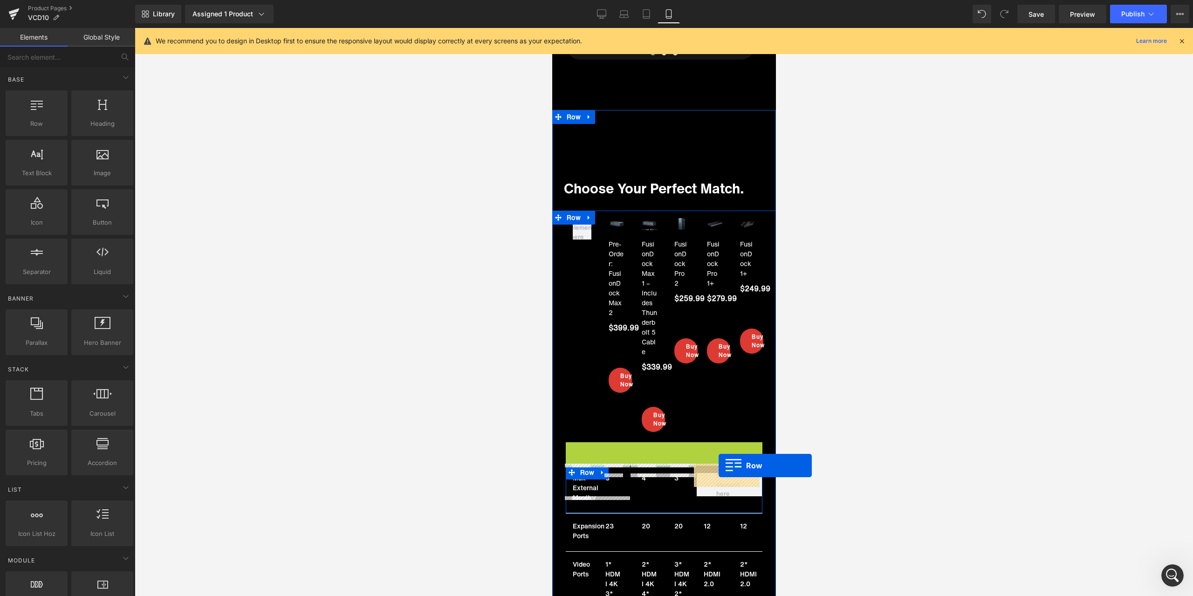
drag, startPoint x: 576, startPoint y: 439, endPoint x: 718, endPoint y: 465, distance: 144.6
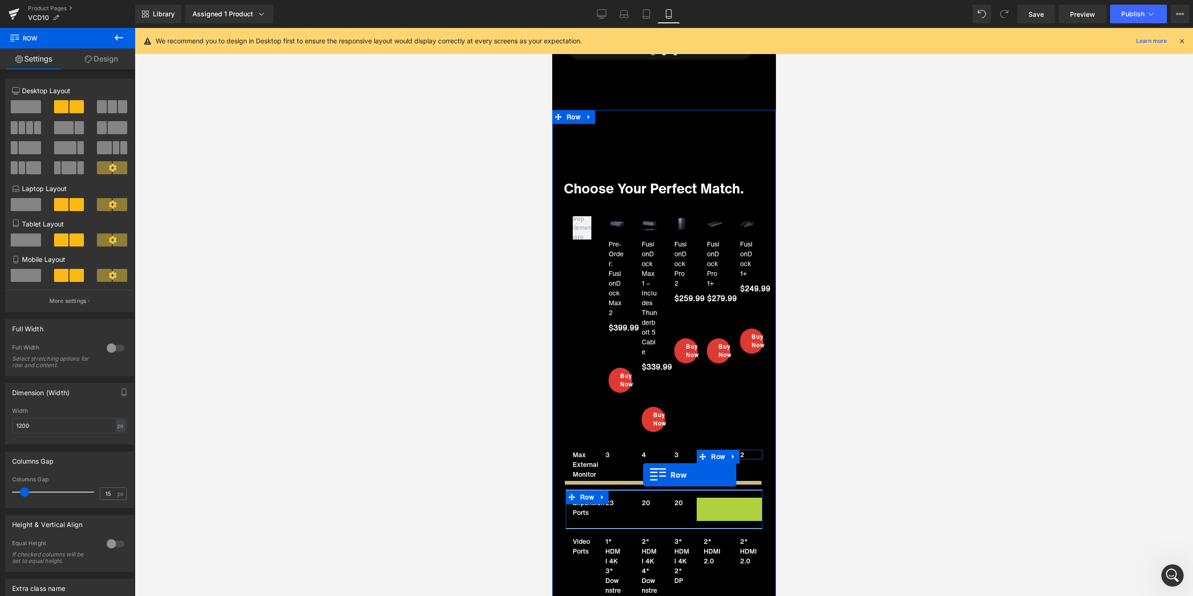
drag, startPoint x: 711, startPoint y: 494, endPoint x: 642, endPoint y: 475, distance: 72.1
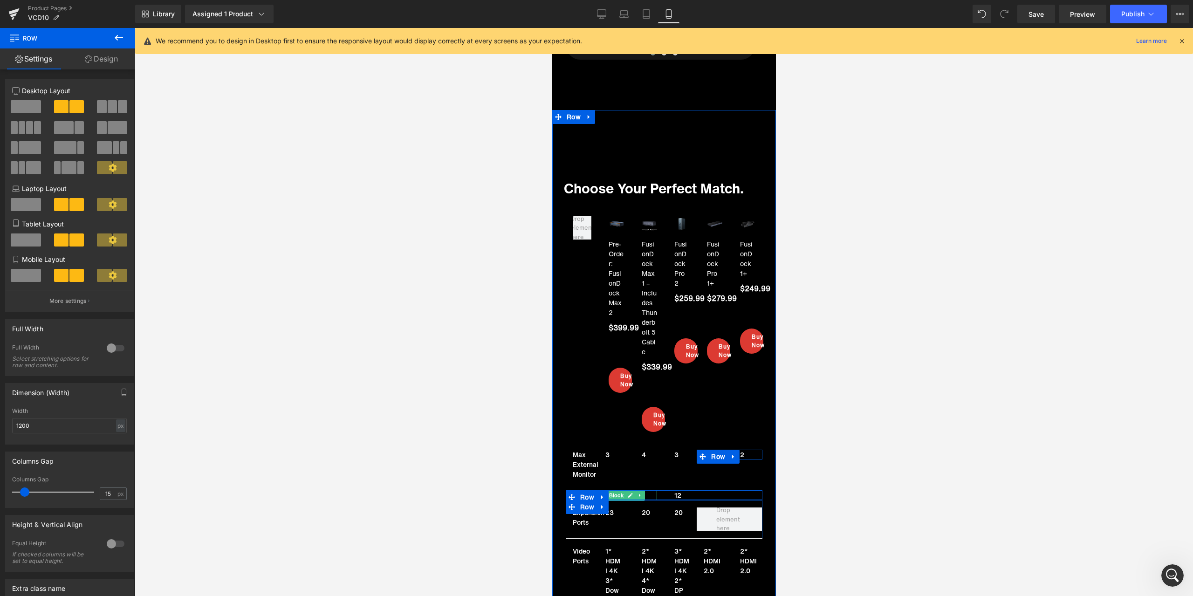
click at [625, 490] on link at bounding box center [630, 495] width 10 height 11
click at [586, 490] on p "12" at bounding box center [612, 495] width 81 height 10
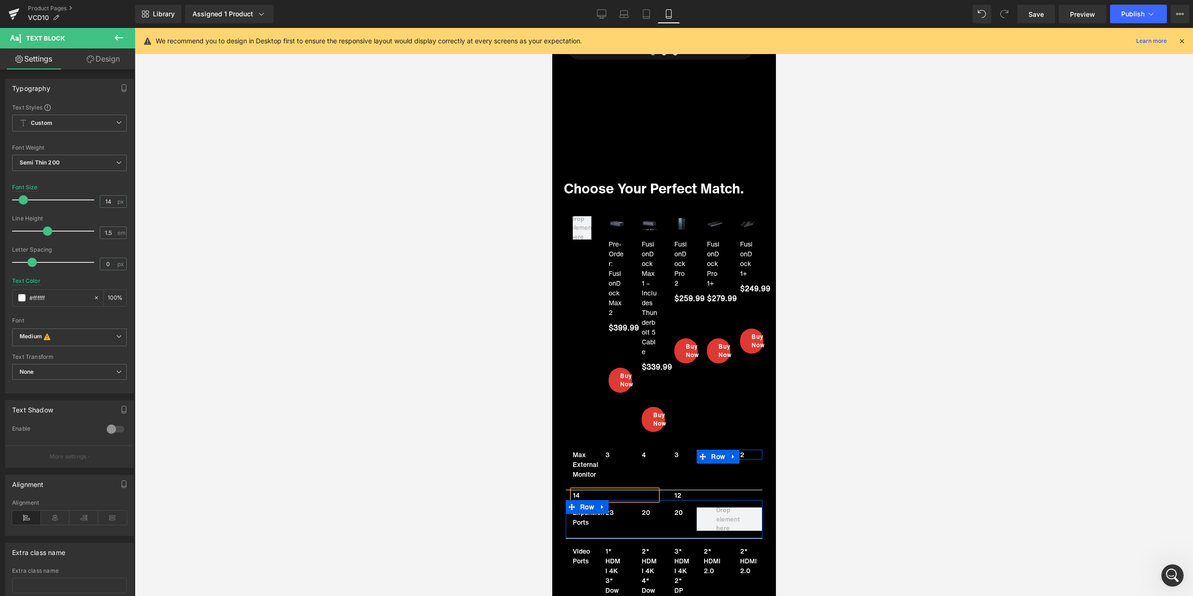
click at [505, 469] on div at bounding box center [664, 312] width 1058 height 568
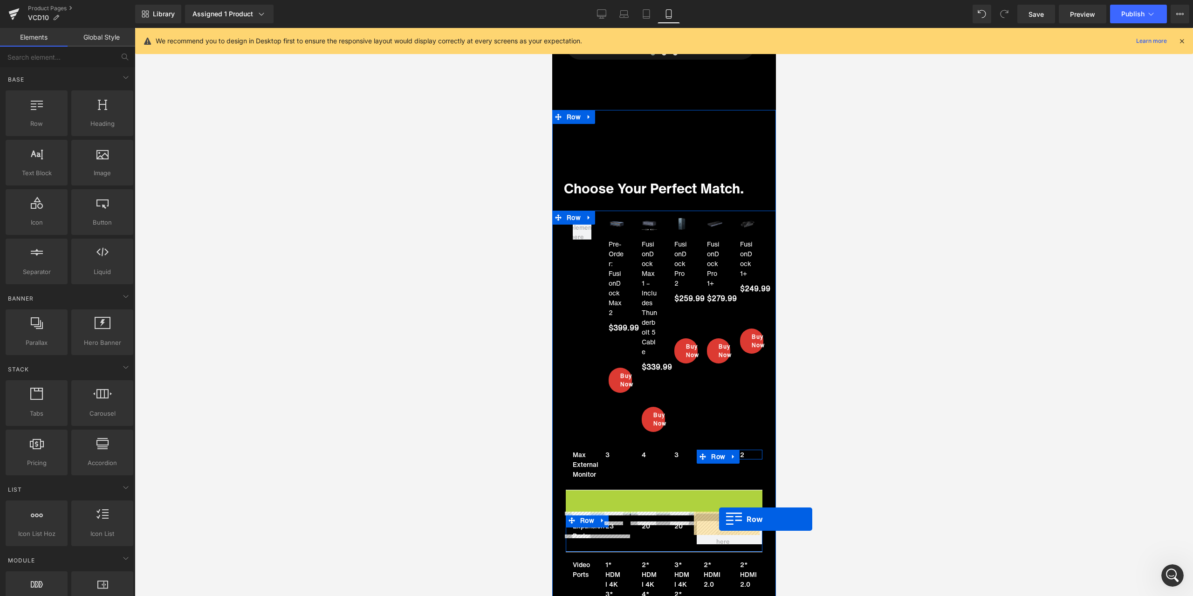
drag, startPoint x: 583, startPoint y: 485, endPoint x: 718, endPoint y: 519, distance: 139.7
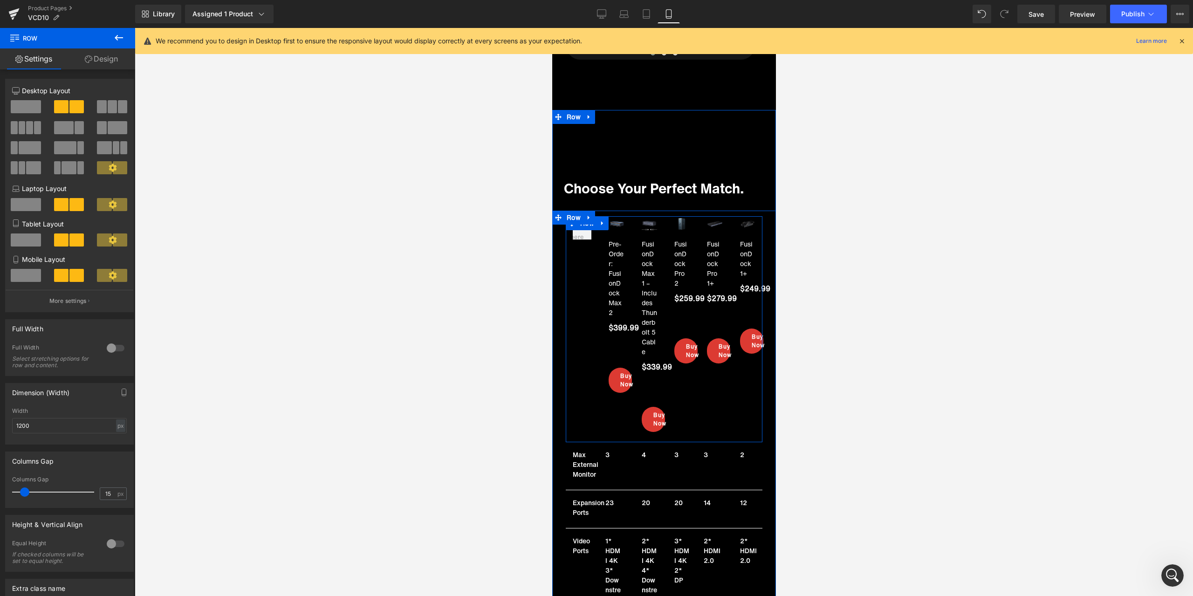
scroll to position [6873, 0]
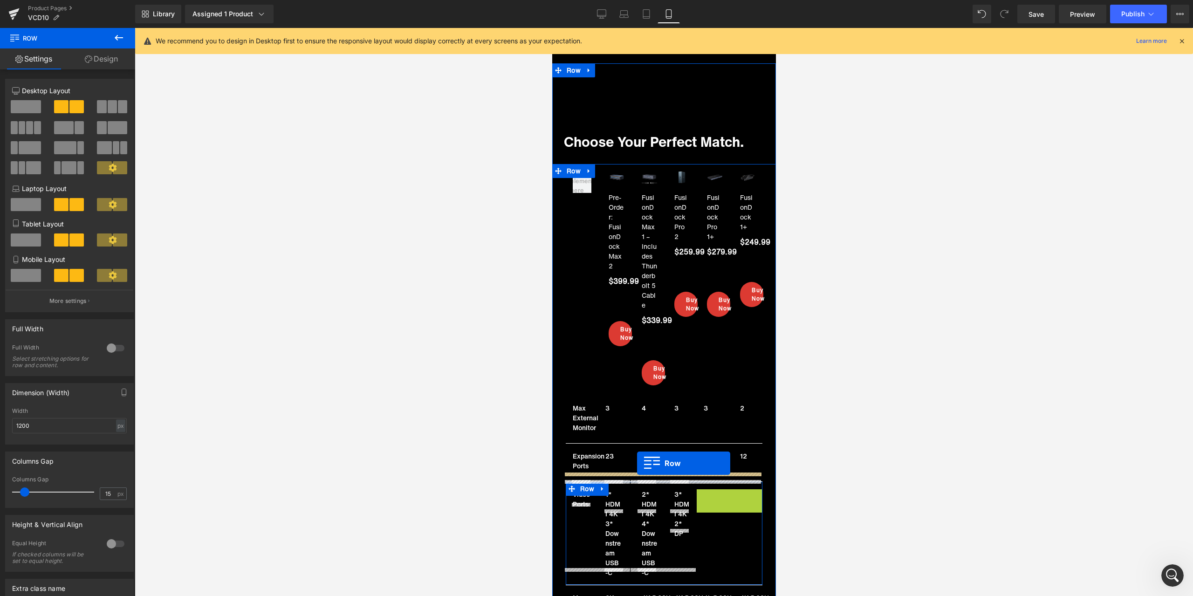
drag, startPoint x: 712, startPoint y: 487, endPoint x: 636, endPoint y: 463, distance: 79.1
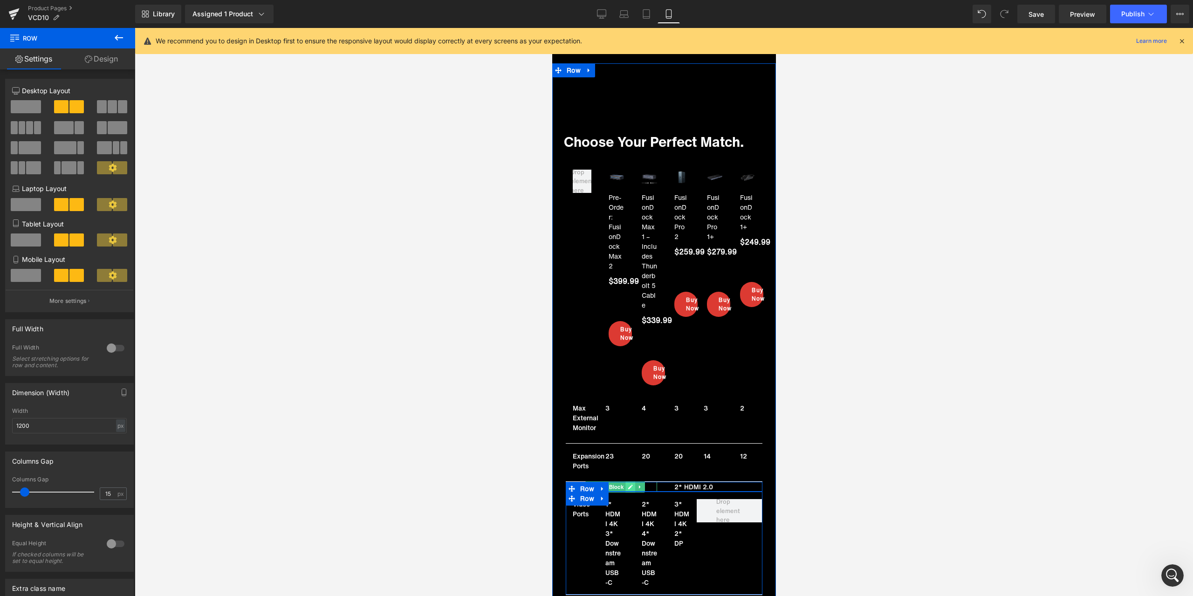
click at [628, 484] on icon at bounding box center [629, 487] width 5 height 6
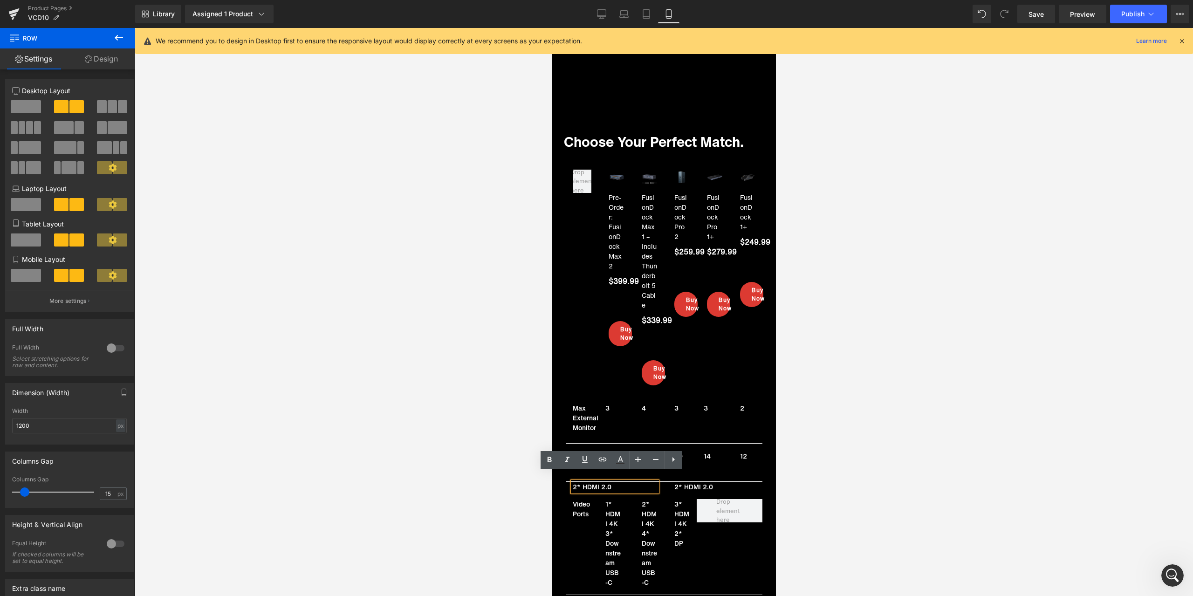
click at [619, 482] on p "2* HDMI 2.0" at bounding box center [612, 487] width 81 height 10
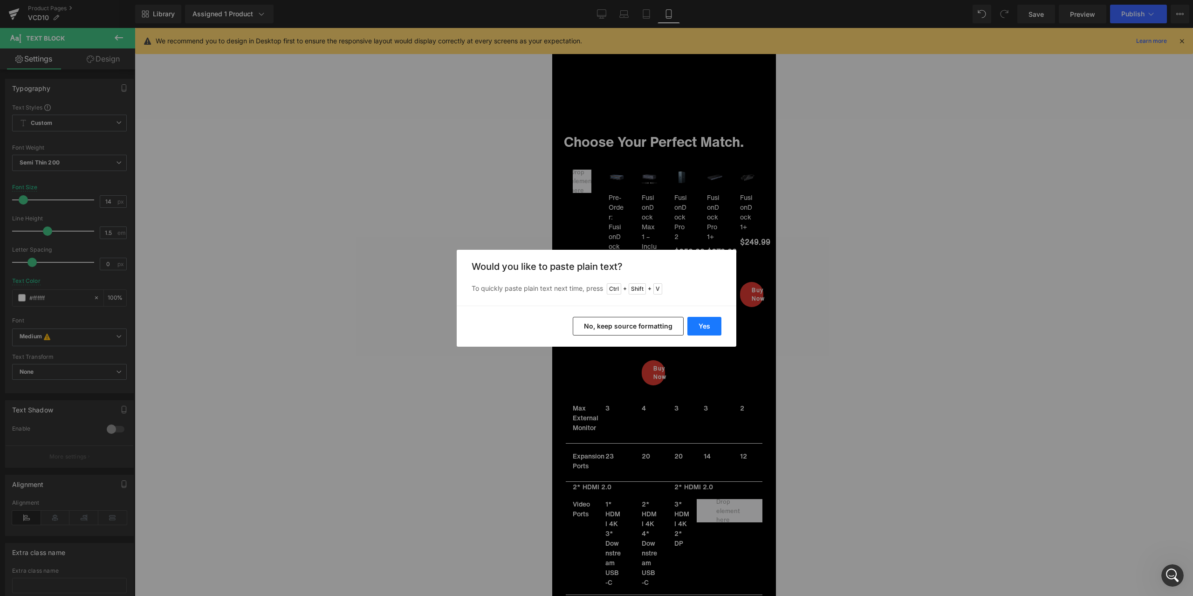
click at [704, 325] on button "Yes" at bounding box center [704, 326] width 34 height 19
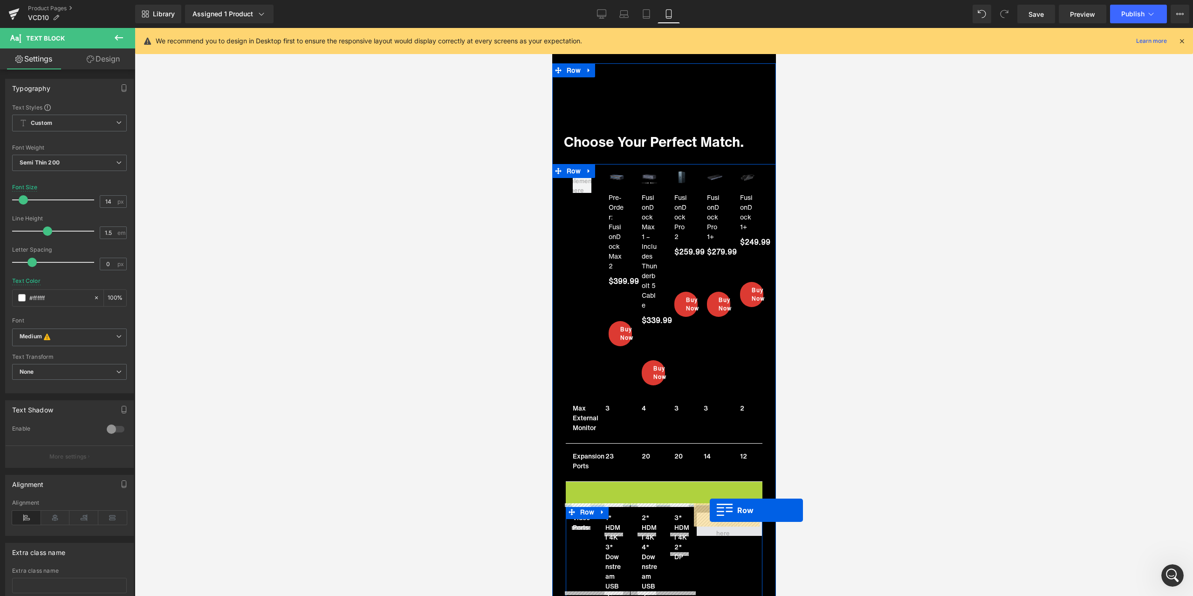
drag, startPoint x: 583, startPoint y: 479, endPoint x: 709, endPoint y: 510, distance: 129.5
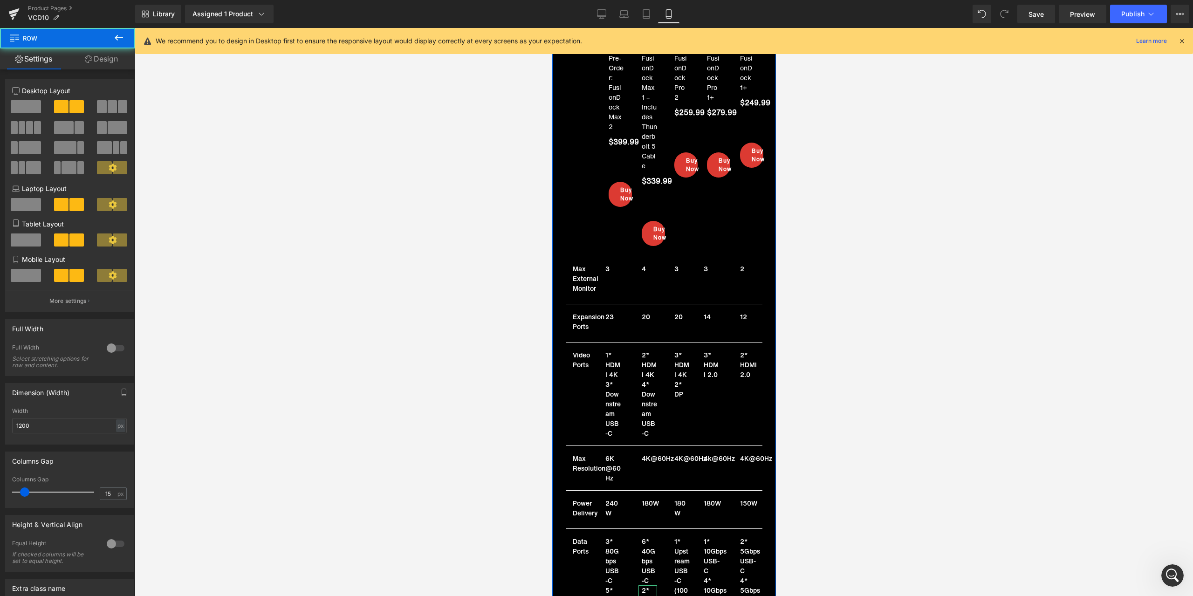
scroll to position [7013, 0]
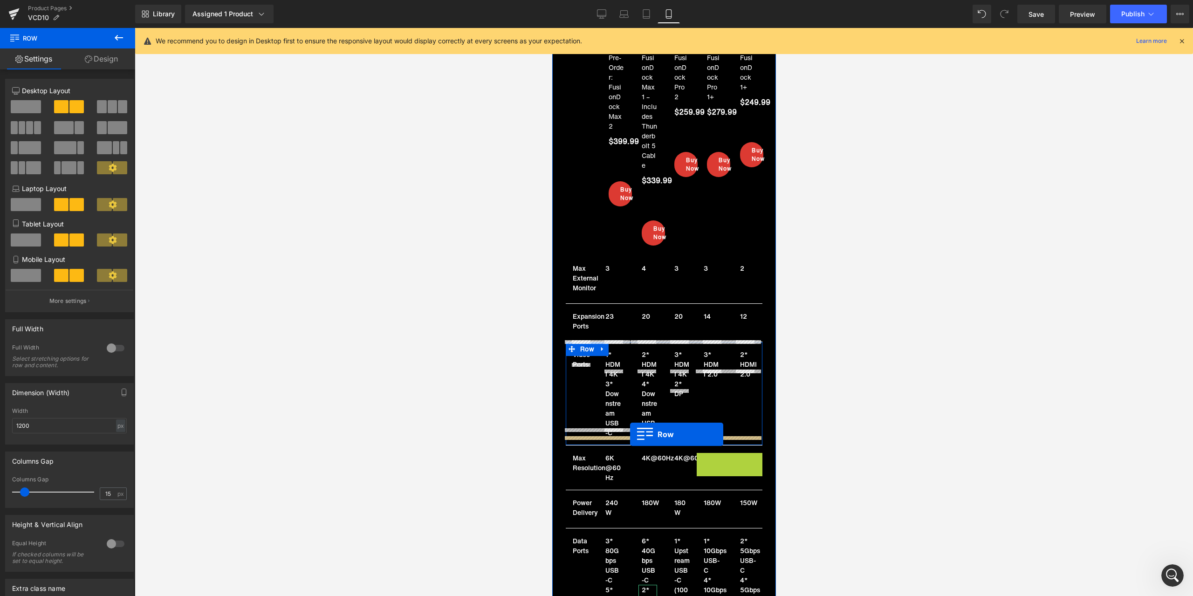
drag, startPoint x: 715, startPoint y: 448, endPoint x: 629, endPoint y: 434, distance: 86.9
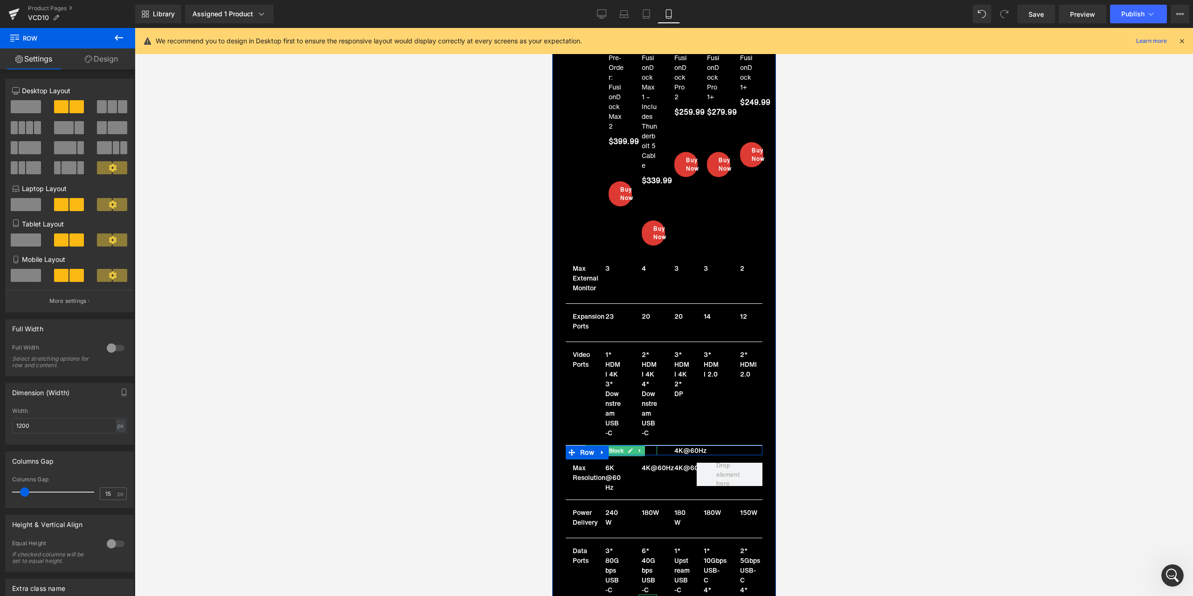
click at [625, 445] on link at bounding box center [630, 450] width 10 height 11
click at [578, 445] on p "4k@60Hz" at bounding box center [612, 450] width 81 height 10
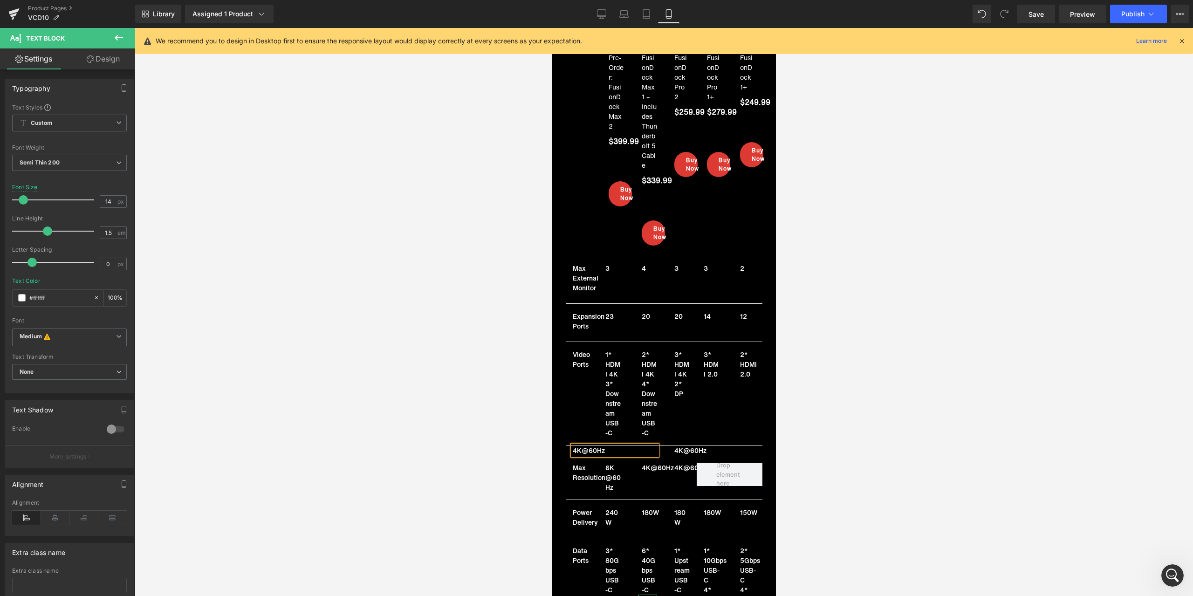
drag, startPoint x: 945, startPoint y: 424, endPoint x: 923, endPoint y: 427, distance: 22.6
click at [945, 424] on div at bounding box center [664, 312] width 1058 height 568
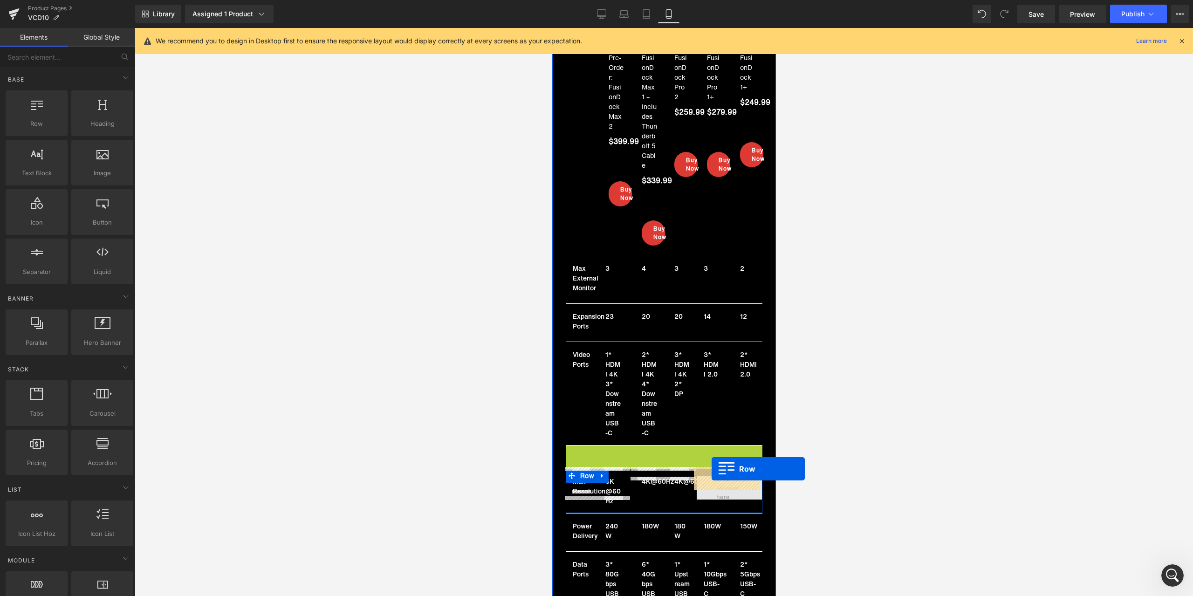
drag, startPoint x: 585, startPoint y: 444, endPoint x: 711, endPoint y: 469, distance: 128.7
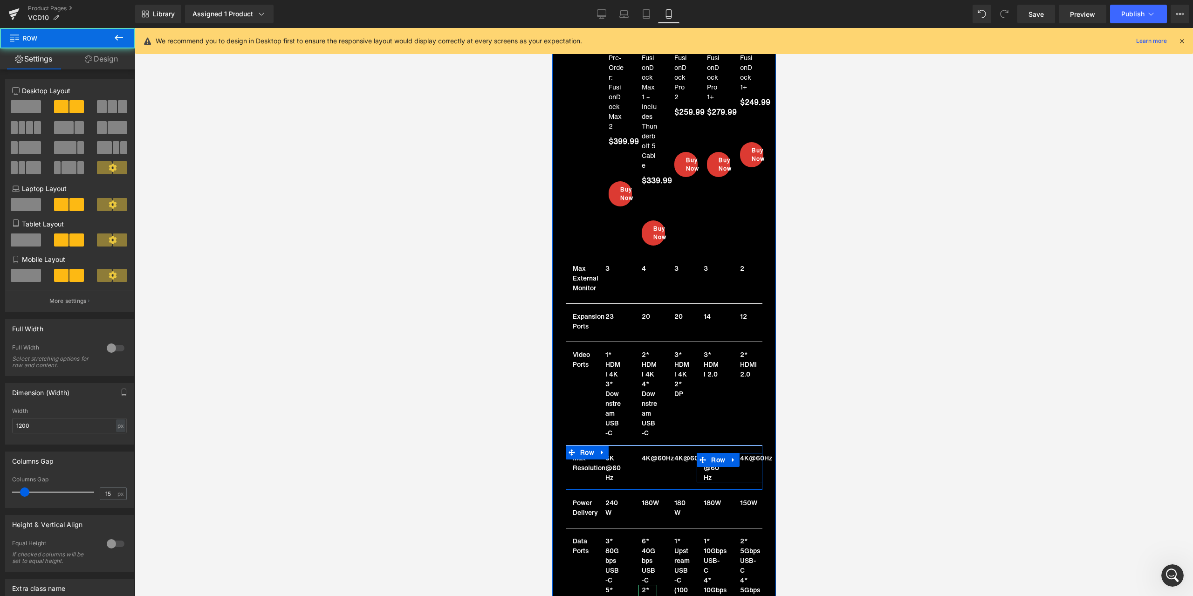
scroll to position [7059, 0]
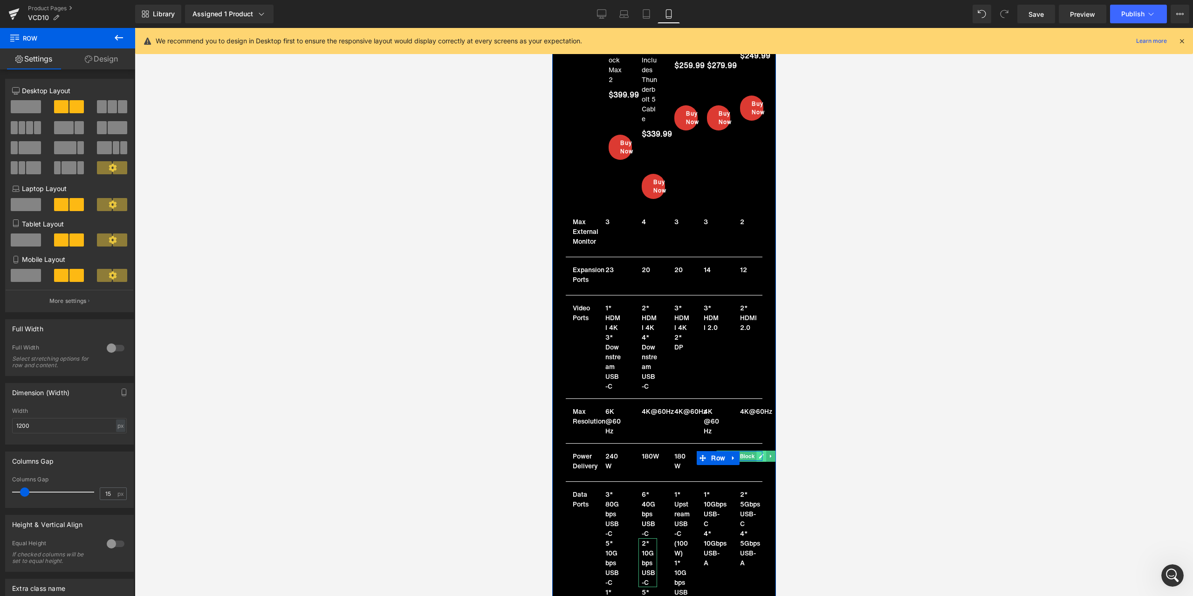
click at [756, 451] on link at bounding box center [761, 456] width 10 height 11
drag, startPoint x: 743, startPoint y: 446, endPoint x: 749, endPoint y: 446, distance: 6.5
click at [743, 451] on p "150W" at bounding box center [746, 461] width 15 height 20
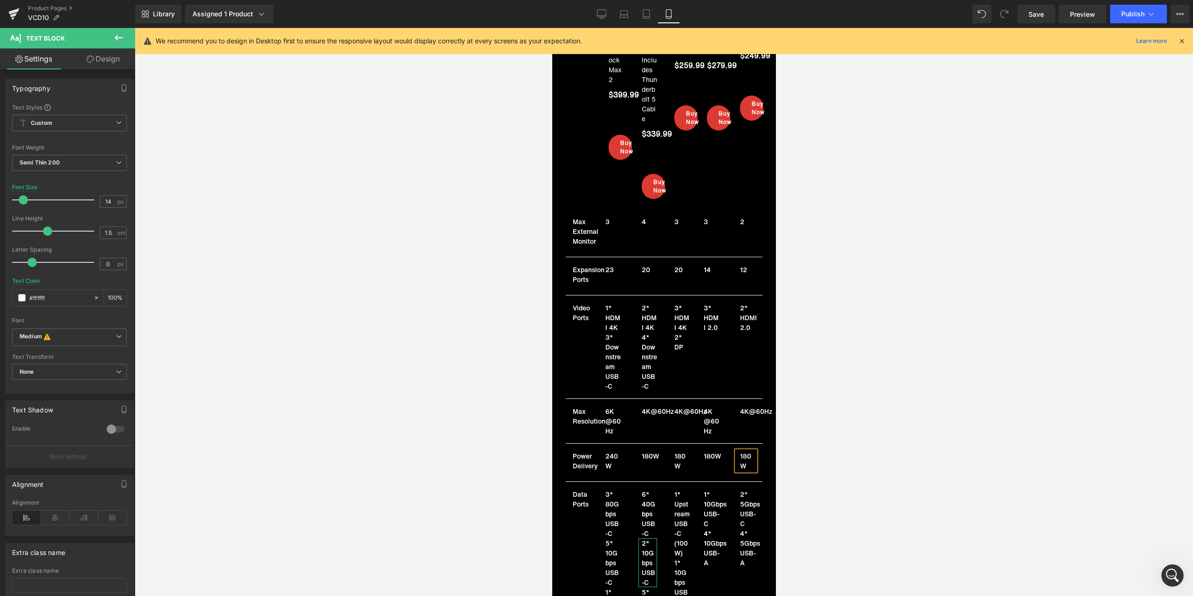
click at [386, 413] on div at bounding box center [664, 312] width 1058 height 568
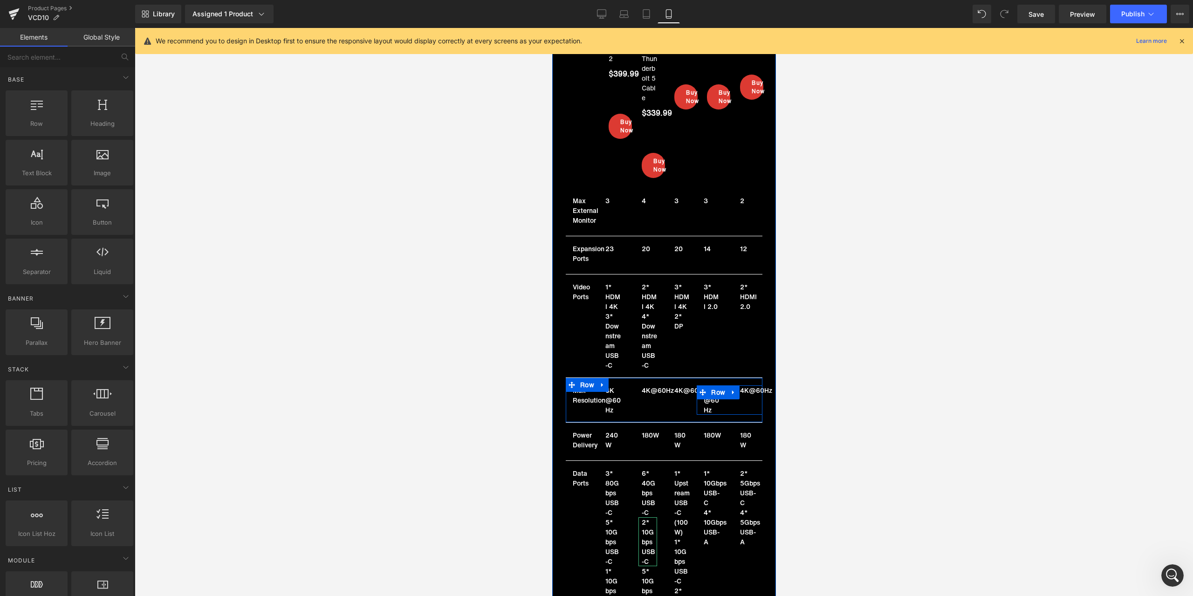
scroll to position [7106, 0]
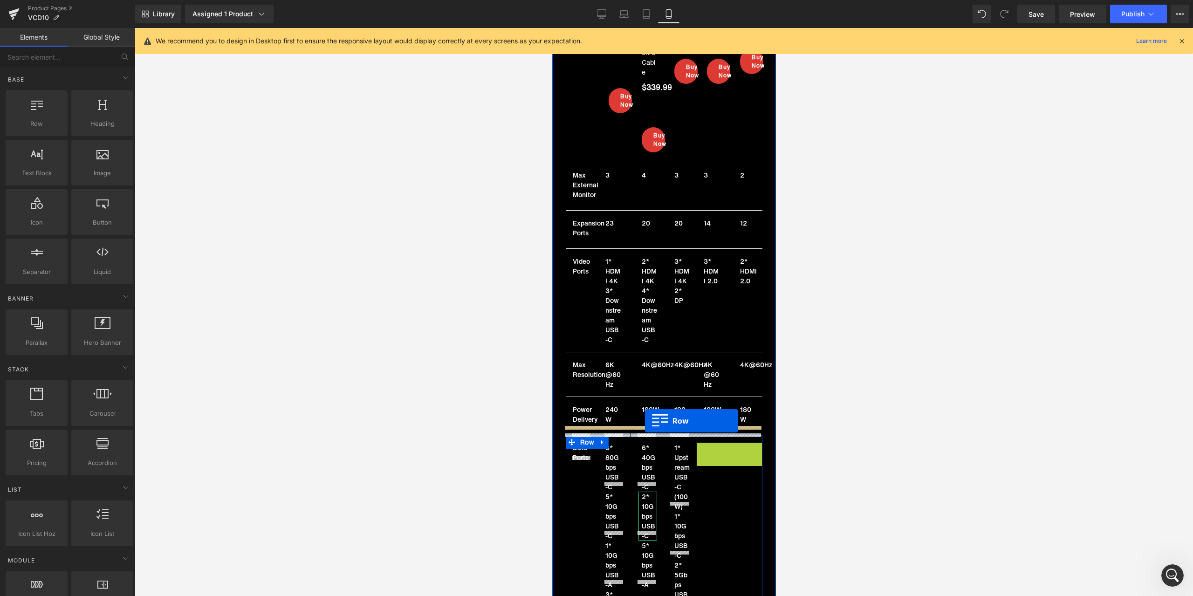
drag, startPoint x: 713, startPoint y: 442, endPoint x: 644, endPoint y: 421, distance: 71.8
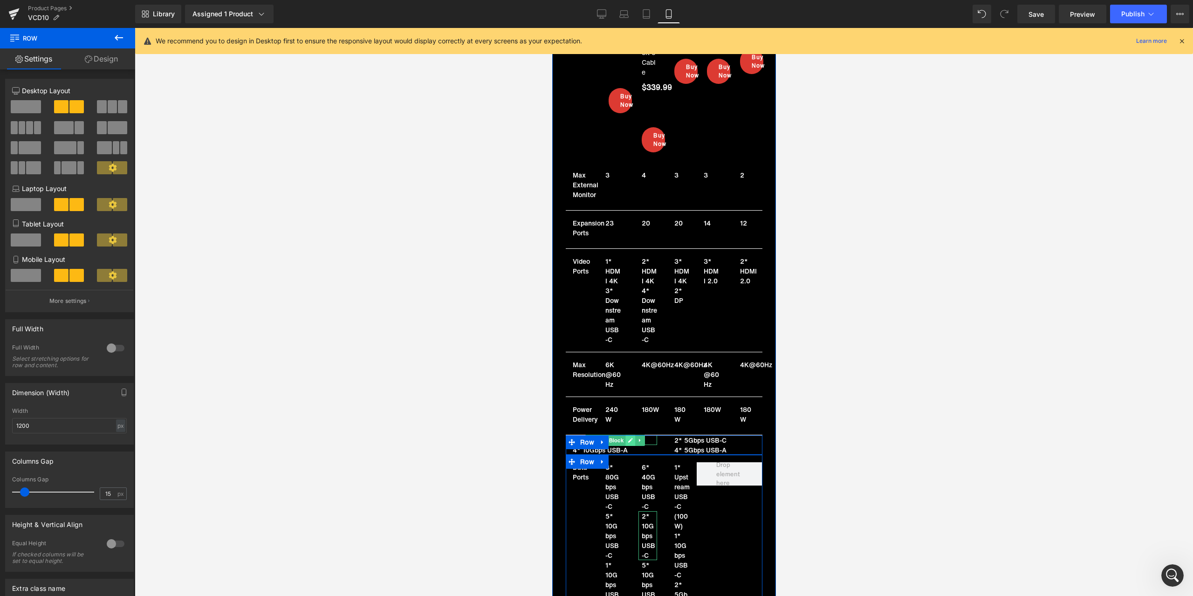
click at [628, 437] on icon at bounding box center [629, 440] width 5 height 6
click at [609, 435] on p "1* 10Gbps USB-C" at bounding box center [612, 440] width 81 height 10
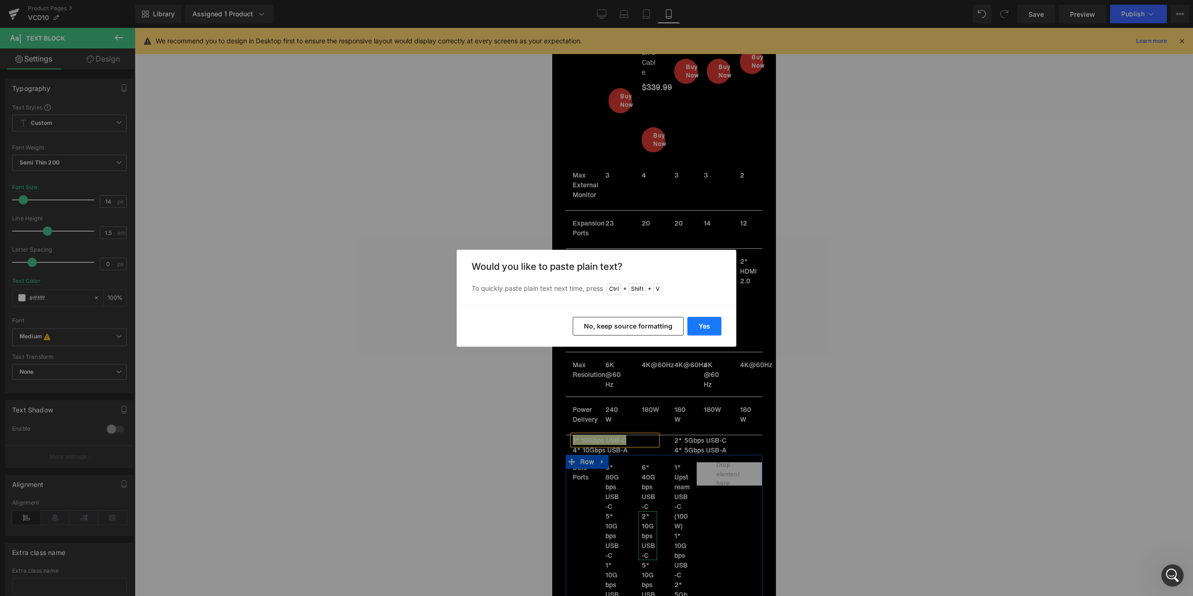
drag, startPoint x: 706, startPoint y: 326, endPoint x: 154, endPoint y: 298, distance: 552.8
click at [706, 326] on button "Yes" at bounding box center [704, 326] width 34 height 19
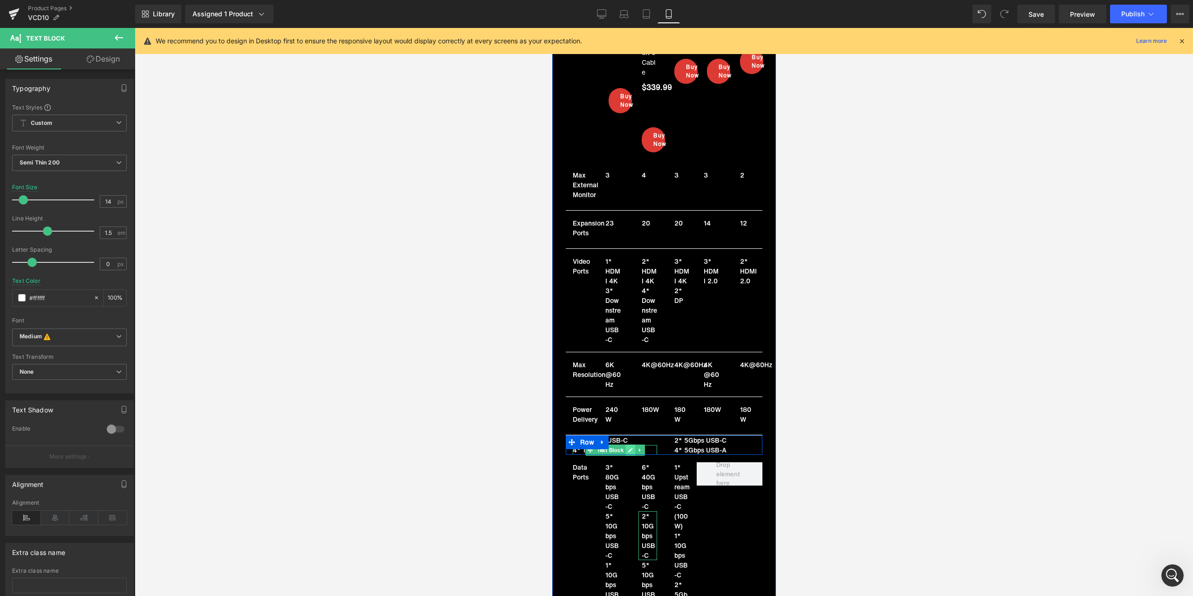
click at [627, 447] on icon at bounding box center [629, 450] width 5 height 6
click at [603, 445] on p "4* 10Gbps USB-A" at bounding box center [612, 450] width 81 height 10
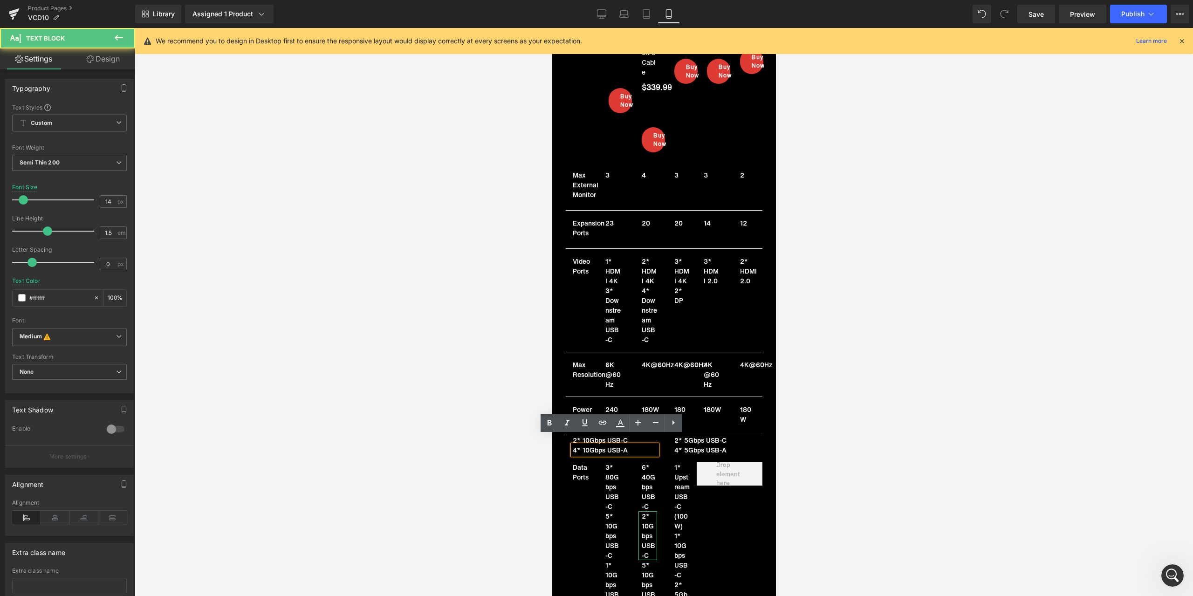
click at [593, 445] on p "4* 10Gbps USB-A" at bounding box center [612, 450] width 81 height 10
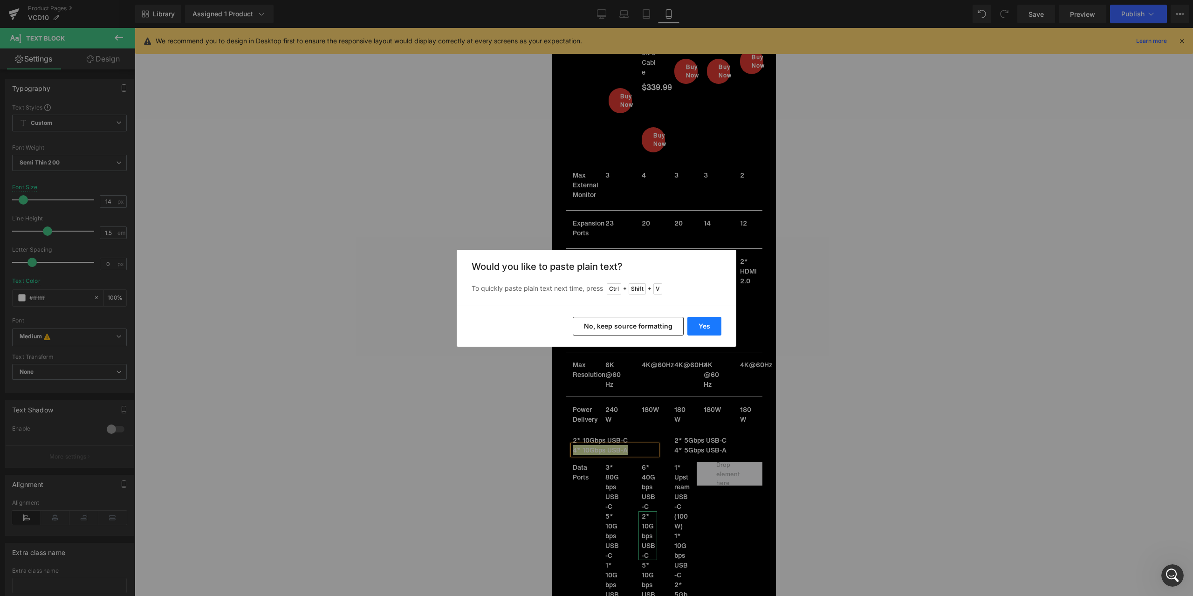
click at [709, 322] on button "Yes" at bounding box center [704, 326] width 34 height 19
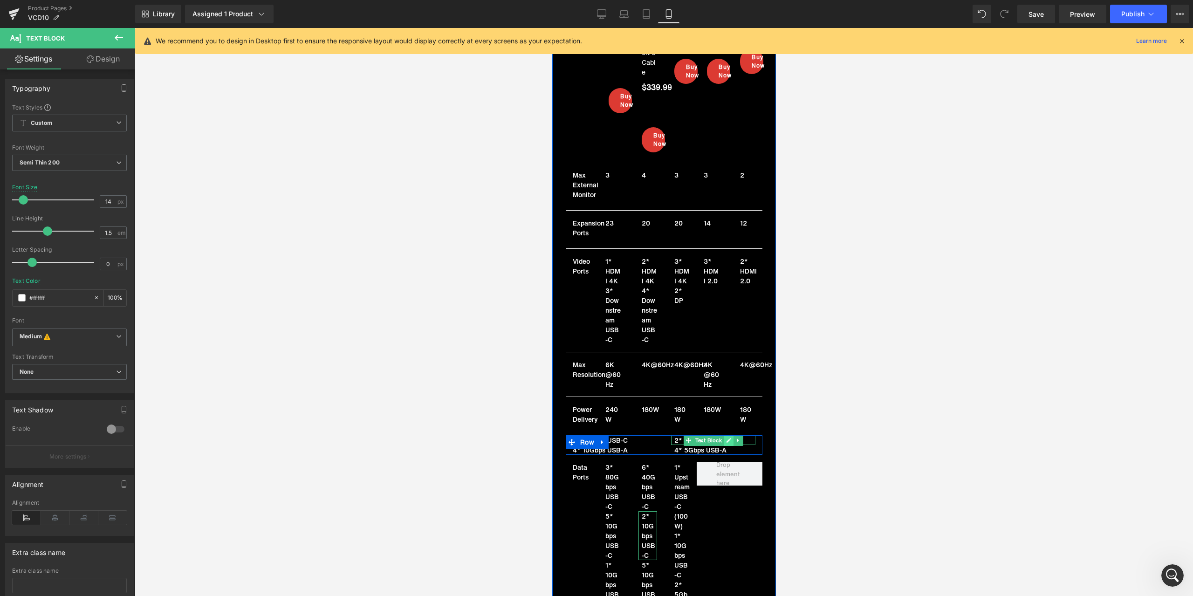
click at [726, 438] on icon at bounding box center [728, 440] width 5 height 5
click at [704, 435] on p "2* 5Gbps USB-C" at bounding box center [714, 440] width 81 height 10
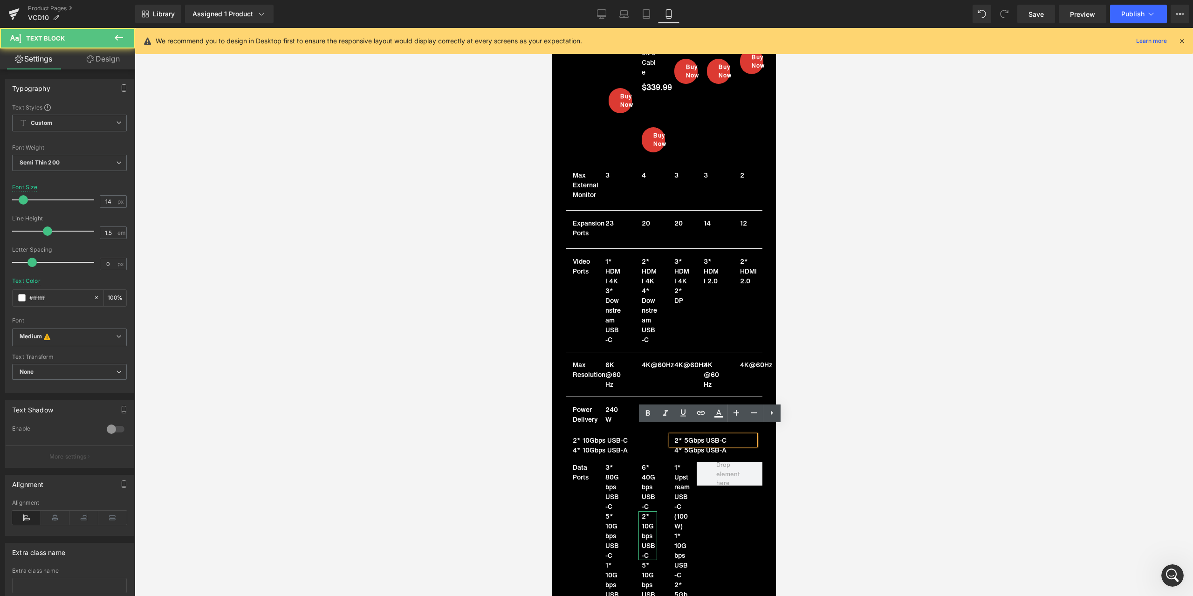
click at [695, 435] on p "2* 5Gbps USB-C" at bounding box center [714, 440] width 81 height 10
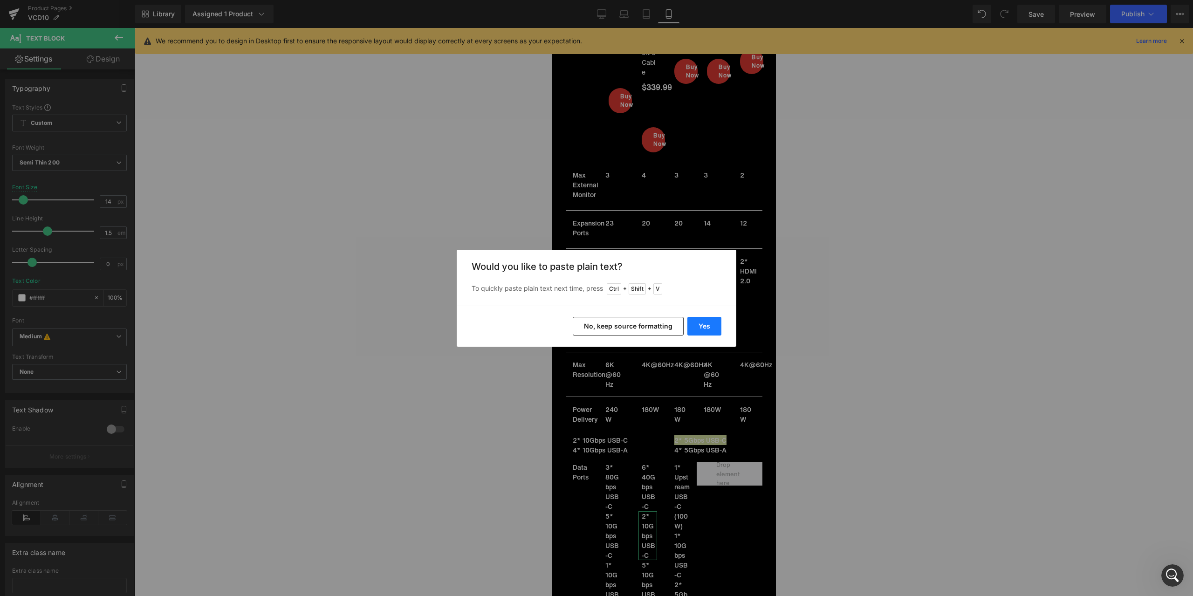
click at [711, 332] on button "Yes" at bounding box center [704, 326] width 34 height 19
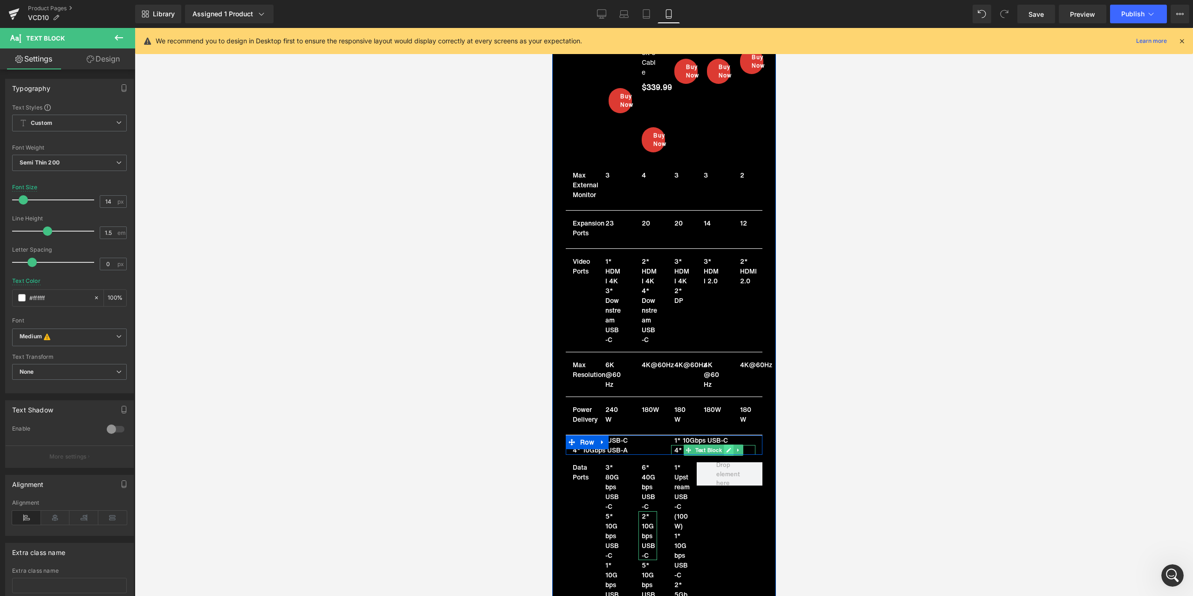
click at [725, 447] on icon at bounding box center [727, 450] width 5 height 6
click at [693, 445] on p "4* 5Gbps USB-A" at bounding box center [714, 450] width 81 height 10
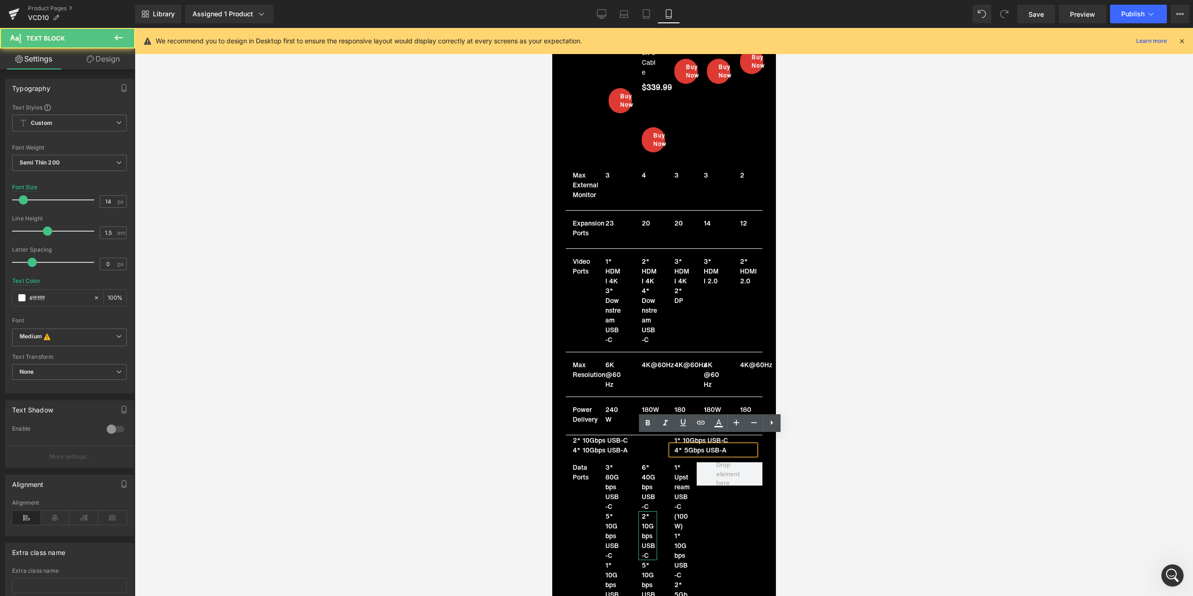
click at [683, 445] on p "4* 5Gbps USB-A" at bounding box center [714, 450] width 81 height 10
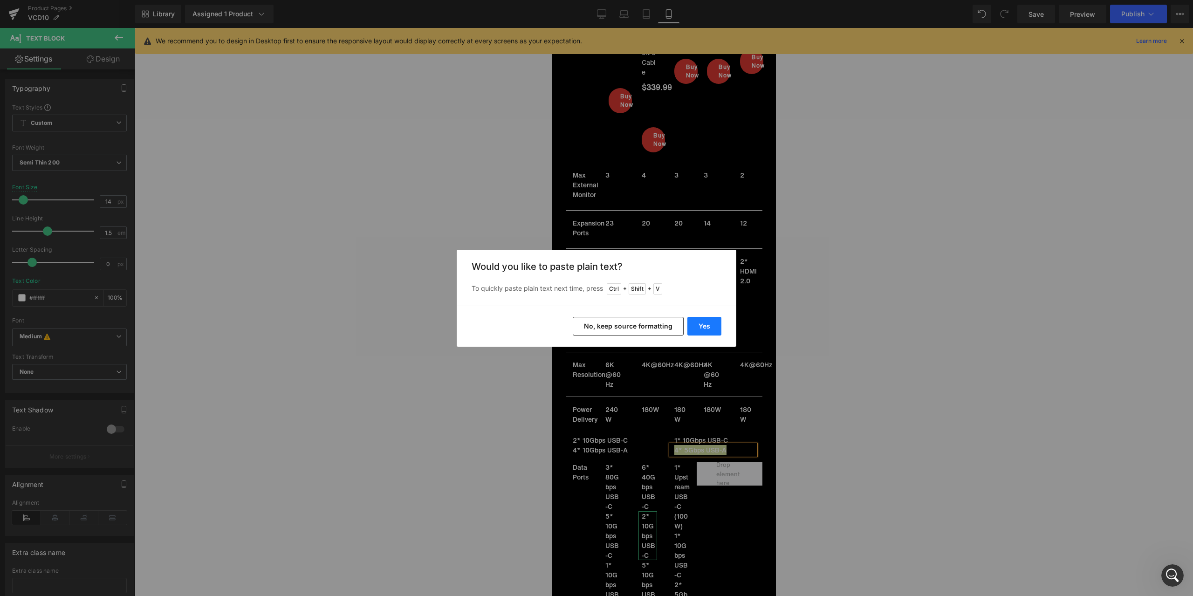
click at [698, 320] on button "Yes" at bounding box center [704, 326] width 34 height 19
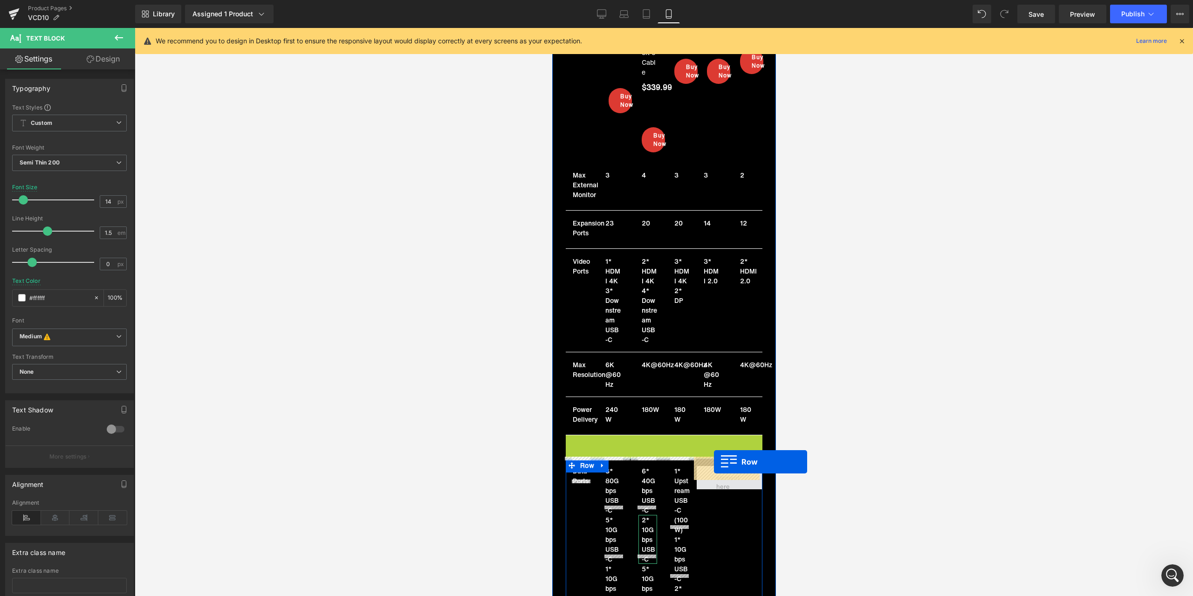
drag, startPoint x: 585, startPoint y: 433, endPoint x: 713, endPoint y: 462, distance: 131.8
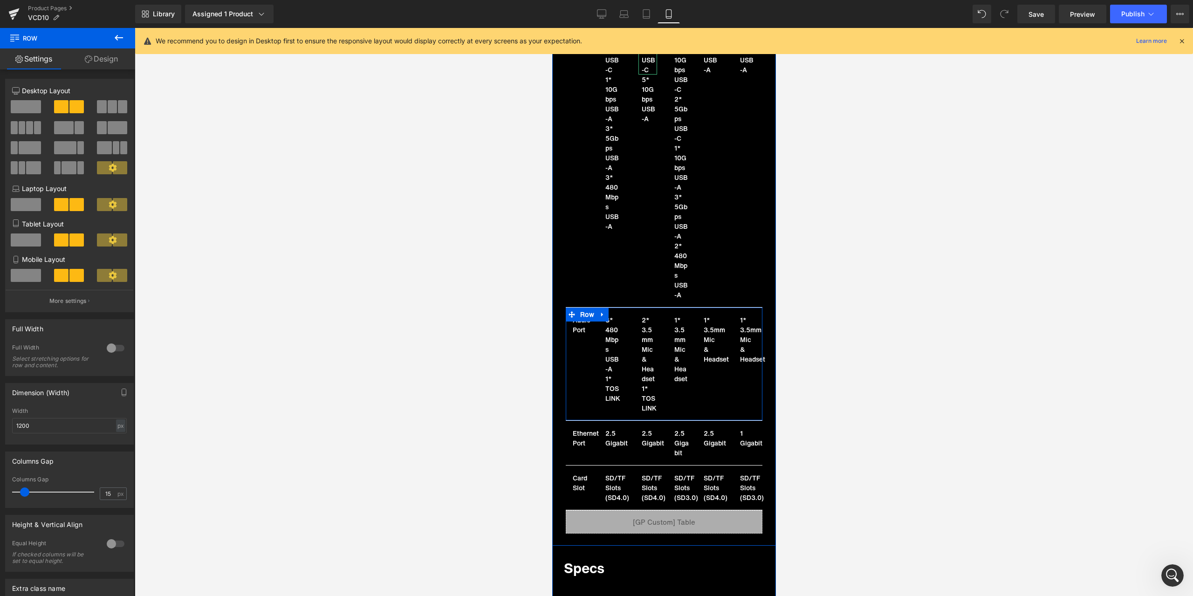
scroll to position [7619, 0]
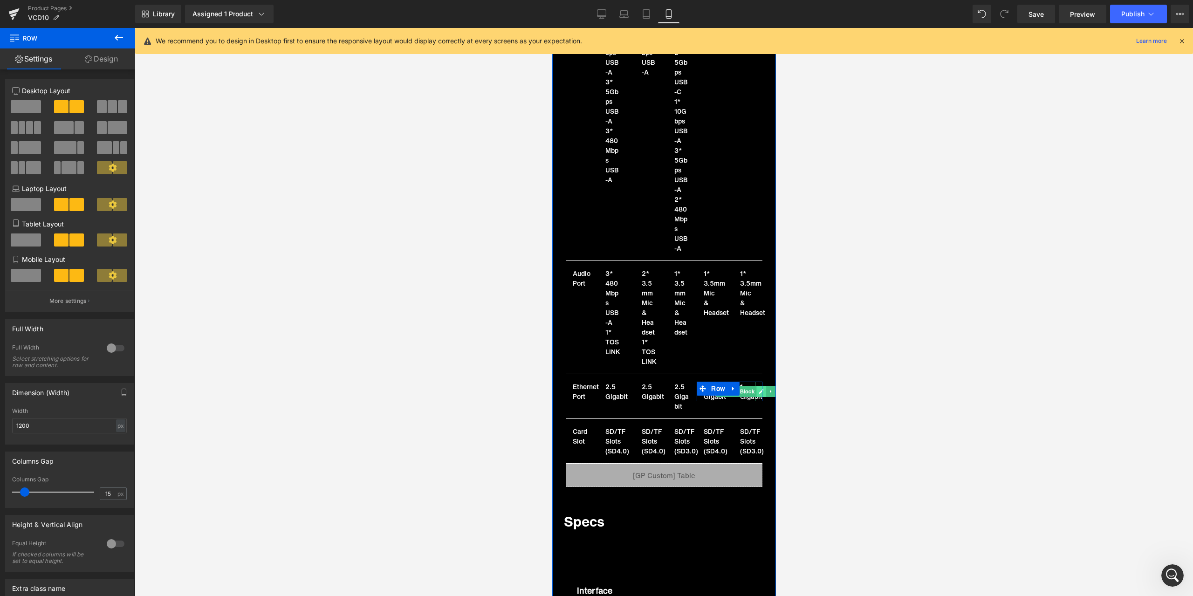
click at [756, 386] on link at bounding box center [761, 391] width 10 height 11
click at [745, 382] on p "1 Gigabit" at bounding box center [746, 396] width 15 height 29
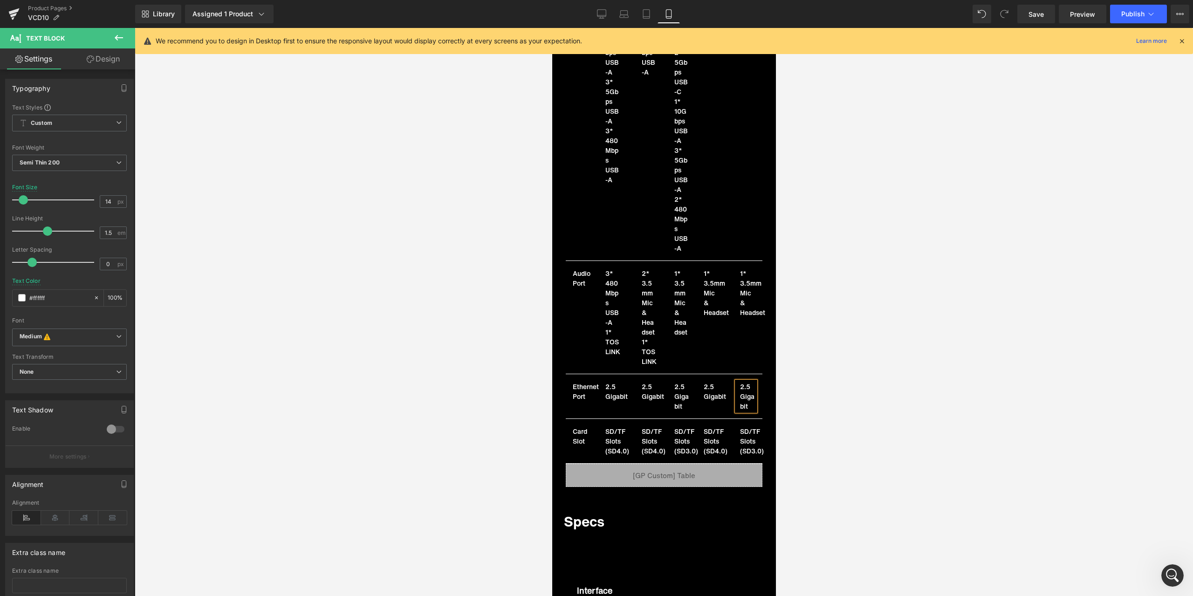
click at [424, 369] on div at bounding box center [664, 312] width 1058 height 568
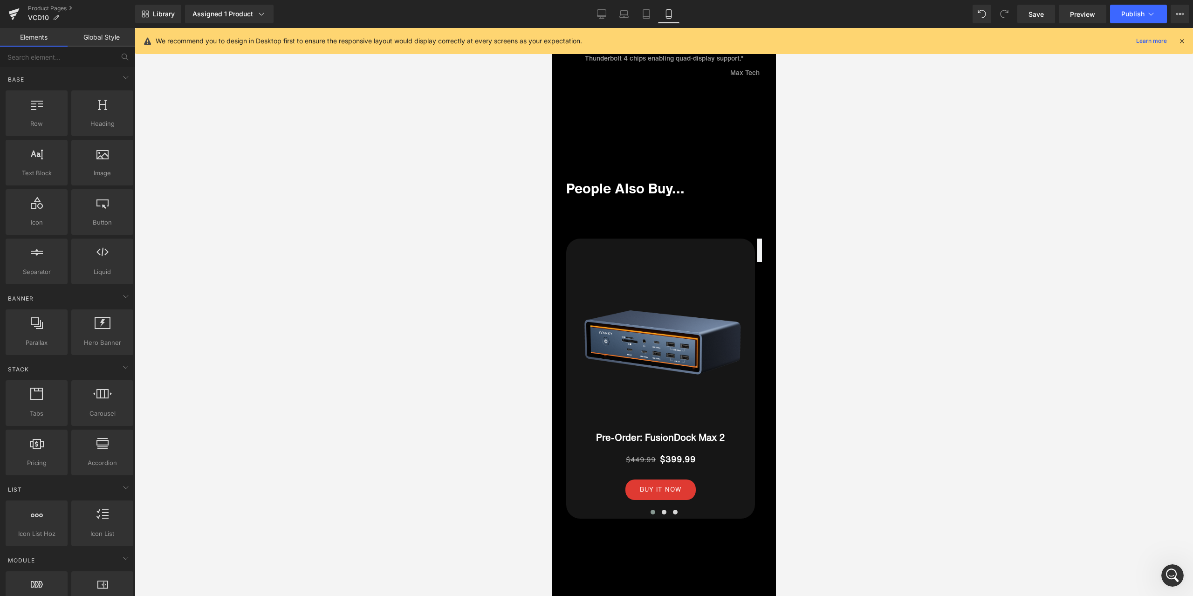
scroll to position [6099, 0]
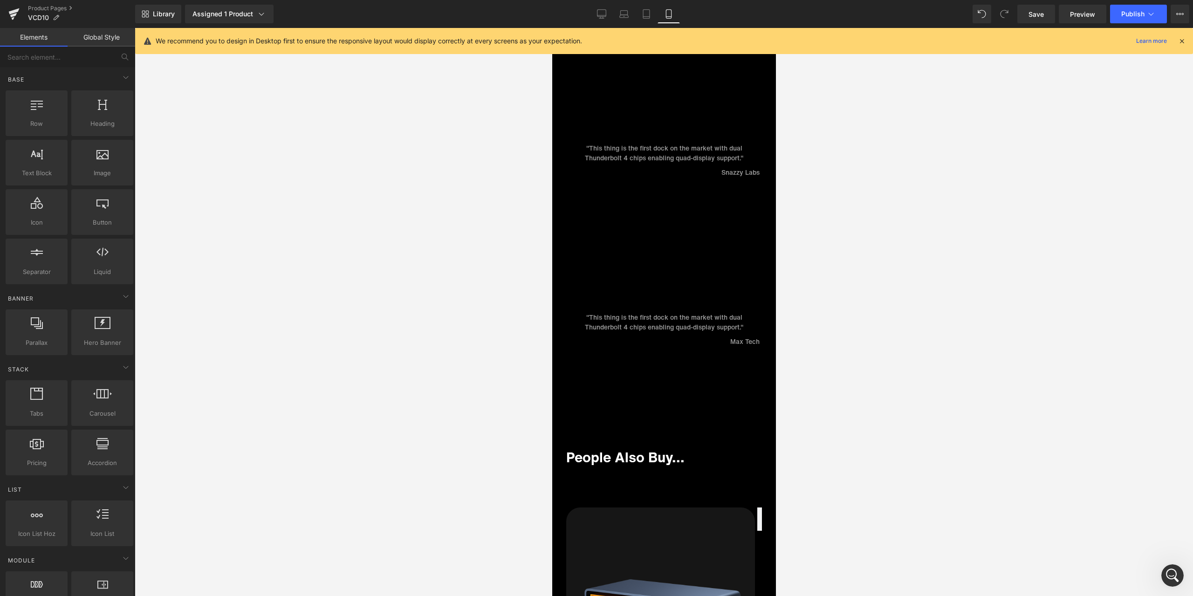
drag, startPoint x: 609, startPoint y: 7, endPoint x: 1079, endPoint y: 30, distance: 470.2
click at [609, 7] on link "Desktop" at bounding box center [601, 14] width 22 height 19
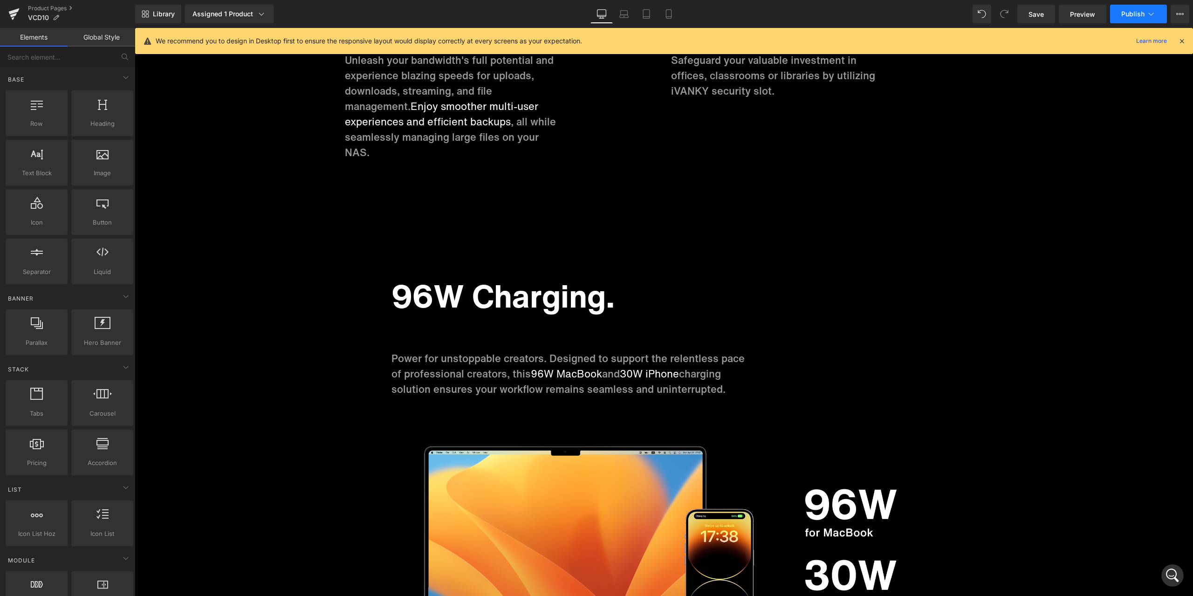
scroll to position [10625, 0]
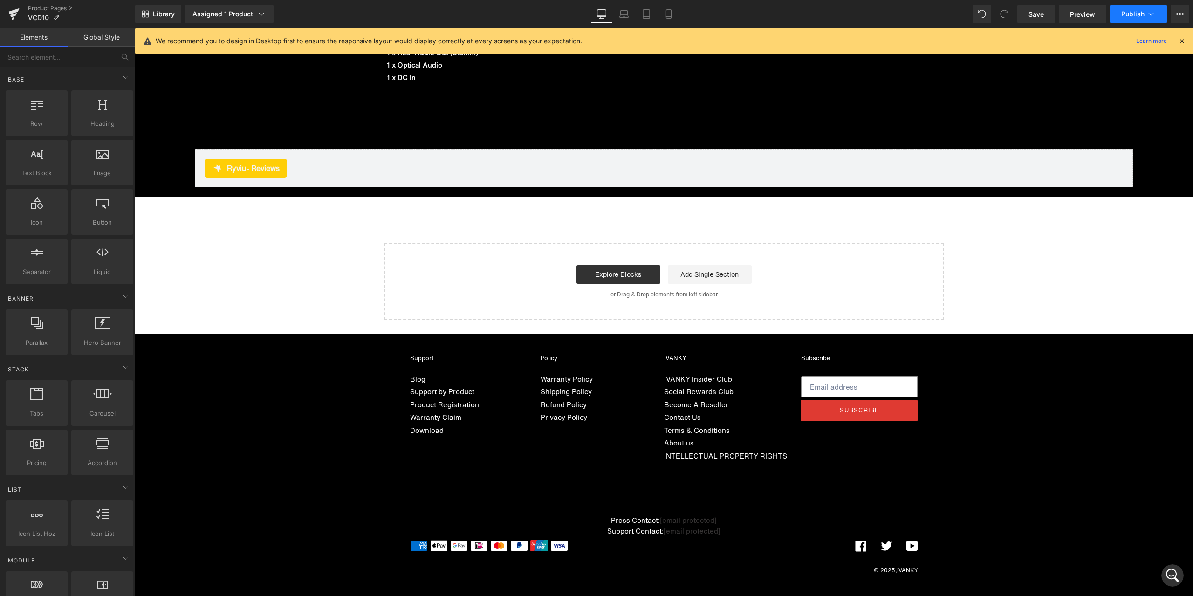
click at [1134, 17] on span "Publish" at bounding box center [1132, 13] width 23 height 7
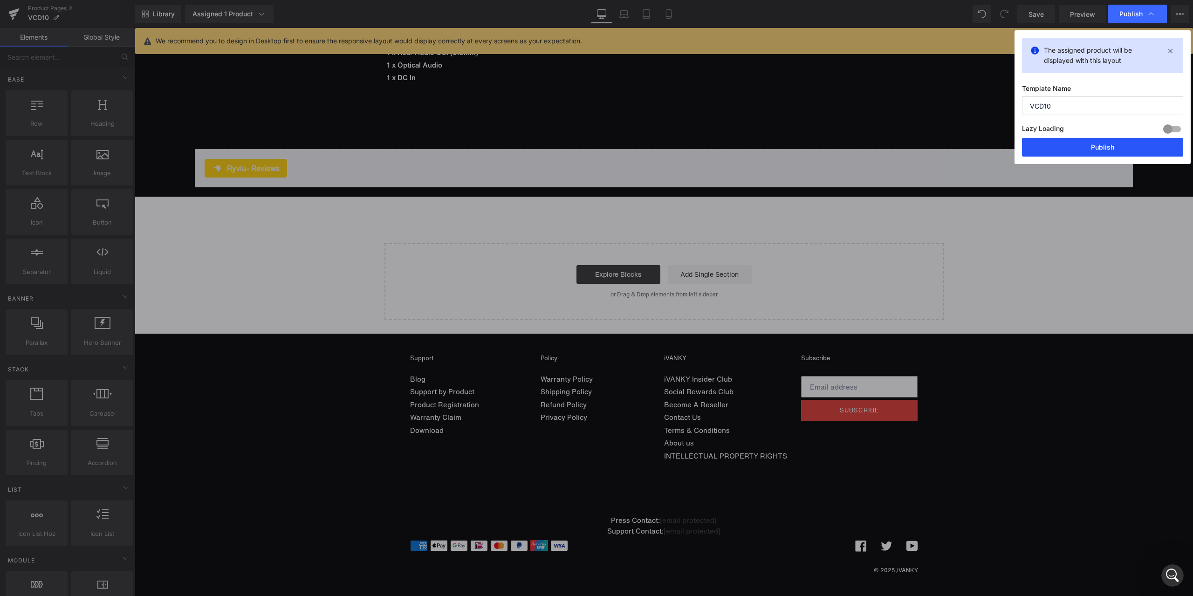
click at [1063, 154] on button "Publish" at bounding box center [1102, 147] width 161 height 19
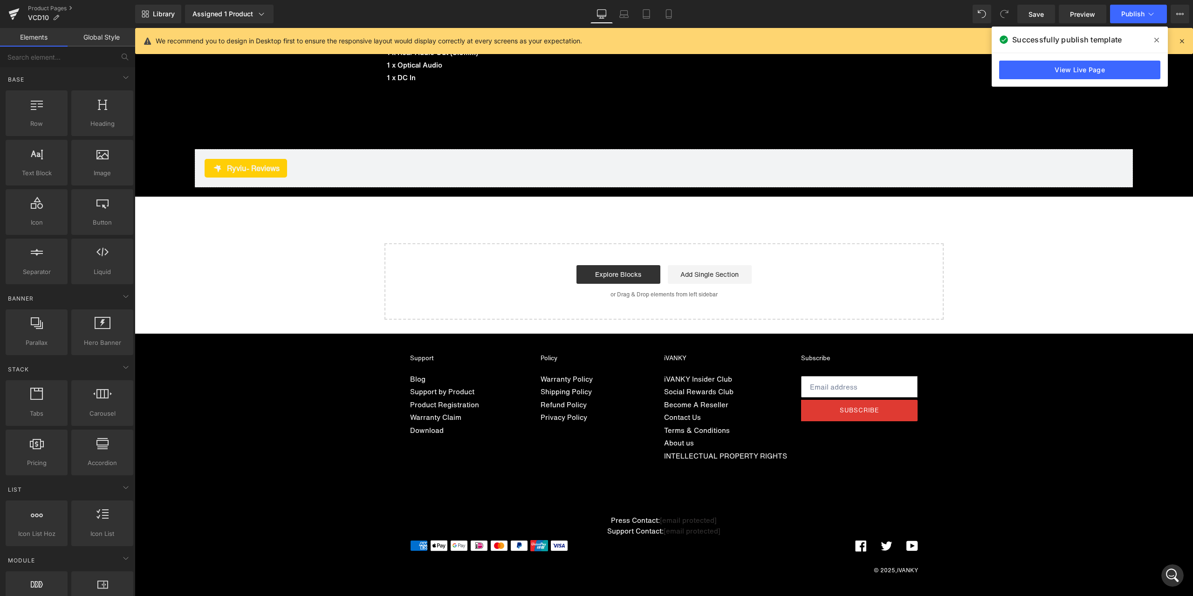
click at [798, 21] on div "Library Assigned 1 Product Product Preview FusionDock Max 1 – Includes Thunderb…" at bounding box center [664, 14] width 1058 height 19
click at [1157, 40] on icon at bounding box center [1156, 40] width 5 height 5
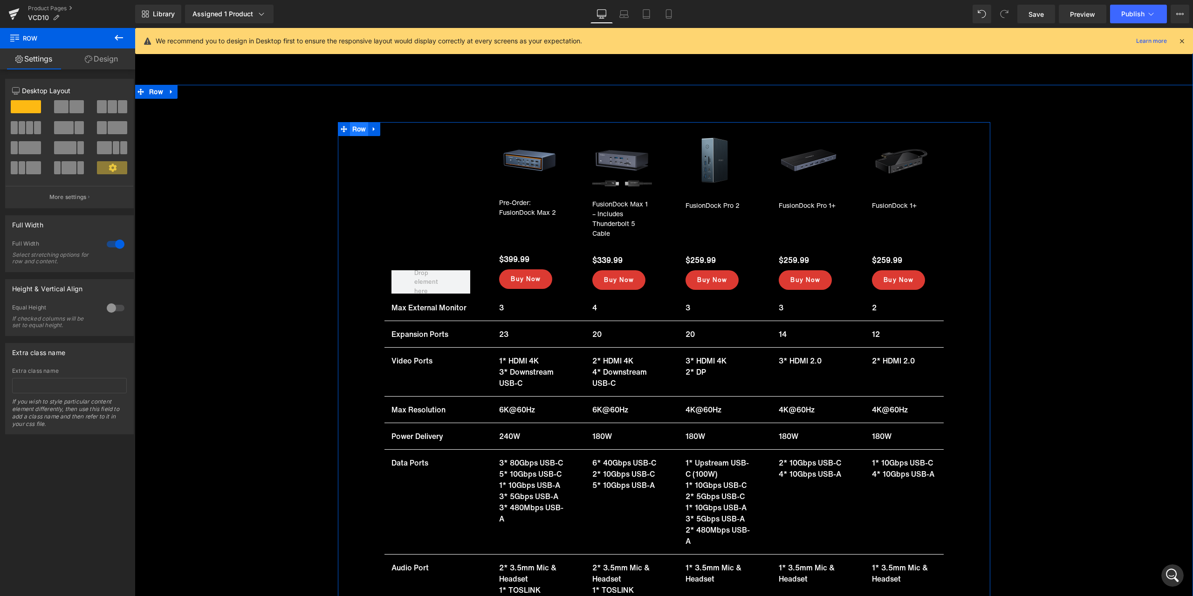
scroll to position [9600, 0]
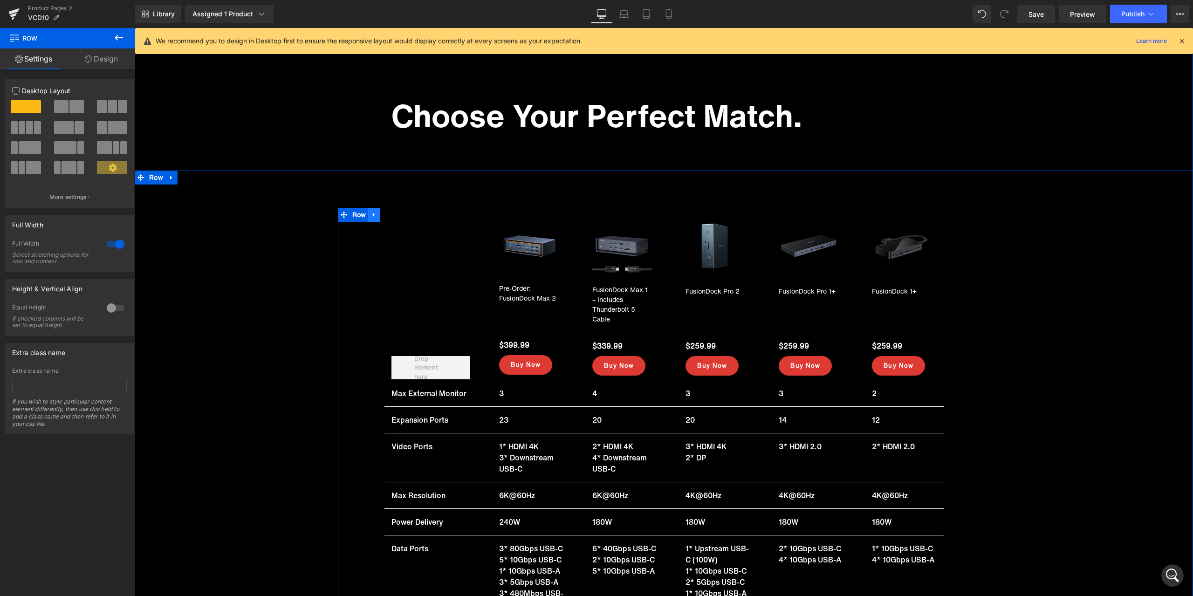
click at [372, 214] on icon at bounding box center [374, 215] width 7 height 7
click at [371, 216] on icon at bounding box center [374, 215] width 7 height 7
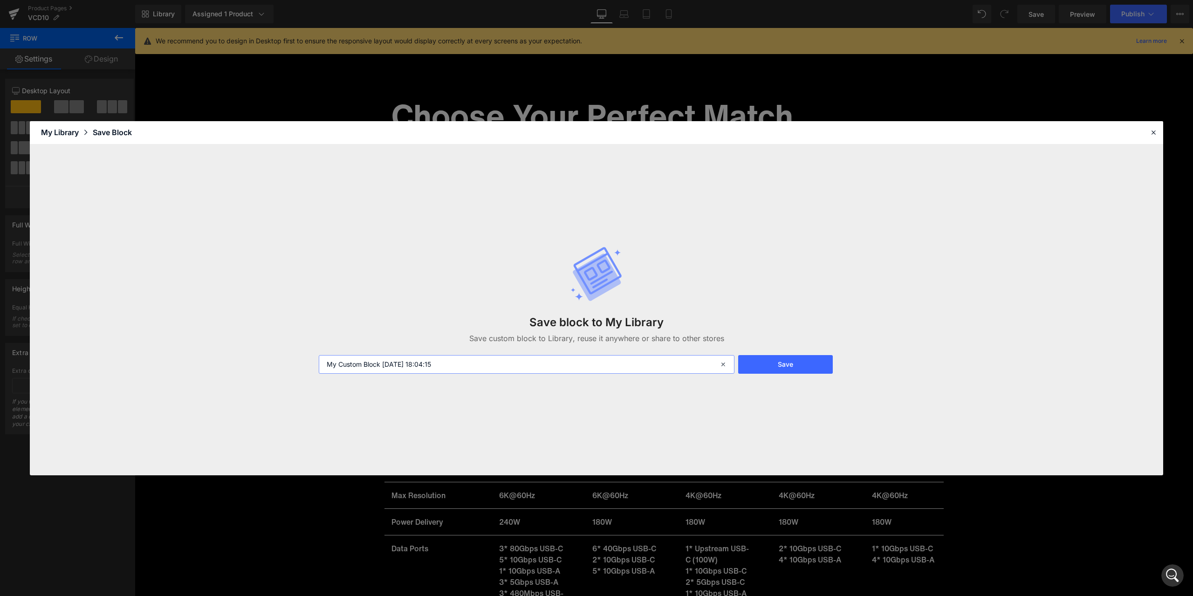
drag, startPoint x: 380, startPoint y: 363, endPoint x: 317, endPoint y: 362, distance: 62.9
click at [321, 360] on input "My Custom Block 2025-09-12 18:04:15" at bounding box center [527, 364] width 416 height 19
type input "新参数表-PC 2025-09-12 18:04:15"
click at [817, 366] on button "Save" at bounding box center [785, 364] width 95 height 19
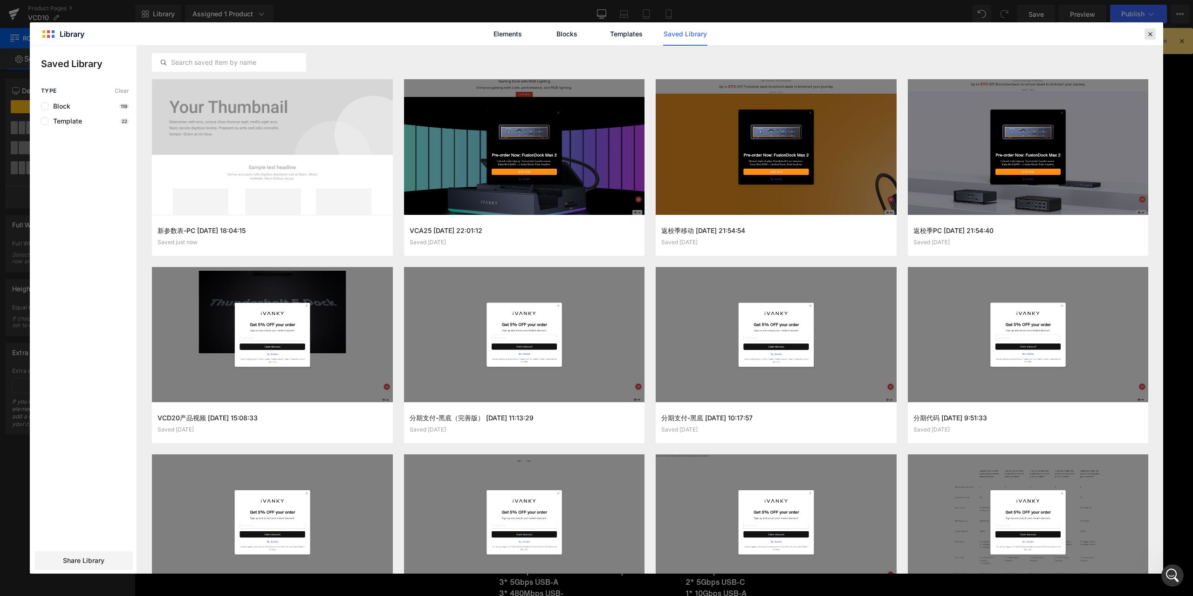
click at [1147, 38] on div at bounding box center [1149, 33] width 11 height 11
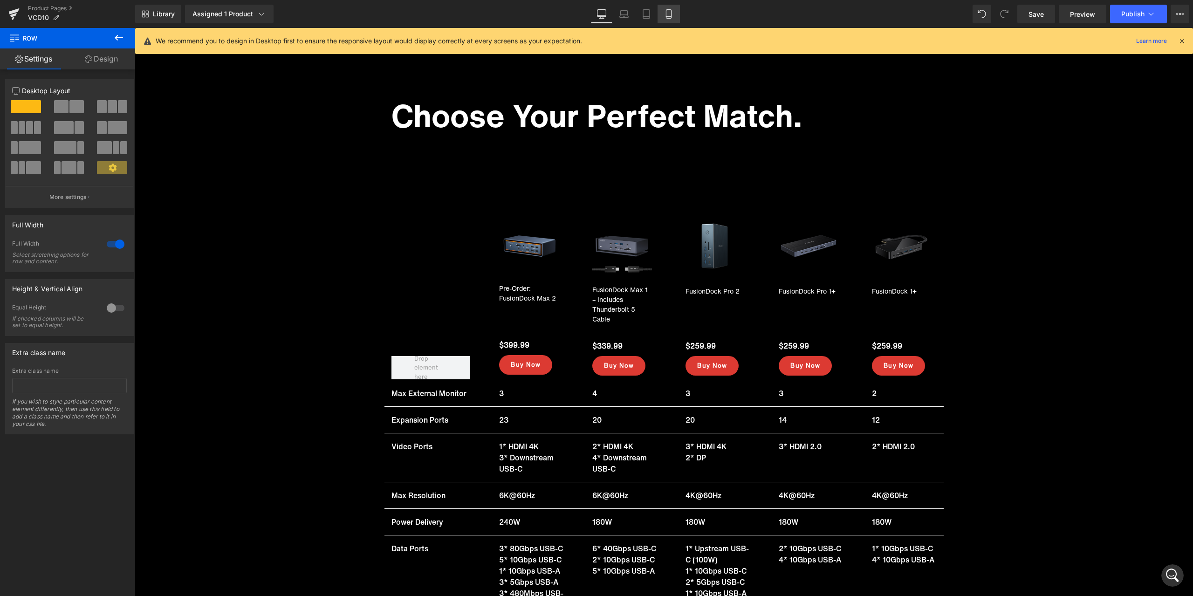
click at [671, 15] on icon at bounding box center [668, 14] width 5 height 9
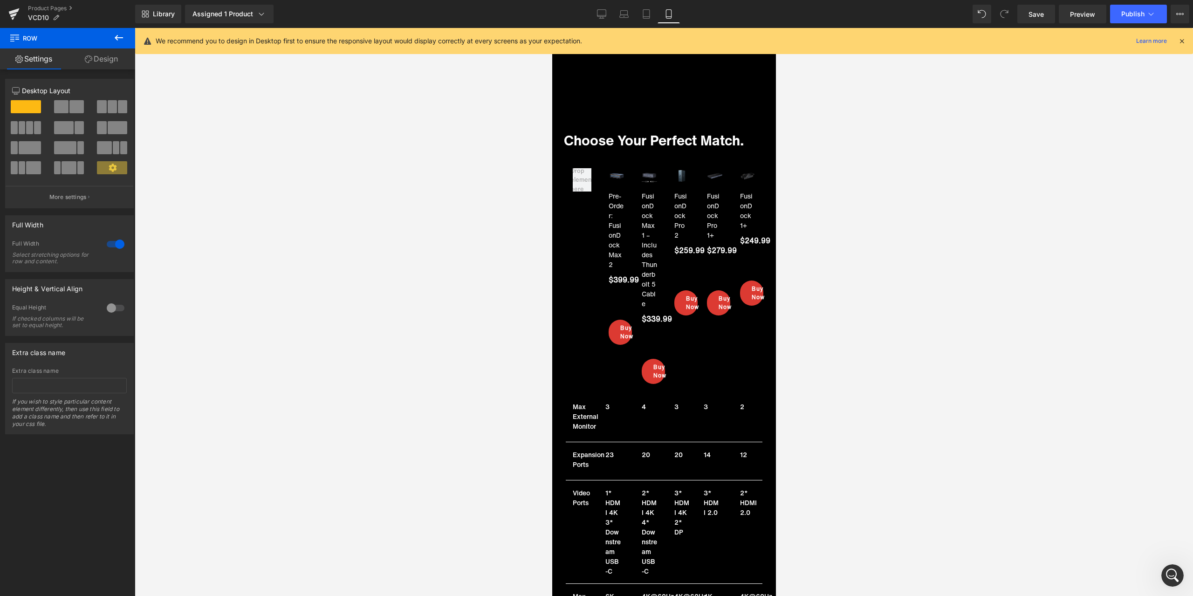
scroll to position [6849, 0]
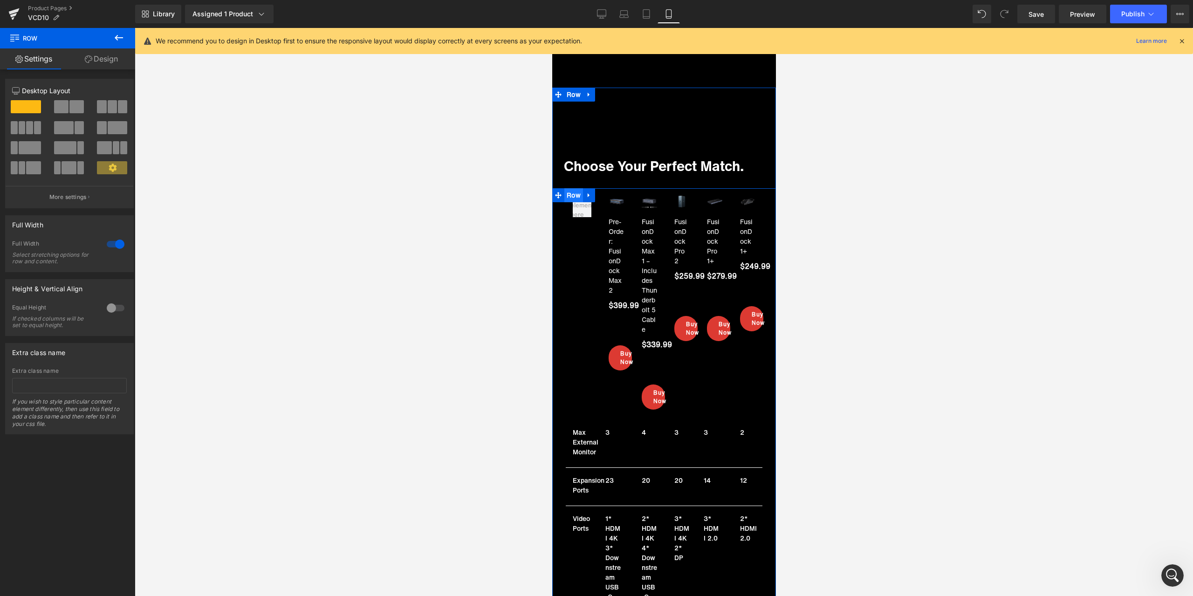
click at [570, 188] on span "Row" at bounding box center [573, 195] width 19 height 14
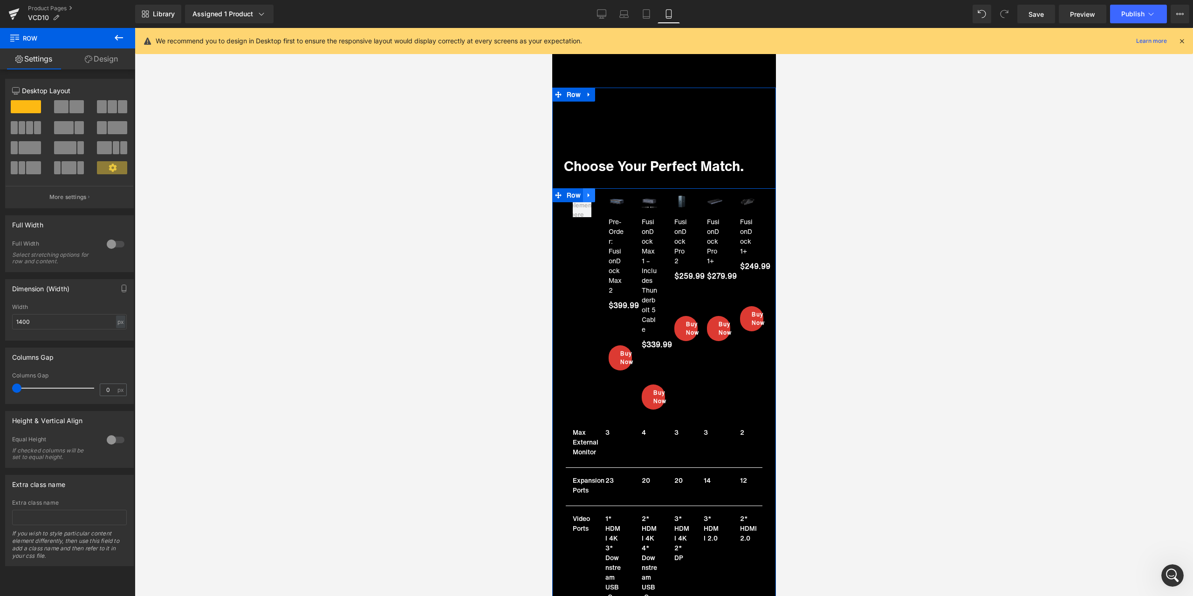
click at [587, 193] on icon at bounding box center [588, 195] width 2 height 4
click at [587, 191] on icon at bounding box center [588, 194] width 7 height 7
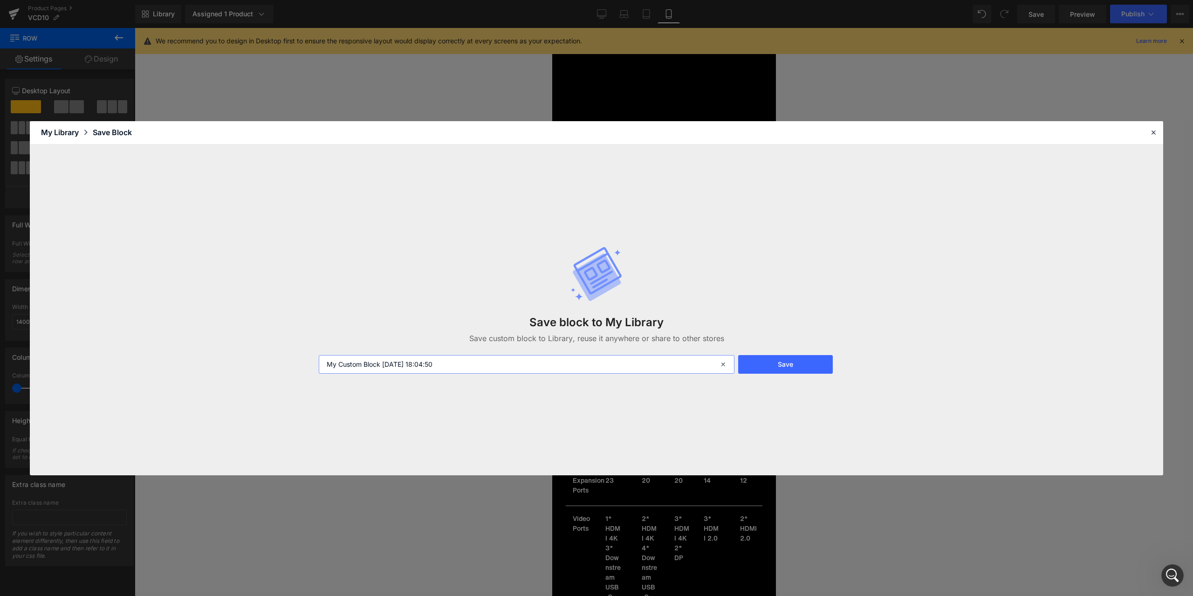
drag, startPoint x: 379, startPoint y: 362, endPoint x: 347, endPoint y: 364, distance: 31.7
click at [347, 364] on input "My Custom Block 2025-09-12 18:04:50" at bounding box center [527, 364] width 416 height 19
drag, startPoint x: 381, startPoint y: 365, endPoint x: 297, endPoint y: 367, distance: 84.3
click at [297, 367] on div "Save block to My Library Save custom block to Library, reuse it anywhere or sha…" at bounding box center [596, 309] width 1133 height 331
type input "新参数表-移动 2025-09-12 18:04:50"
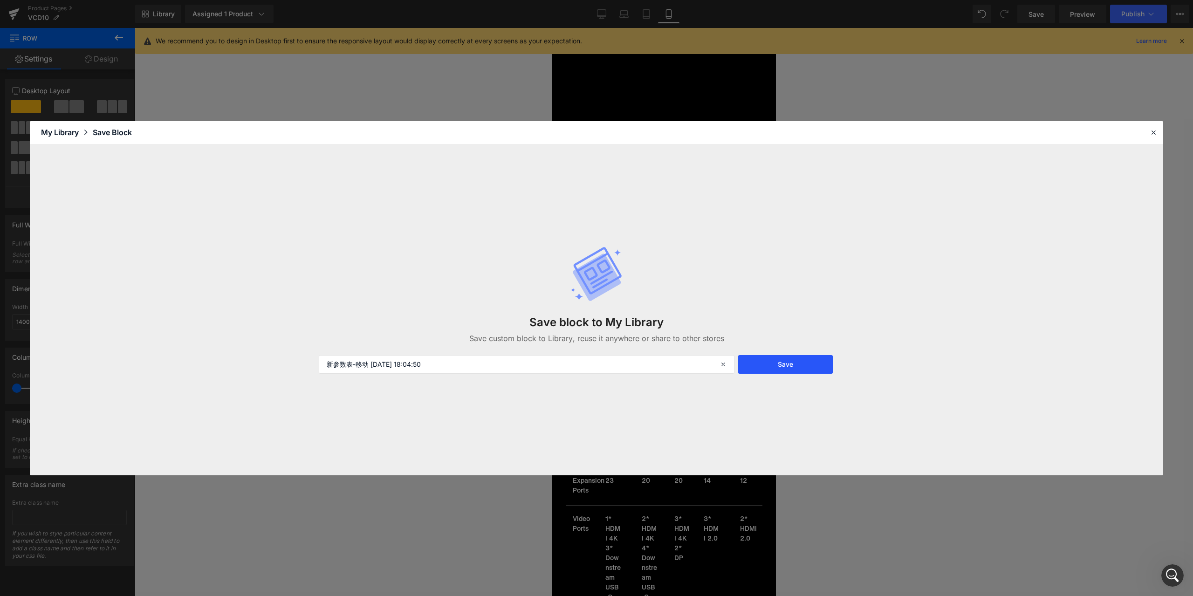
click at [808, 367] on button "Save" at bounding box center [785, 364] width 95 height 19
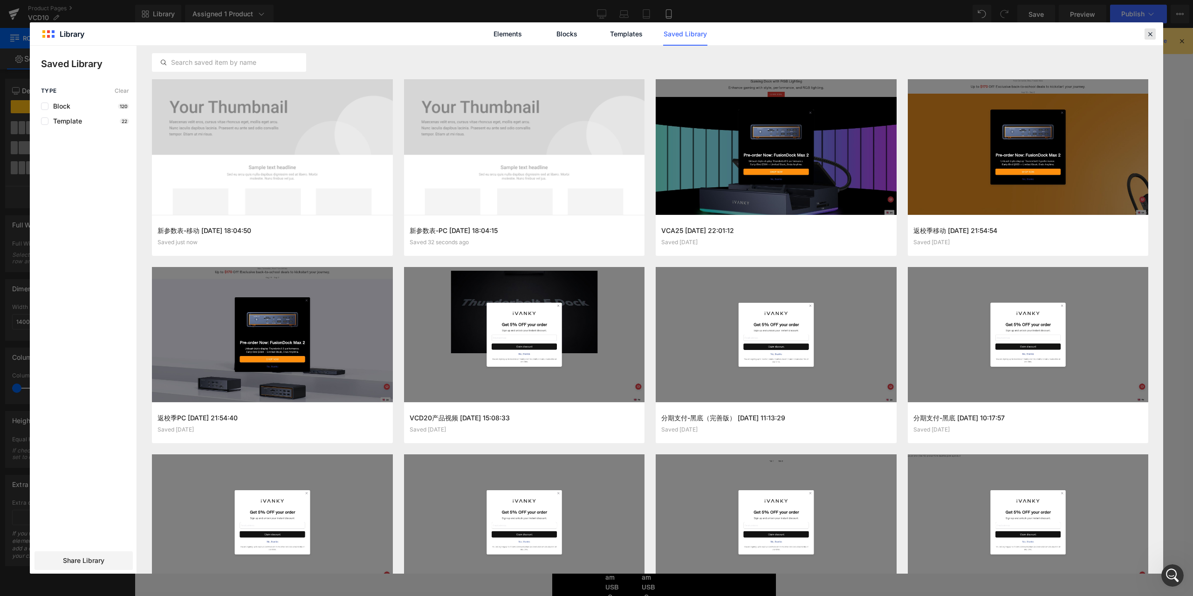
click at [1153, 33] on icon at bounding box center [1150, 34] width 8 height 8
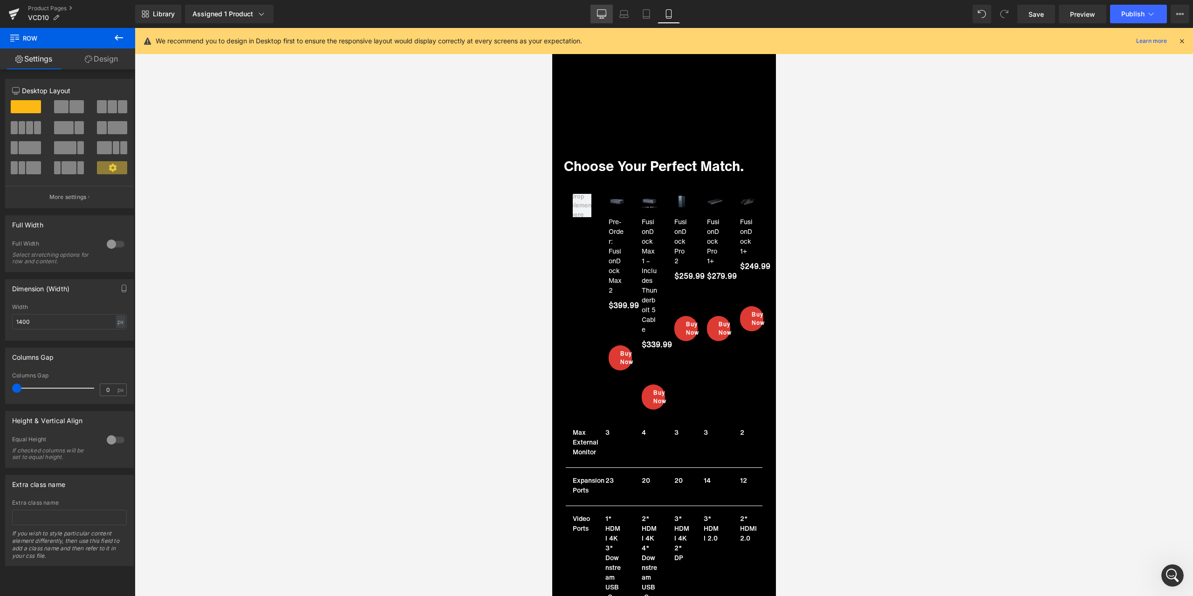
click at [595, 16] on link "Desktop" at bounding box center [601, 14] width 22 height 19
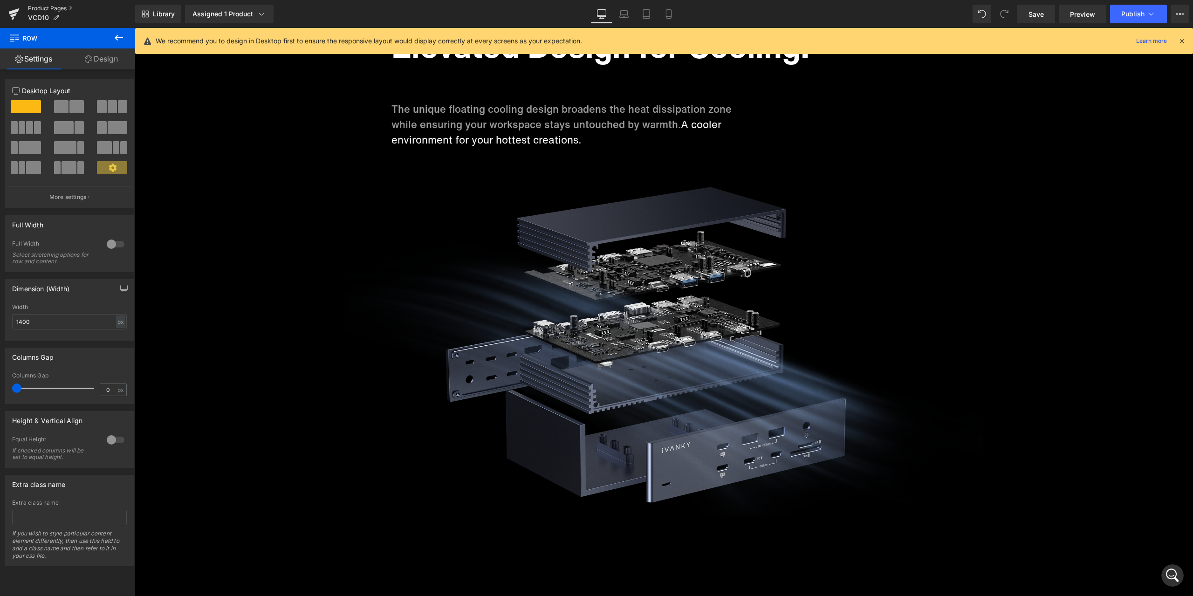
scroll to position [0, 0]
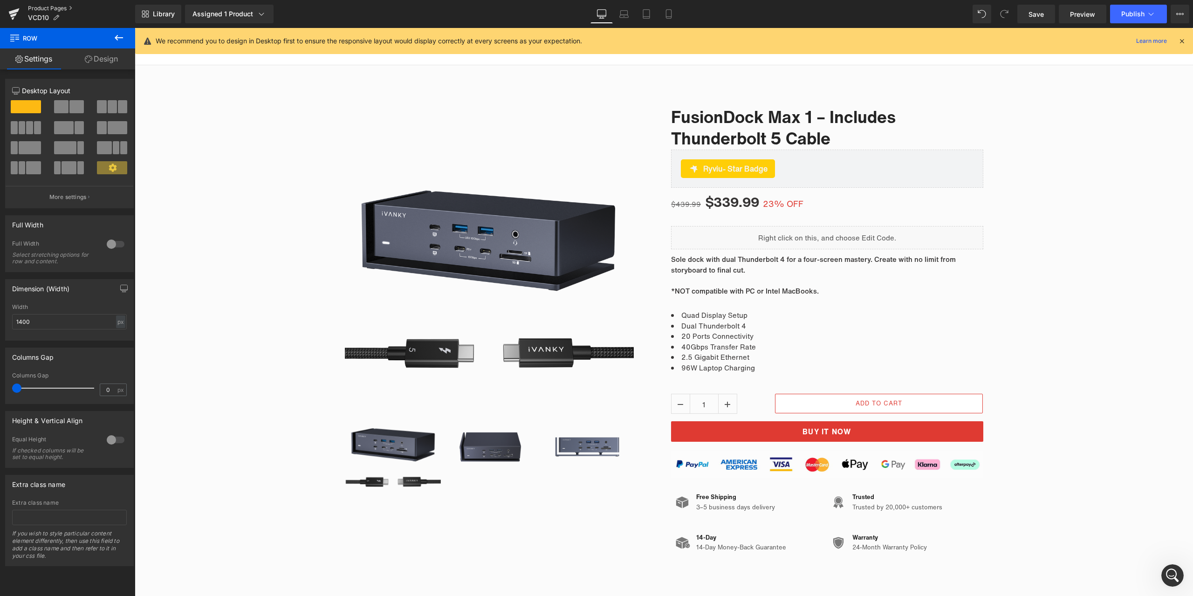
click at [47, 7] on link "Product Pages" at bounding box center [81, 8] width 107 height 7
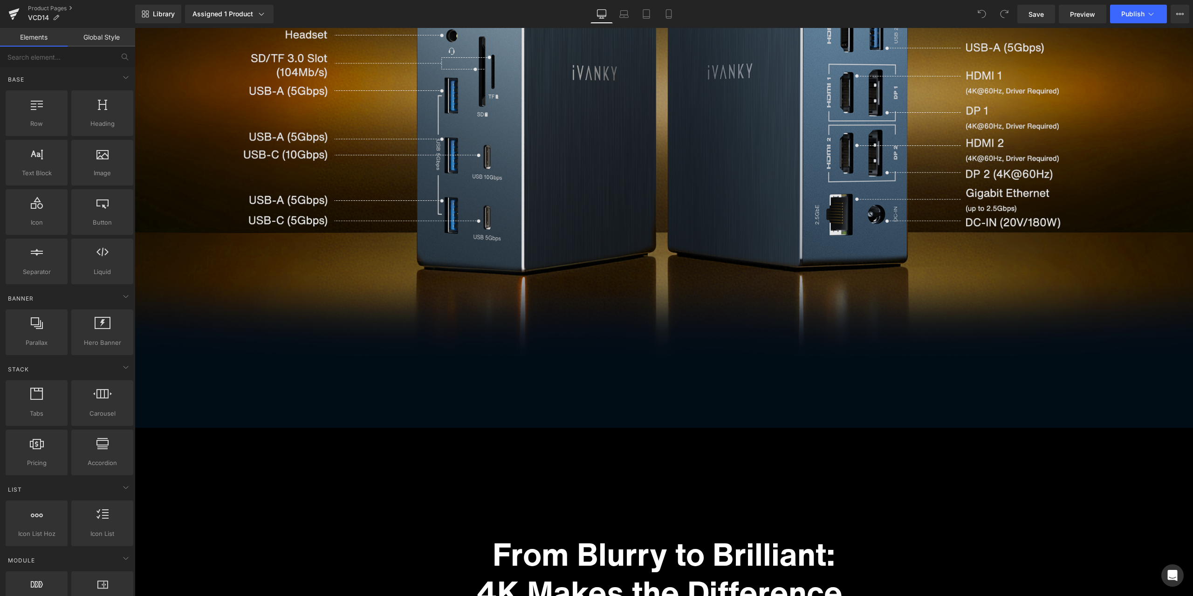
scroll to position [2050, 0]
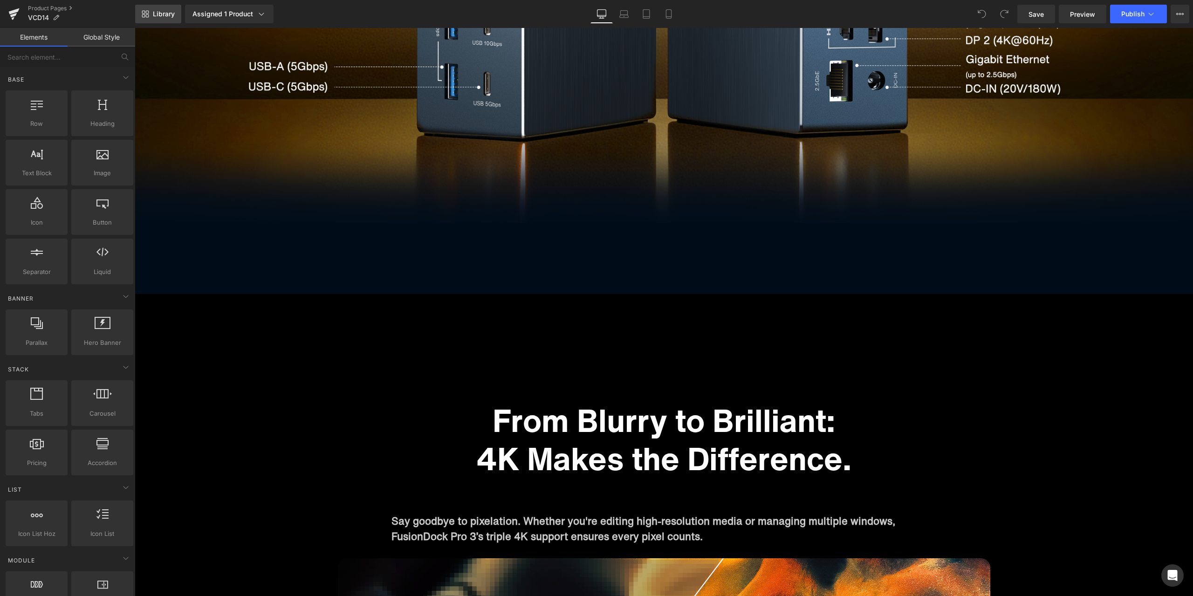
click at [168, 19] on link "Library" at bounding box center [158, 14] width 46 height 19
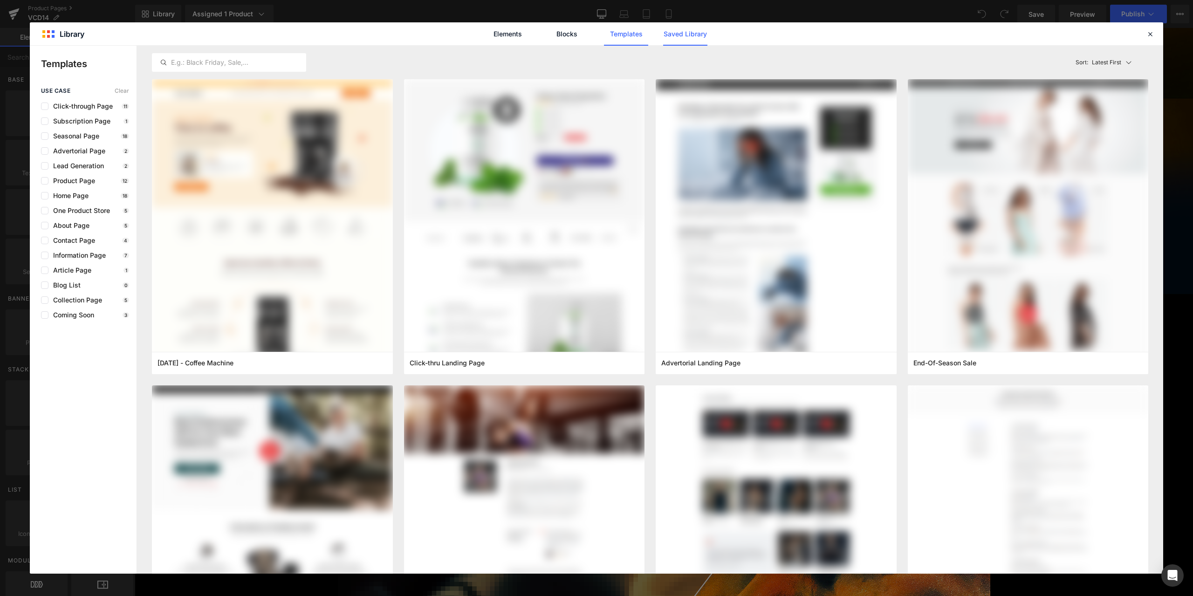
click at [695, 31] on link "Saved Library" at bounding box center [685, 33] width 44 height 23
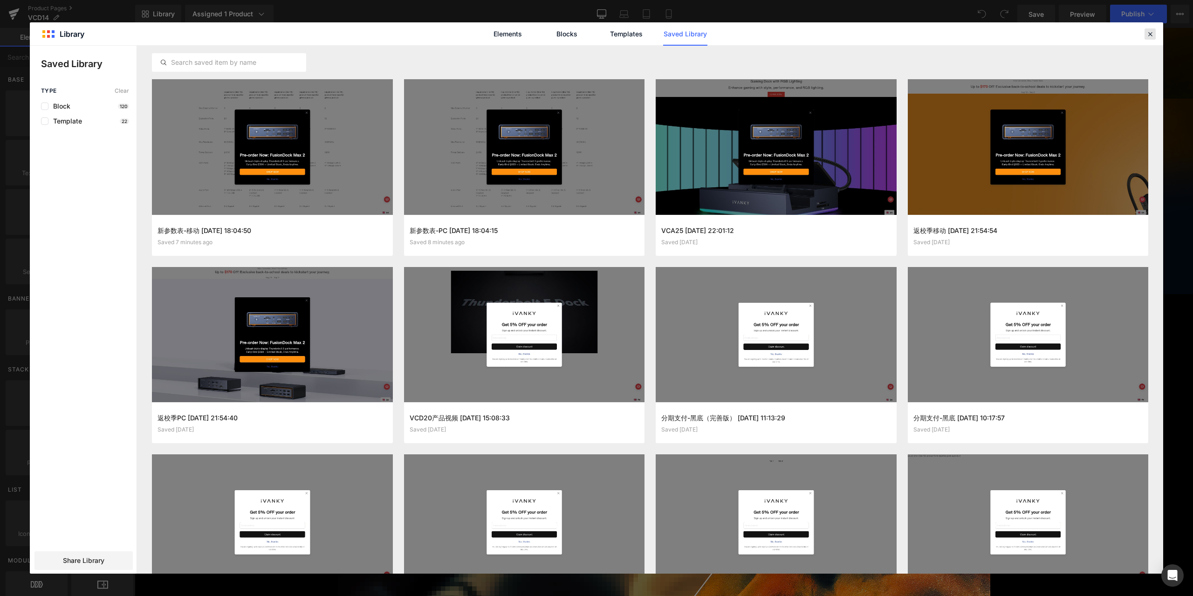
click at [1151, 34] on icon at bounding box center [1150, 34] width 8 height 8
